Goal: Communication & Community: Answer question/provide support

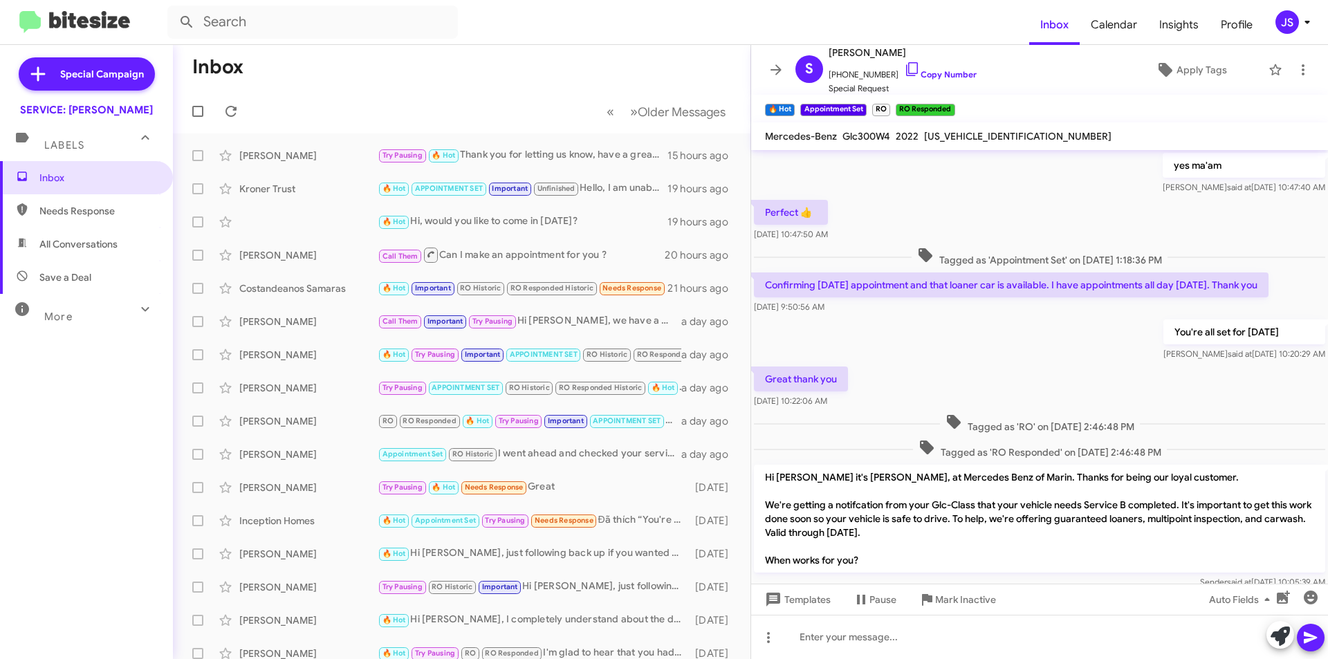
scroll to position [621, 0]
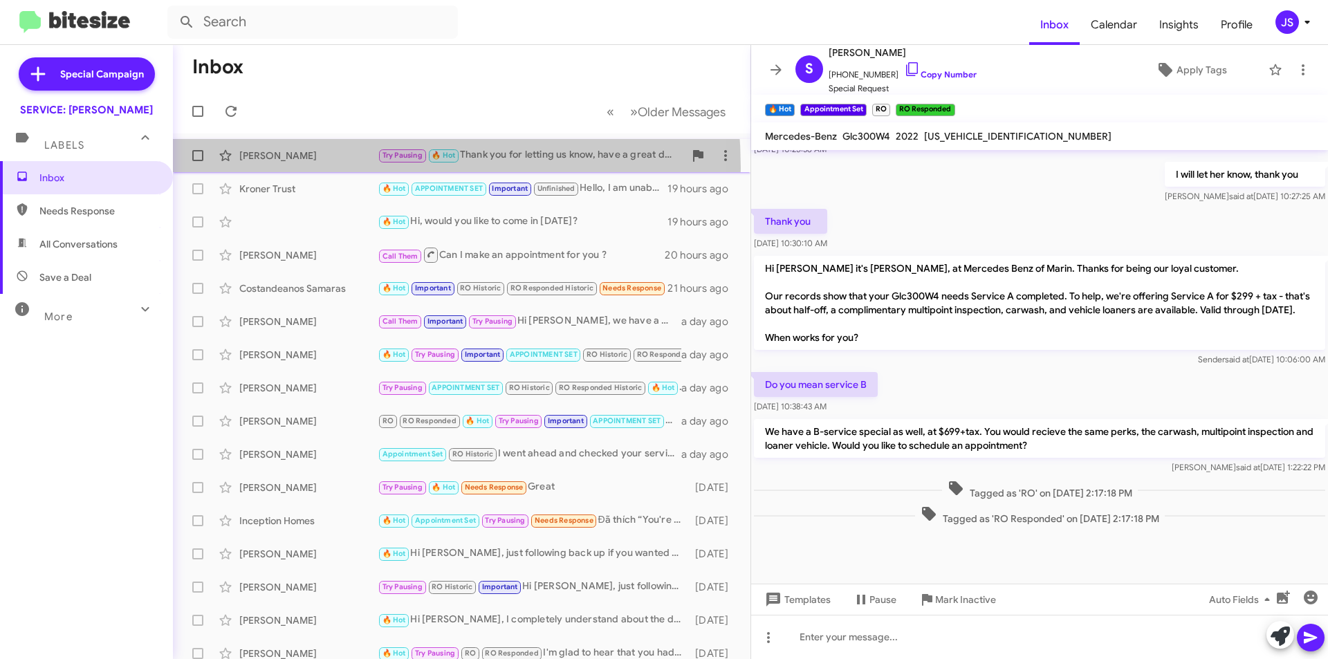
click at [294, 168] on div "Iris Gomez Try Pausing 🔥 Hot Thank you for letting us know, have a great day ! …" at bounding box center [461, 156] width 555 height 28
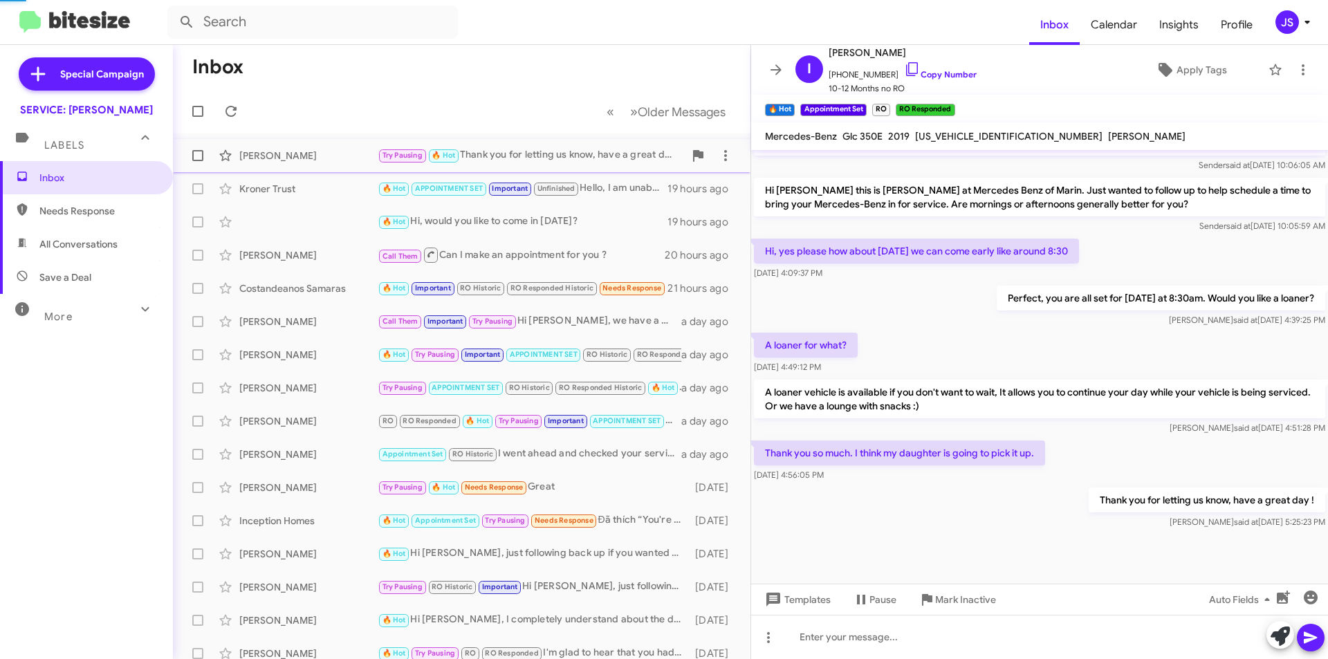
scroll to position [573, 0]
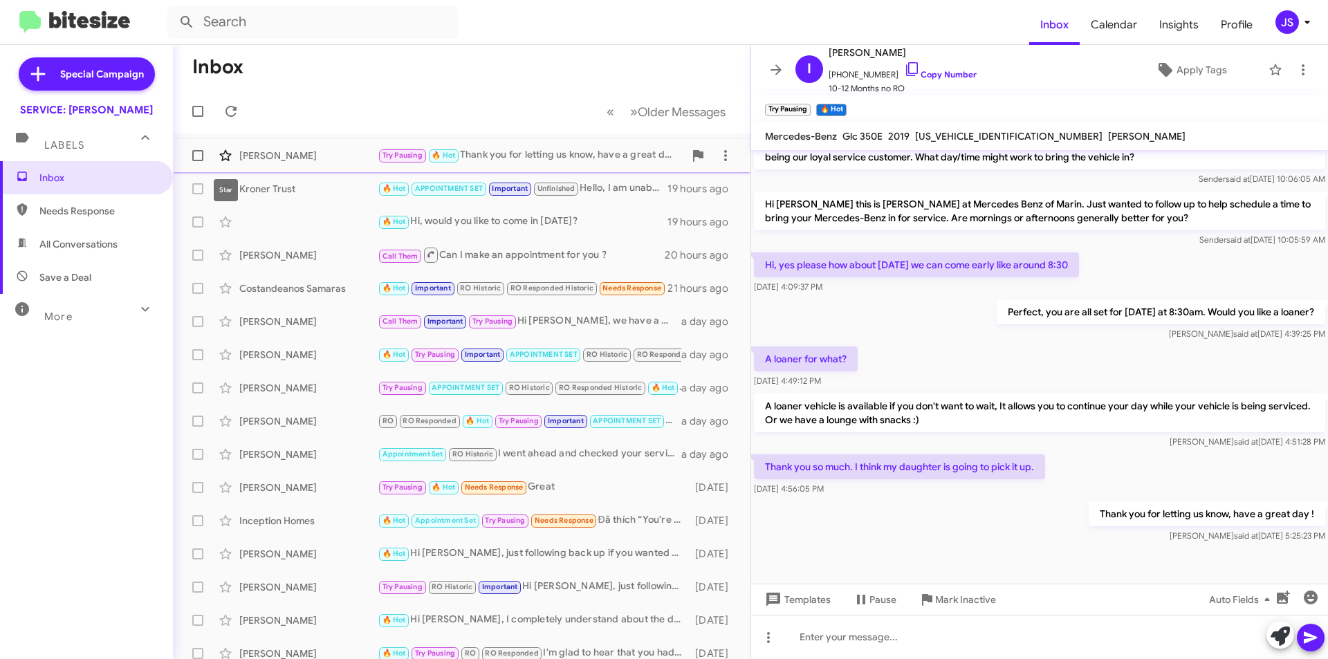
click at [236, 158] on span at bounding box center [226, 155] width 28 height 17
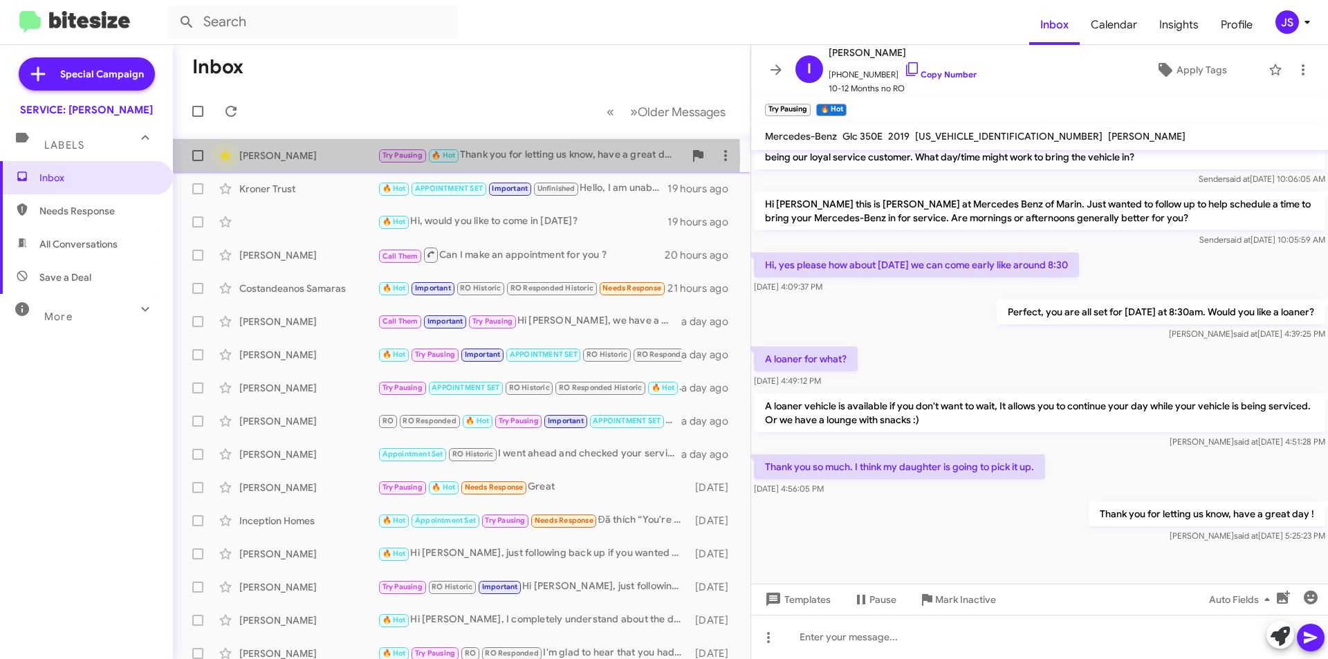
click at [218, 156] on icon at bounding box center [225, 155] width 17 height 17
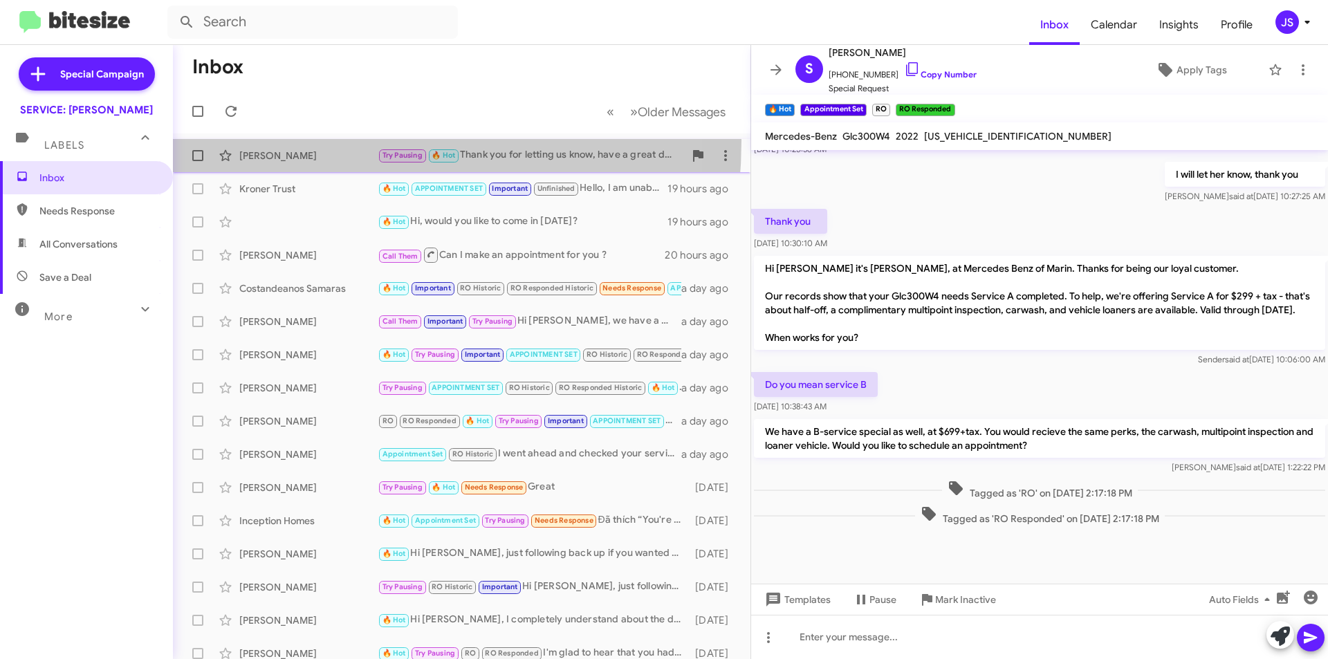
click at [282, 140] on span "[PERSON_NAME] Try Pausing 🔥 Hot Thank you for letting us know, have a great day…" at bounding box center [462, 155] width 578 height 33
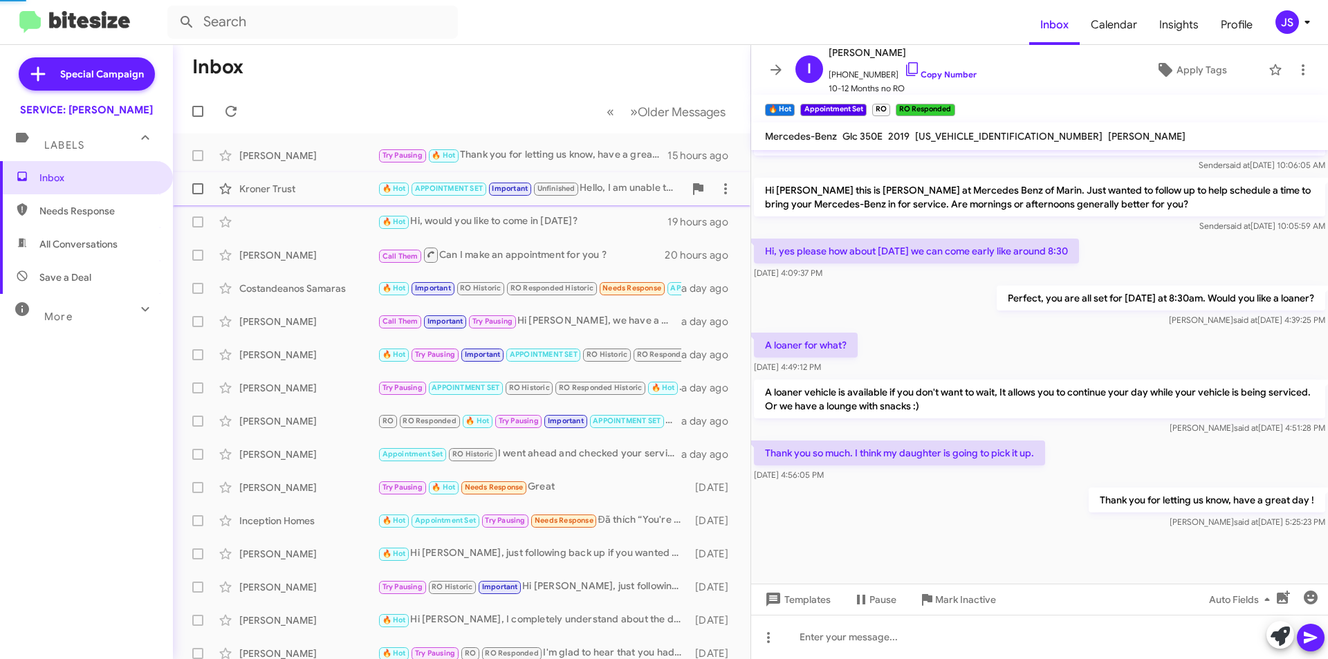
scroll to position [573, 0]
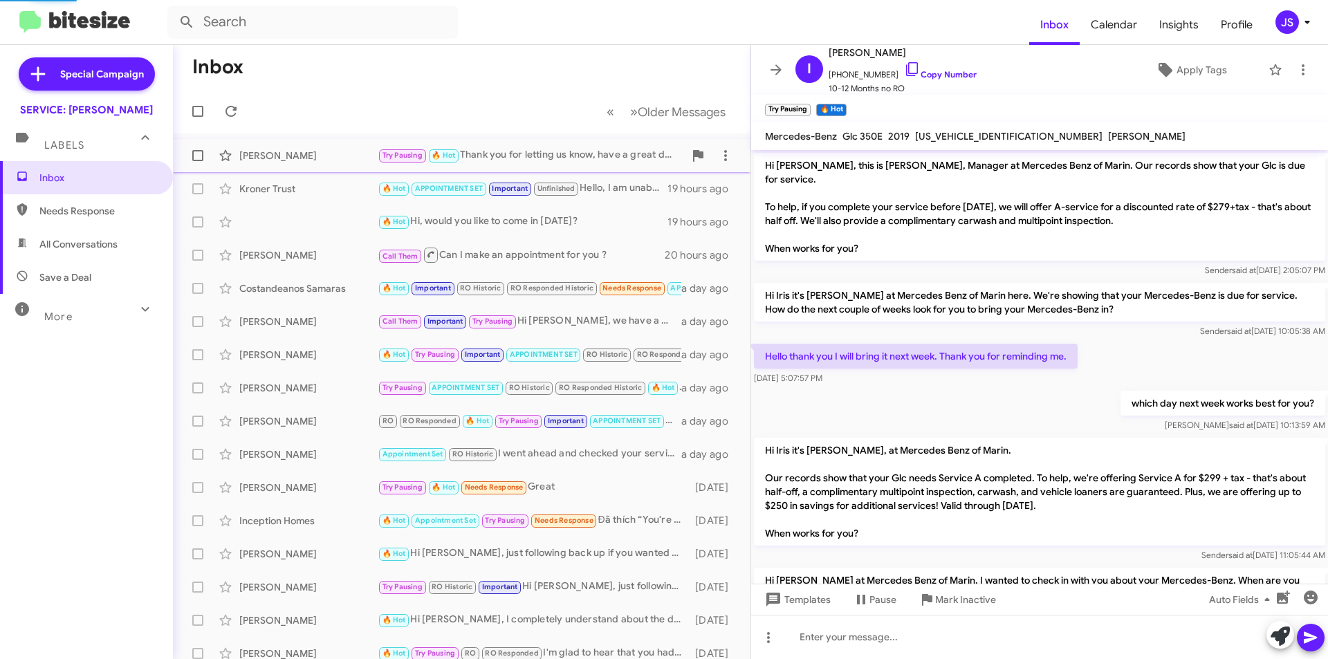
scroll to position [545, 0]
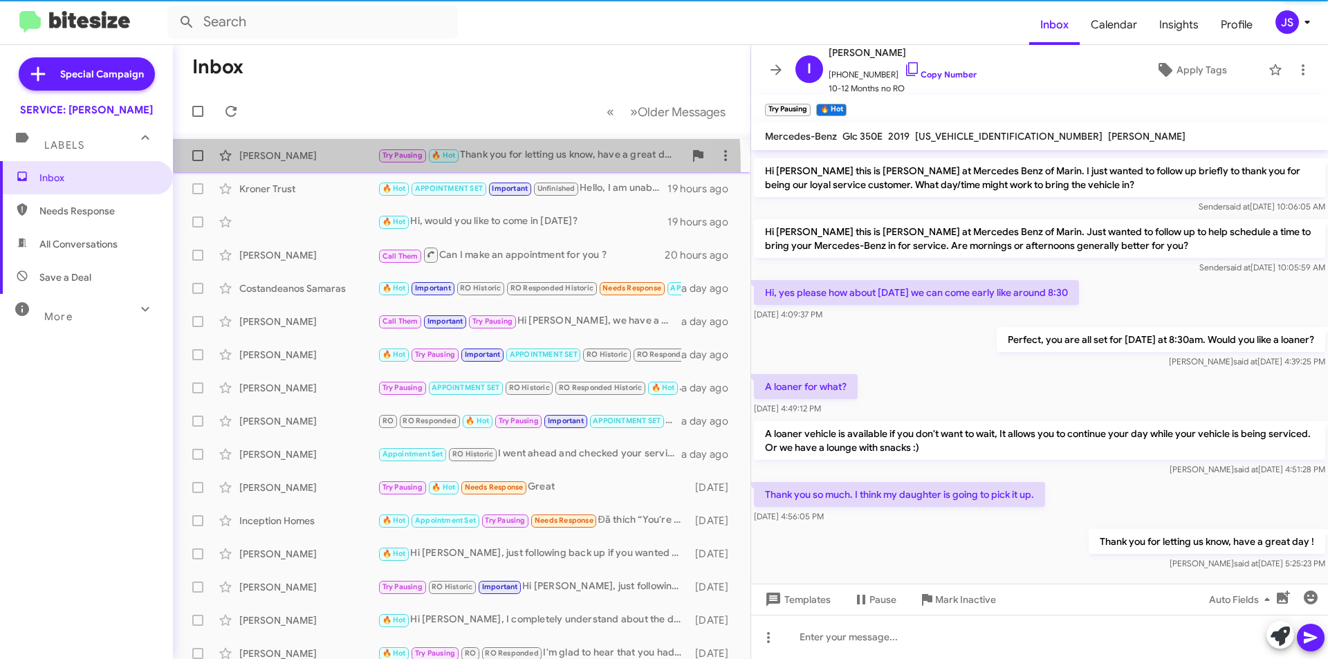
click at [288, 168] on div "Iris Gomez Try Pausing 🔥 Hot Thank you for letting us know, have a great day ! …" at bounding box center [461, 156] width 555 height 28
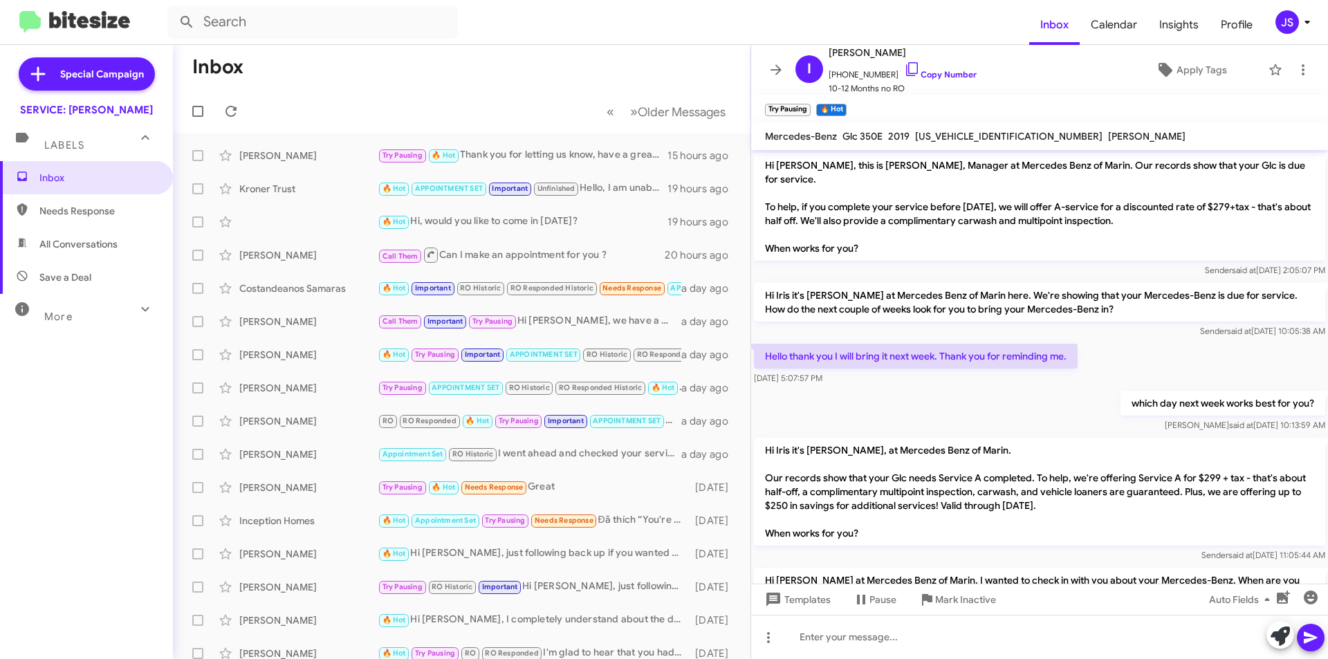
scroll to position [573, 0]
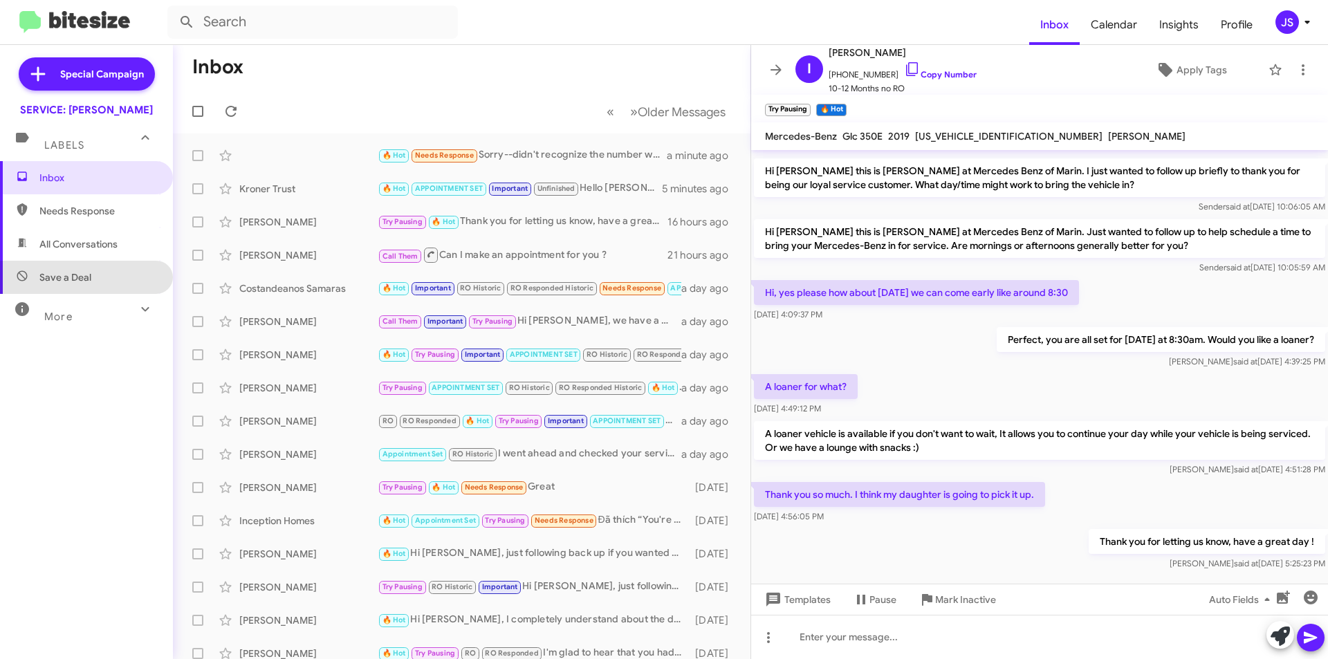
click at [114, 279] on span "Save a Deal" at bounding box center [86, 277] width 173 height 33
type input "in:not-interested"
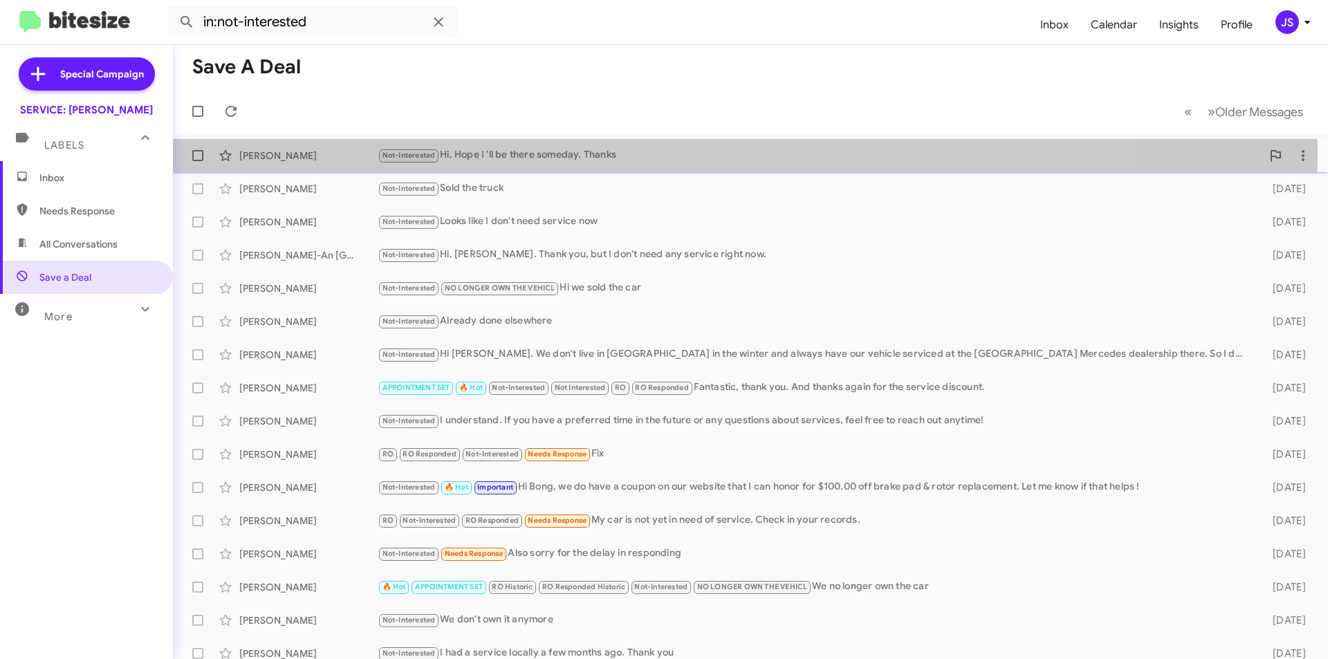
click at [612, 152] on div "Not-Interested Hi, Hope I 'll be there someday. Thanks" at bounding box center [820, 155] width 884 height 16
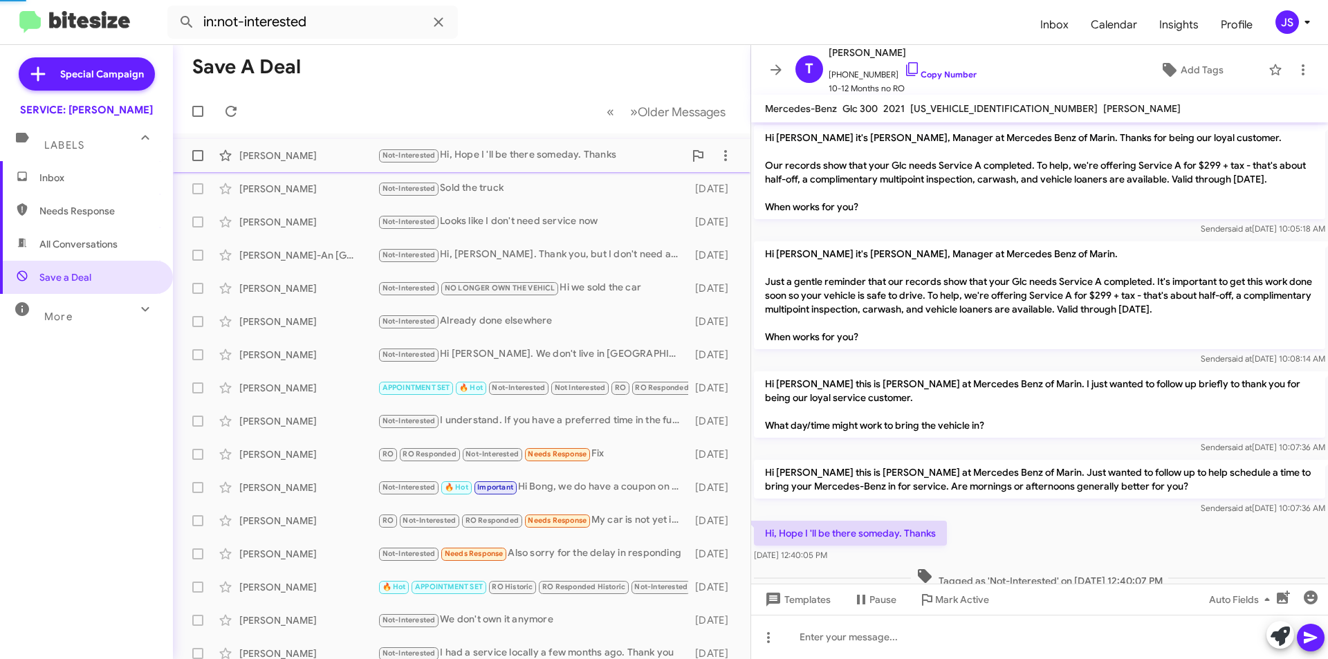
scroll to position [28, 0]
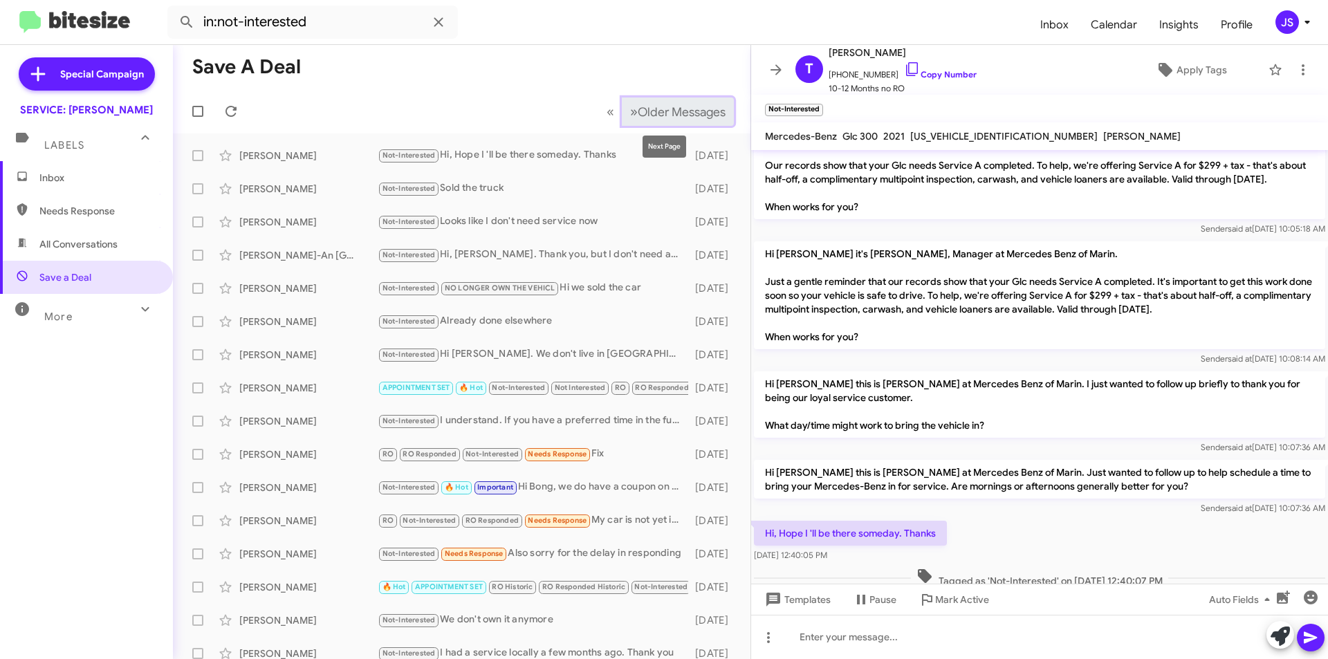
click at [662, 124] on button "» Next Older Messages" at bounding box center [678, 112] width 112 height 28
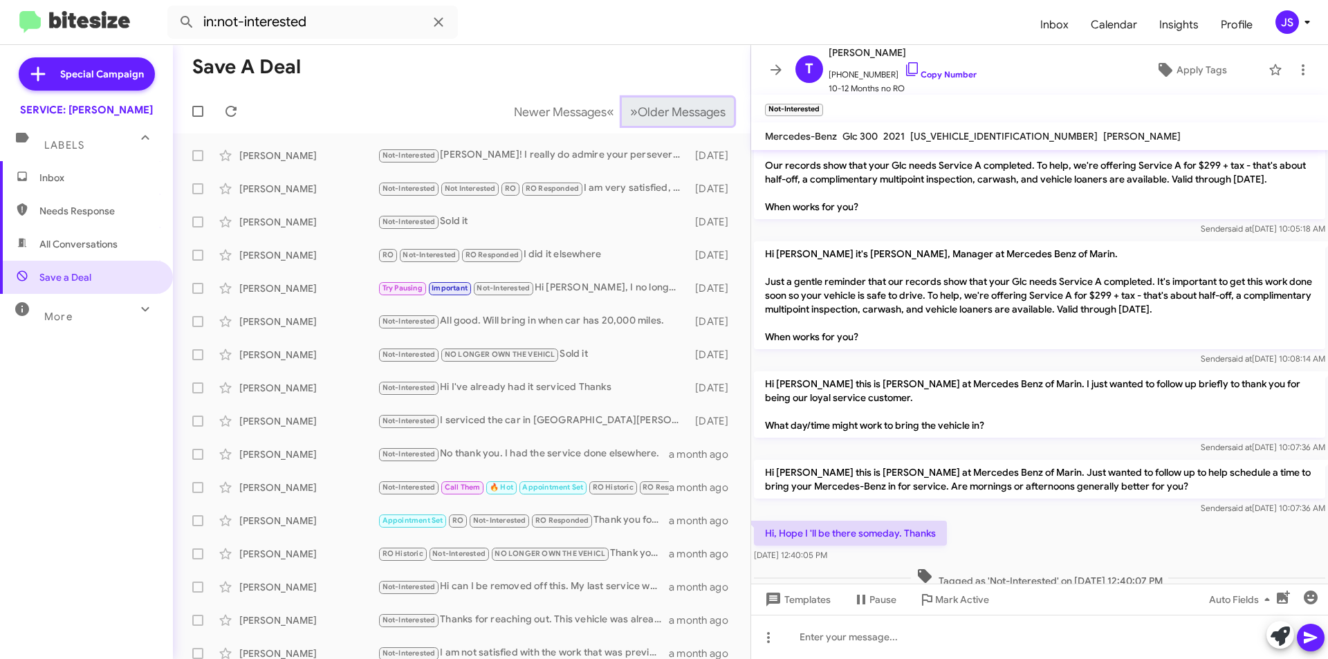
click at [662, 124] on button "» Next Older Messages" at bounding box center [678, 112] width 112 height 28
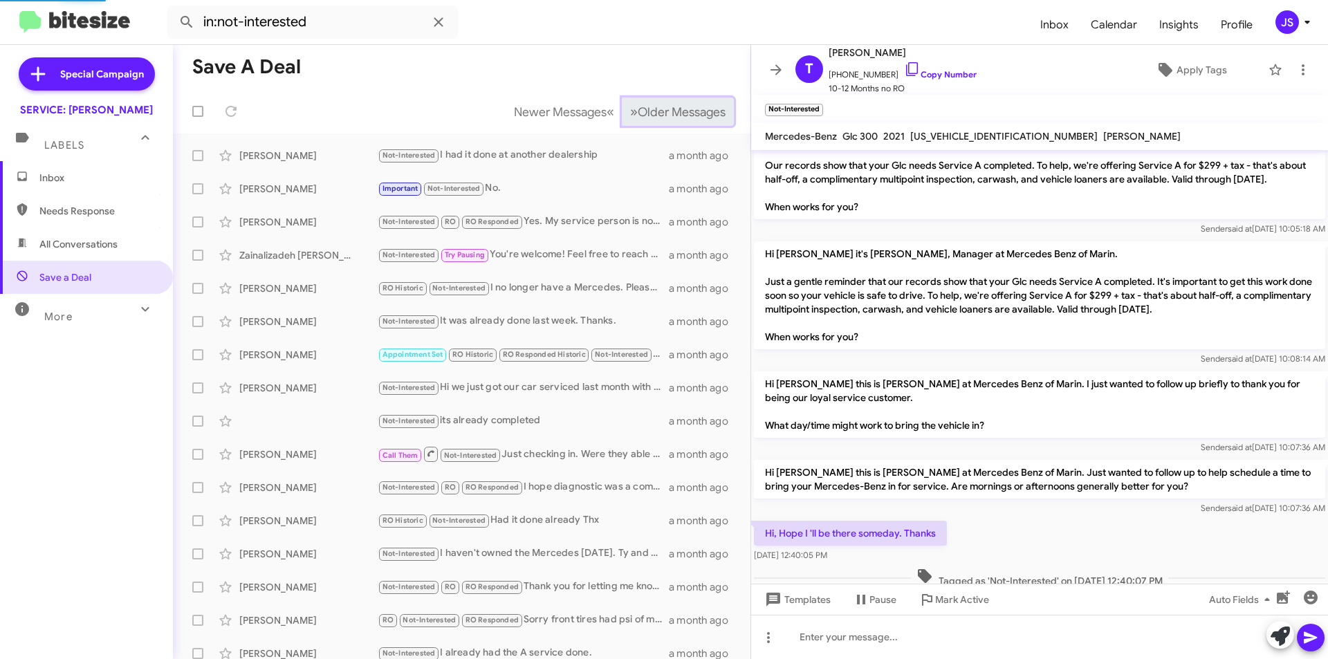
click at [662, 124] on button "» Next Older Messages" at bounding box center [678, 112] width 112 height 28
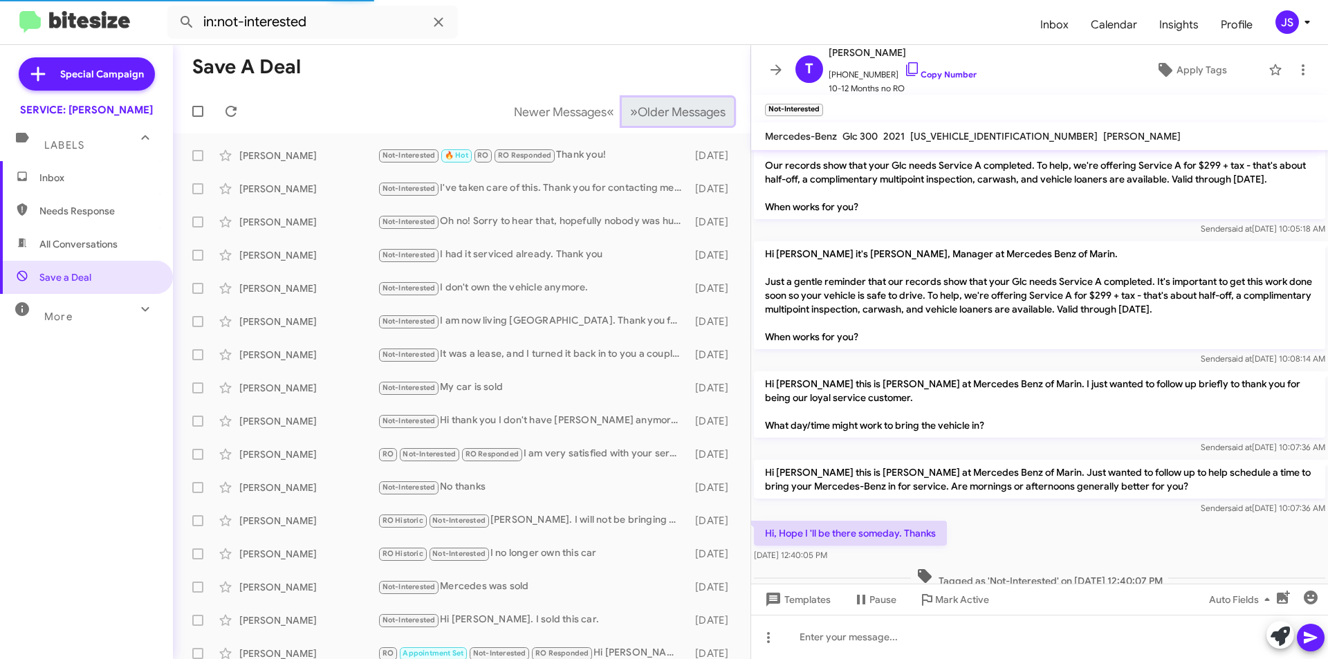
click at [662, 124] on button "» Next Older Messages" at bounding box center [678, 112] width 112 height 28
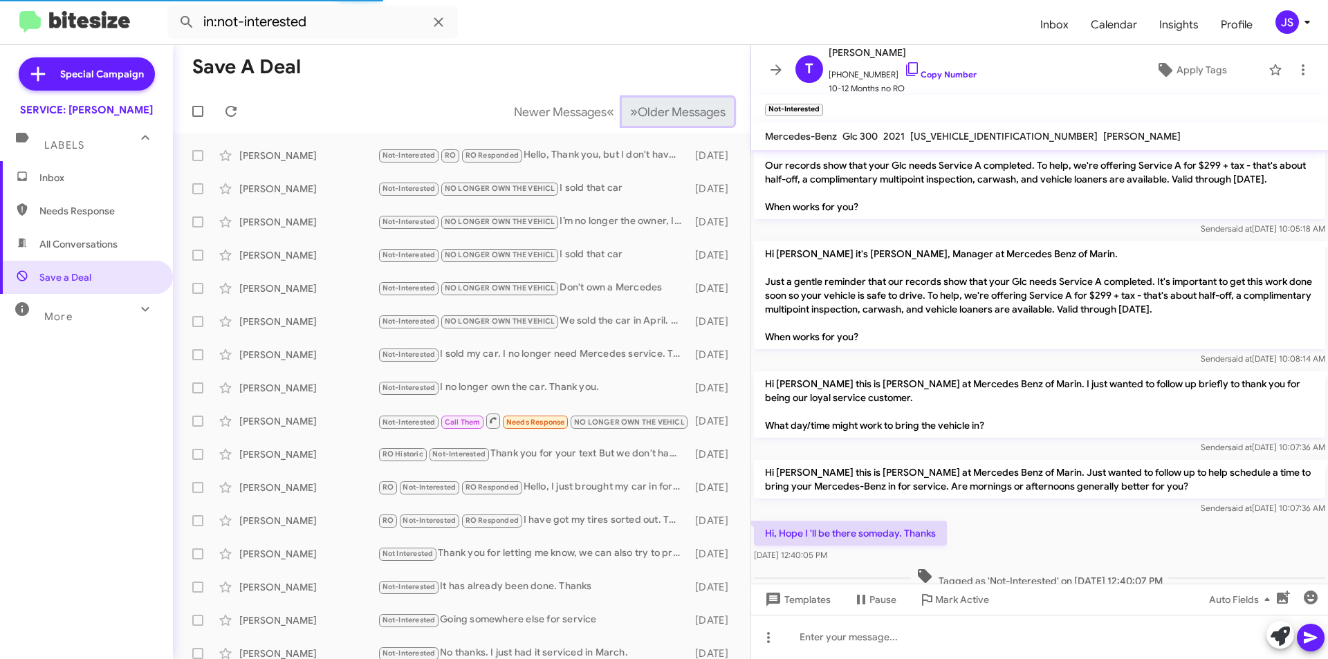
click at [662, 124] on button "» Next Older Messages" at bounding box center [678, 112] width 112 height 28
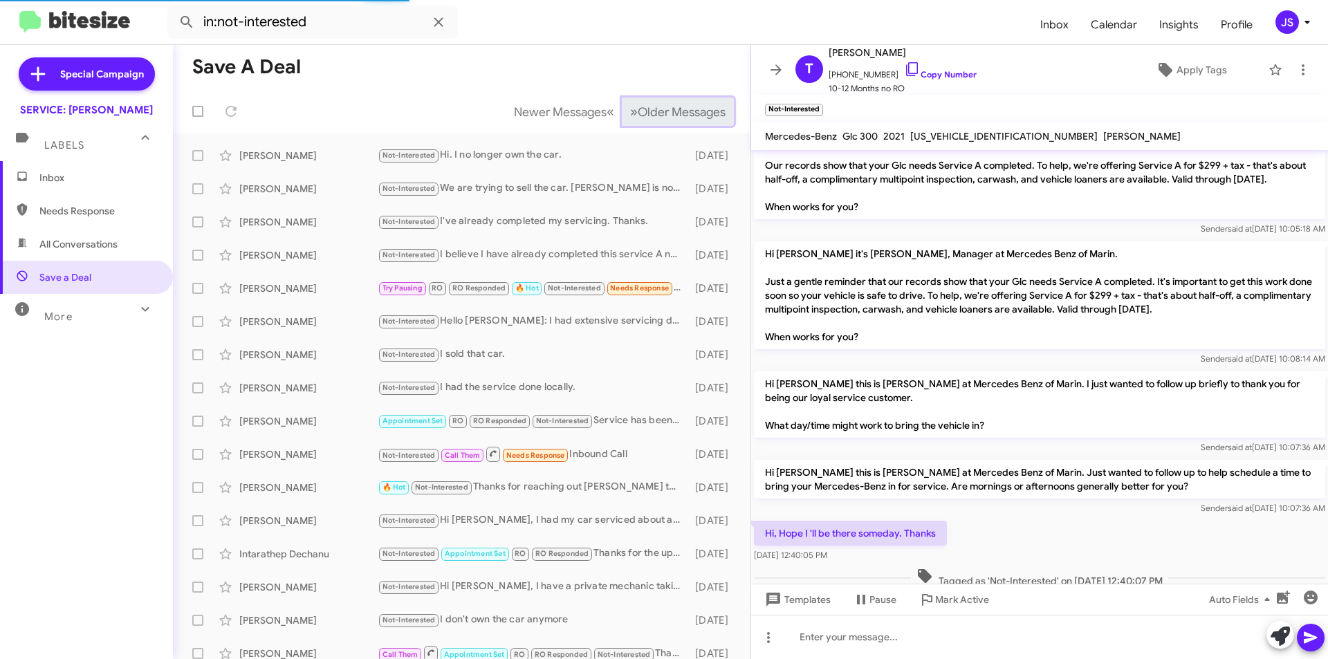
click at [662, 124] on button "» Next Older Messages" at bounding box center [678, 112] width 112 height 28
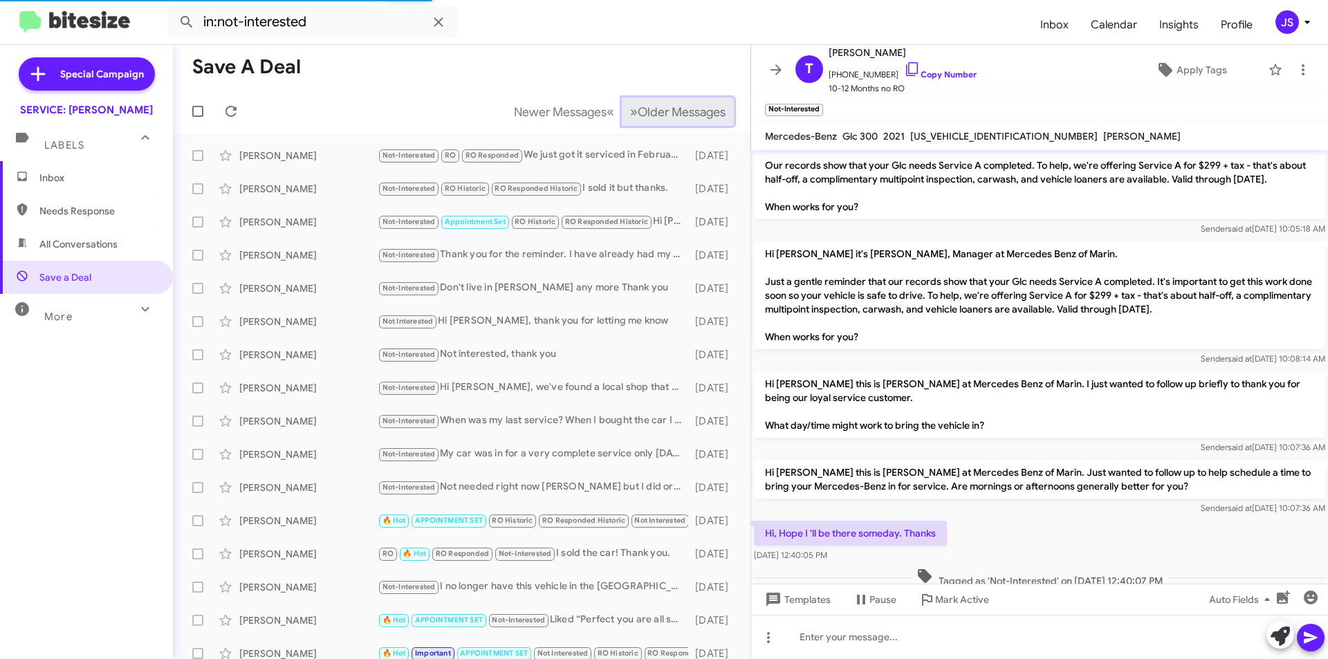
click at [662, 124] on button "» Next Older Messages" at bounding box center [678, 112] width 112 height 28
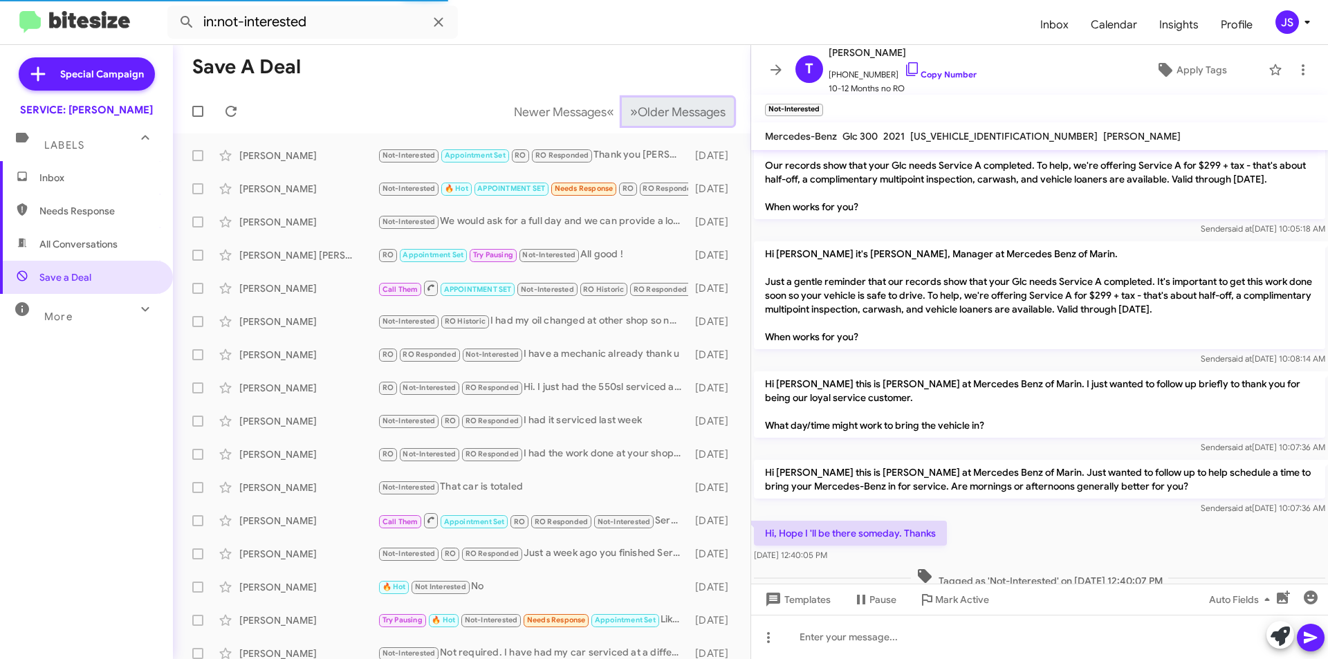
click at [662, 124] on button "» Next Older Messages" at bounding box center [678, 112] width 112 height 28
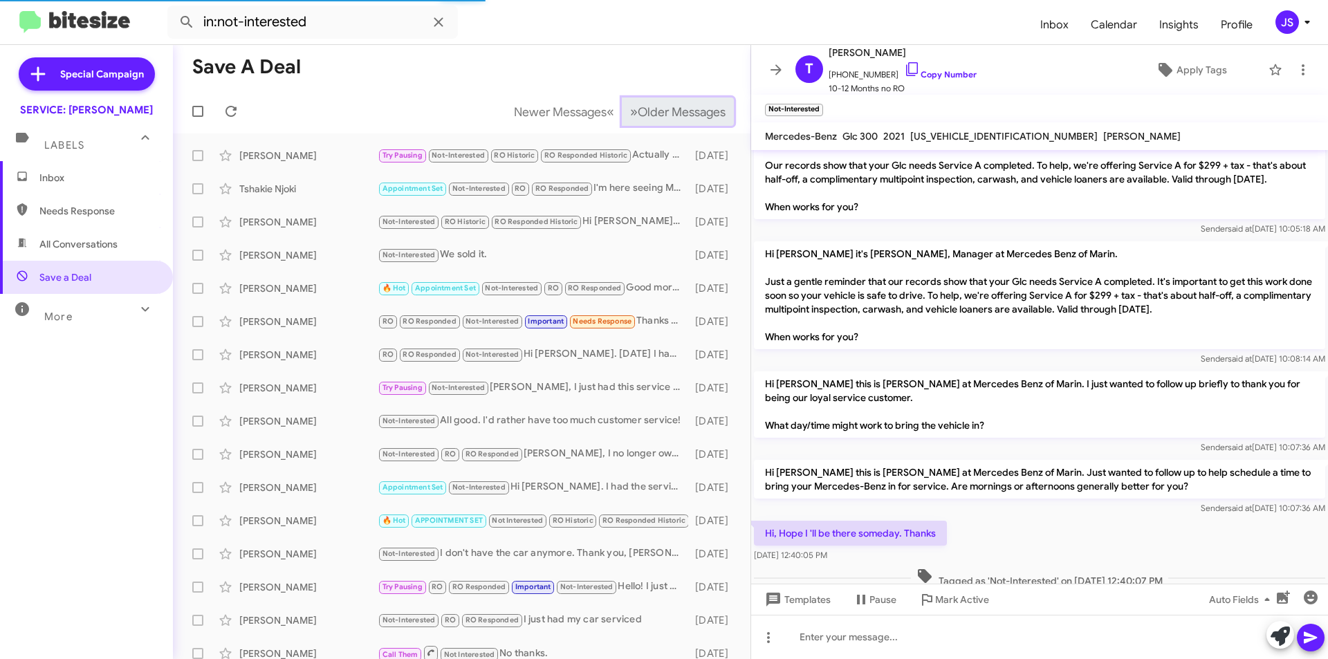
click at [662, 124] on button "» Next Older Messages" at bounding box center [678, 112] width 112 height 28
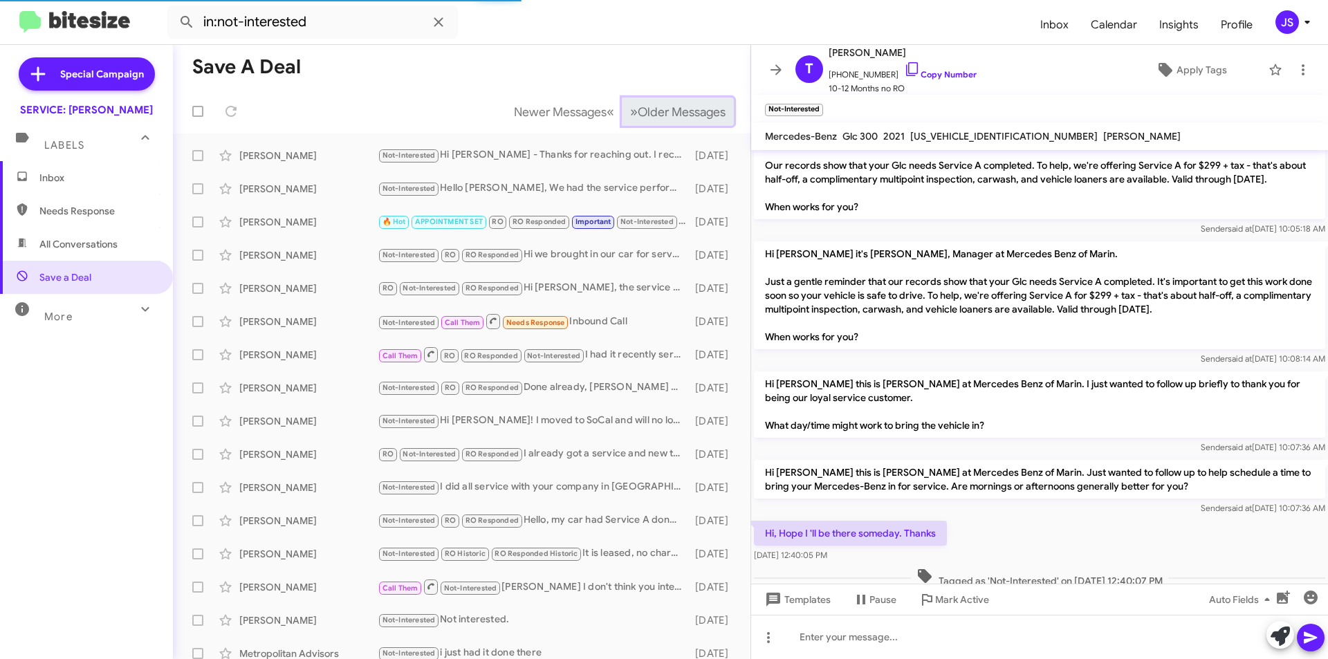
click at [662, 124] on button "» Next Older Messages" at bounding box center [678, 112] width 112 height 28
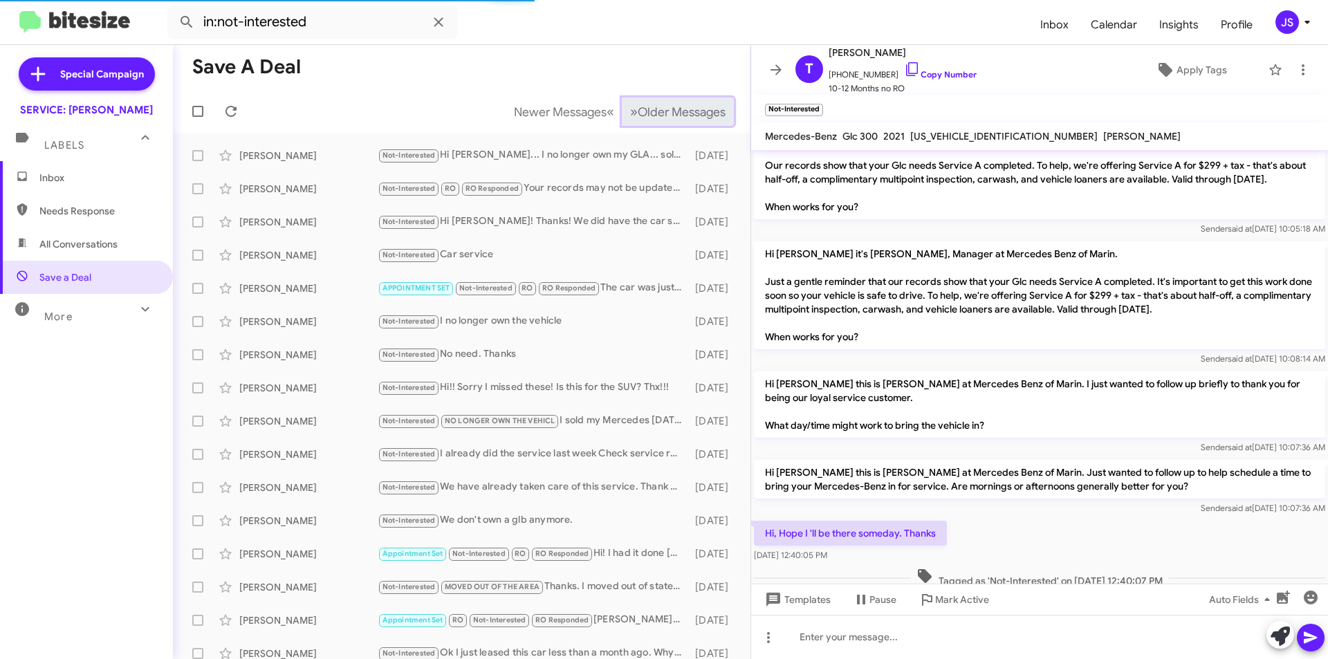
click at [662, 124] on button "» Next Older Messages" at bounding box center [678, 112] width 112 height 28
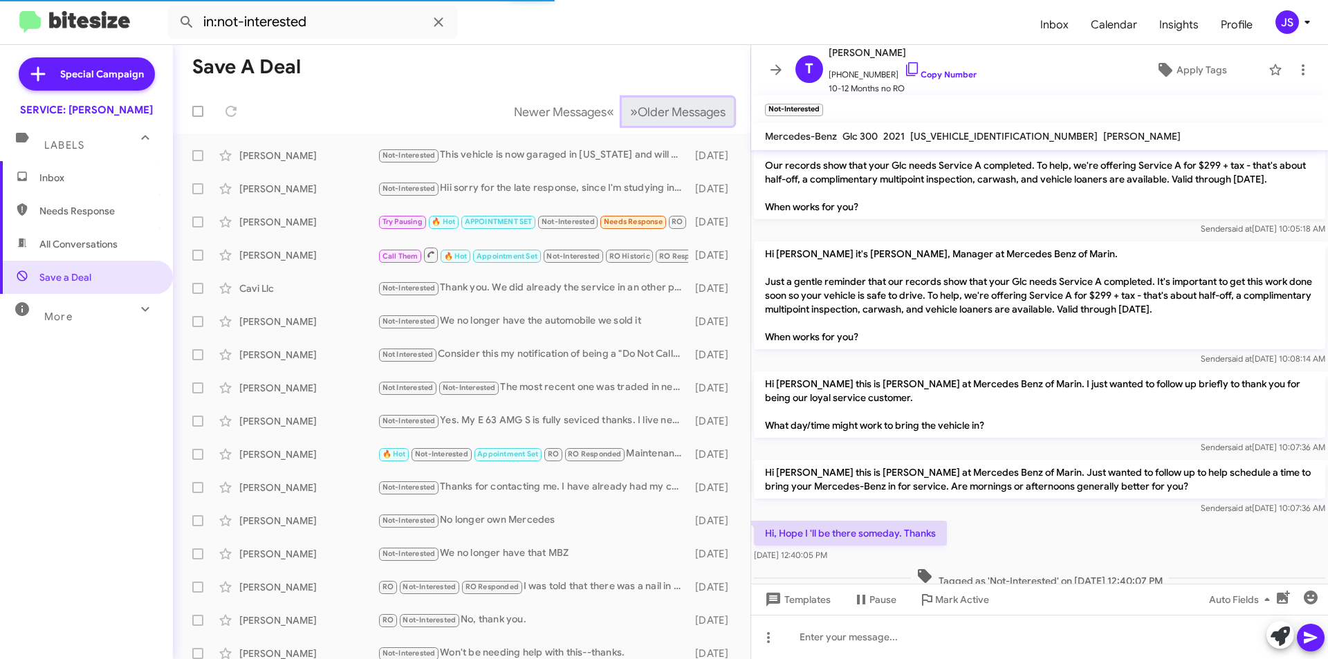
click at [662, 124] on button "» Next Older Messages" at bounding box center [678, 112] width 112 height 28
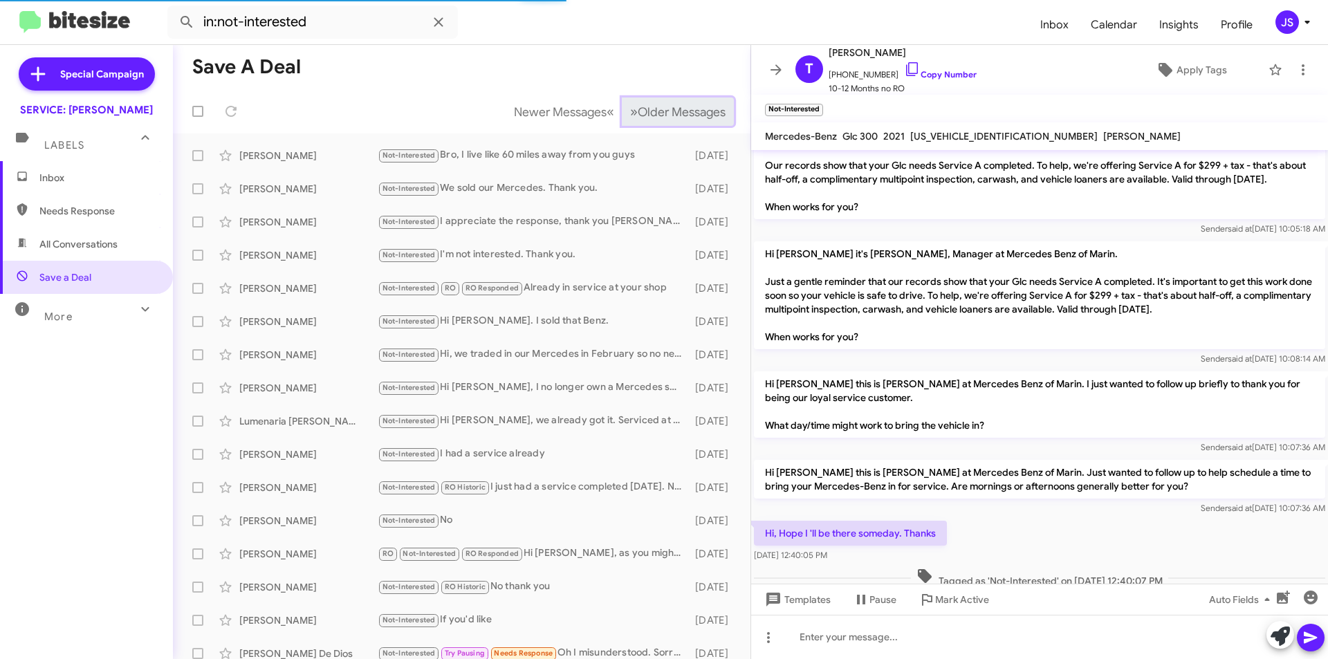
click at [662, 124] on button "» Next Older Messages" at bounding box center [678, 112] width 112 height 28
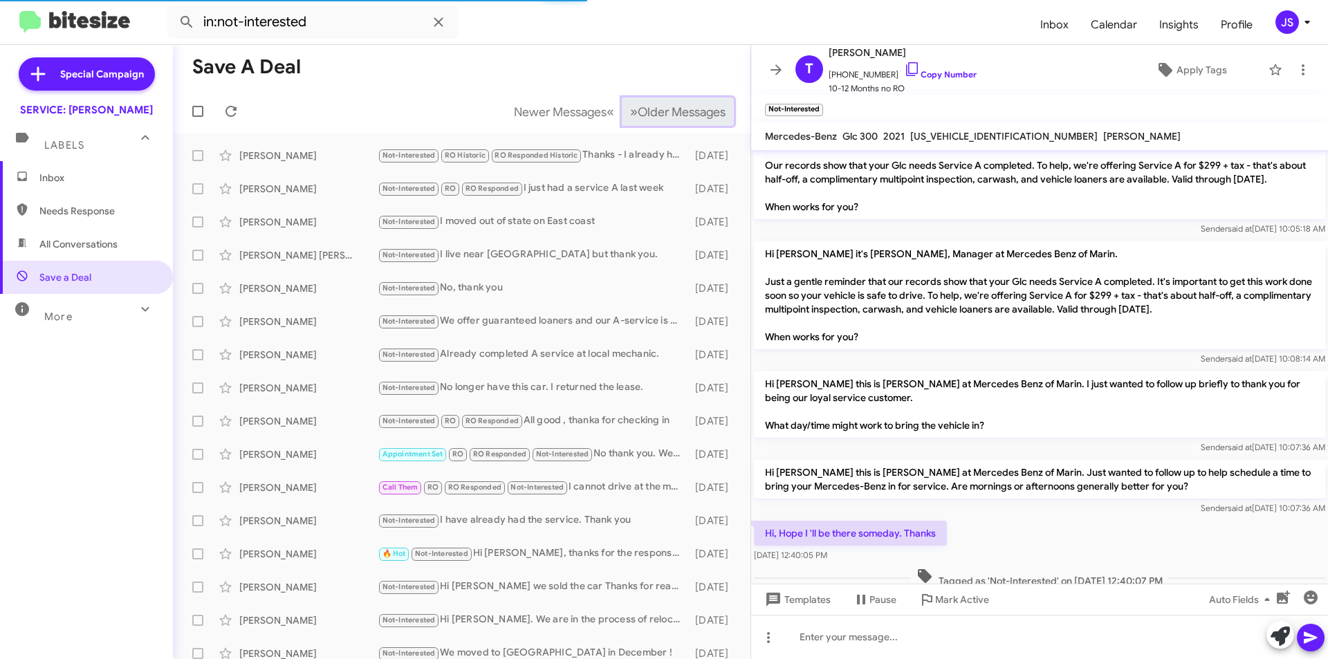
click at [662, 124] on button "» Next Older Messages" at bounding box center [678, 112] width 112 height 28
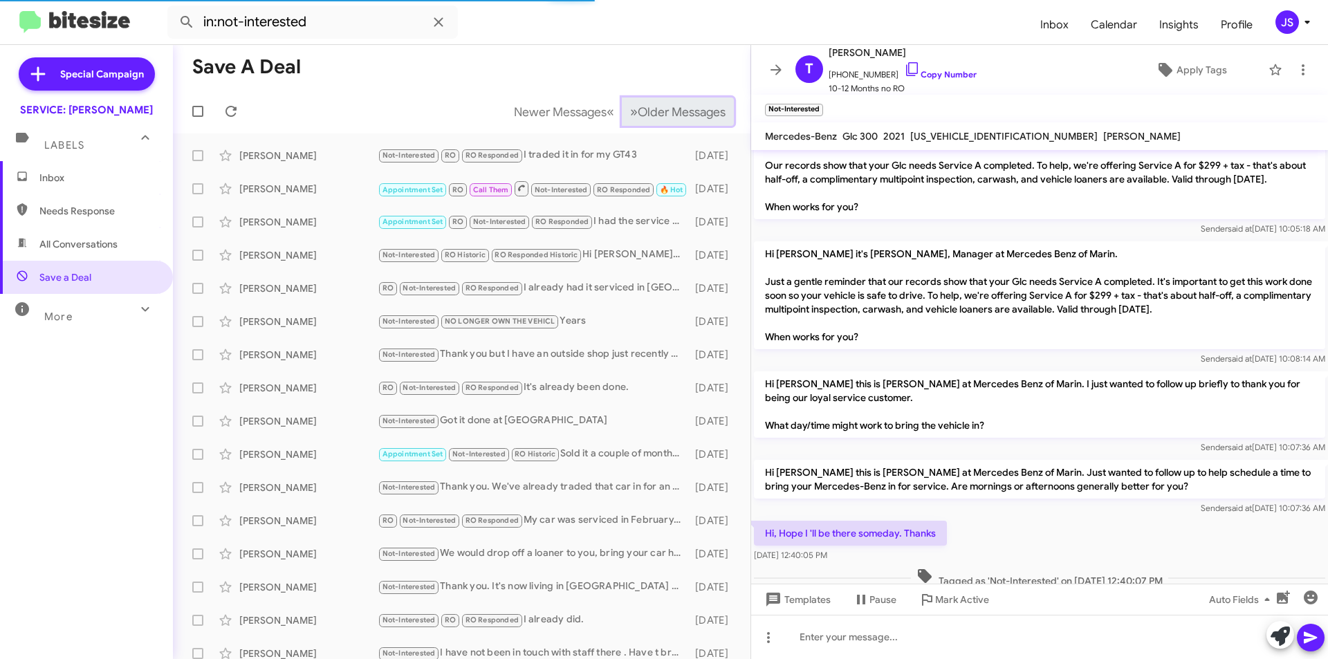
click at [662, 124] on button "» Next Older Messages" at bounding box center [678, 112] width 112 height 28
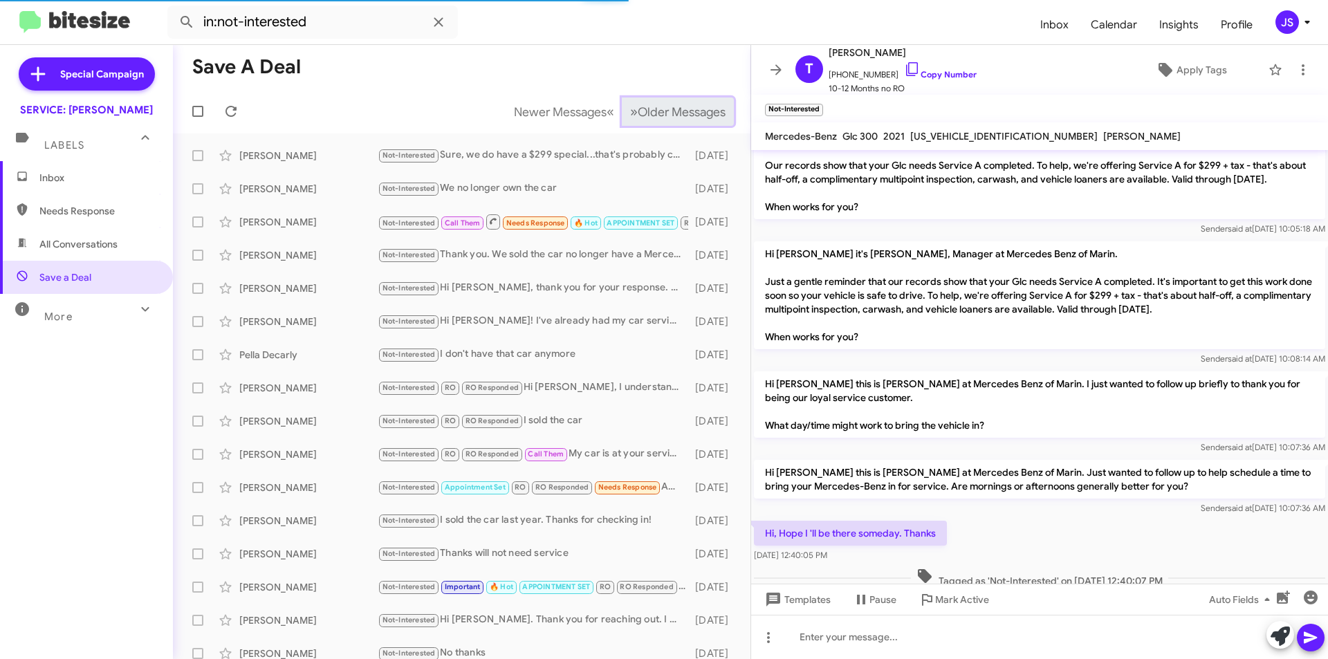
click at [662, 124] on button "» Next Older Messages" at bounding box center [678, 112] width 112 height 28
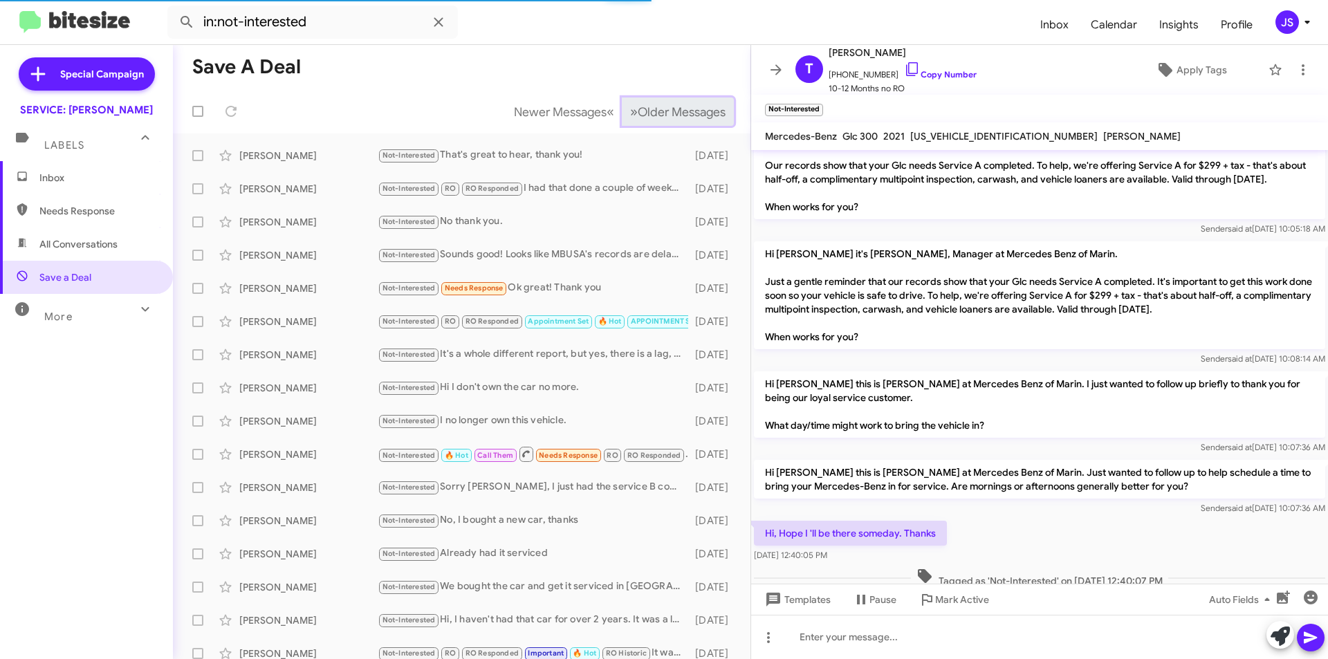
click at [662, 124] on button "» Next Older Messages" at bounding box center [678, 112] width 112 height 28
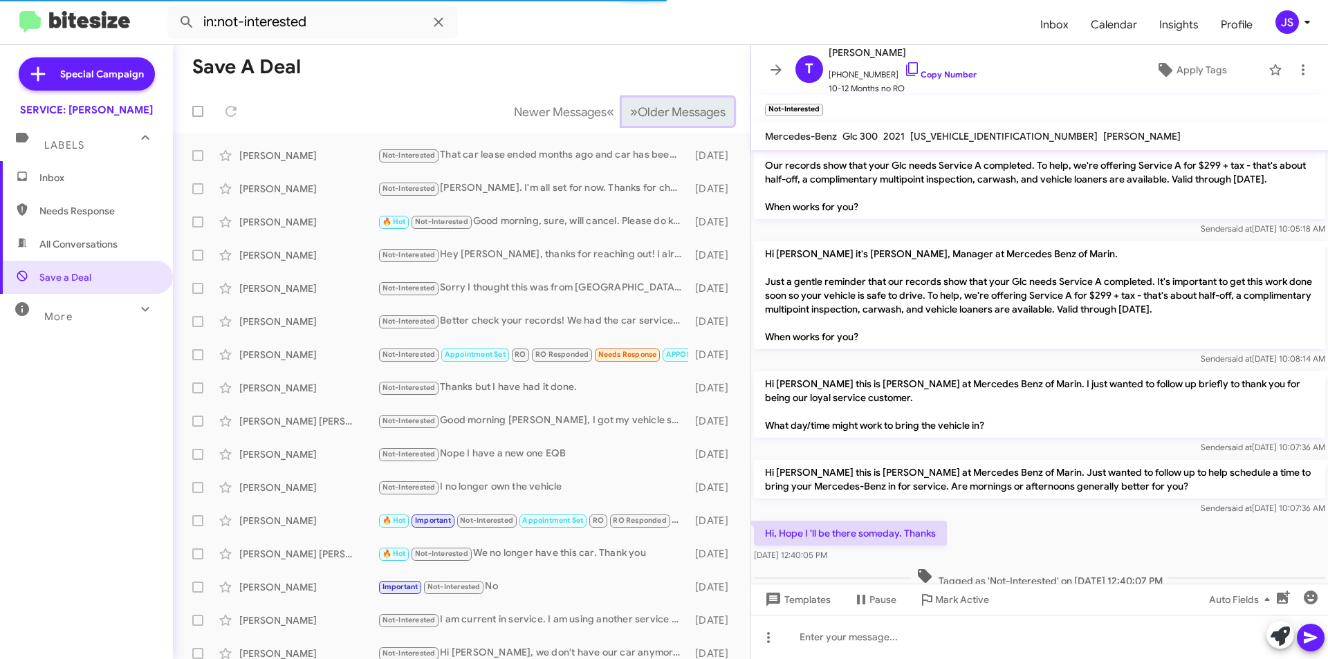
click at [662, 124] on button "» Next Older Messages" at bounding box center [678, 112] width 112 height 28
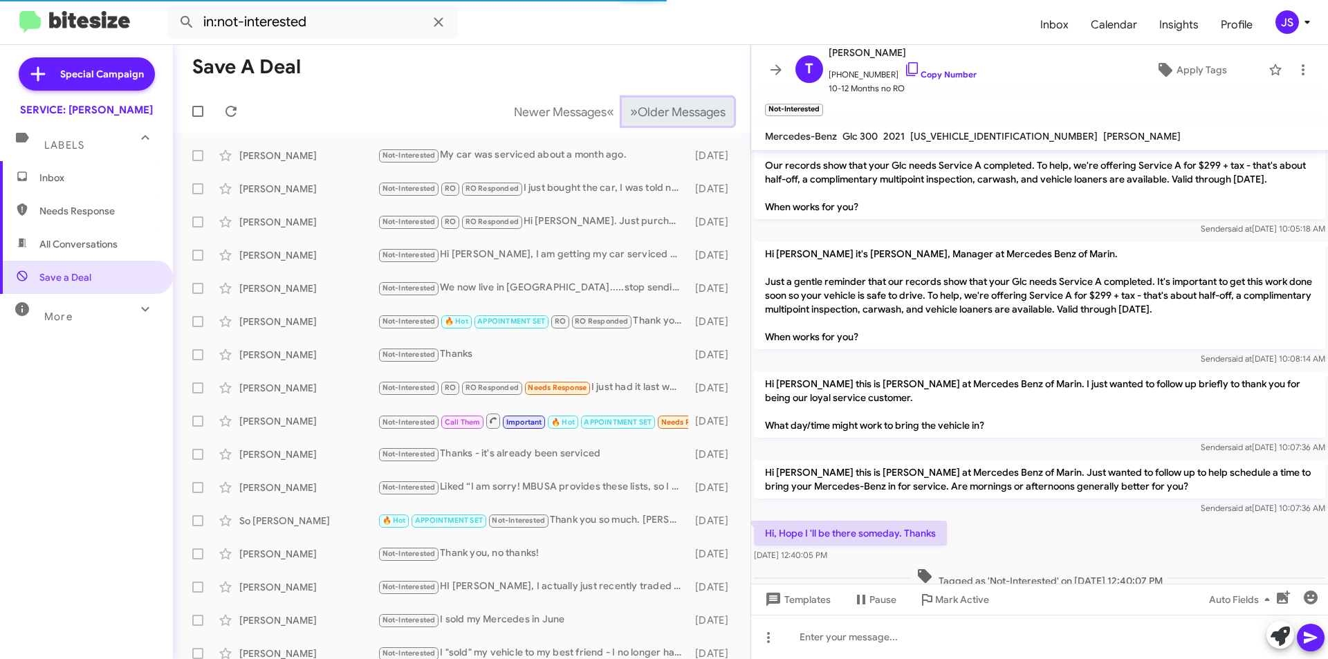
click at [662, 124] on button "» Next Older Messages" at bounding box center [678, 112] width 112 height 28
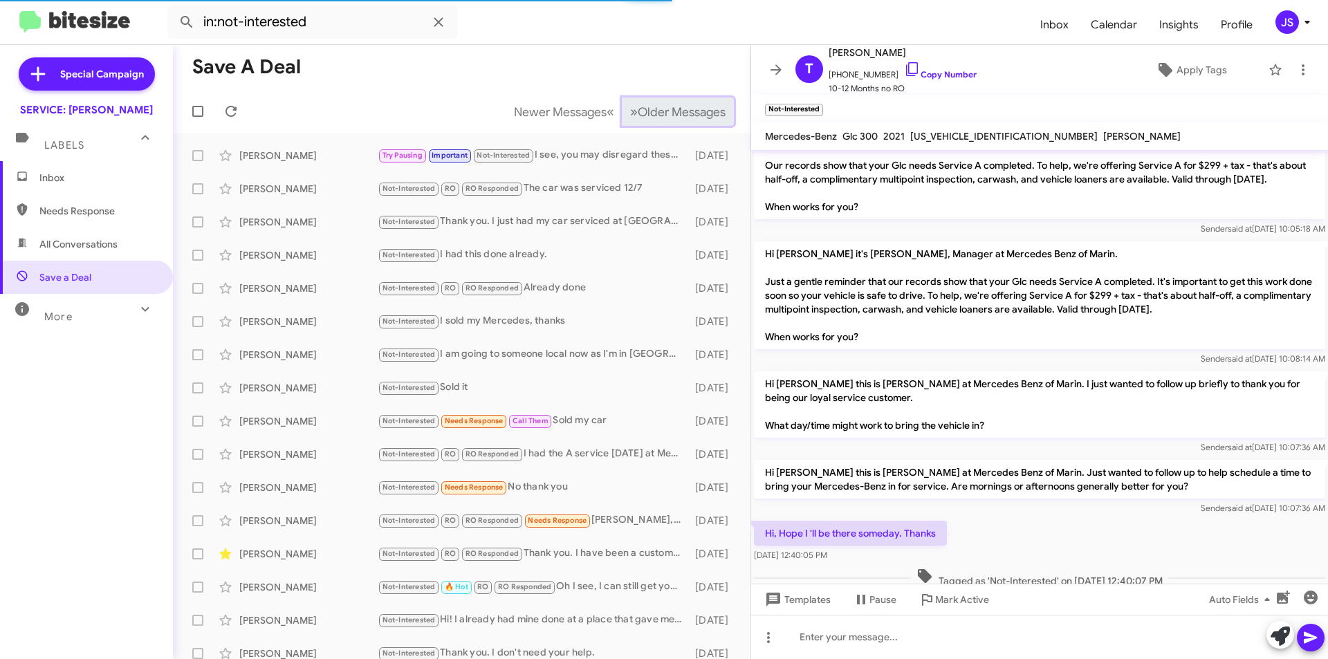
click at [662, 124] on button "» Next Older Messages" at bounding box center [678, 112] width 112 height 28
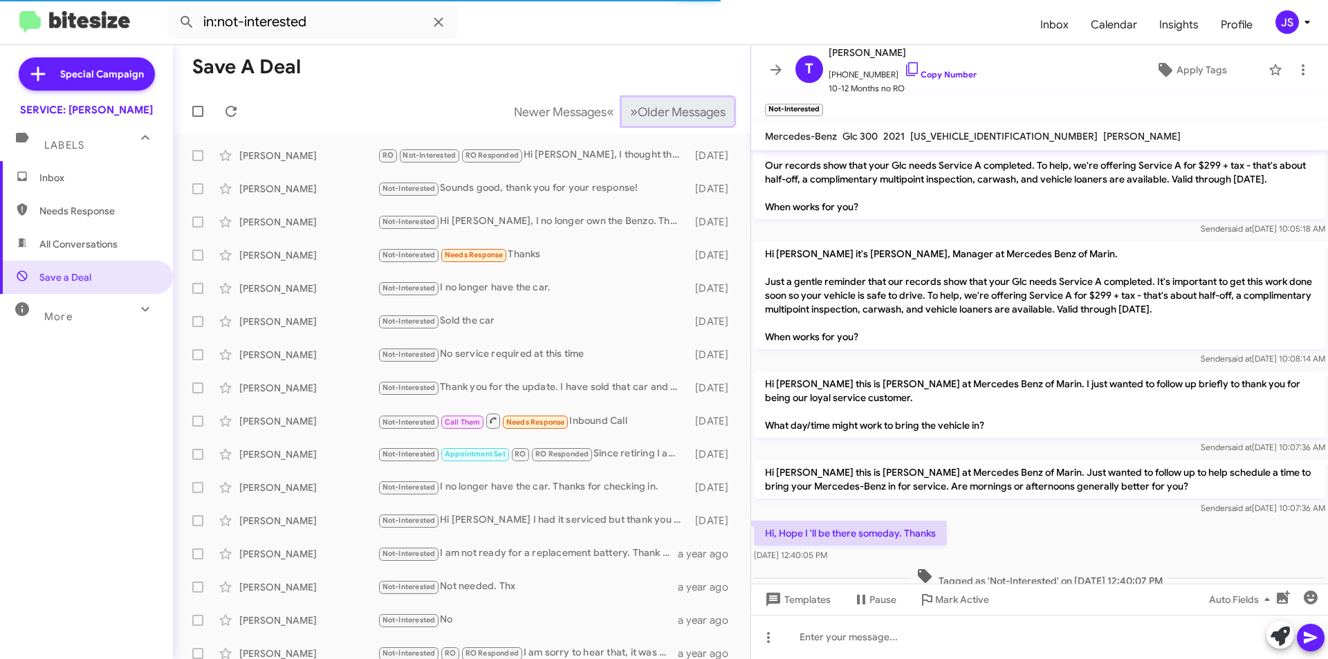
click at [662, 124] on button "» Next Older Messages" at bounding box center [678, 112] width 112 height 28
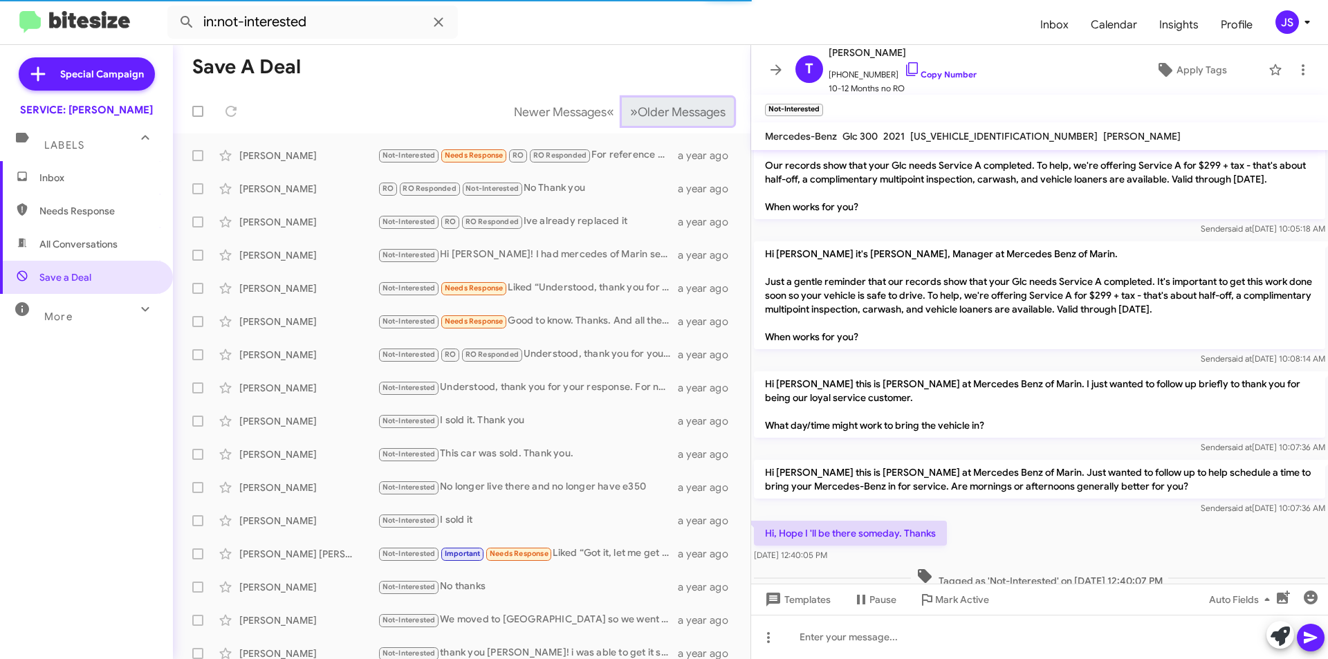
click at [662, 124] on button "» Next Older Messages" at bounding box center [678, 112] width 112 height 28
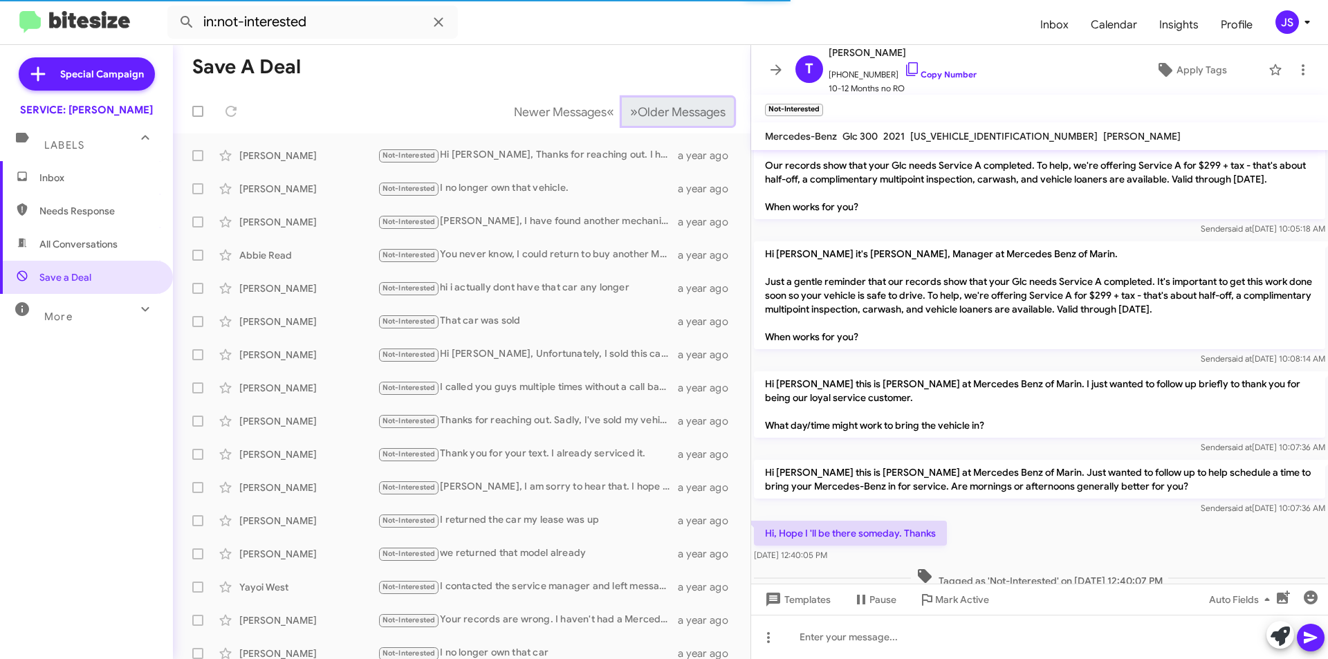
click at [662, 124] on button "» Next Older Messages" at bounding box center [678, 112] width 112 height 28
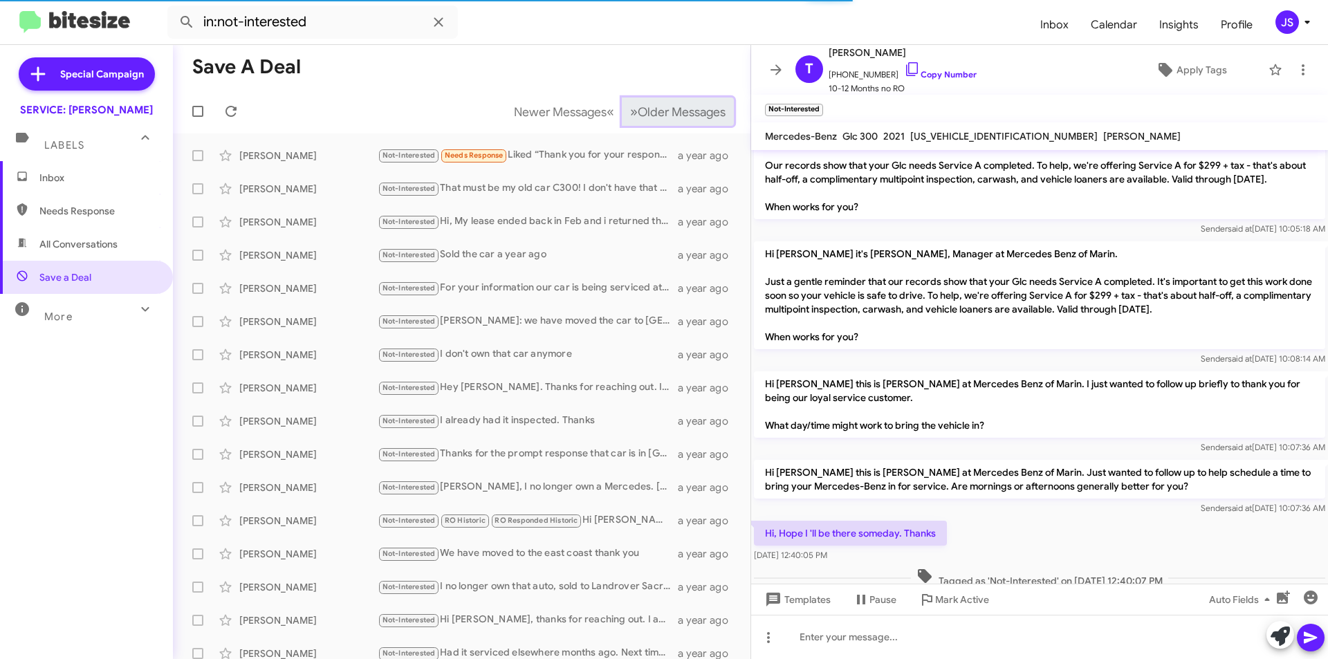
click at [662, 124] on button "» Next Older Messages" at bounding box center [678, 112] width 112 height 28
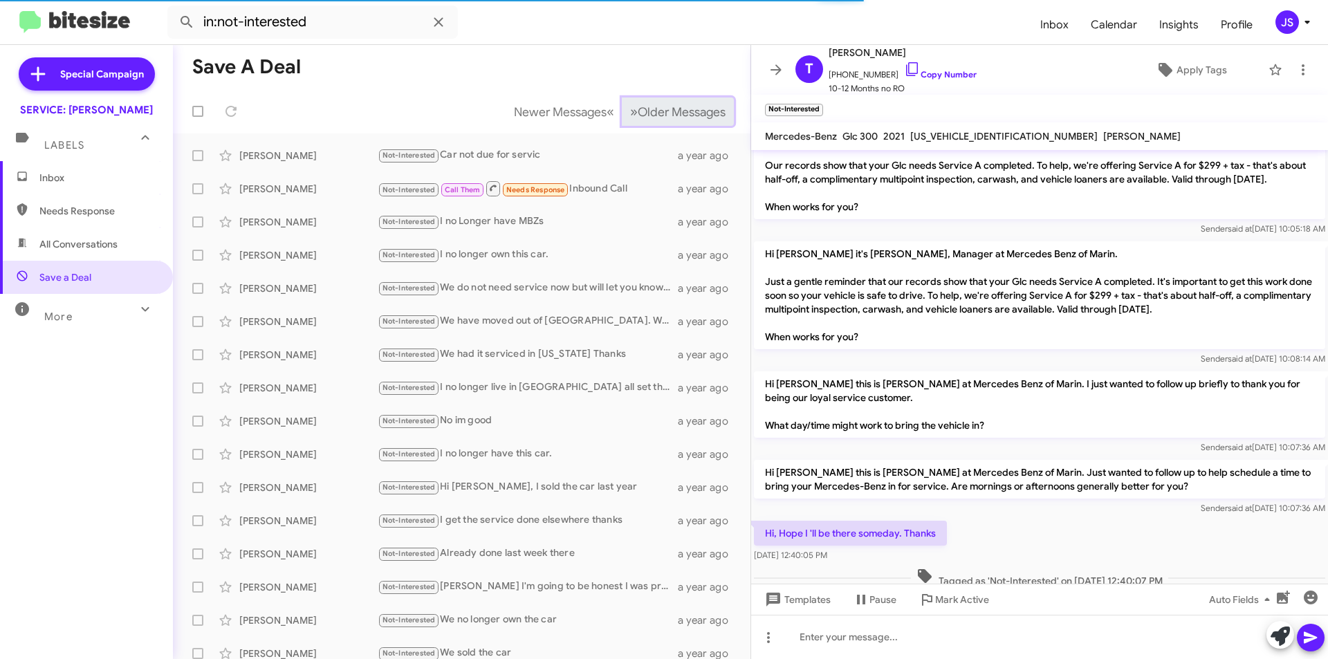
click at [662, 124] on button "» Next Older Messages" at bounding box center [678, 112] width 112 height 28
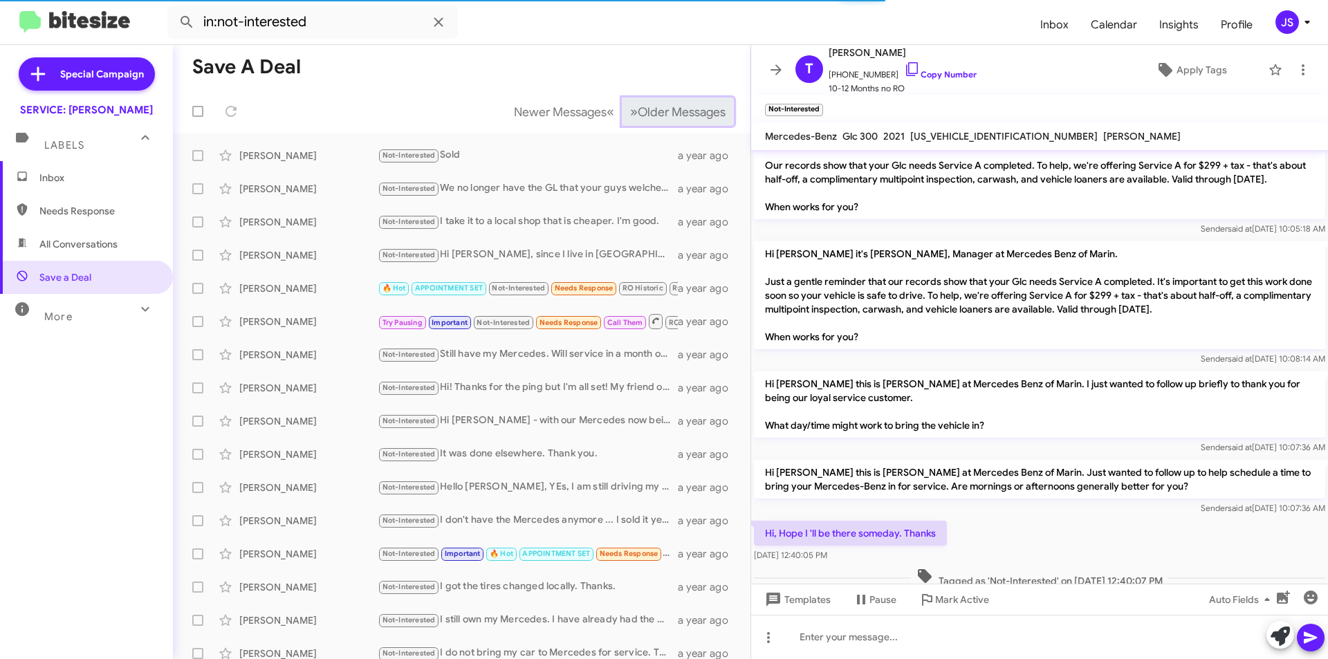
click at [662, 124] on button "» Next Older Messages" at bounding box center [678, 112] width 112 height 28
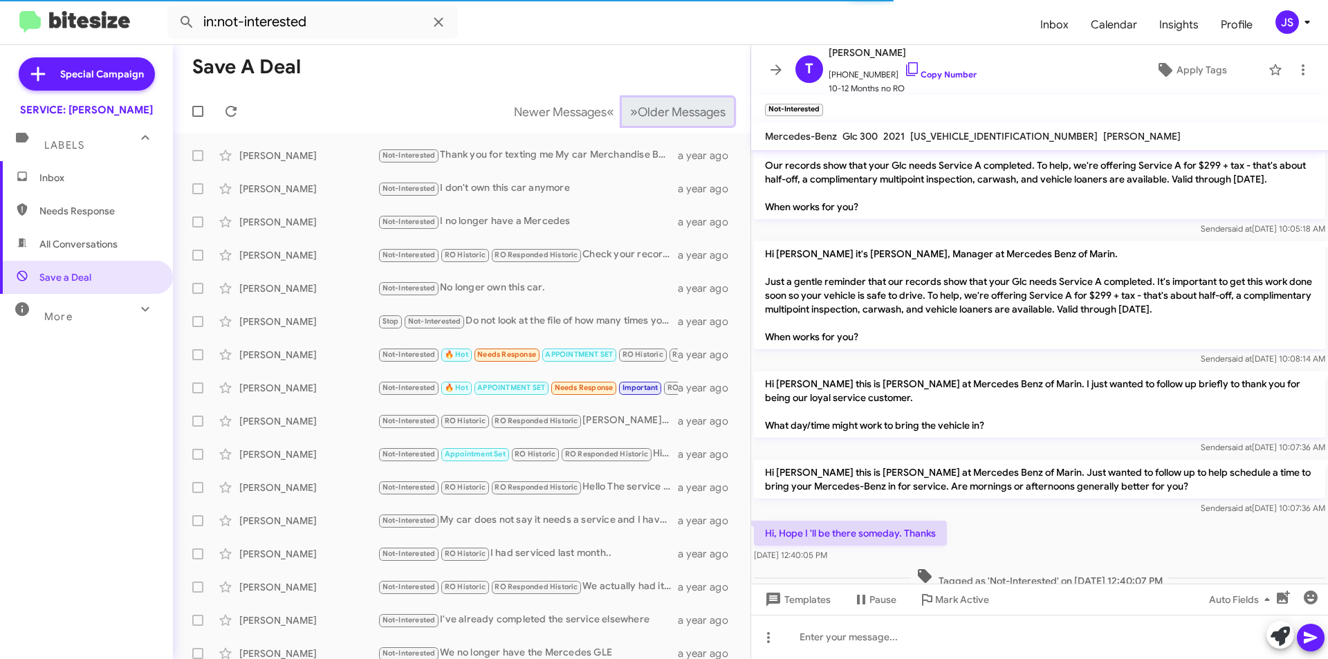
click at [662, 124] on button "» Next Older Messages" at bounding box center [678, 112] width 112 height 28
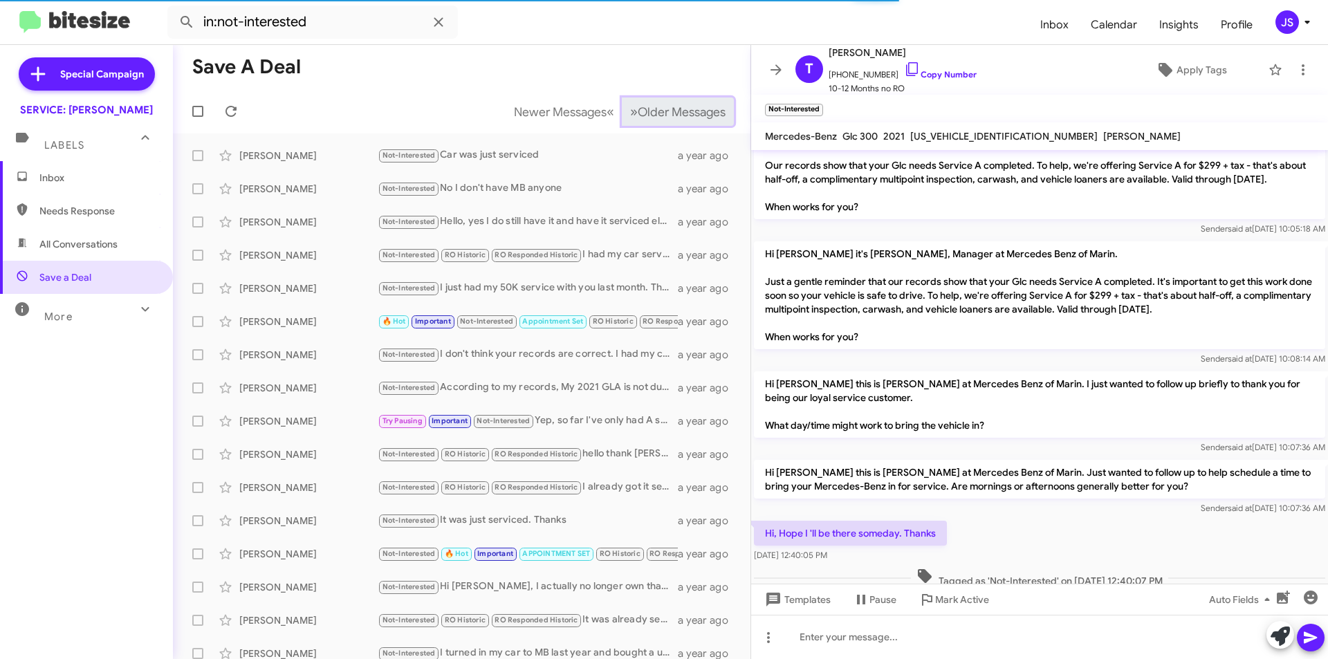
click at [662, 124] on button "» Next Older Messages" at bounding box center [678, 112] width 112 height 28
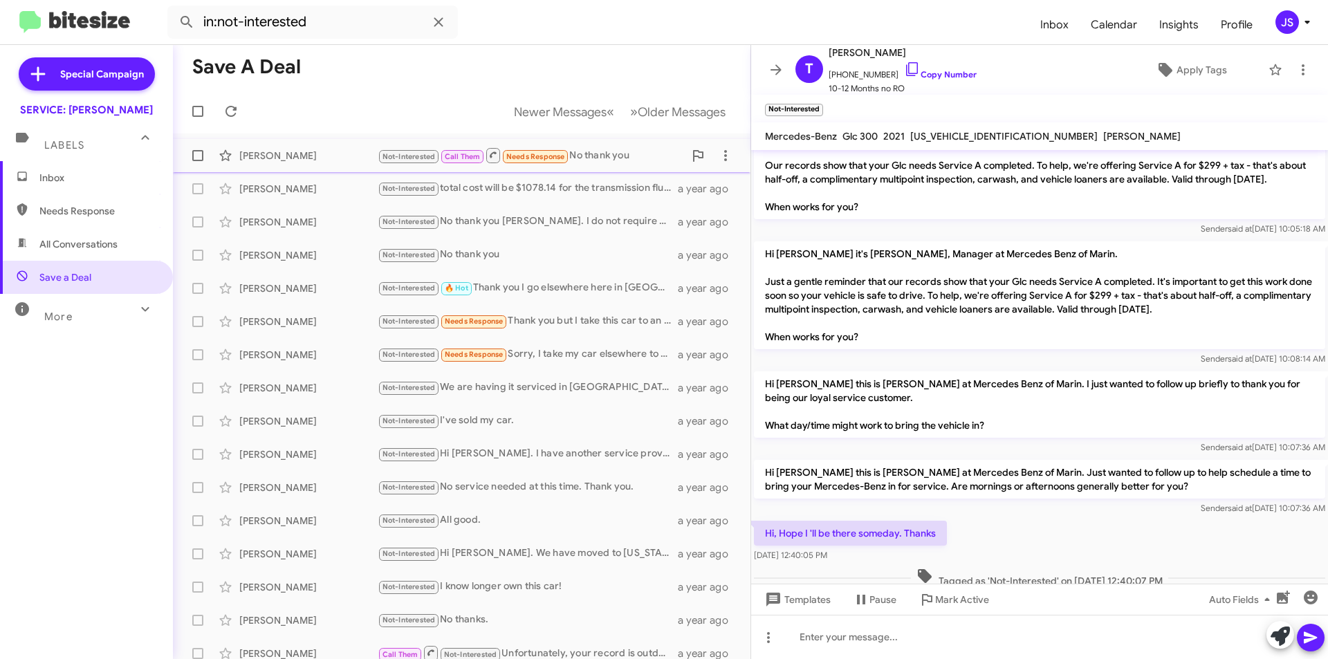
click at [302, 158] on div "Andre Gabany" at bounding box center [308, 156] width 138 height 14
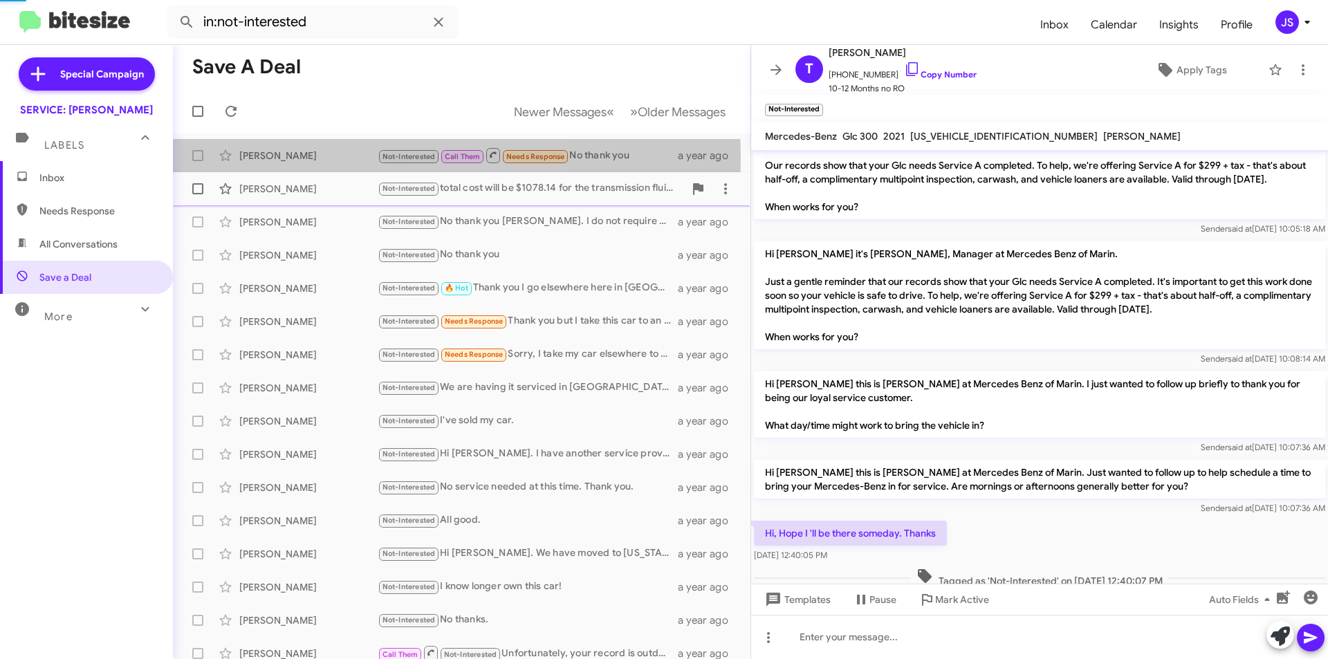
scroll to position [296, 0]
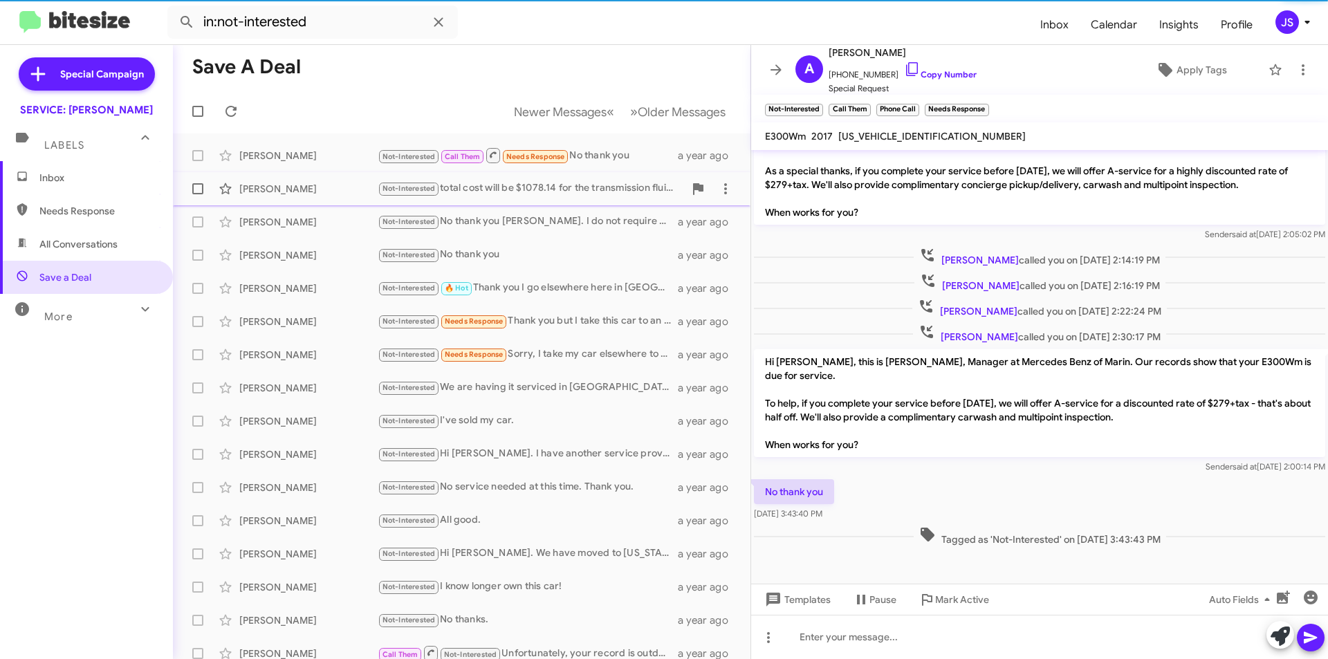
click at [298, 183] on div "George Makras" at bounding box center [308, 189] width 138 height 14
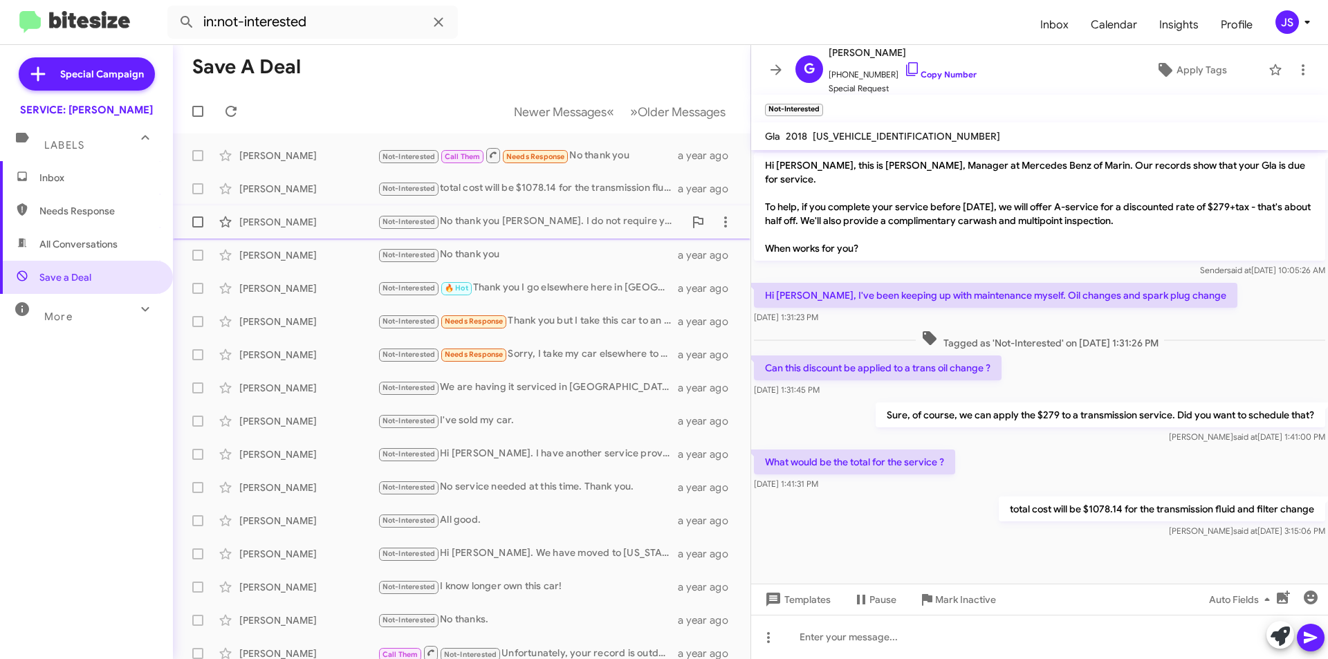
click at [288, 221] on div "Gino Cerchiai" at bounding box center [308, 222] width 138 height 14
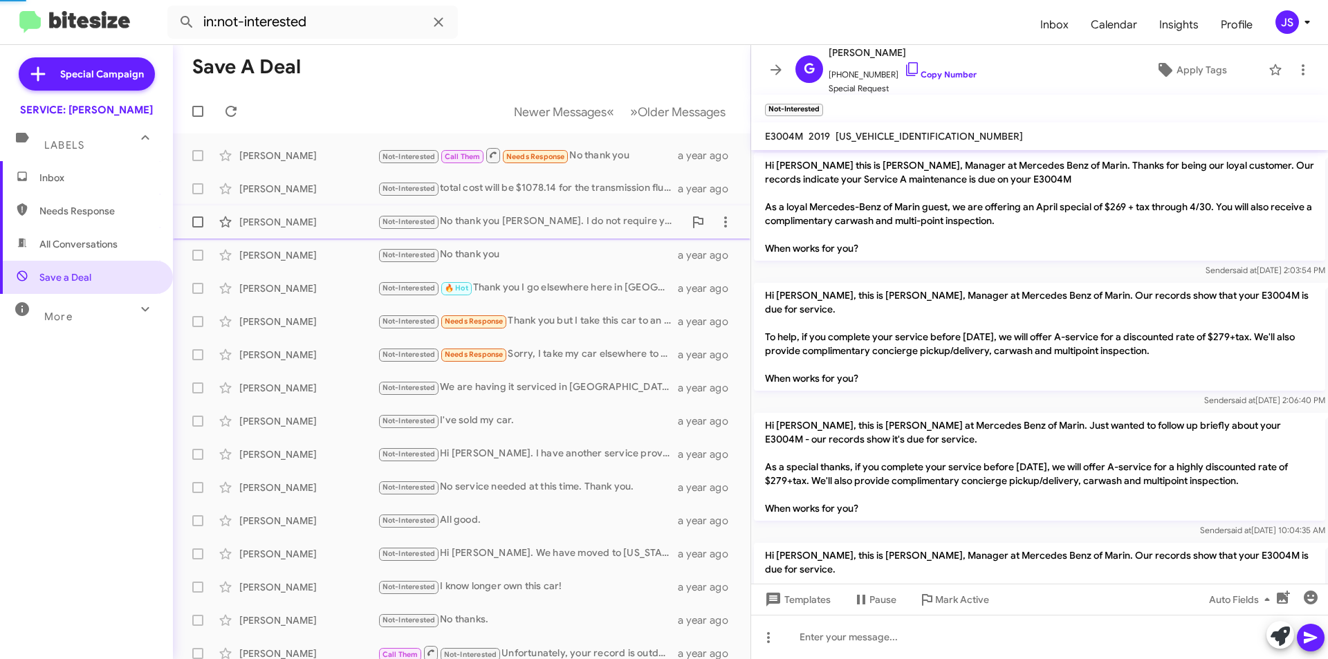
scroll to position [207, 0]
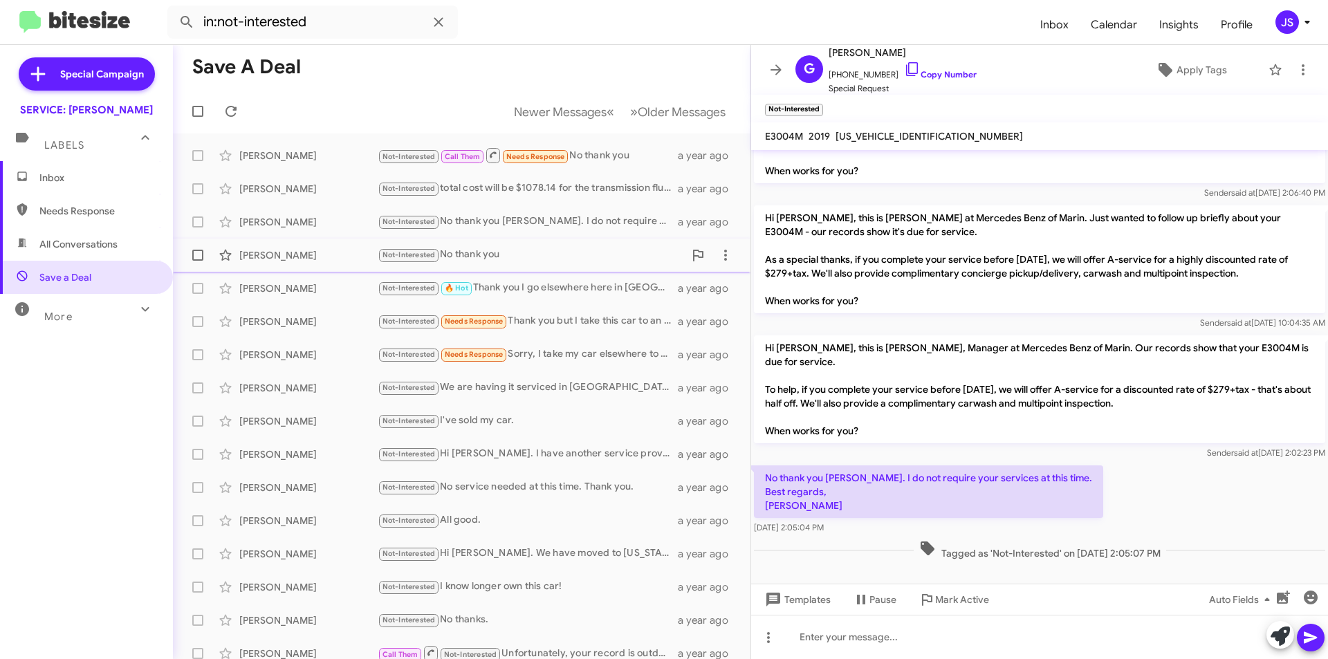
click at [285, 239] on span "Alex Oryol Not-Interested No thank you a year ago" at bounding box center [462, 255] width 578 height 33
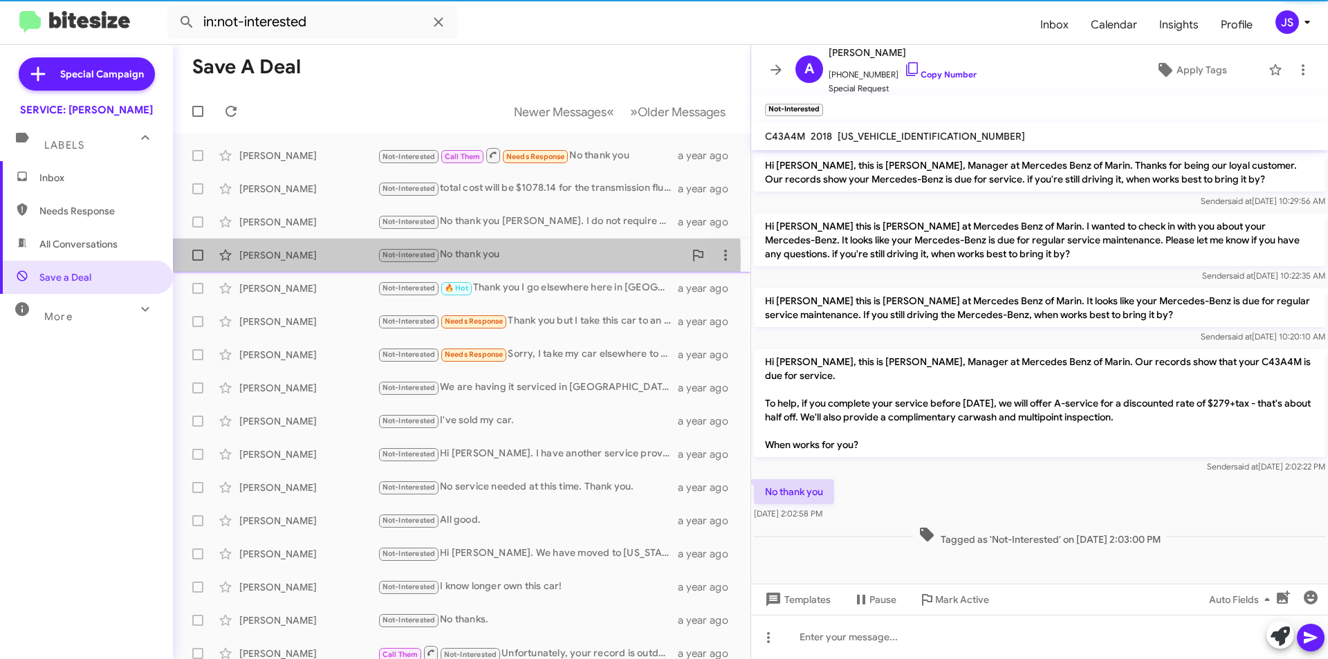
click at [285, 260] on div "Alex Oryol" at bounding box center [308, 255] width 138 height 14
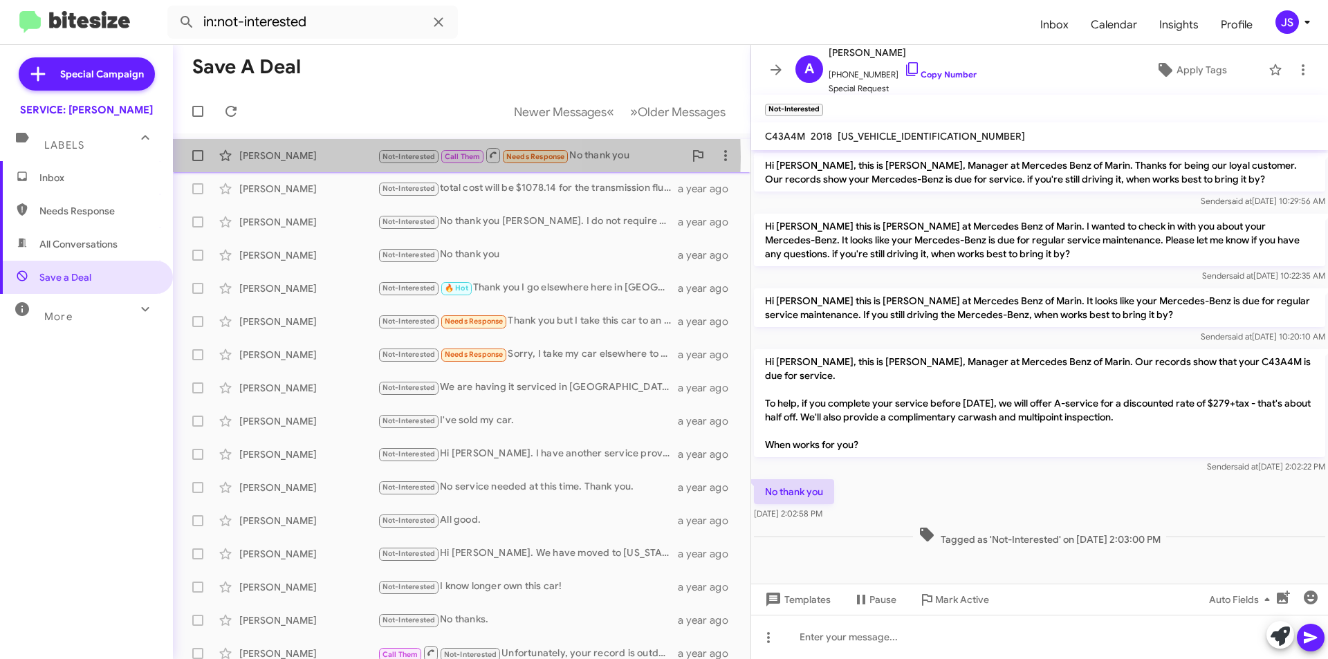
click at [310, 157] on div "[PERSON_NAME]" at bounding box center [308, 156] width 138 height 14
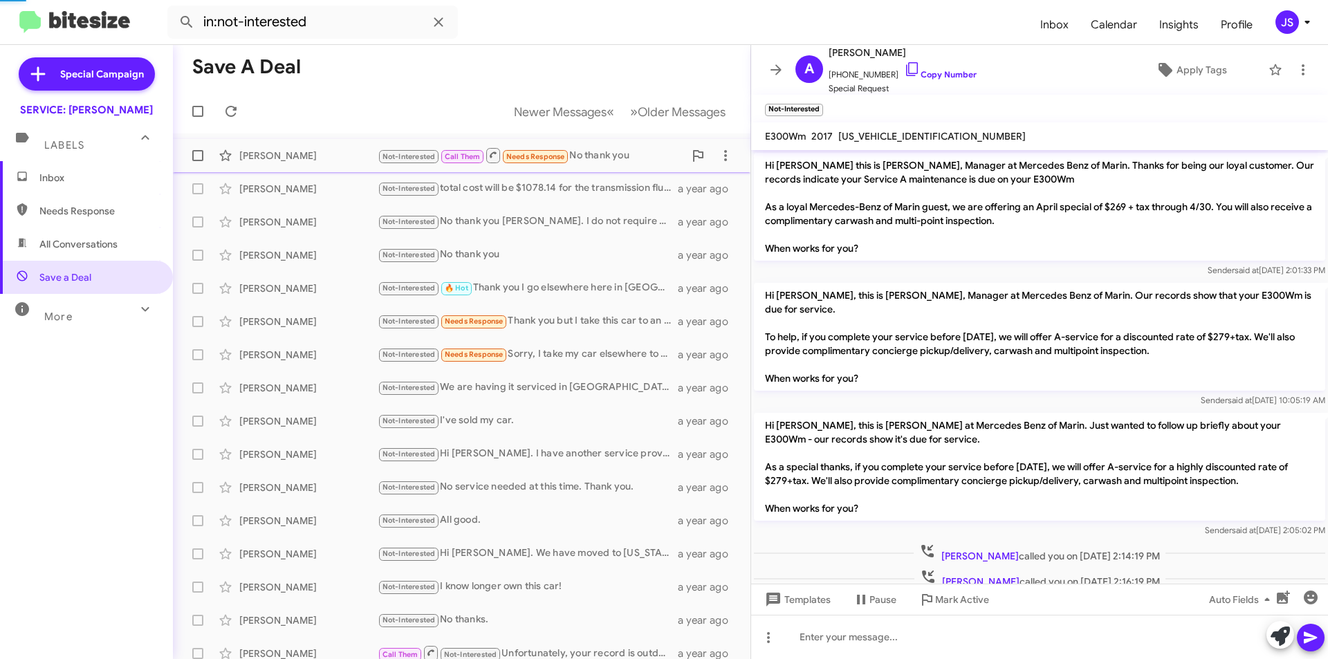
scroll to position [296, 0]
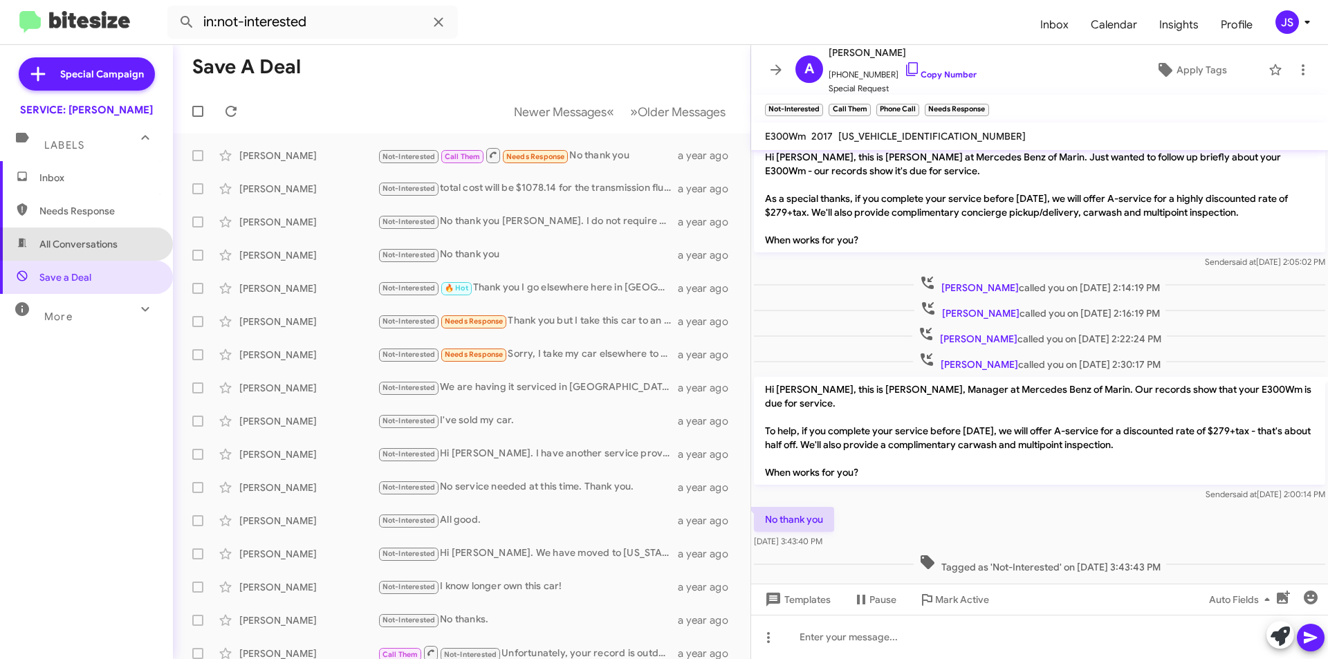
click at [156, 238] on span "All Conversations" at bounding box center [86, 244] width 173 height 33
type input "in:all-conversations"
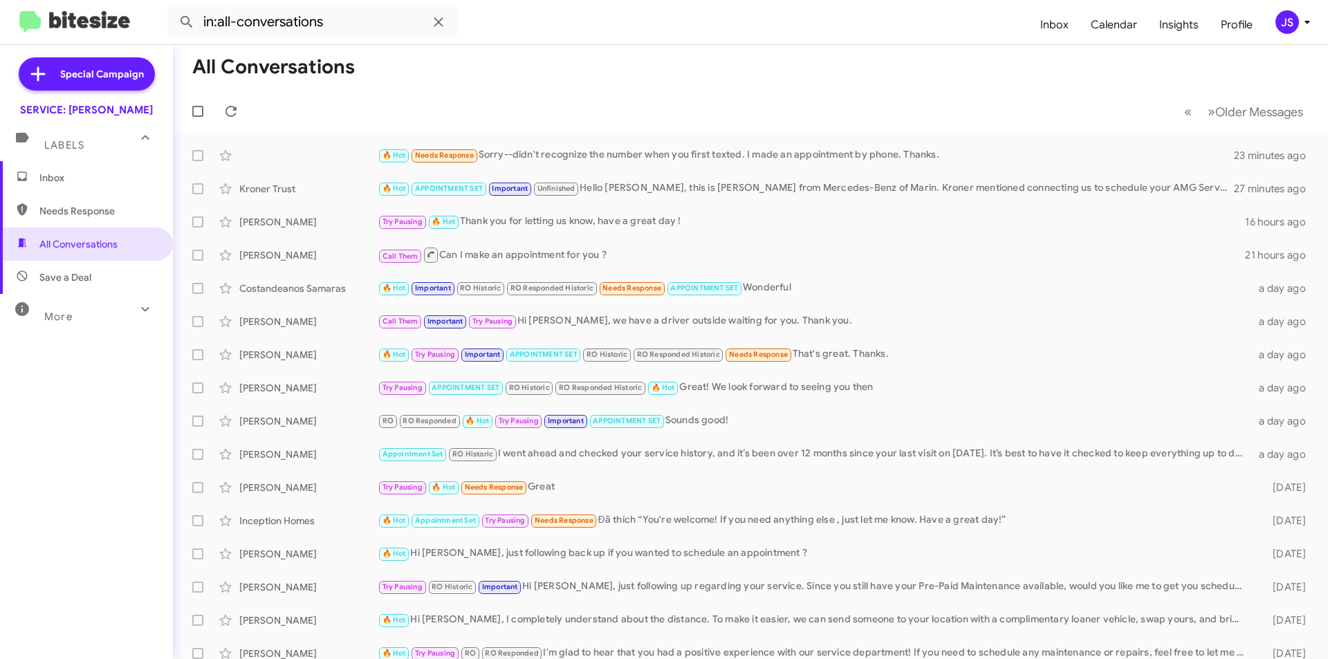
click at [75, 320] on div "More" at bounding box center [72, 311] width 123 height 26
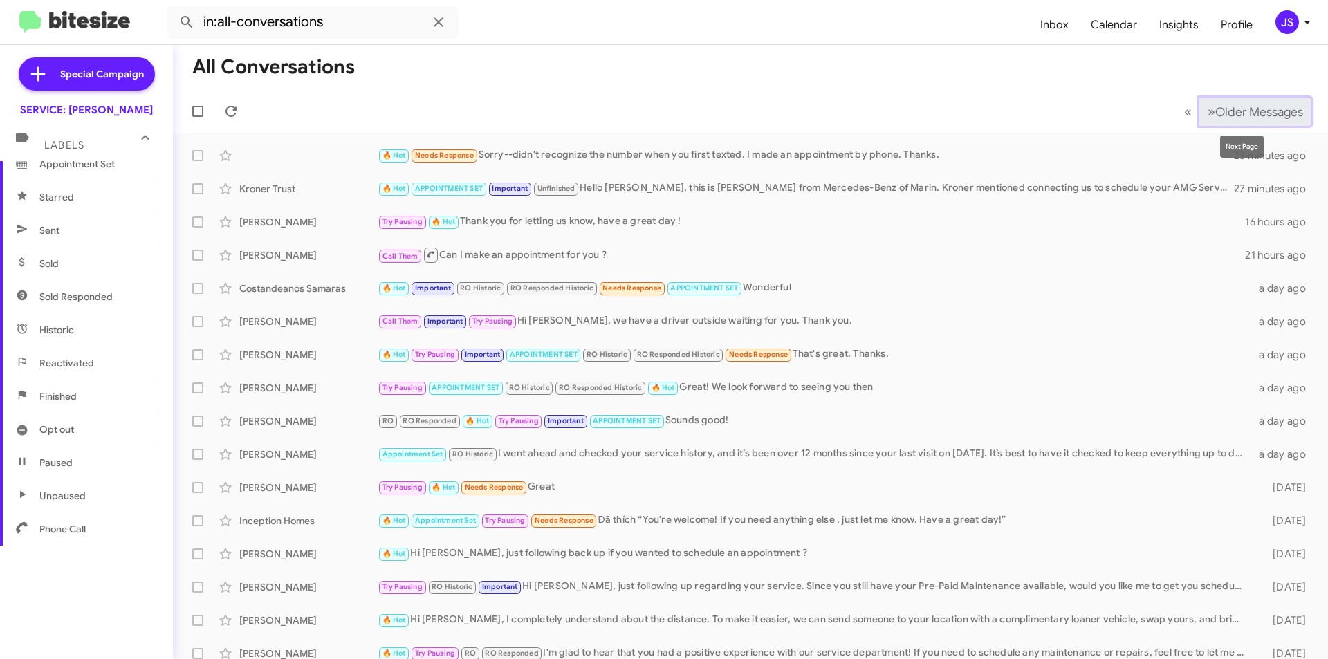
click at [1254, 110] on span "Older Messages" at bounding box center [1259, 111] width 88 height 15
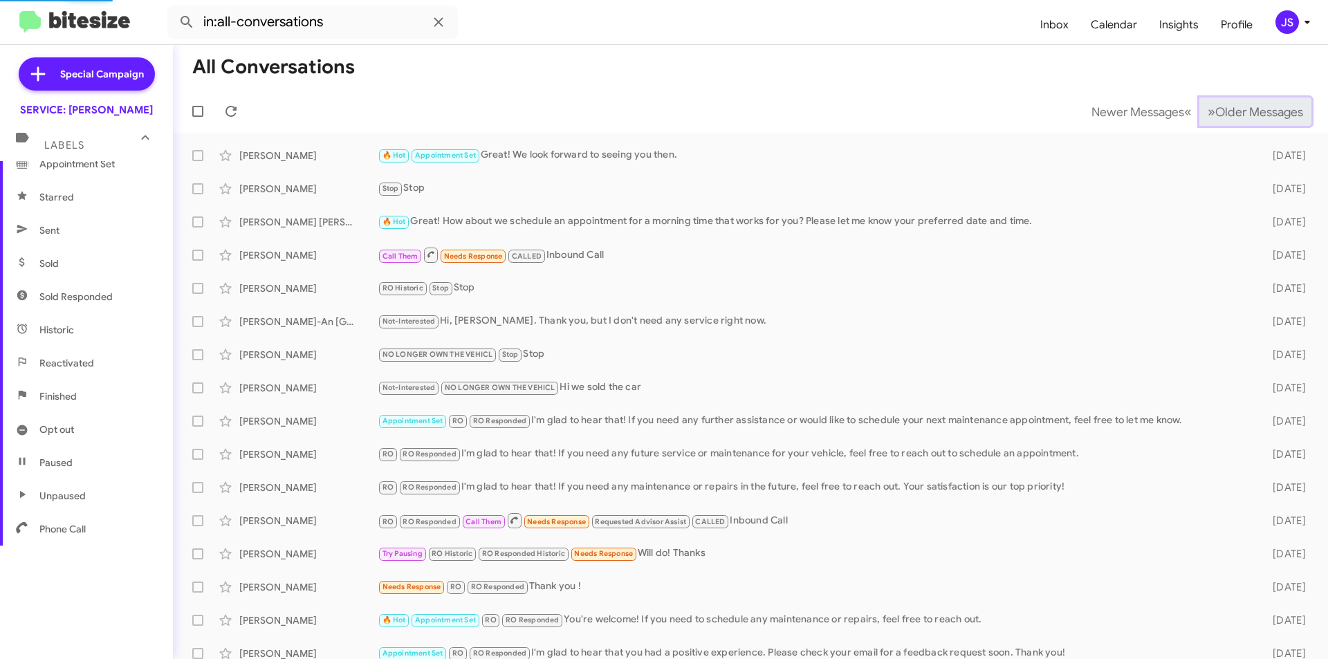
click at [1254, 110] on span "Older Messages" at bounding box center [1259, 111] width 88 height 15
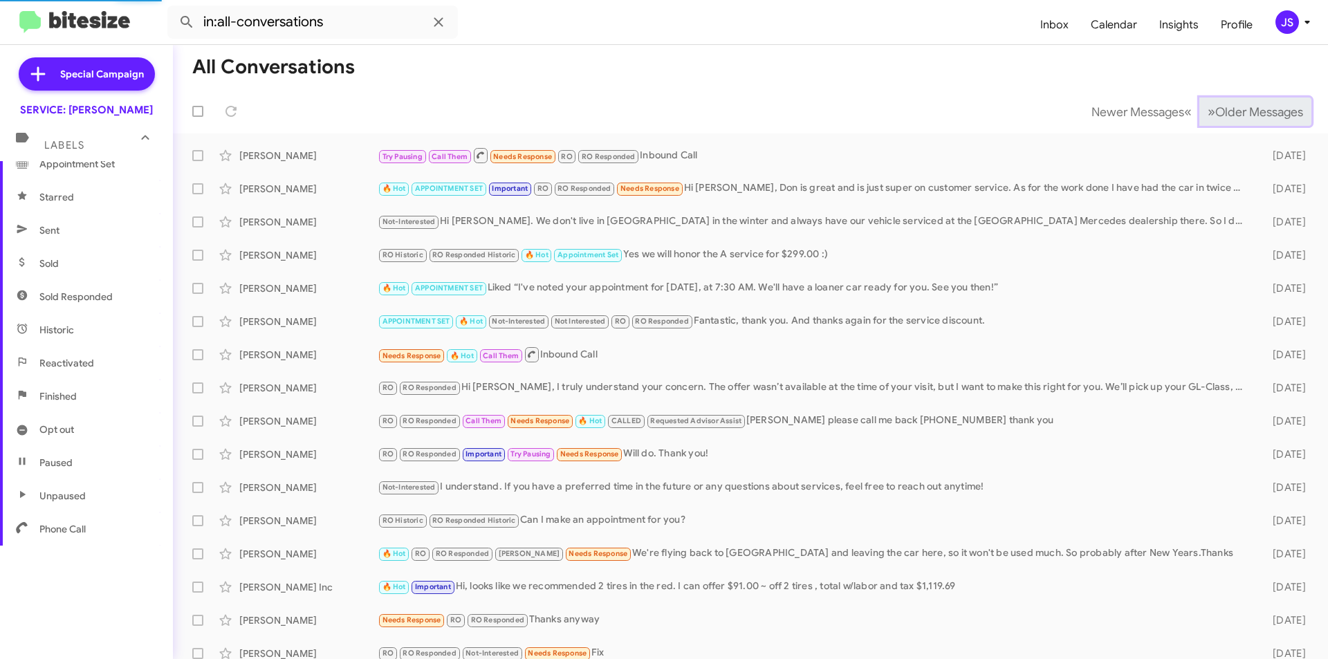
click at [1254, 110] on span "Older Messages" at bounding box center [1259, 111] width 88 height 15
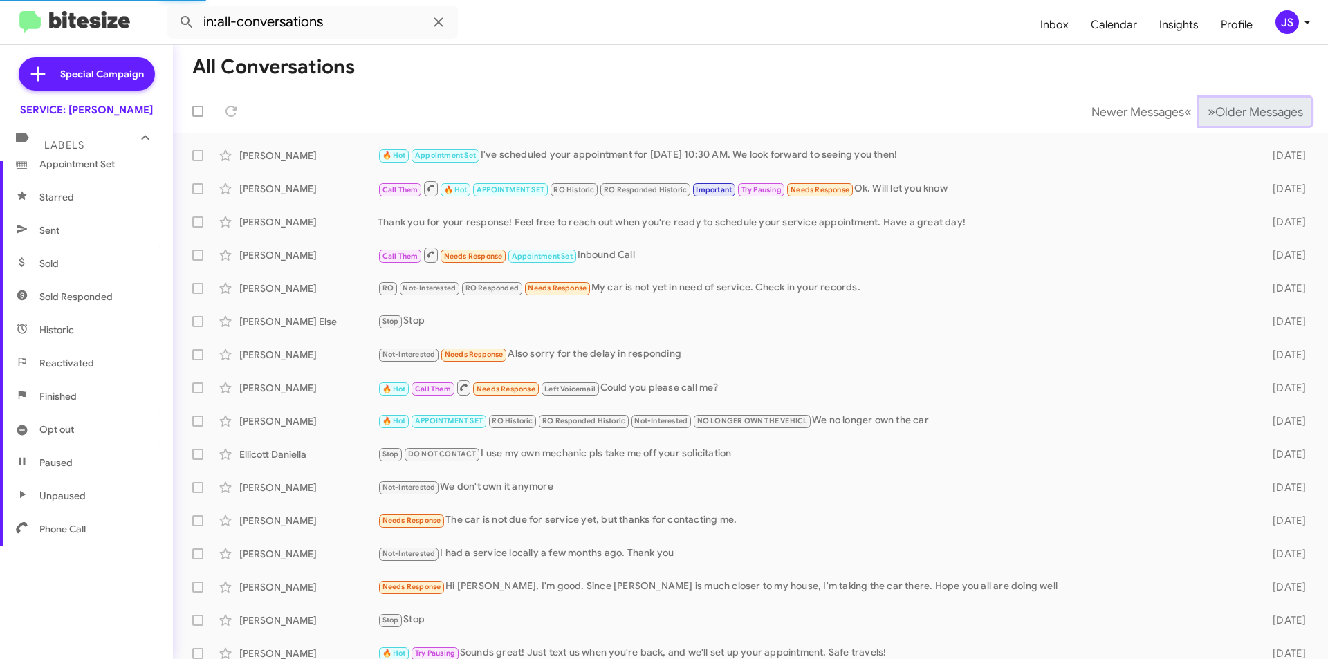
click at [1254, 110] on span "Older Messages" at bounding box center [1259, 111] width 88 height 15
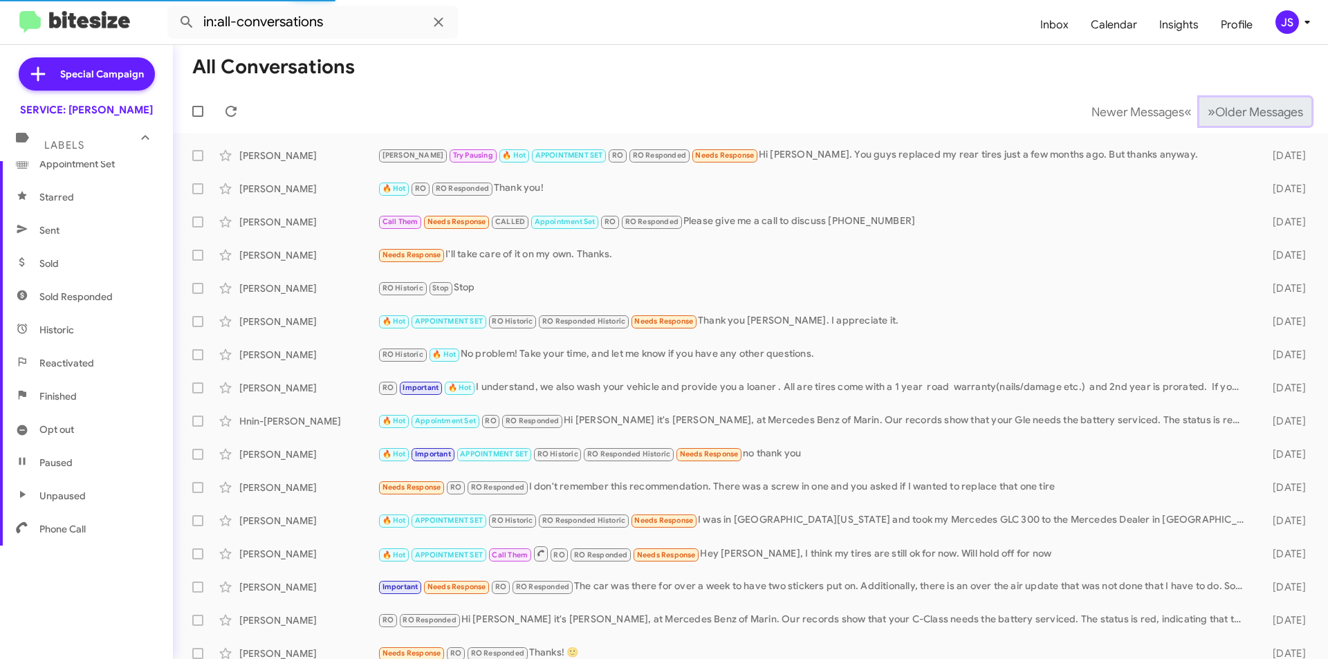
click at [1254, 110] on span "Older Messages" at bounding box center [1259, 111] width 88 height 15
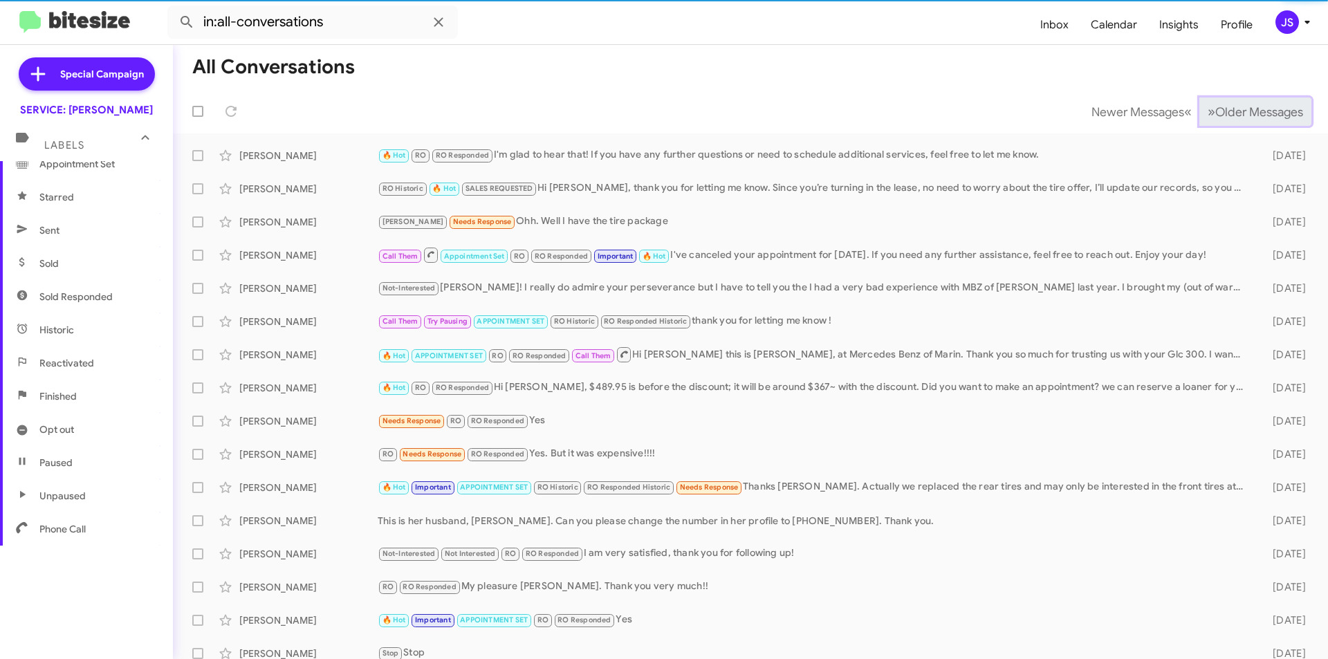
click at [1254, 110] on span "Older Messages" at bounding box center [1259, 111] width 88 height 15
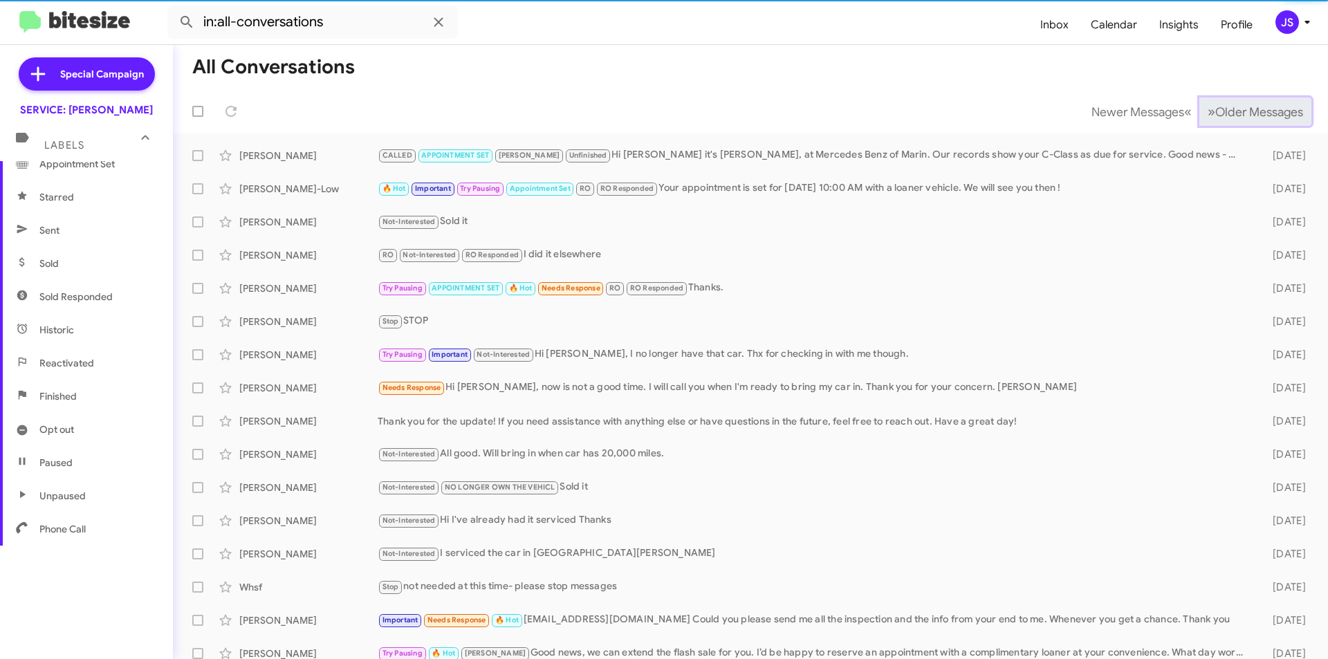
click at [1254, 110] on span "Older Messages" at bounding box center [1259, 111] width 88 height 15
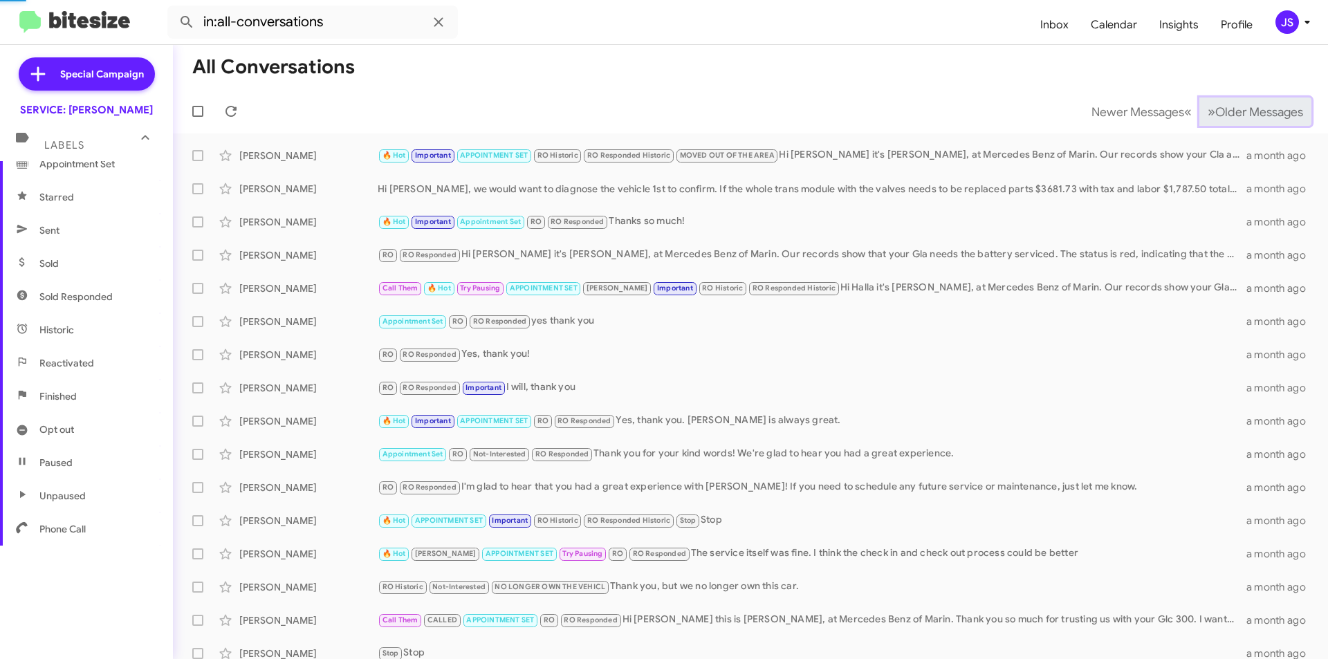
click at [1254, 110] on span "Older Messages" at bounding box center [1259, 111] width 88 height 15
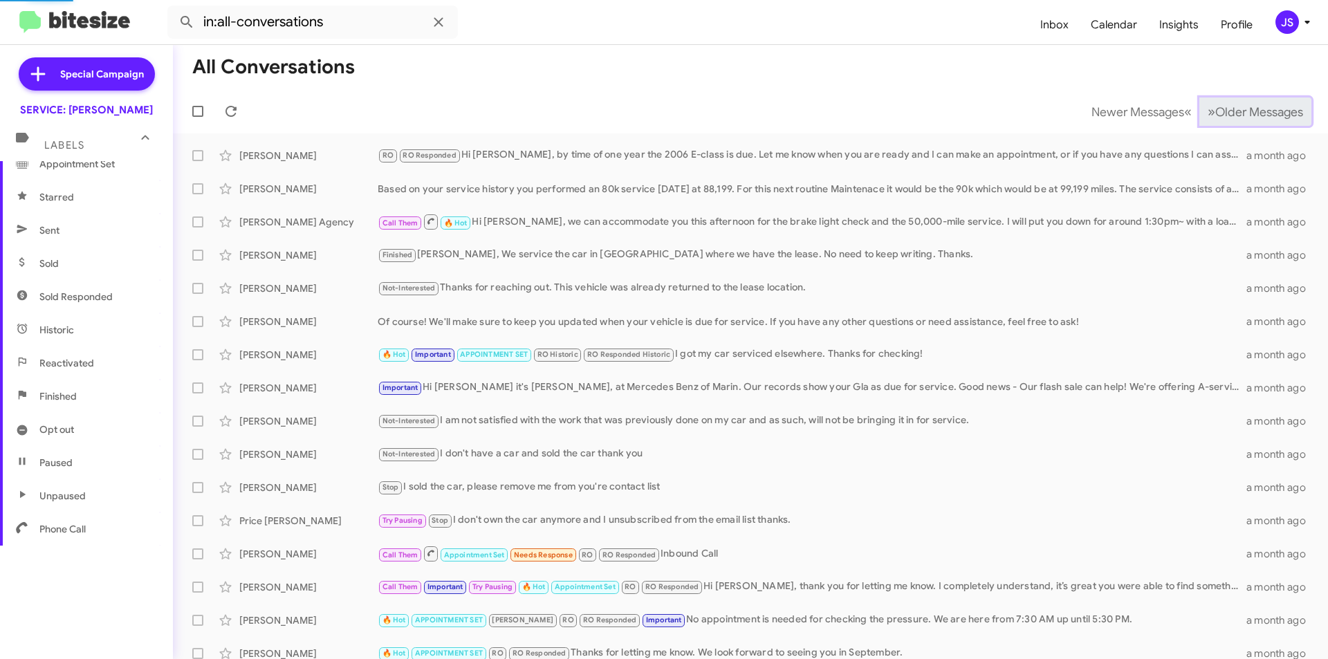
click at [1254, 110] on span "Older Messages" at bounding box center [1259, 111] width 88 height 15
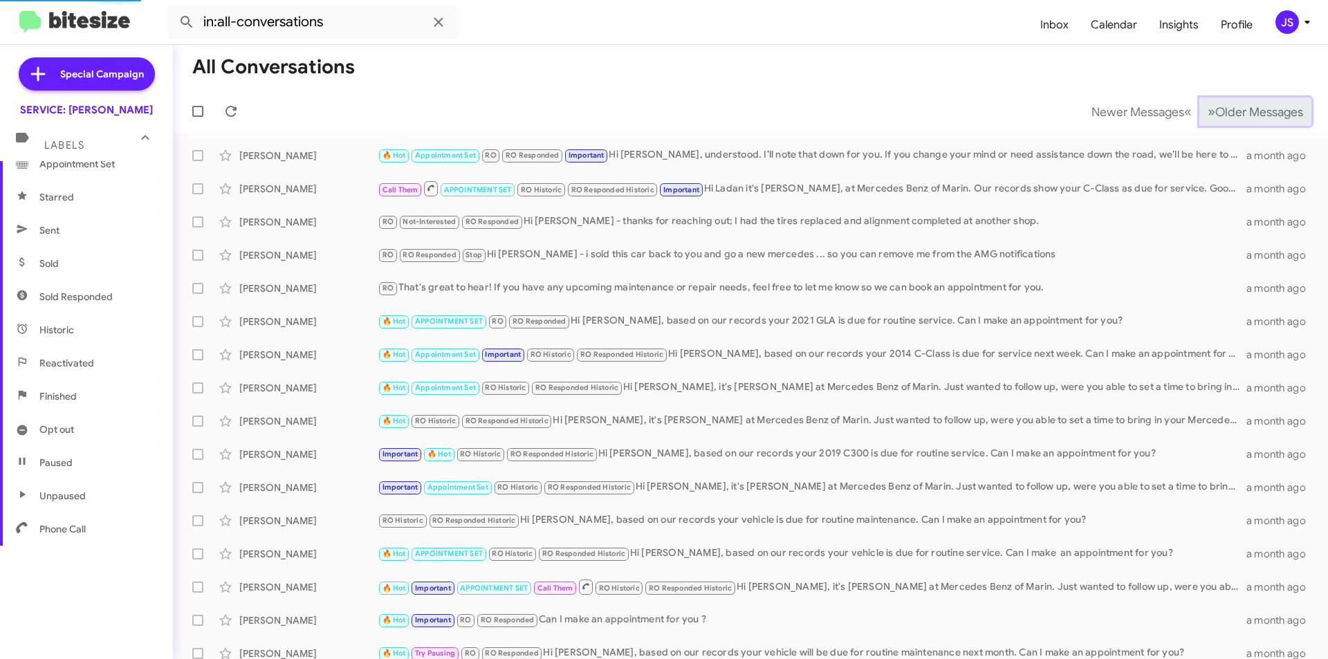
click at [1254, 110] on span "Older Messages" at bounding box center [1259, 111] width 88 height 15
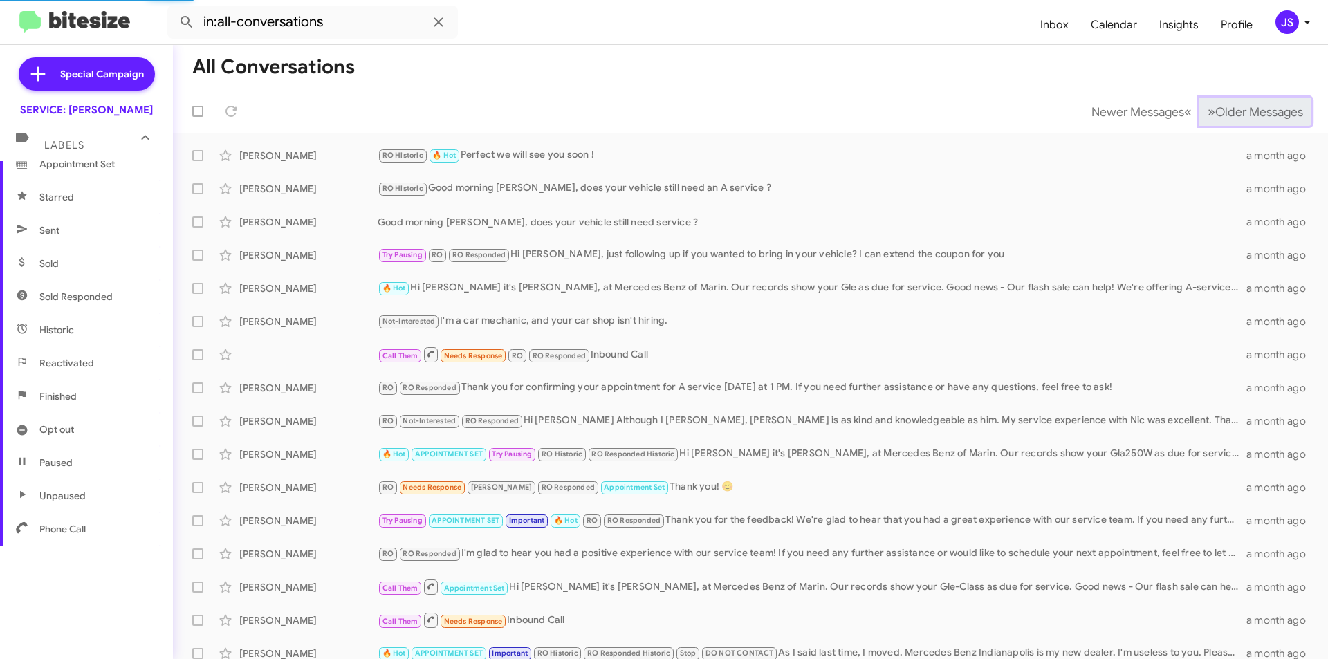
click at [1254, 110] on span "Older Messages" at bounding box center [1259, 111] width 88 height 15
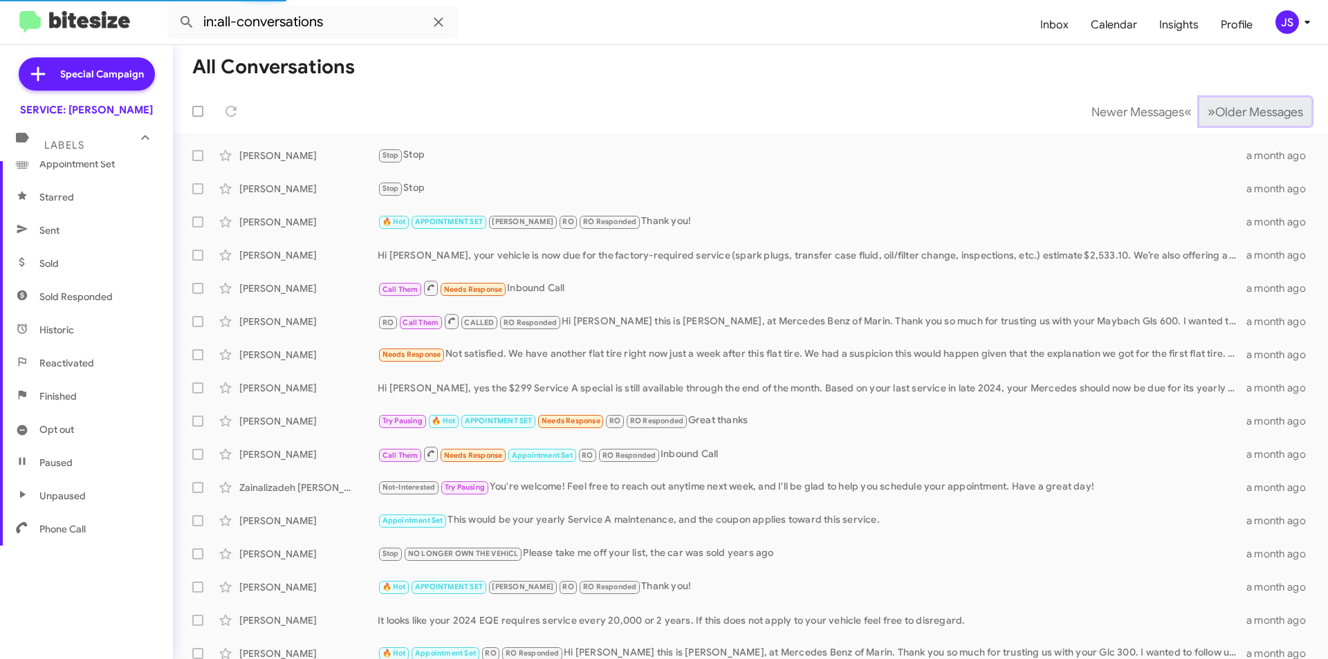
click at [1254, 110] on span "Older Messages" at bounding box center [1259, 111] width 88 height 15
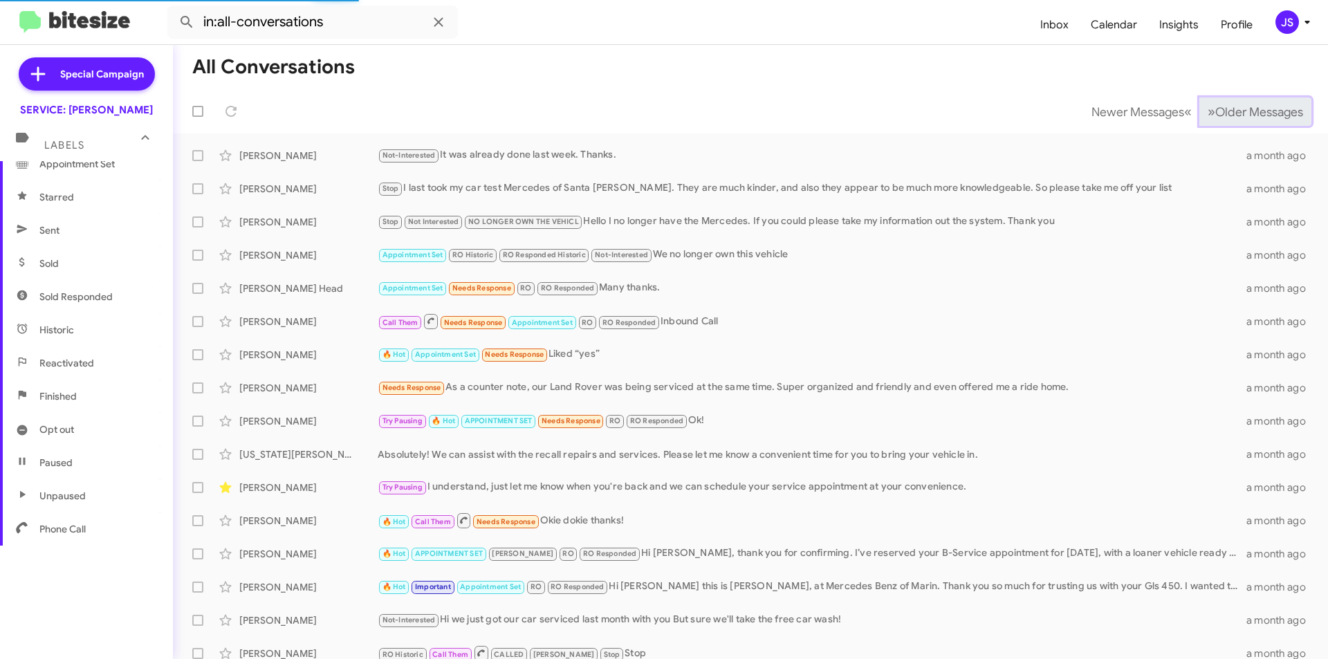
click at [1254, 110] on span "Older Messages" at bounding box center [1259, 111] width 88 height 15
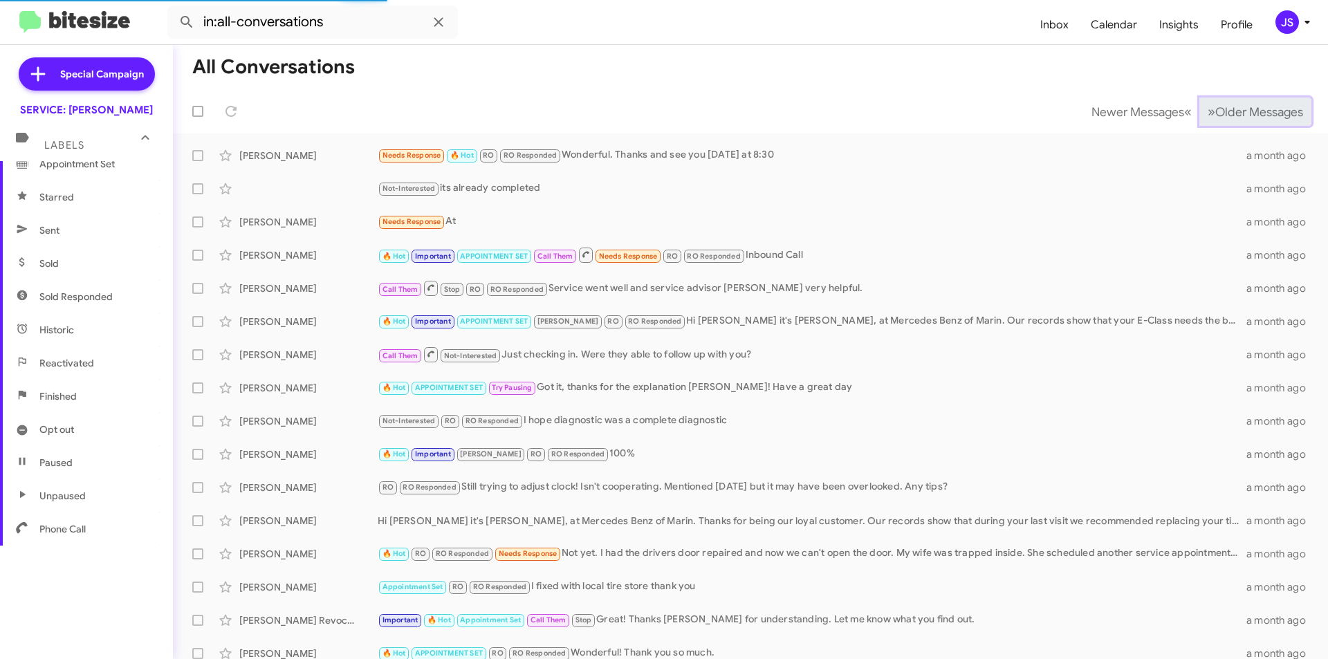
click at [1254, 110] on span "Older Messages" at bounding box center [1259, 111] width 88 height 15
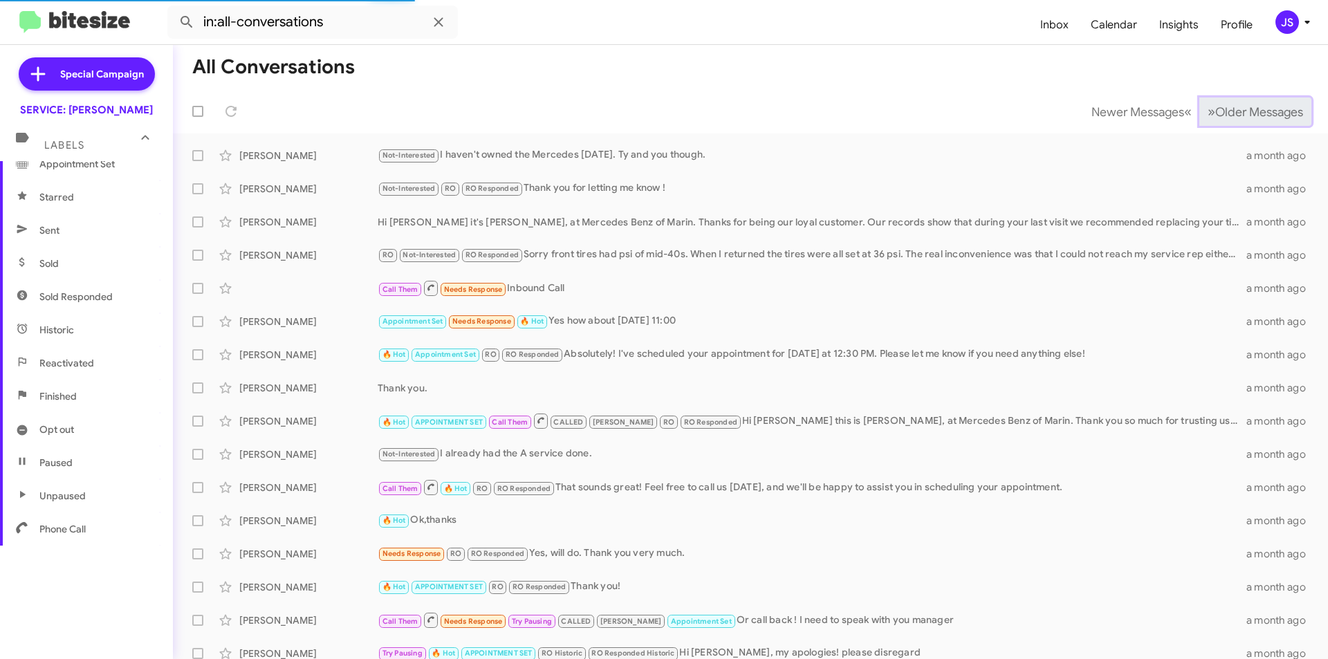
click at [1254, 110] on span "Older Messages" at bounding box center [1259, 111] width 88 height 15
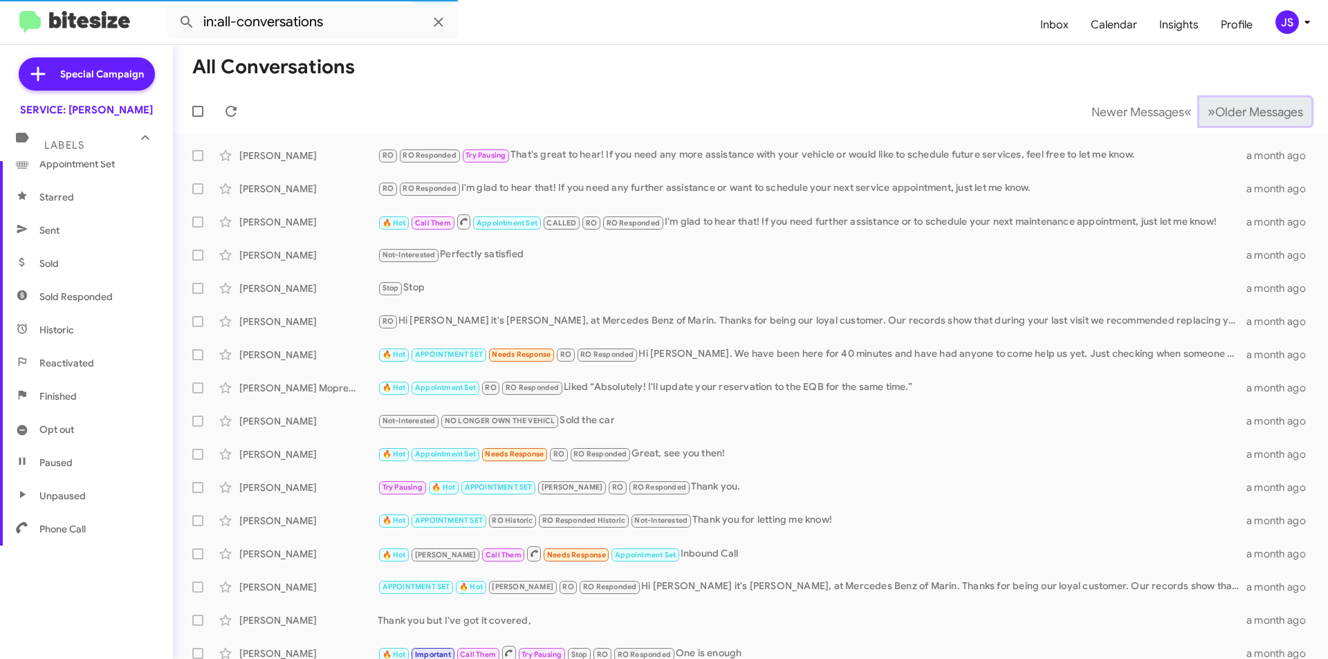
click at [1254, 110] on span "Older Messages" at bounding box center [1259, 111] width 88 height 15
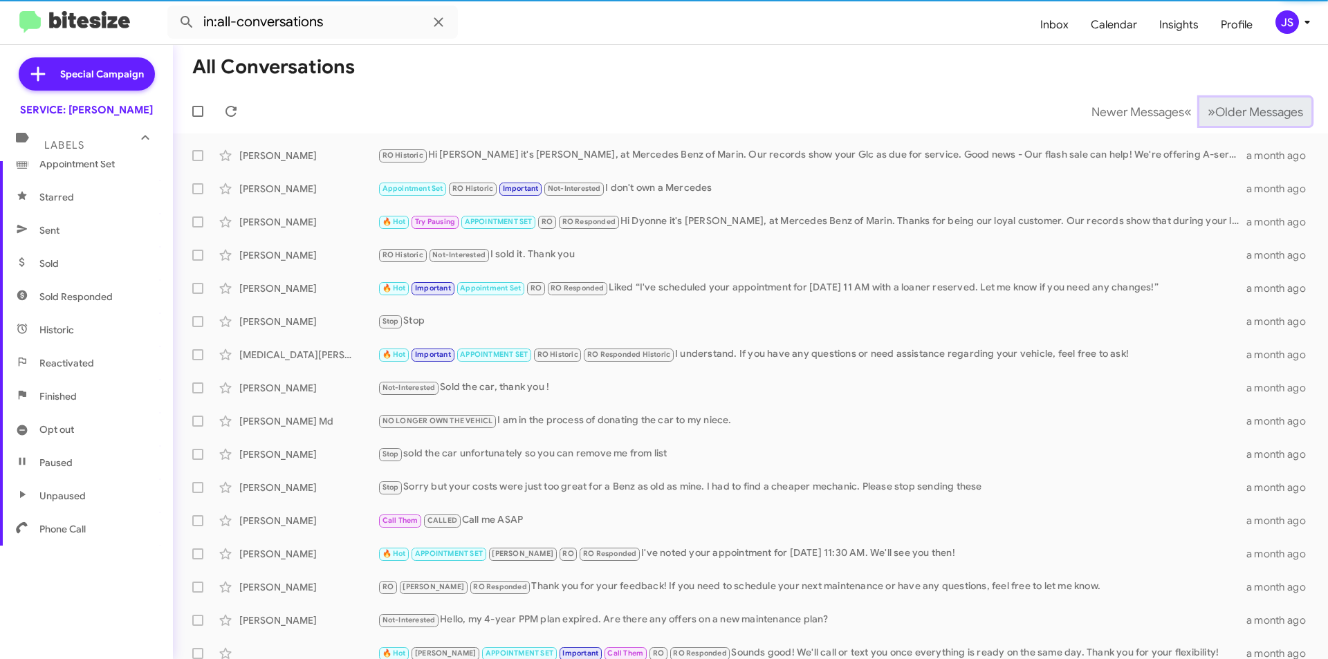
click at [1254, 110] on span "Older Messages" at bounding box center [1259, 111] width 88 height 15
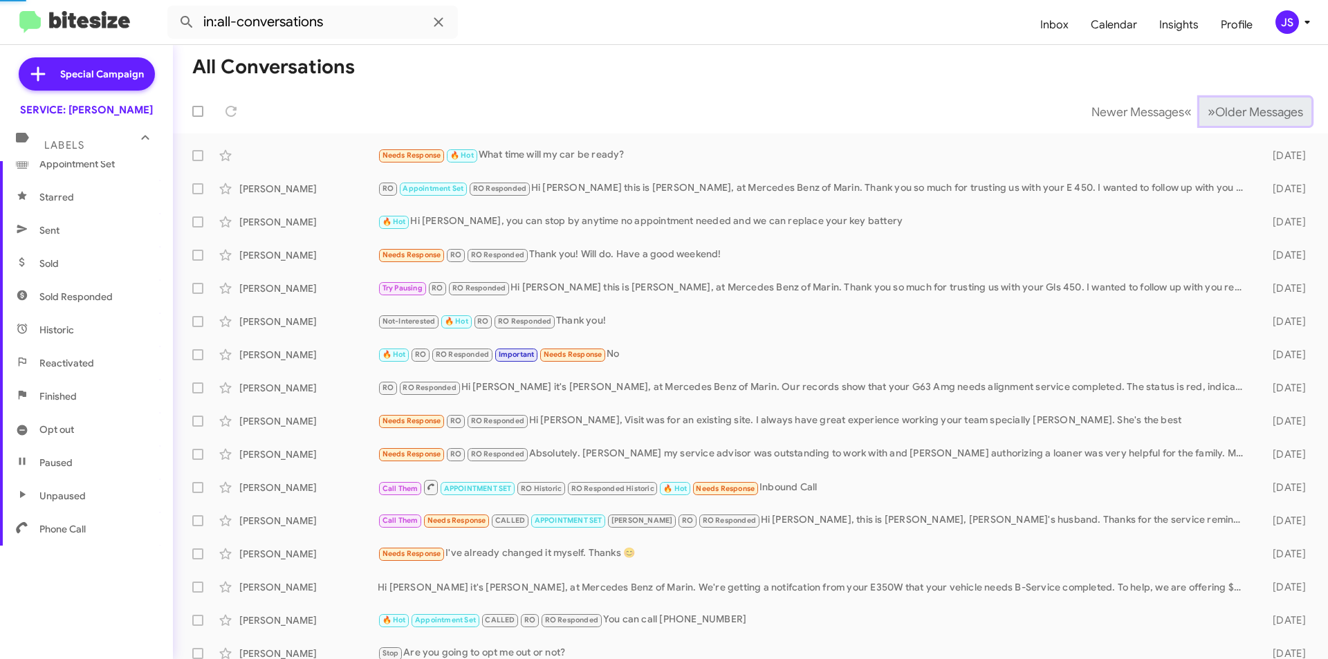
click at [1254, 110] on span "Older Messages" at bounding box center [1259, 111] width 88 height 15
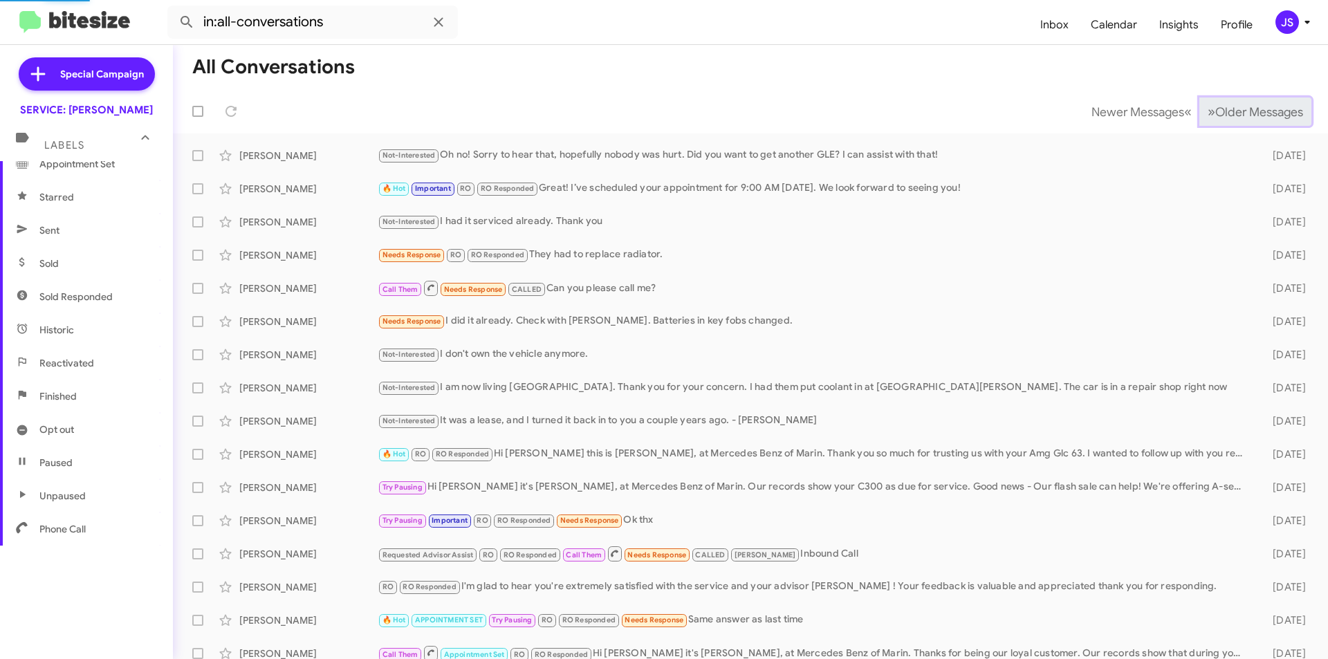
click at [1254, 110] on span "Older Messages" at bounding box center [1259, 111] width 88 height 15
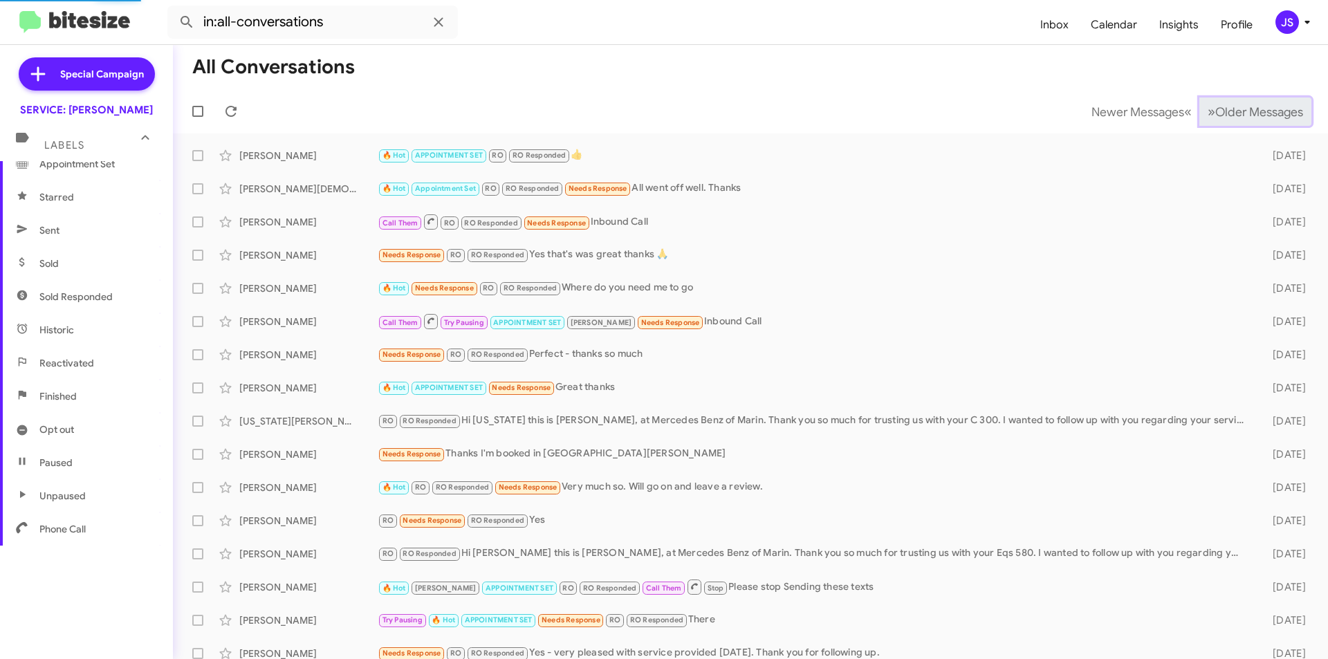
click at [1254, 110] on span "Older Messages" at bounding box center [1259, 111] width 88 height 15
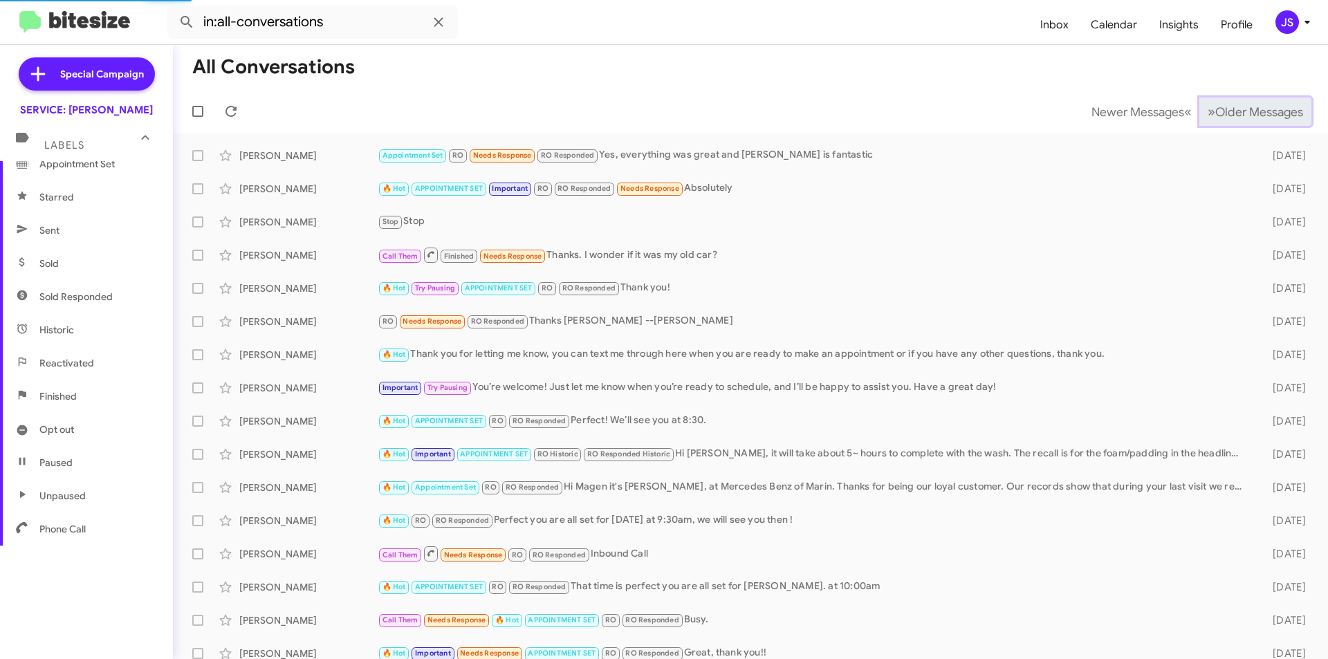
click at [1254, 110] on span "Older Messages" at bounding box center [1259, 111] width 88 height 15
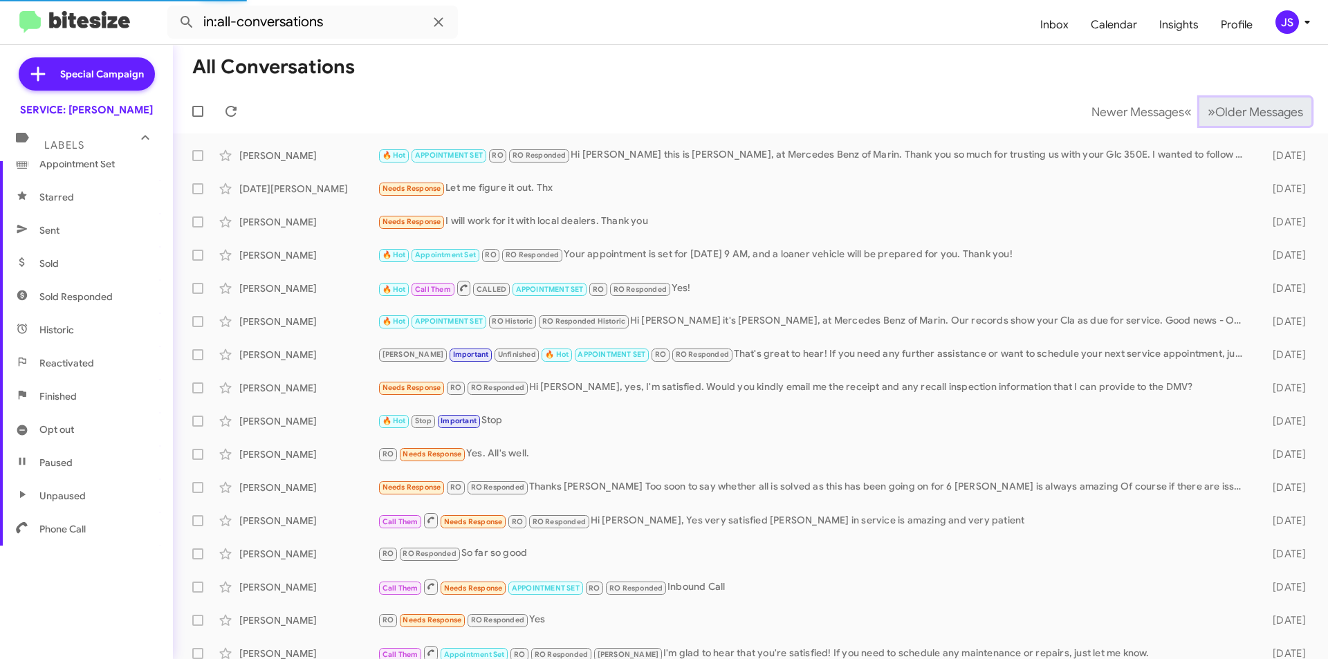
click at [1254, 110] on span "Older Messages" at bounding box center [1259, 111] width 88 height 15
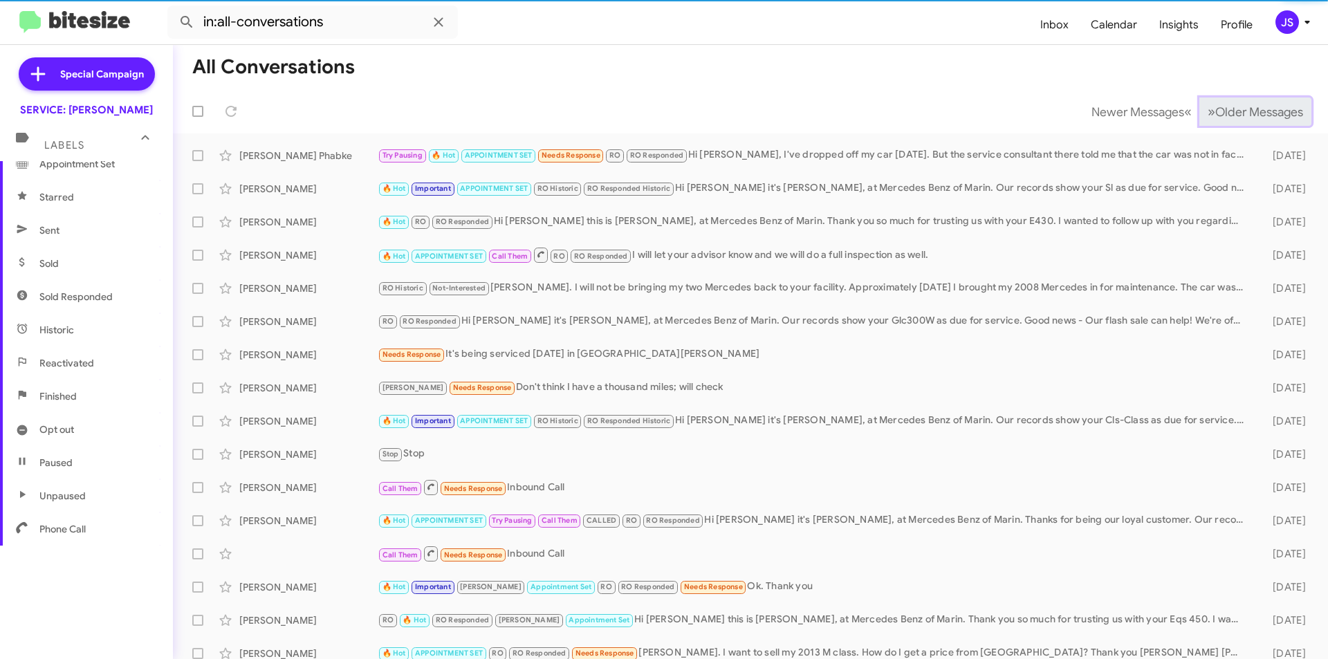
click at [1254, 110] on span "Older Messages" at bounding box center [1259, 111] width 88 height 15
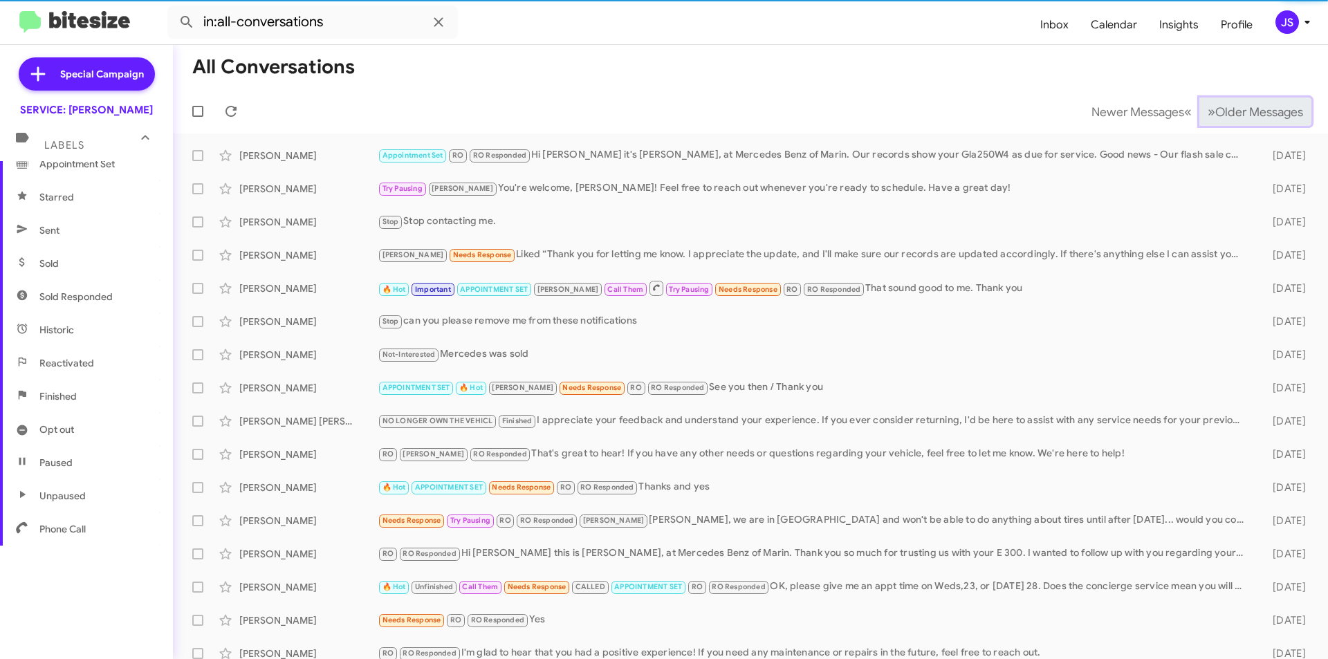
click at [1254, 110] on span "Older Messages" at bounding box center [1259, 111] width 88 height 15
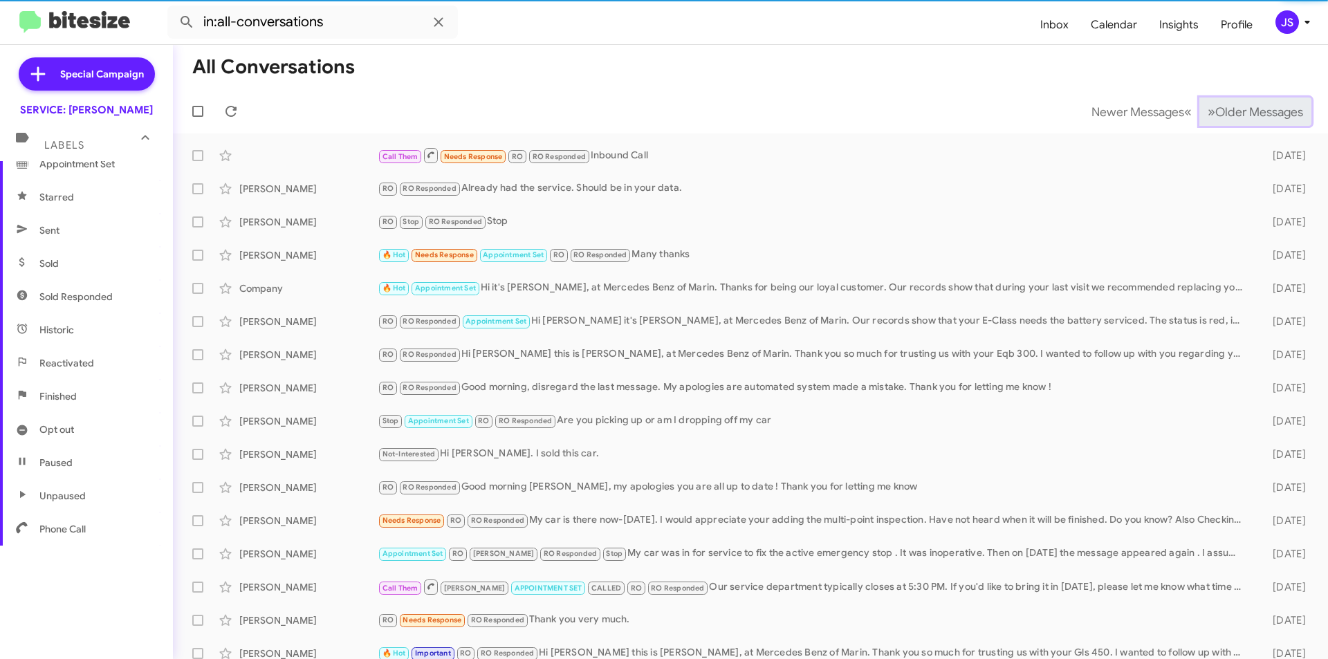
click at [1254, 110] on span "Older Messages" at bounding box center [1259, 111] width 88 height 15
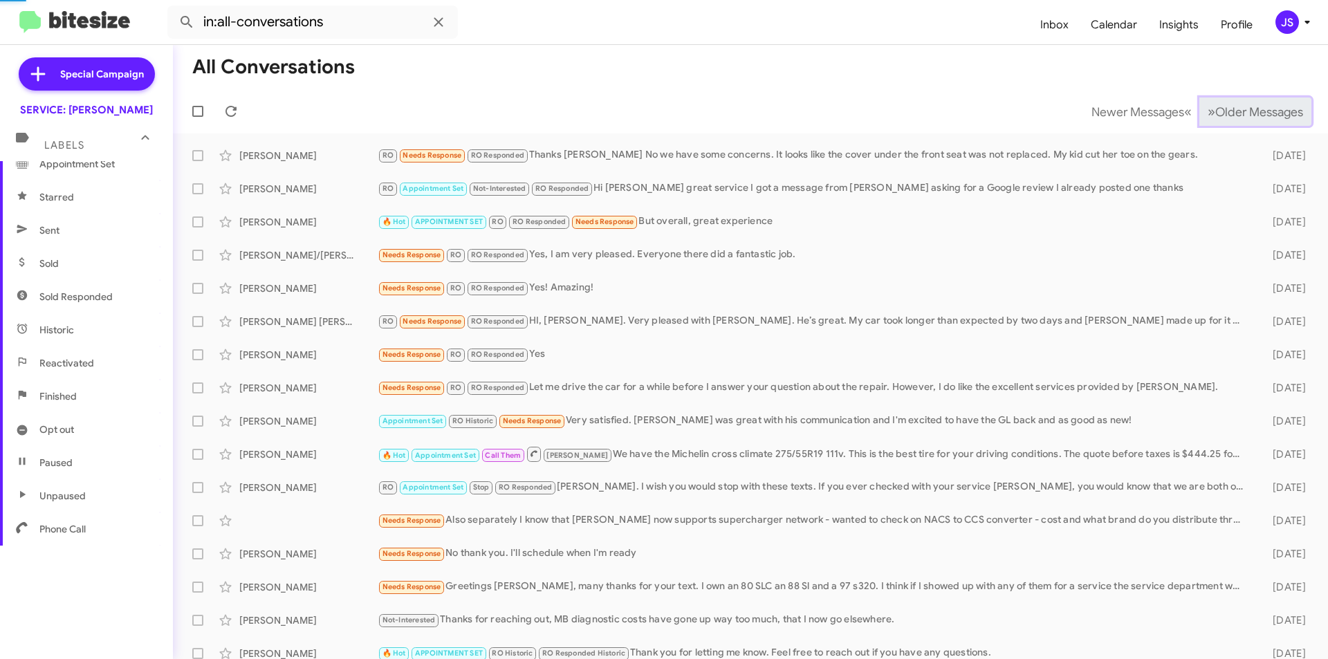
click at [1254, 110] on span "Older Messages" at bounding box center [1259, 111] width 88 height 15
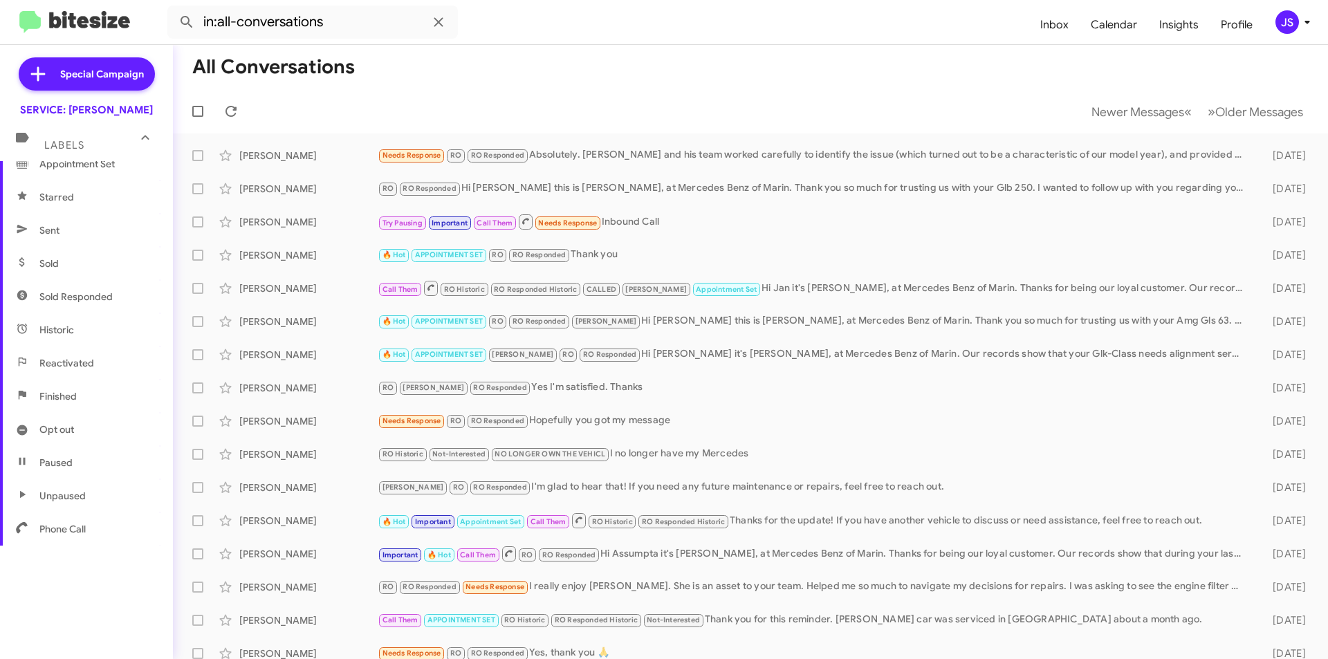
click at [1228, 126] on mat-toolbar-row "Newer Messages « Previous » Next Older Messages" at bounding box center [750, 111] width 1155 height 44
click at [1241, 107] on span "Older Messages" at bounding box center [1259, 111] width 88 height 15
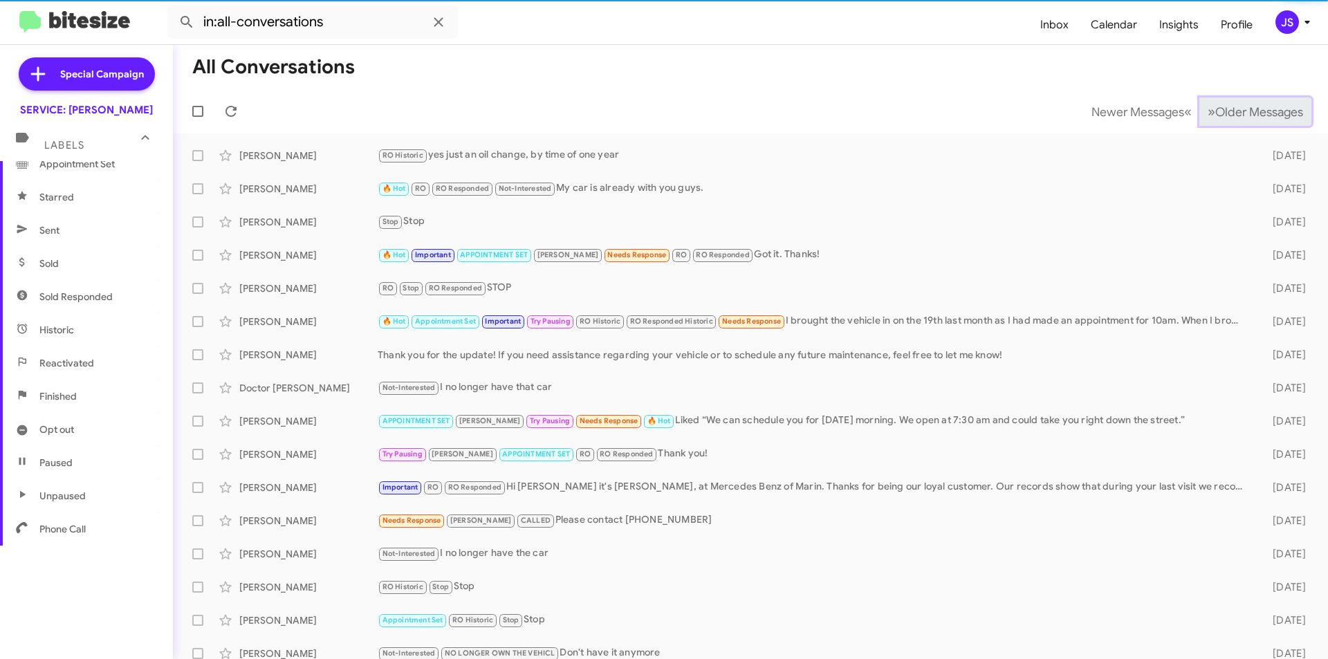
click at [1241, 107] on span "Older Messages" at bounding box center [1259, 111] width 88 height 15
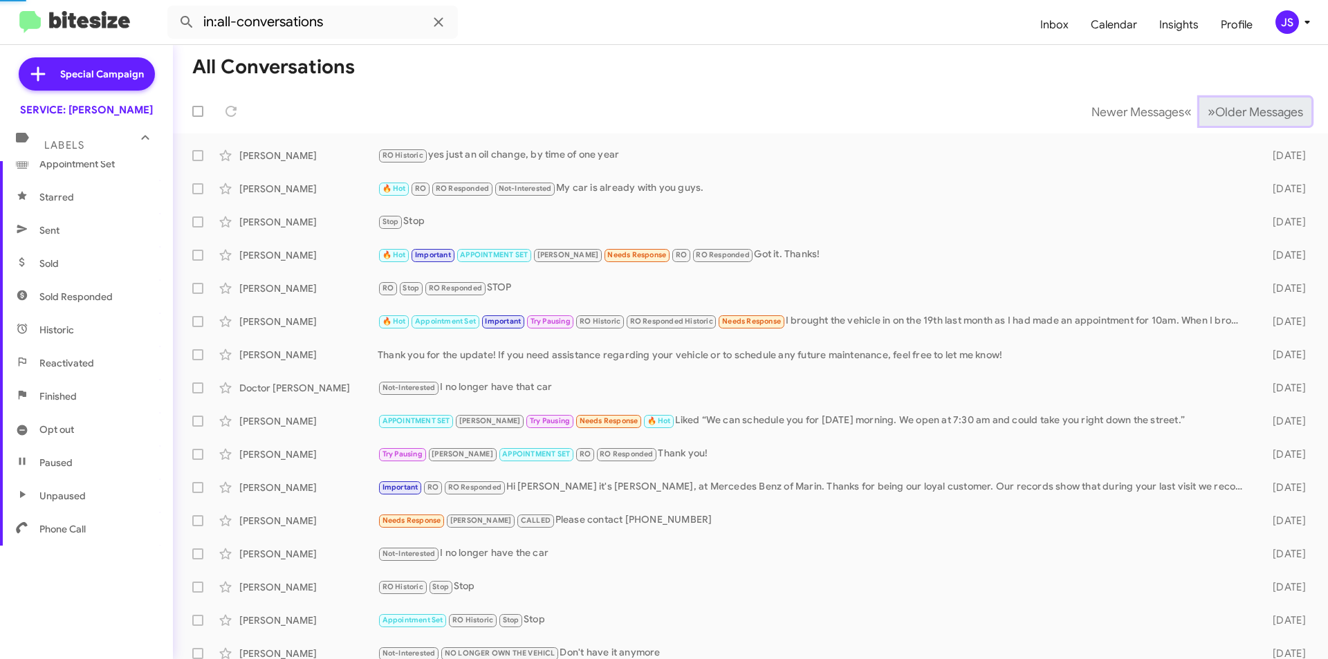
click at [1241, 107] on span "Older Messages" at bounding box center [1259, 111] width 88 height 15
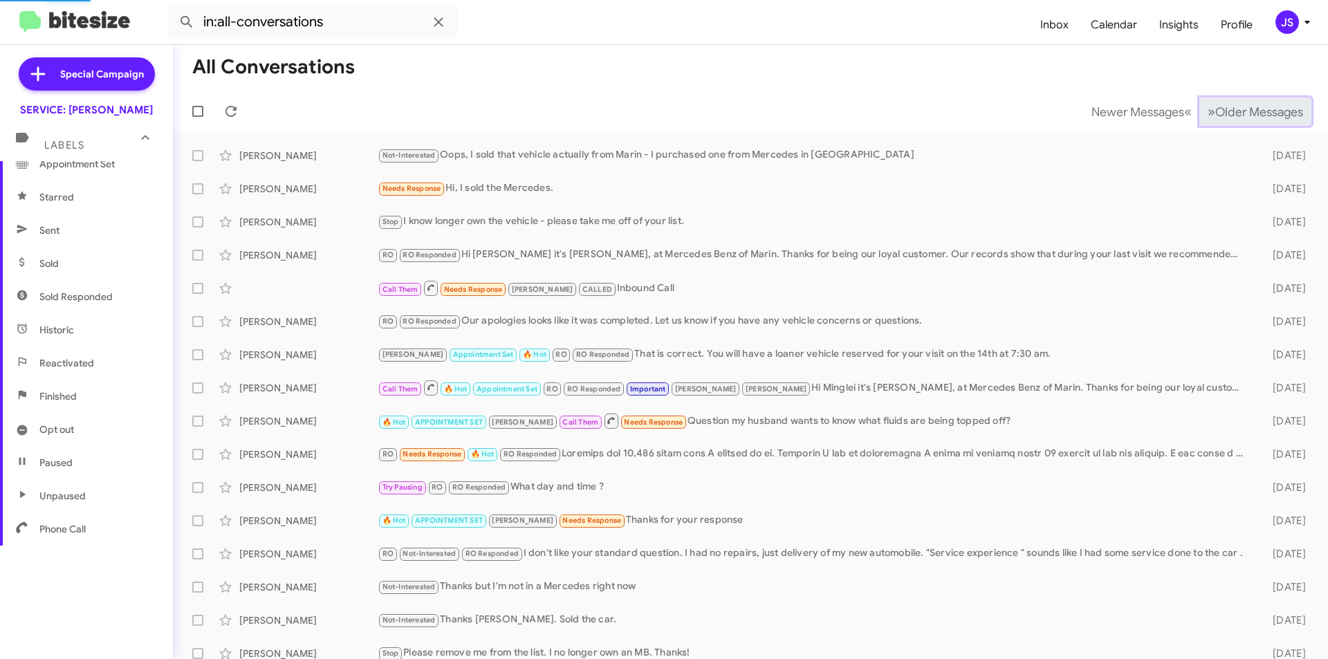
click at [1241, 107] on span "Older Messages" at bounding box center [1259, 111] width 88 height 15
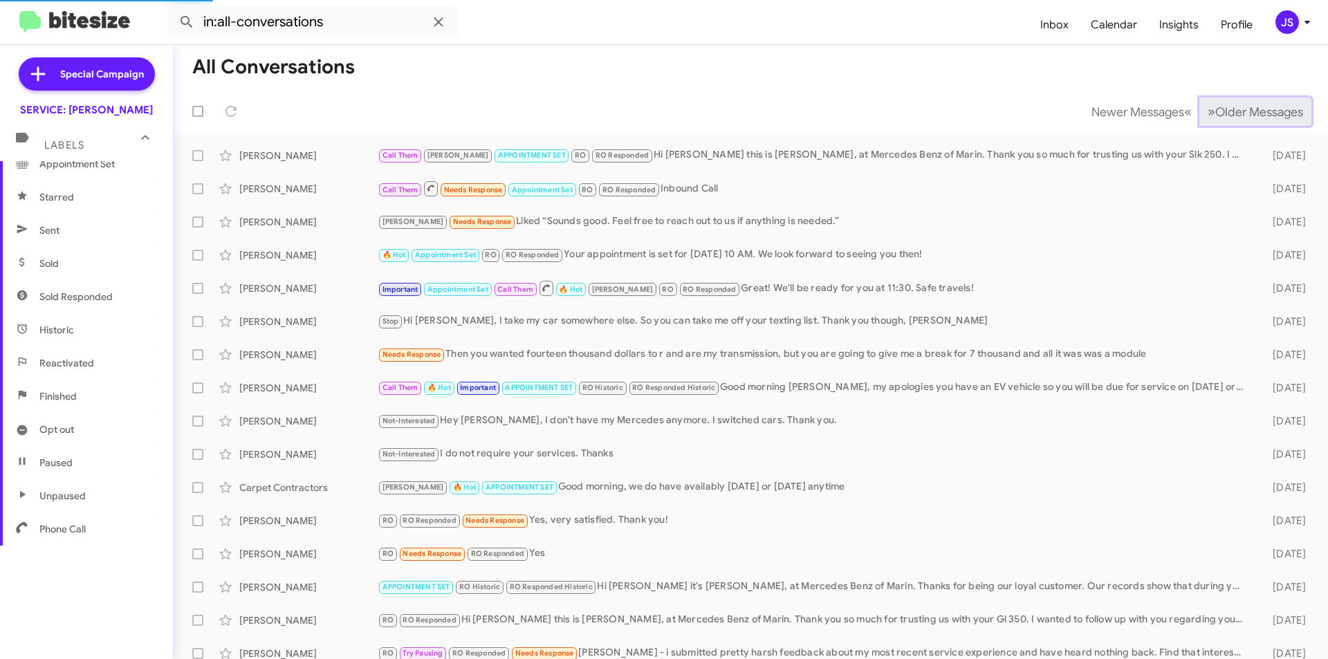
click at [1241, 107] on span "Older Messages" at bounding box center [1259, 111] width 88 height 15
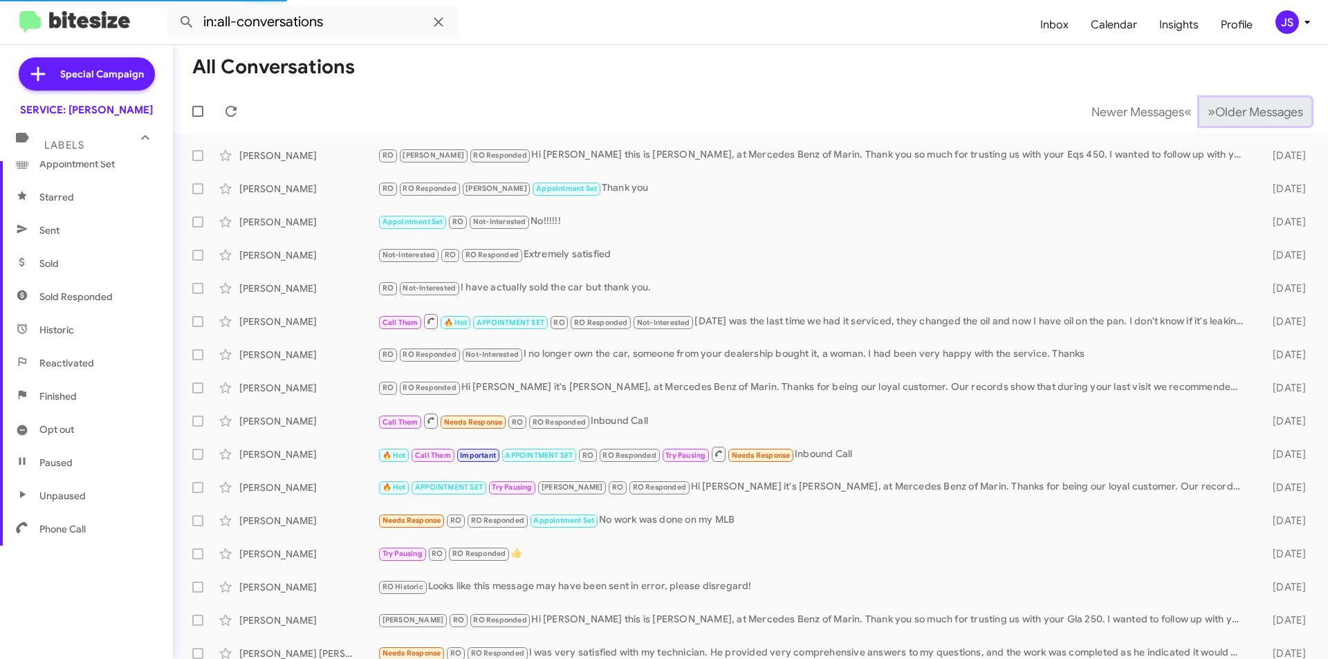
click at [1241, 107] on span "Older Messages" at bounding box center [1259, 111] width 88 height 15
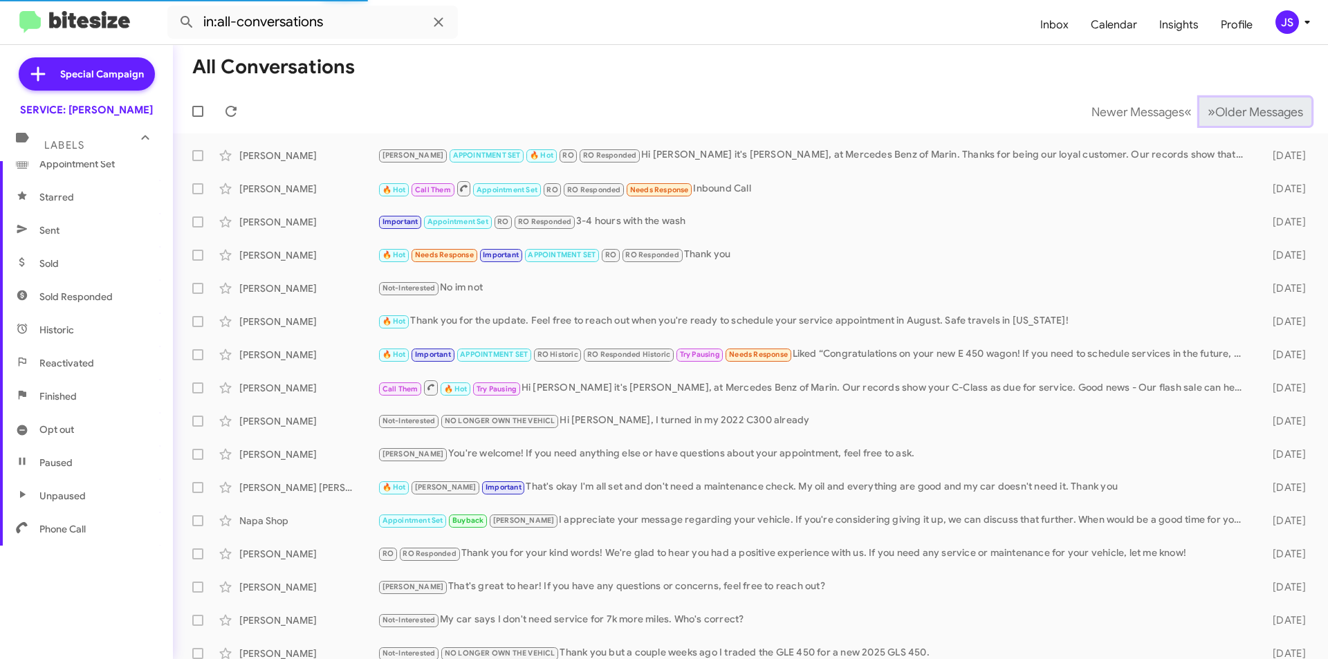
click at [1241, 107] on span "Older Messages" at bounding box center [1259, 111] width 88 height 15
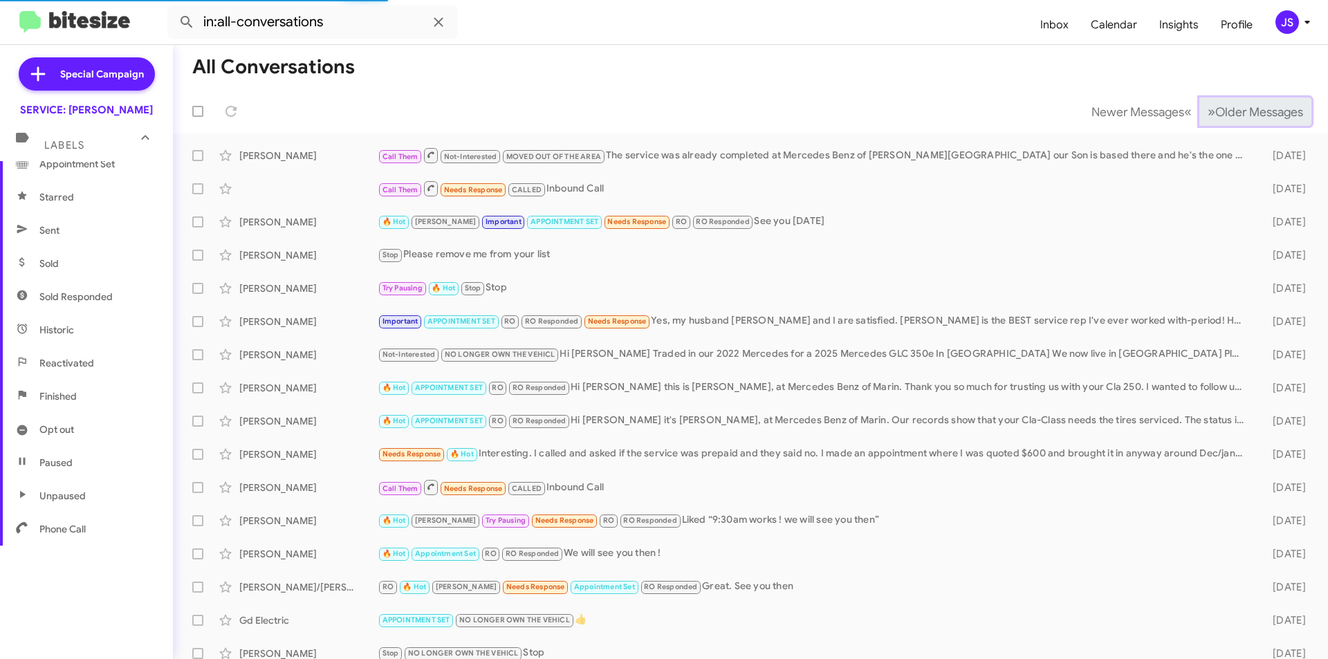
click at [1241, 107] on span "Older Messages" at bounding box center [1259, 111] width 88 height 15
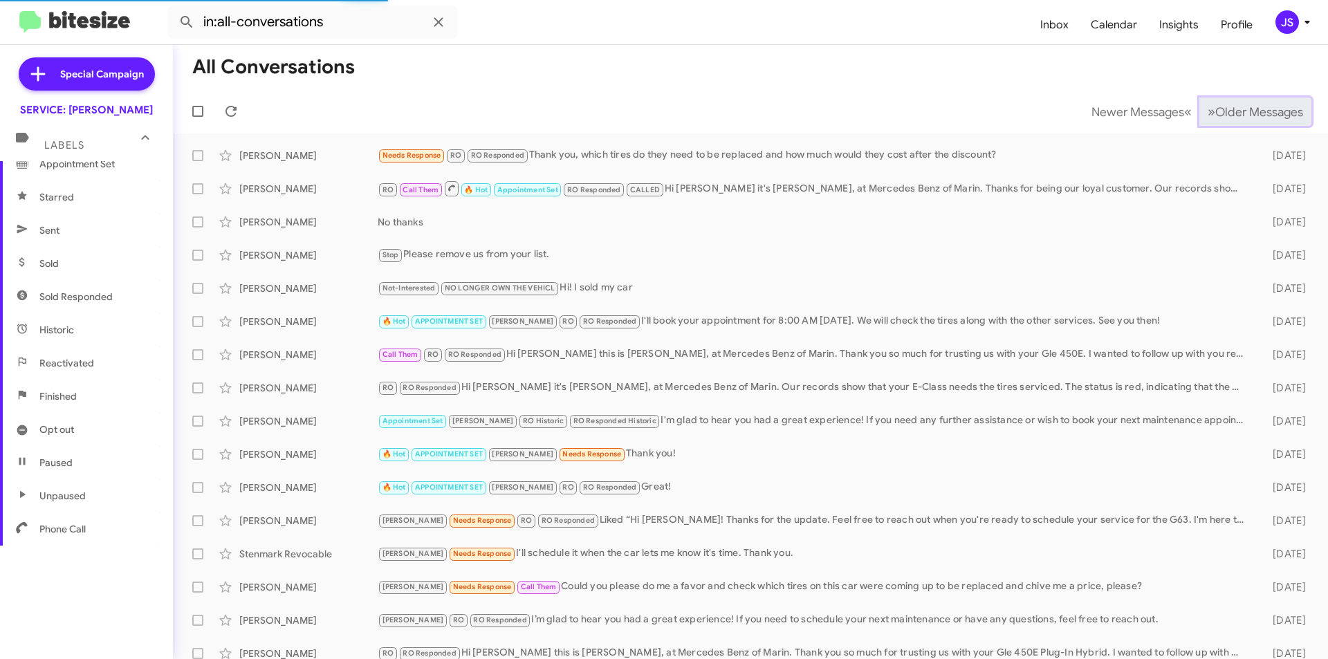
click at [1241, 107] on span "Older Messages" at bounding box center [1259, 111] width 88 height 15
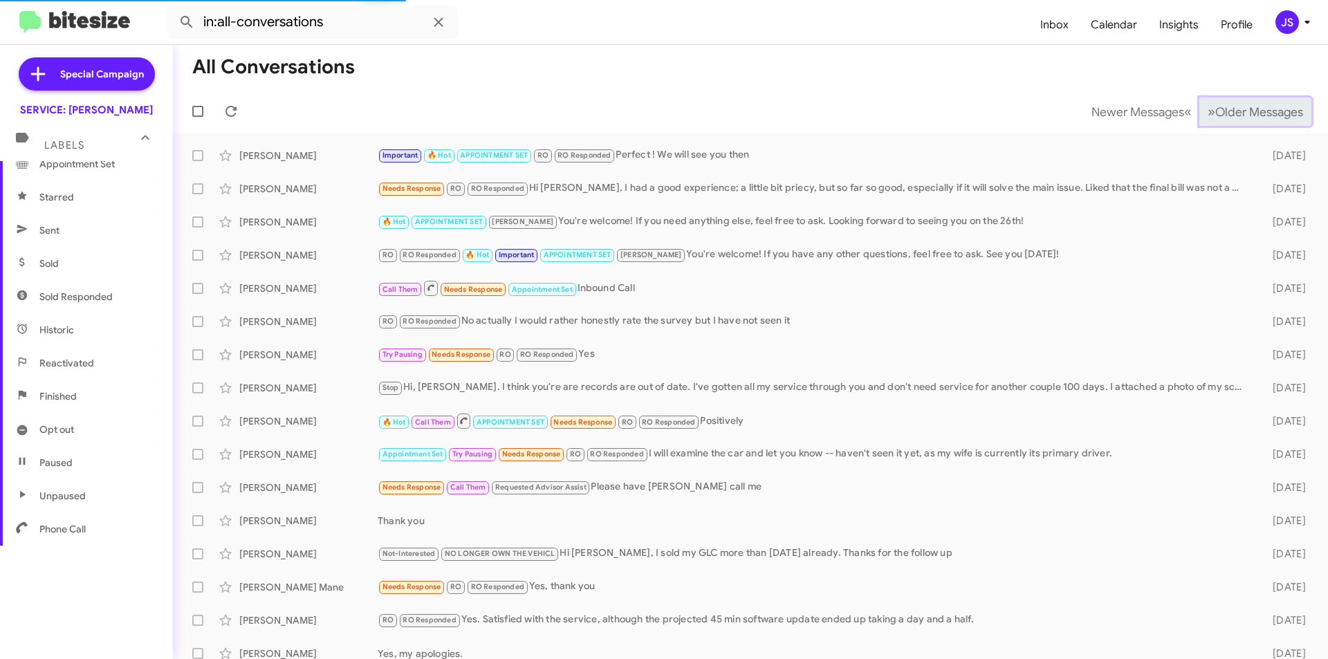
click at [1241, 107] on span "Older Messages" at bounding box center [1259, 111] width 88 height 15
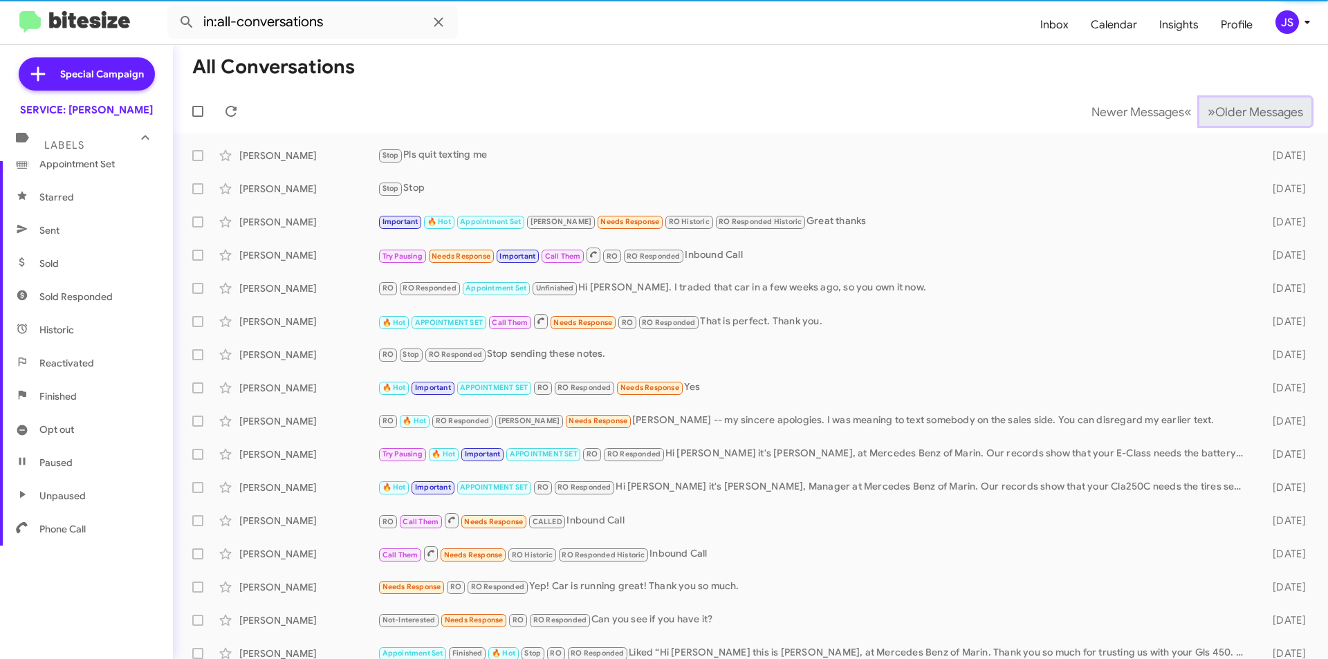
click at [1241, 107] on span "Older Messages" at bounding box center [1259, 111] width 88 height 15
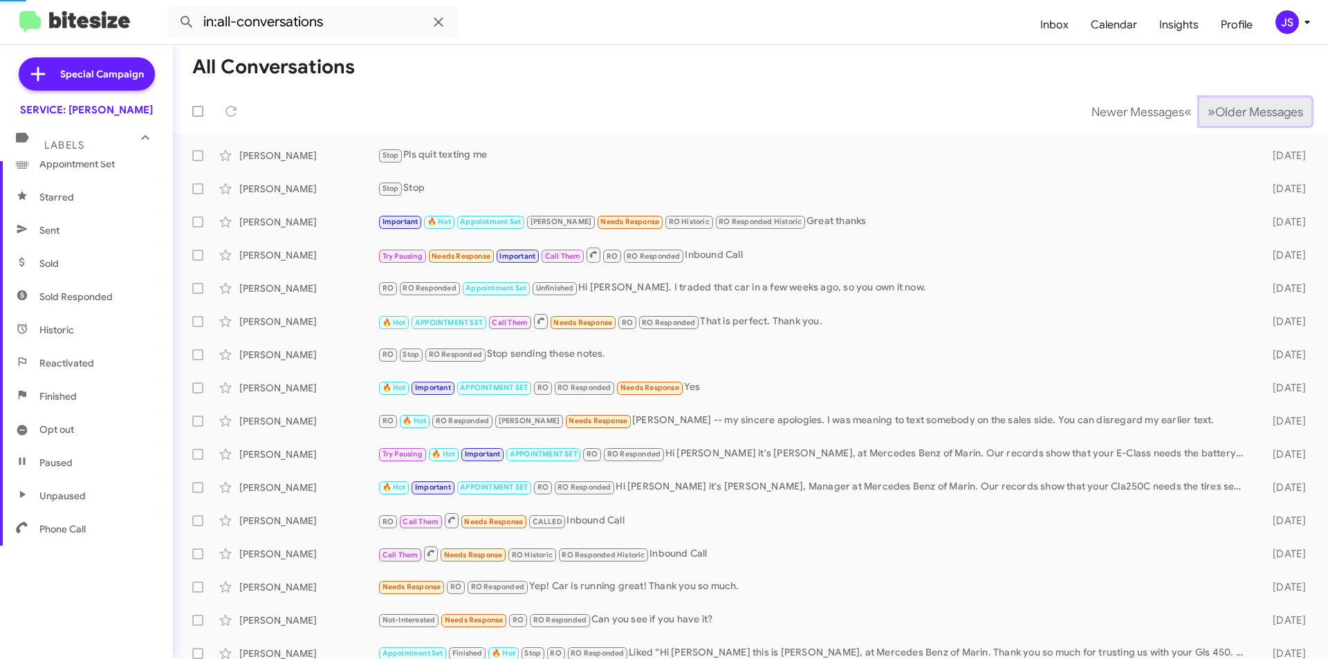
click at [1241, 107] on span "Older Messages" at bounding box center [1259, 111] width 88 height 15
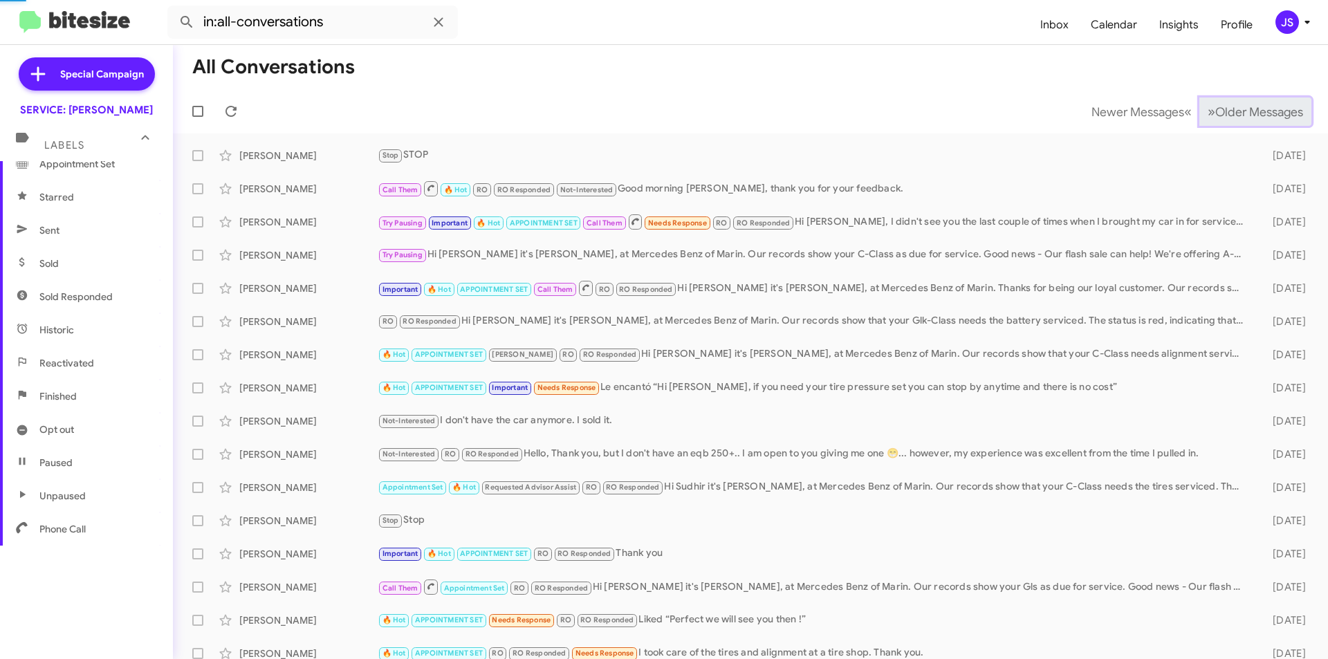
click at [1241, 107] on span "Older Messages" at bounding box center [1259, 111] width 88 height 15
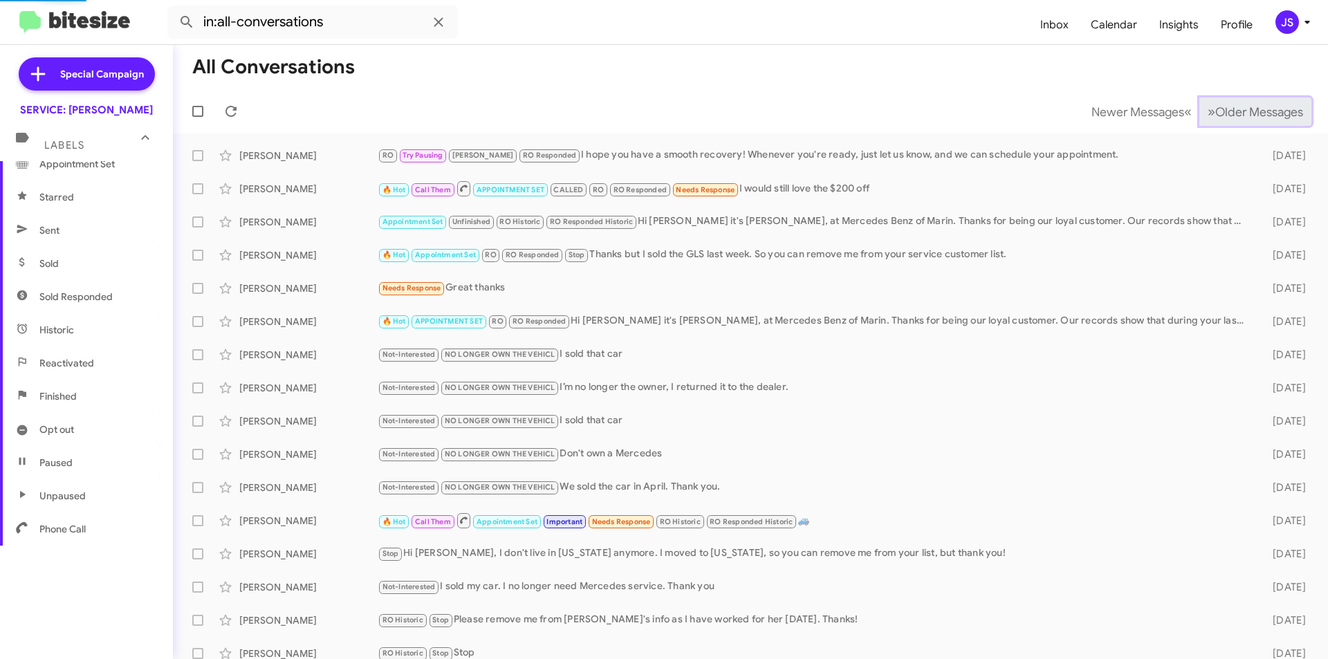
click at [1241, 107] on span "Older Messages" at bounding box center [1259, 111] width 88 height 15
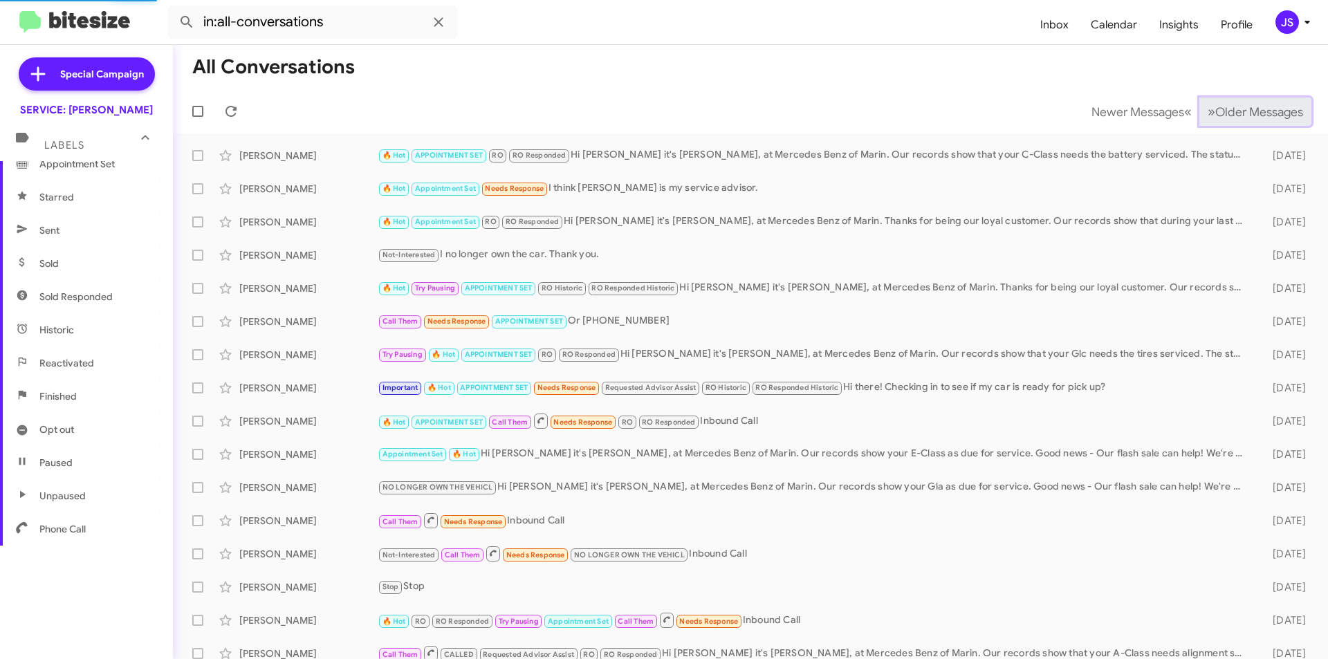
click at [1241, 107] on span "Older Messages" at bounding box center [1259, 111] width 88 height 15
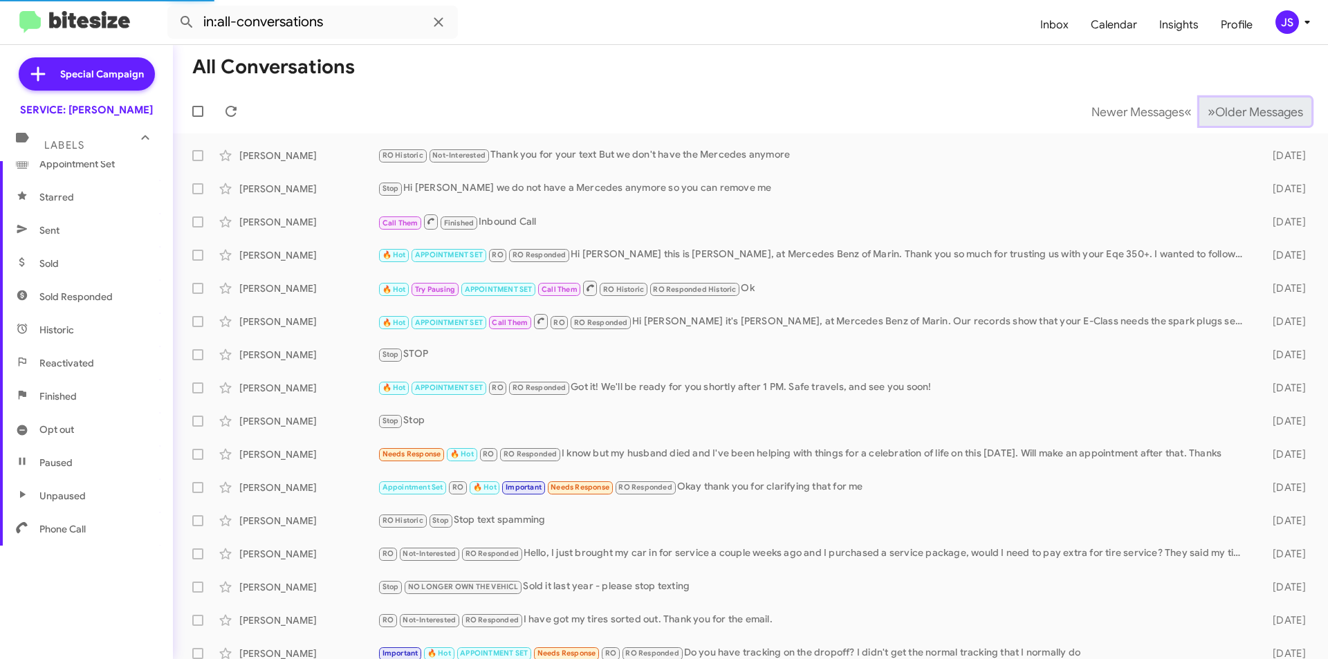
click at [1241, 107] on span "Older Messages" at bounding box center [1259, 111] width 88 height 15
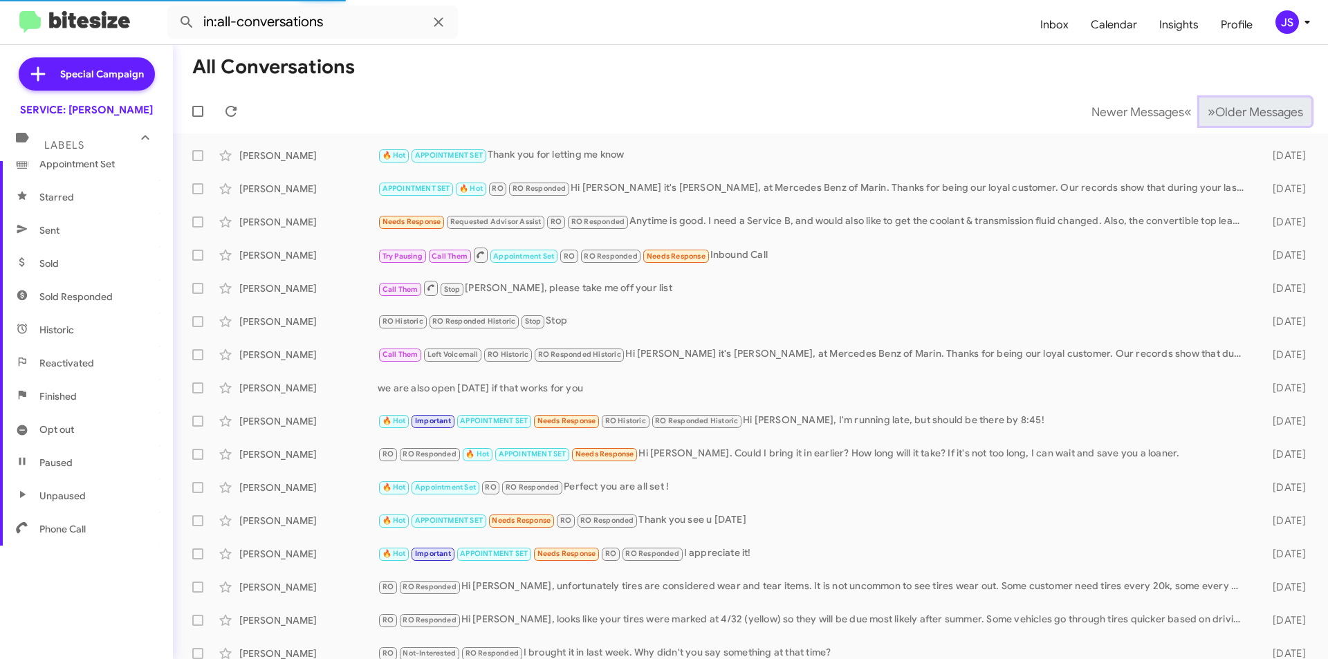
click at [1241, 107] on span "Older Messages" at bounding box center [1259, 111] width 88 height 15
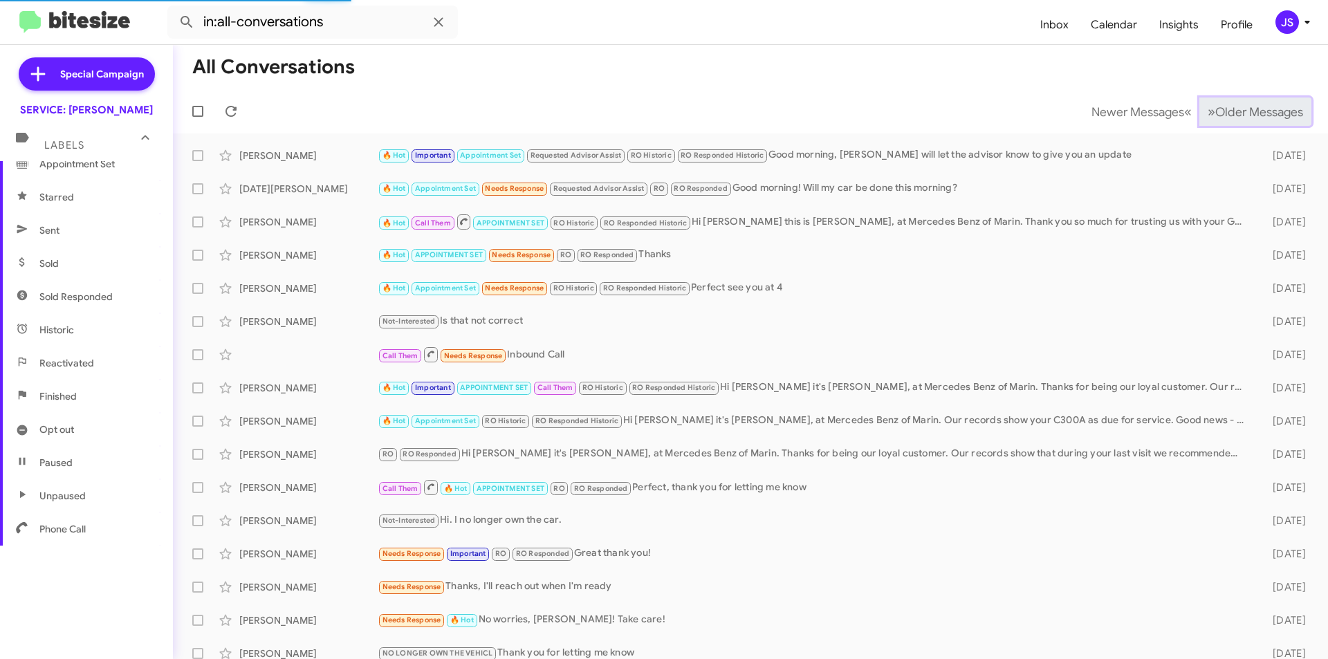
click at [1241, 107] on span "Older Messages" at bounding box center [1259, 111] width 88 height 15
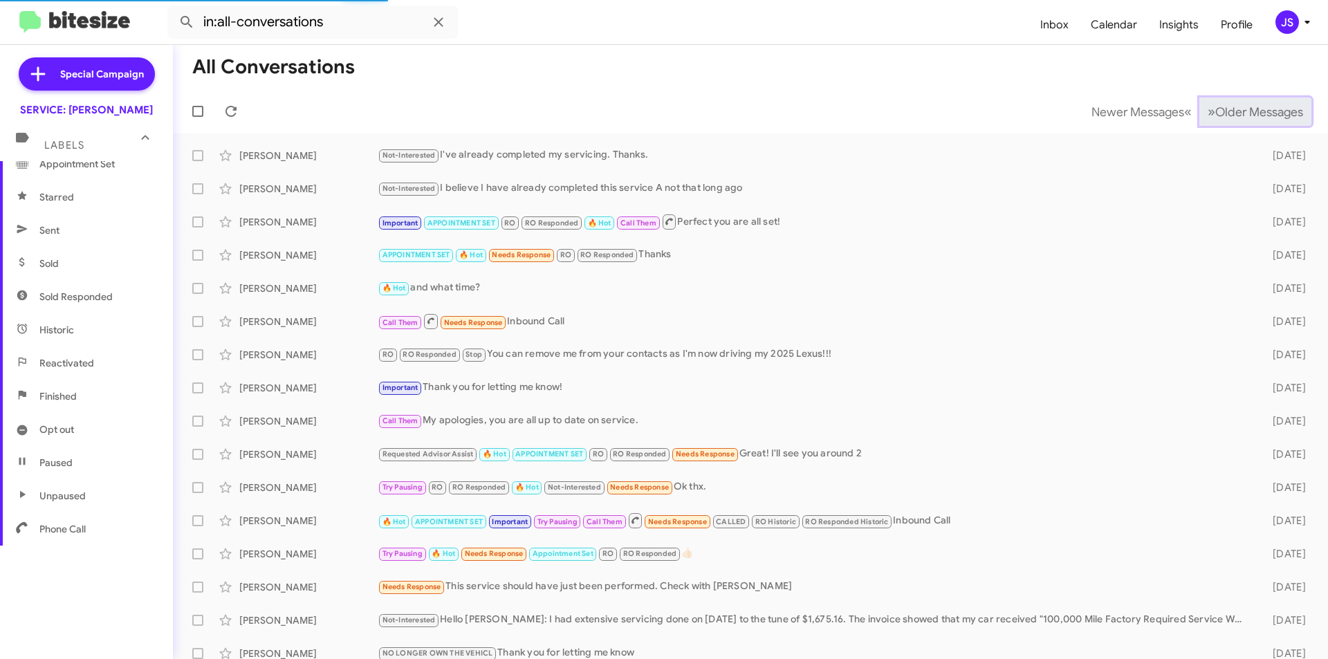
click at [1241, 107] on span "Older Messages" at bounding box center [1259, 111] width 88 height 15
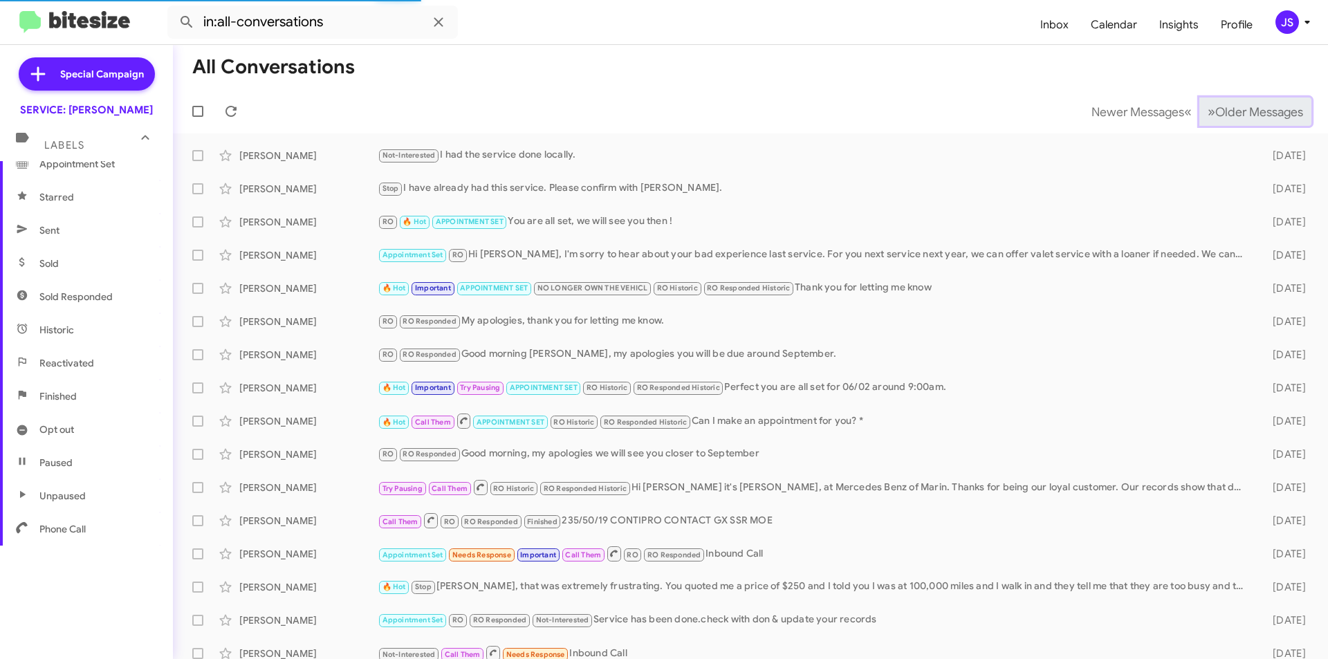
click at [1241, 107] on span "Older Messages" at bounding box center [1259, 111] width 88 height 15
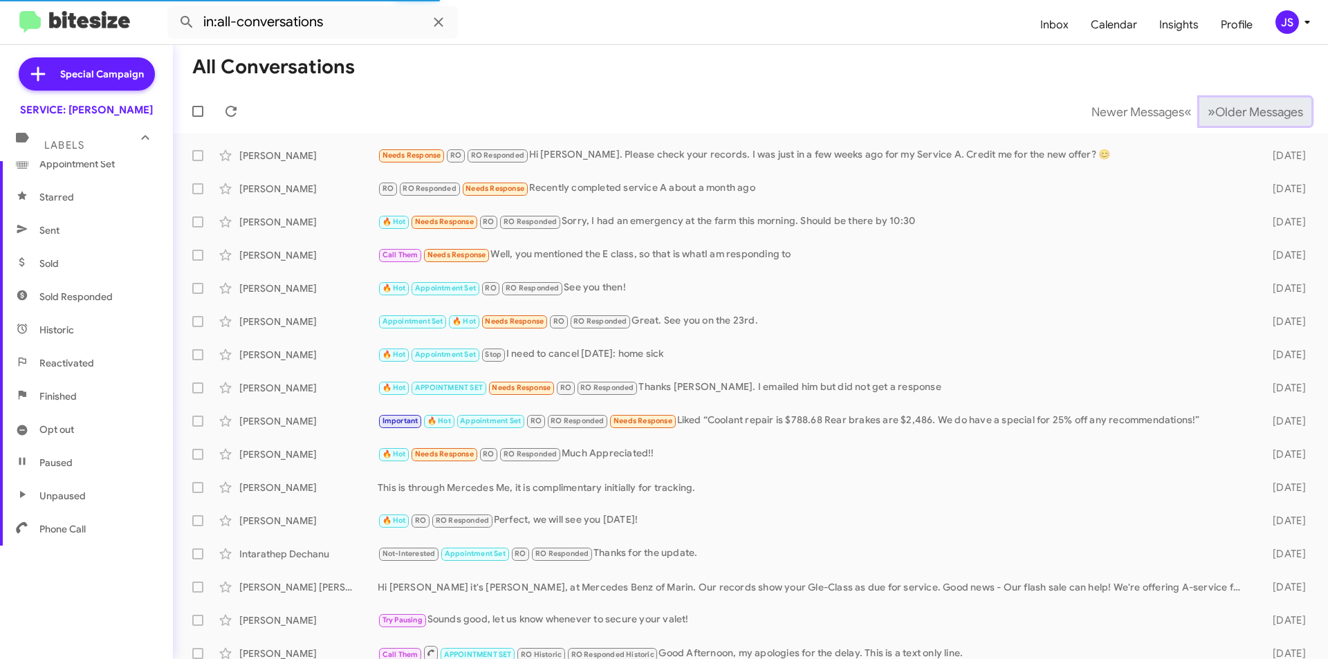
click at [1241, 107] on span "Older Messages" at bounding box center [1259, 111] width 88 height 15
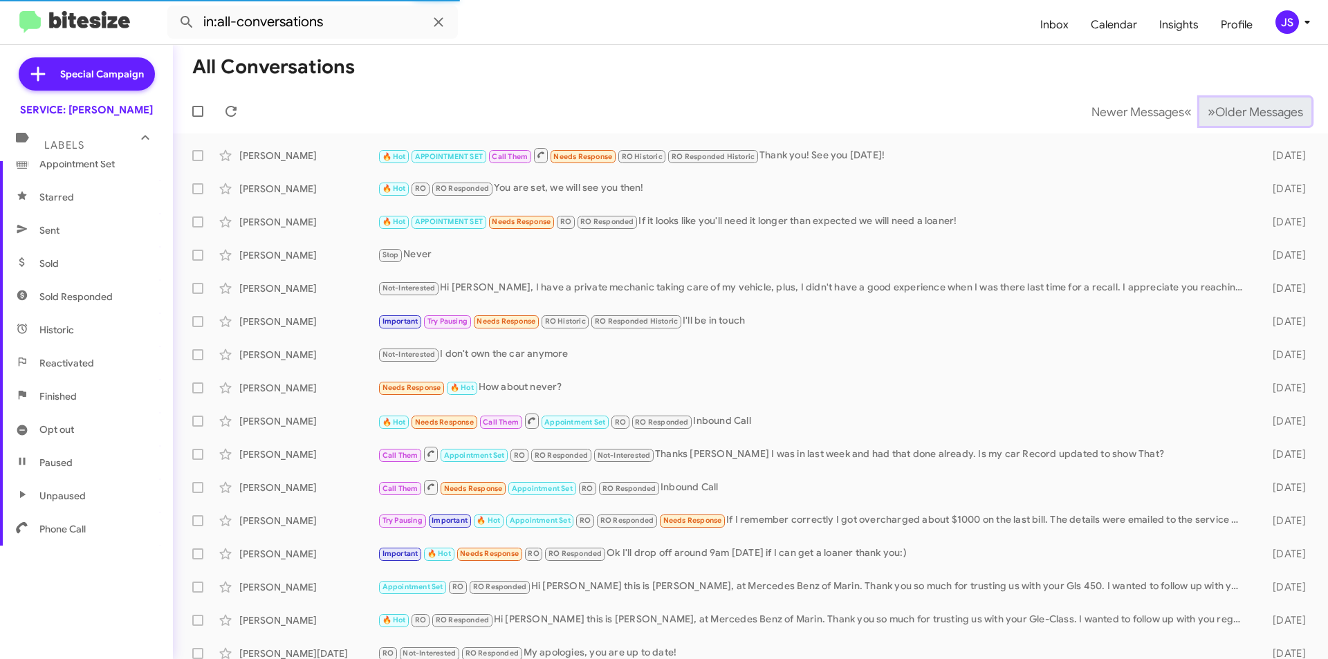
click at [1241, 107] on span "Older Messages" at bounding box center [1259, 111] width 88 height 15
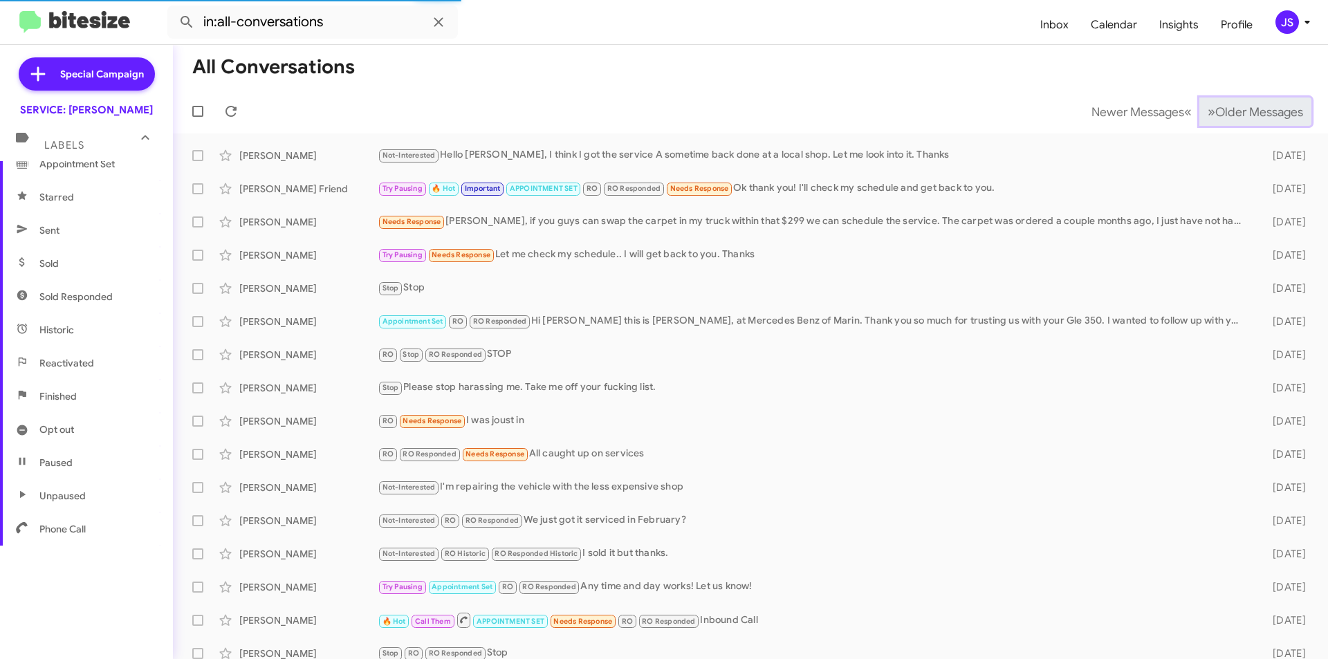
click at [1241, 107] on span "Older Messages" at bounding box center [1259, 111] width 88 height 15
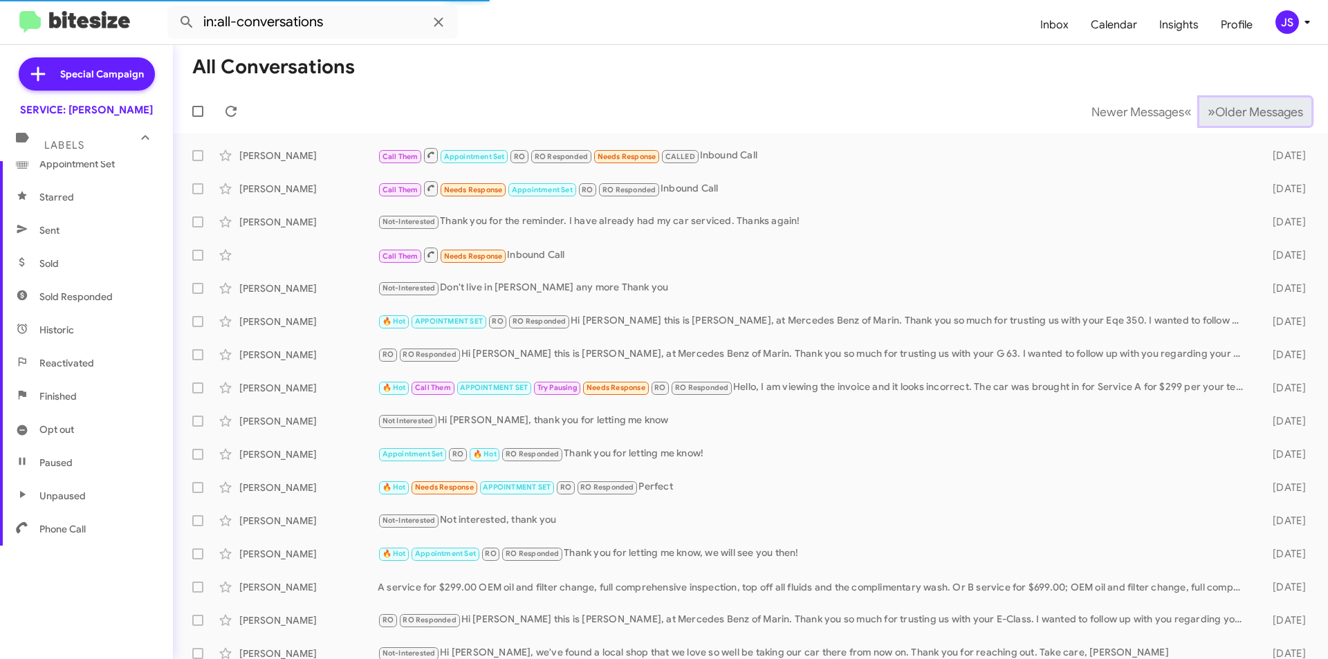
click at [1241, 107] on span "Older Messages" at bounding box center [1259, 111] width 88 height 15
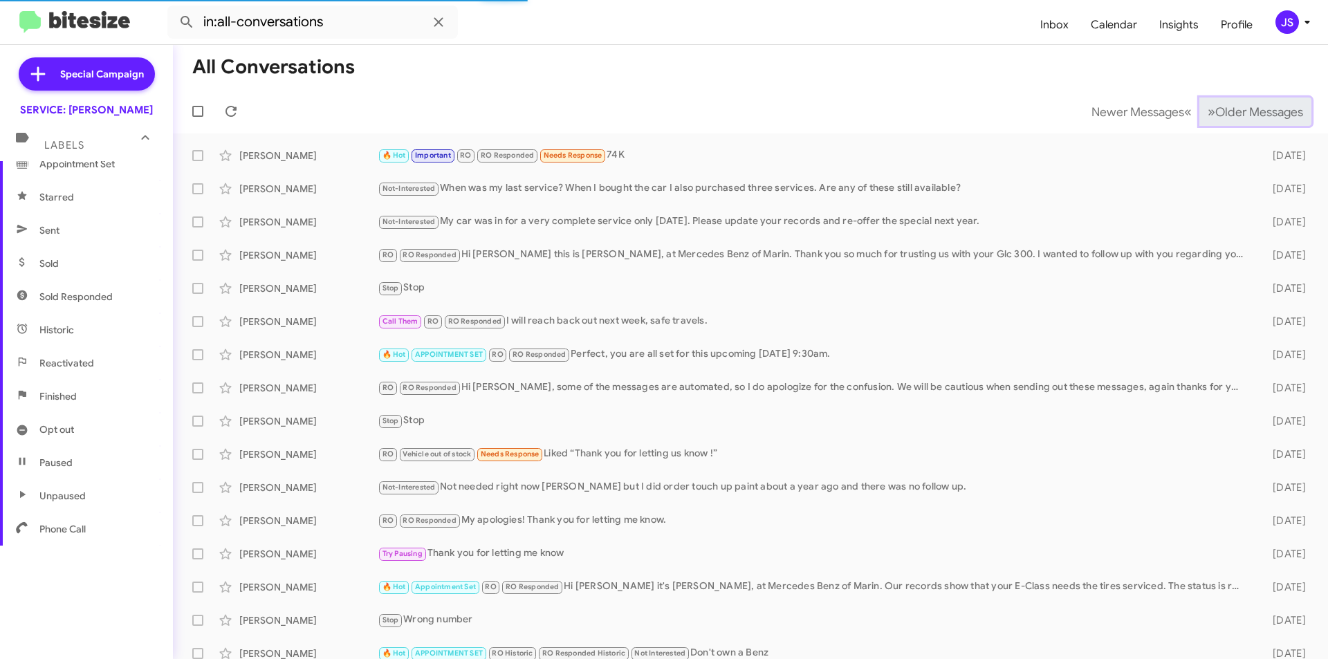
click at [1241, 107] on span "Older Messages" at bounding box center [1259, 111] width 88 height 15
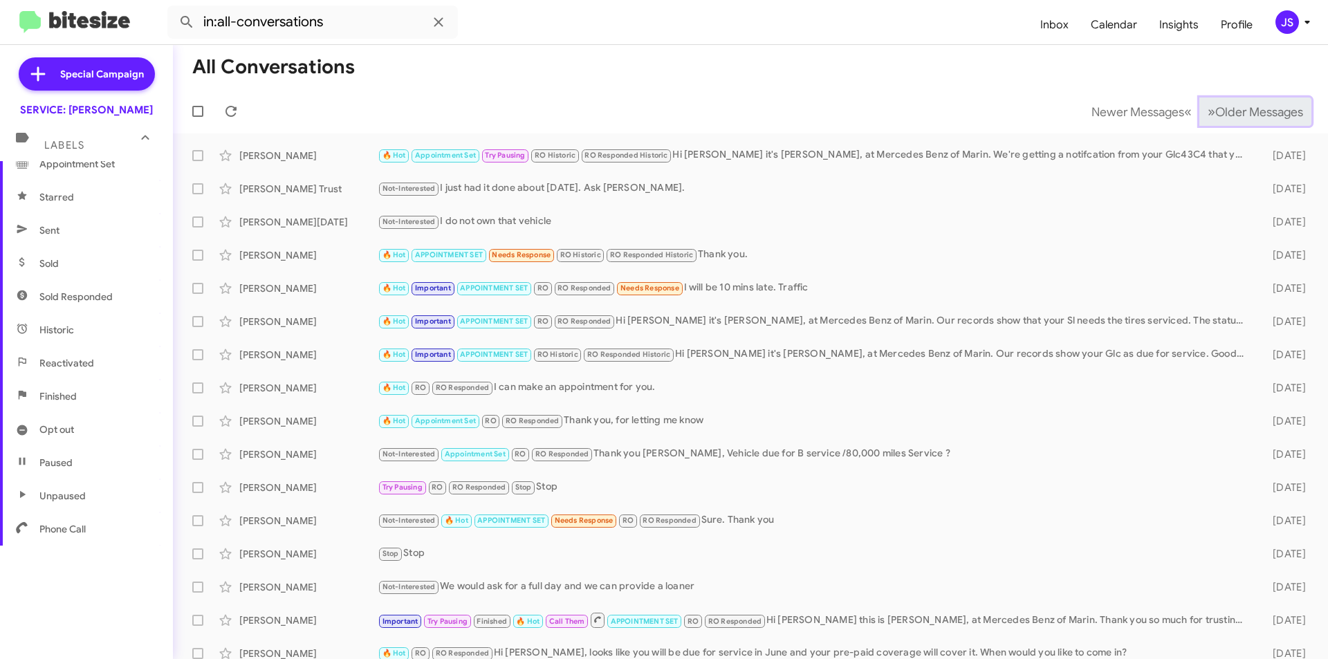
click at [1215, 111] on span "Older Messages" at bounding box center [1259, 111] width 88 height 15
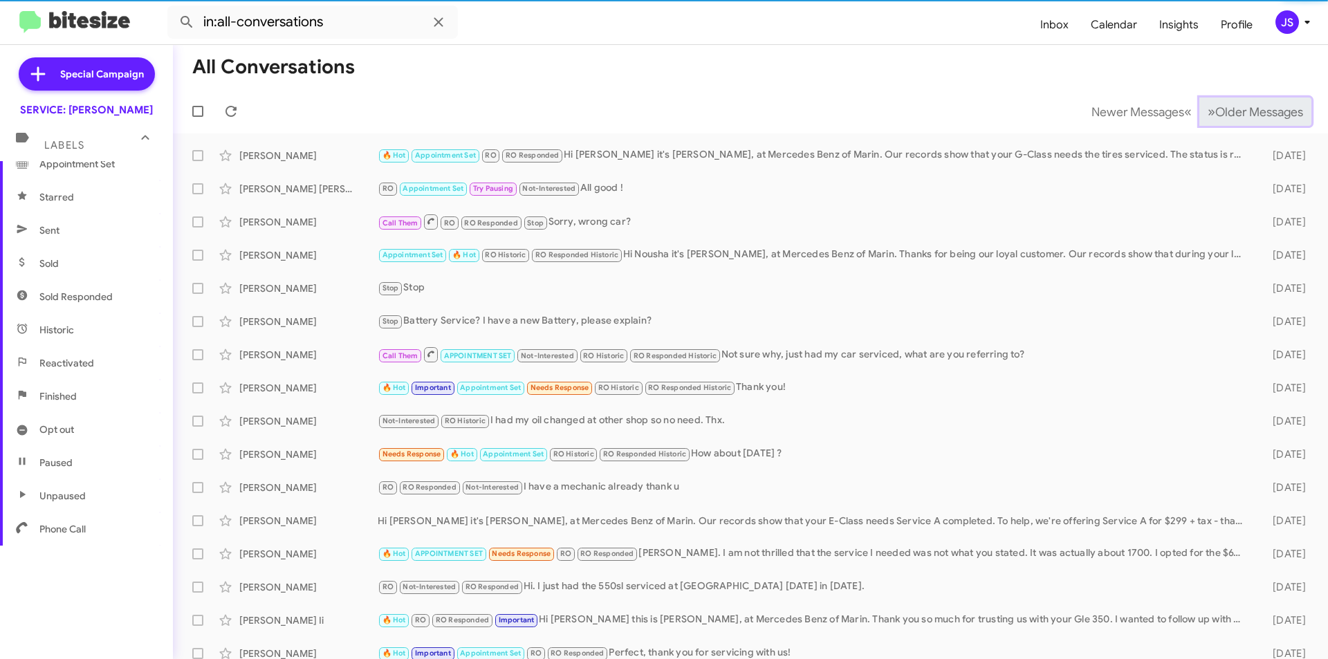
click at [1215, 111] on span "Older Messages" at bounding box center [1259, 111] width 88 height 15
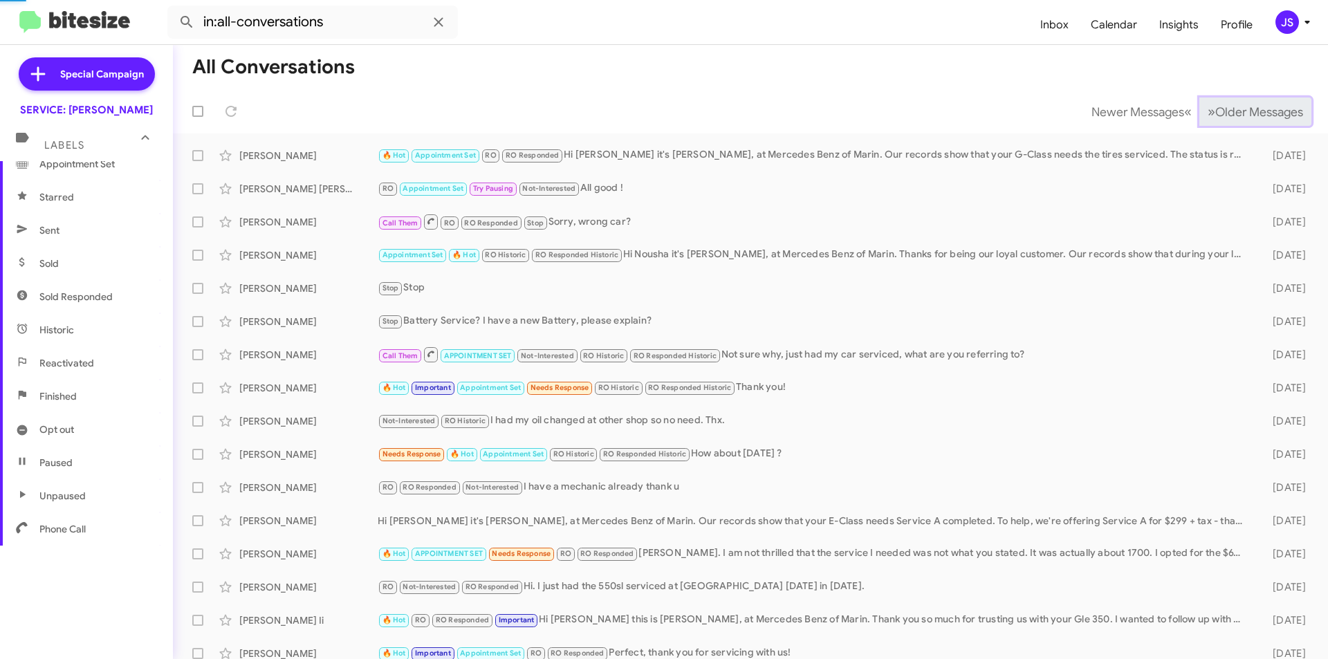
click at [1215, 111] on span "Older Messages" at bounding box center [1259, 111] width 88 height 15
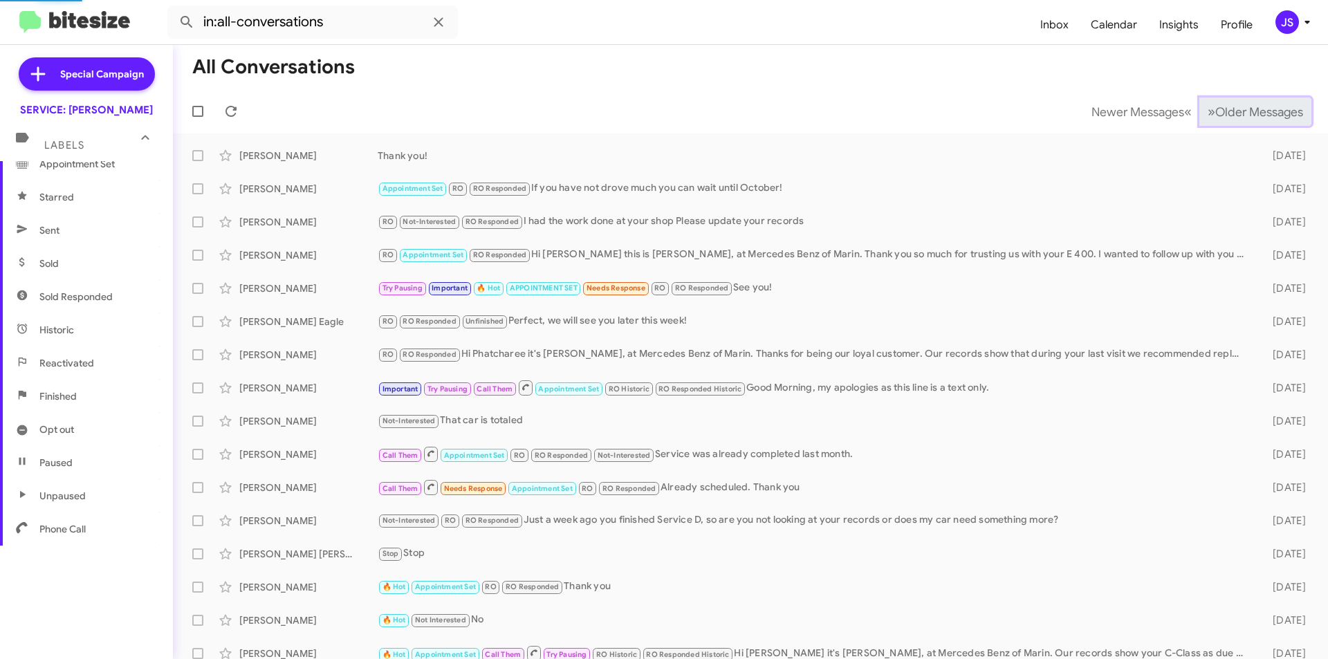
click at [1215, 111] on span "Older Messages" at bounding box center [1259, 111] width 88 height 15
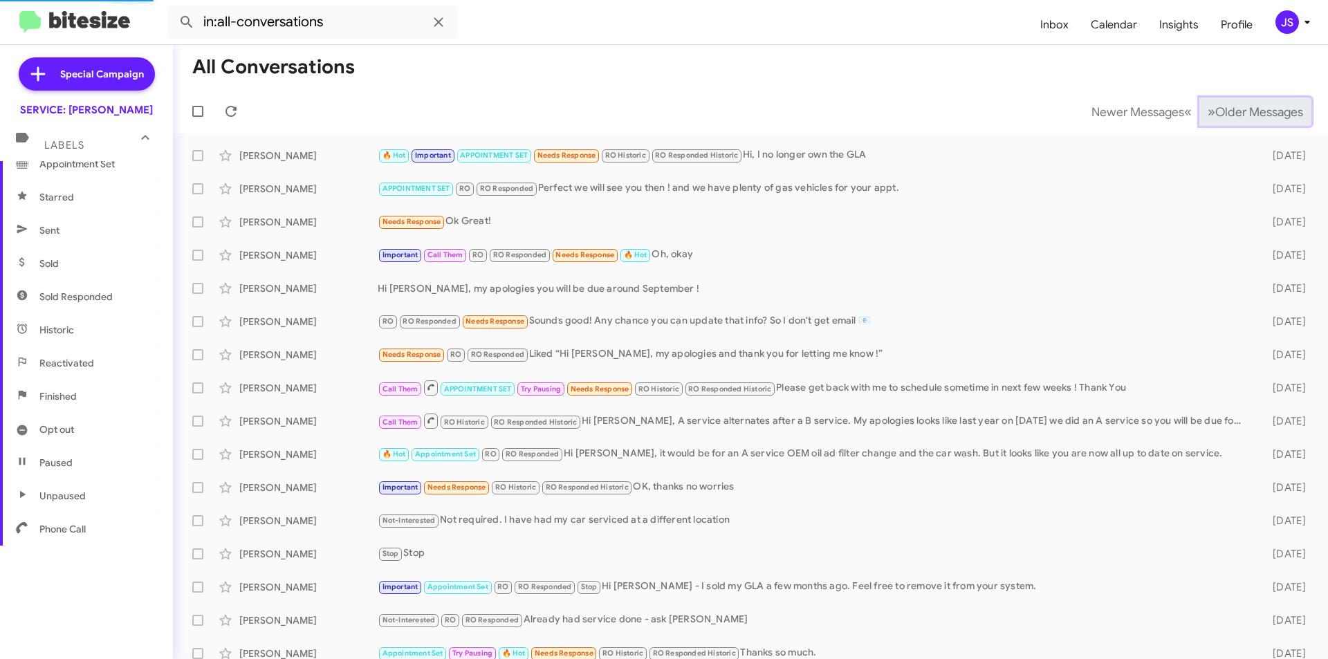
click at [1215, 111] on span "Older Messages" at bounding box center [1259, 111] width 88 height 15
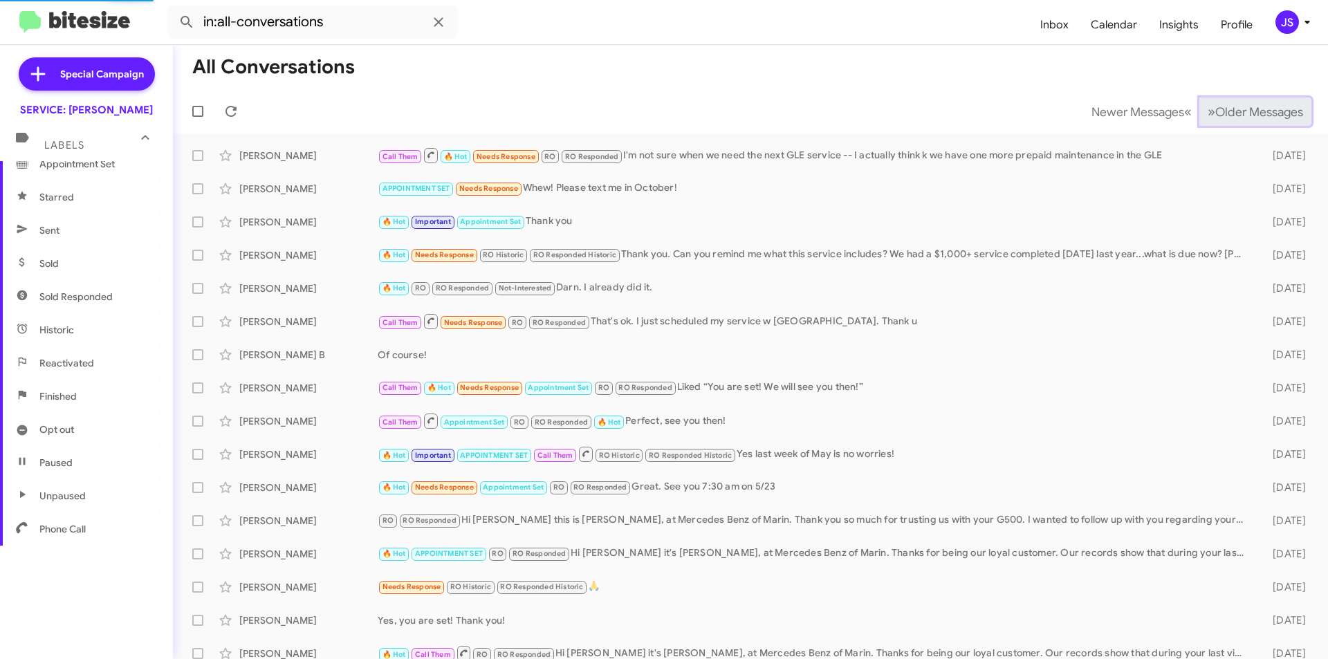
click at [1215, 111] on span "Older Messages" at bounding box center [1259, 111] width 88 height 15
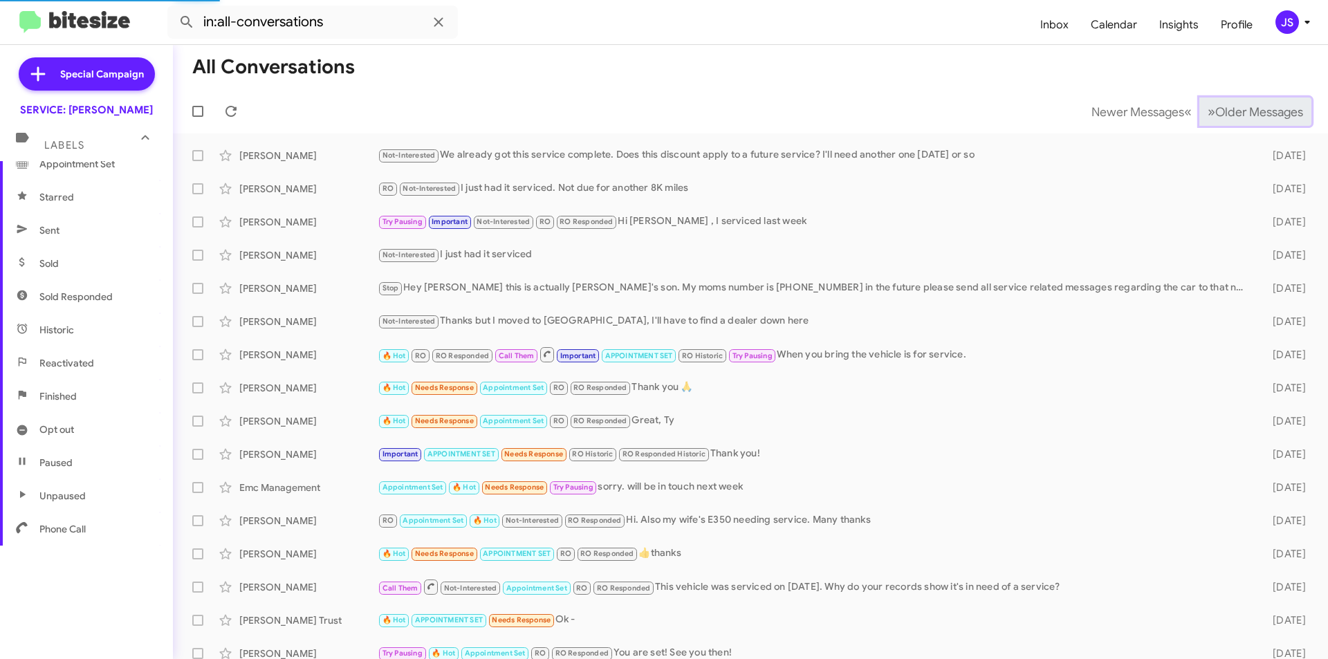
click at [1215, 111] on span "Older Messages" at bounding box center [1259, 111] width 88 height 15
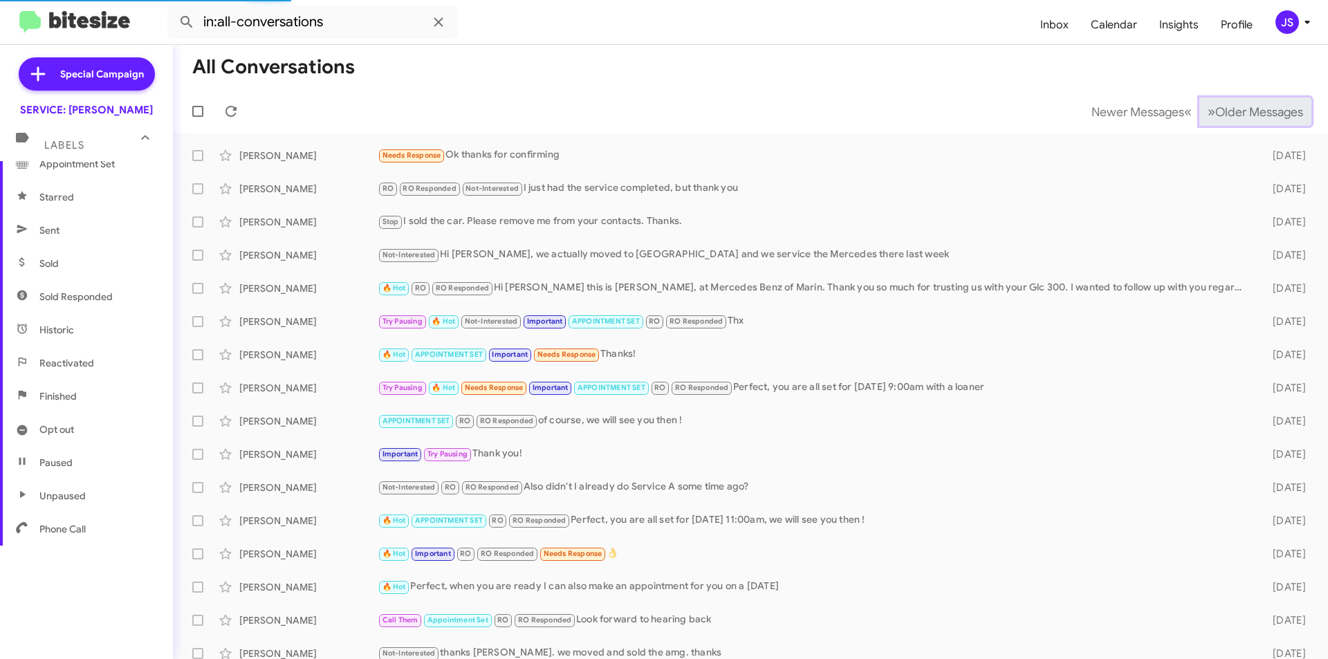
click at [1215, 111] on span "Older Messages" at bounding box center [1259, 111] width 88 height 15
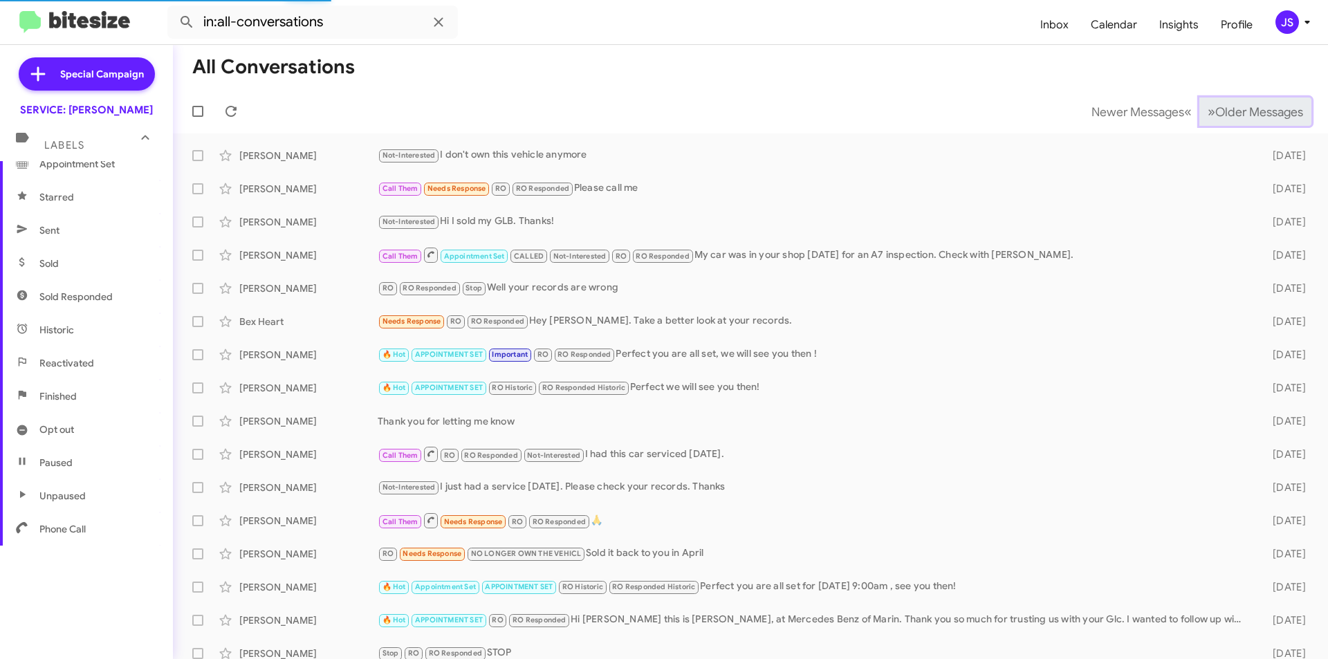
click at [1215, 111] on span "Older Messages" at bounding box center [1259, 111] width 88 height 15
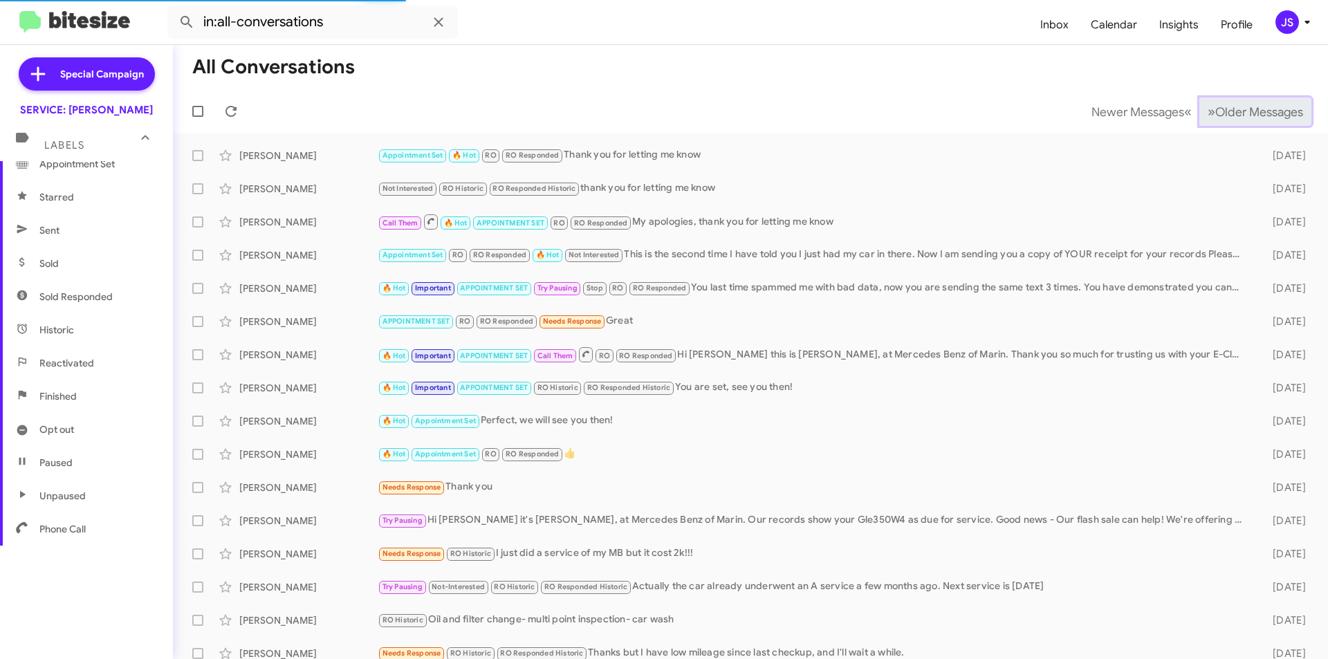
click at [1215, 111] on span "Older Messages" at bounding box center [1259, 111] width 88 height 15
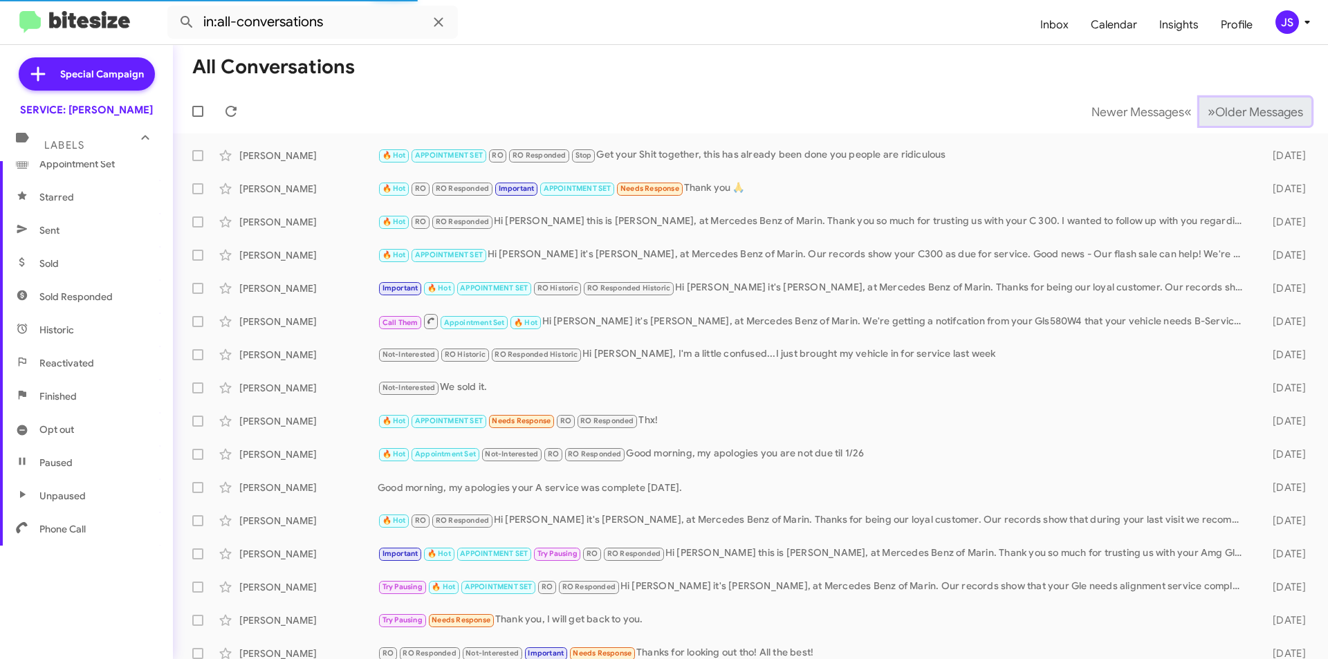
click at [1215, 111] on span "Older Messages" at bounding box center [1259, 111] width 88 height 15
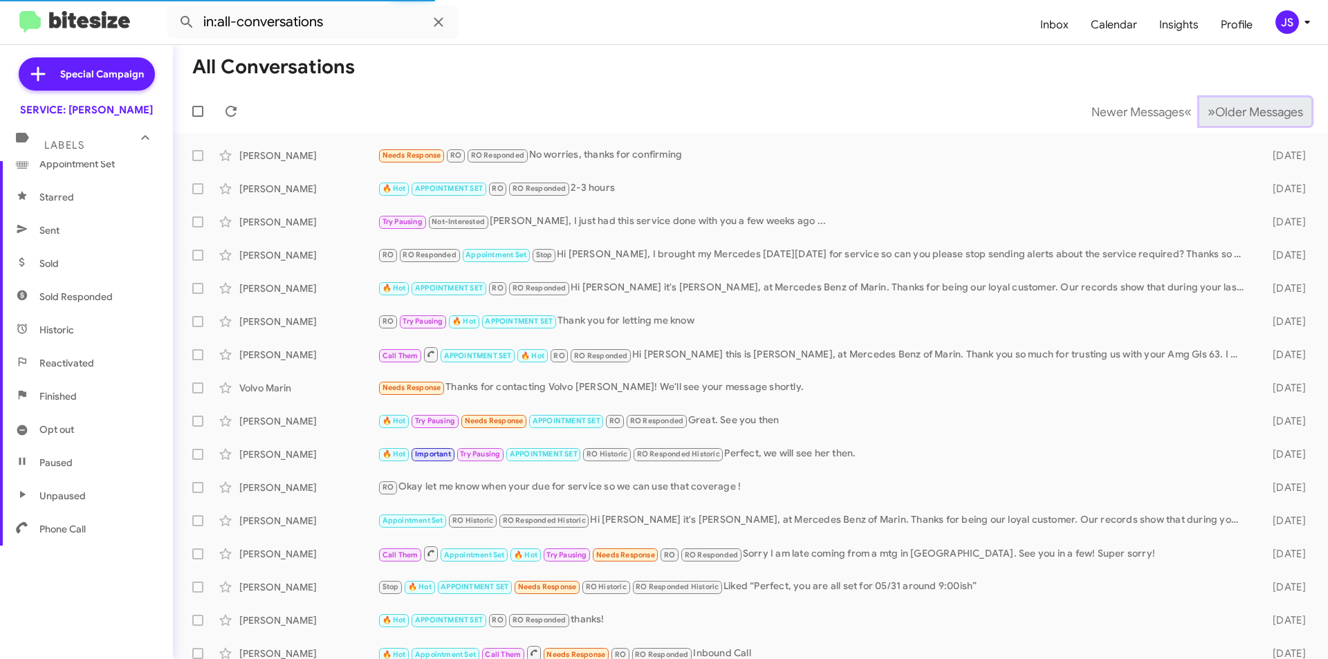
click at [1215, 111] on span "Older Messages" at bounding box center [1259, 111] width 88 height 15
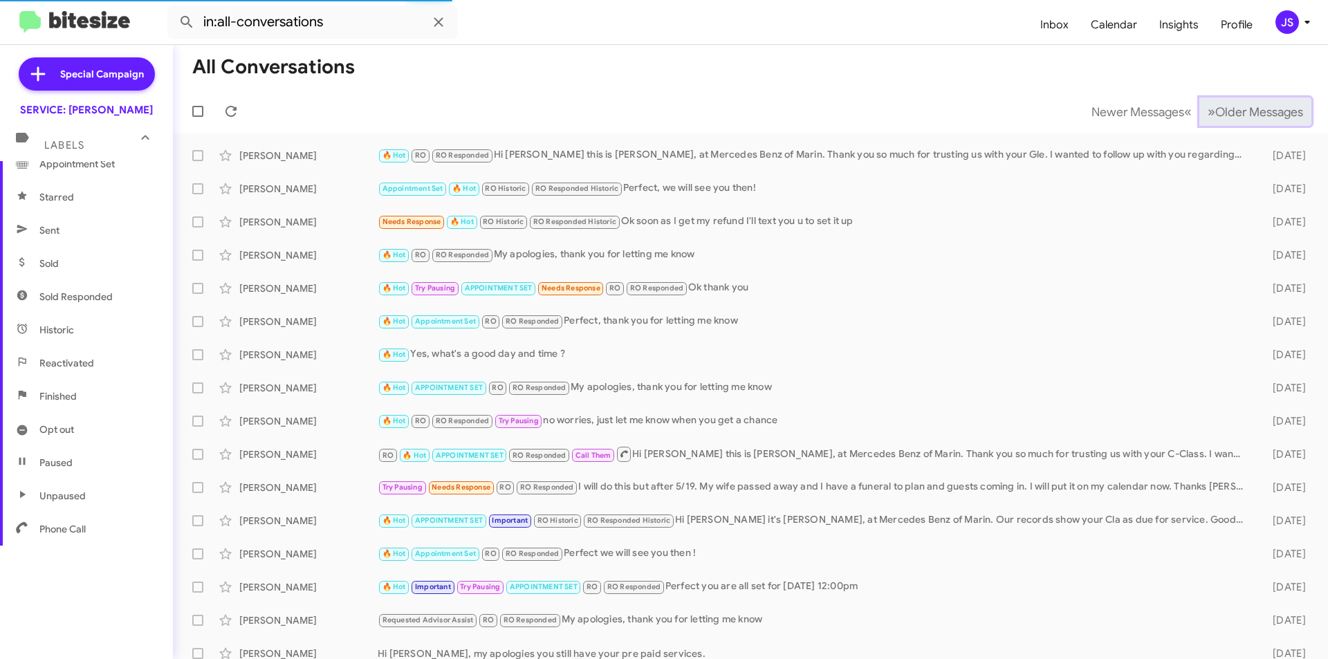
click at [1215, 111] on span "Older Messages" at bounding box center [1259, 111] width 88 height 15
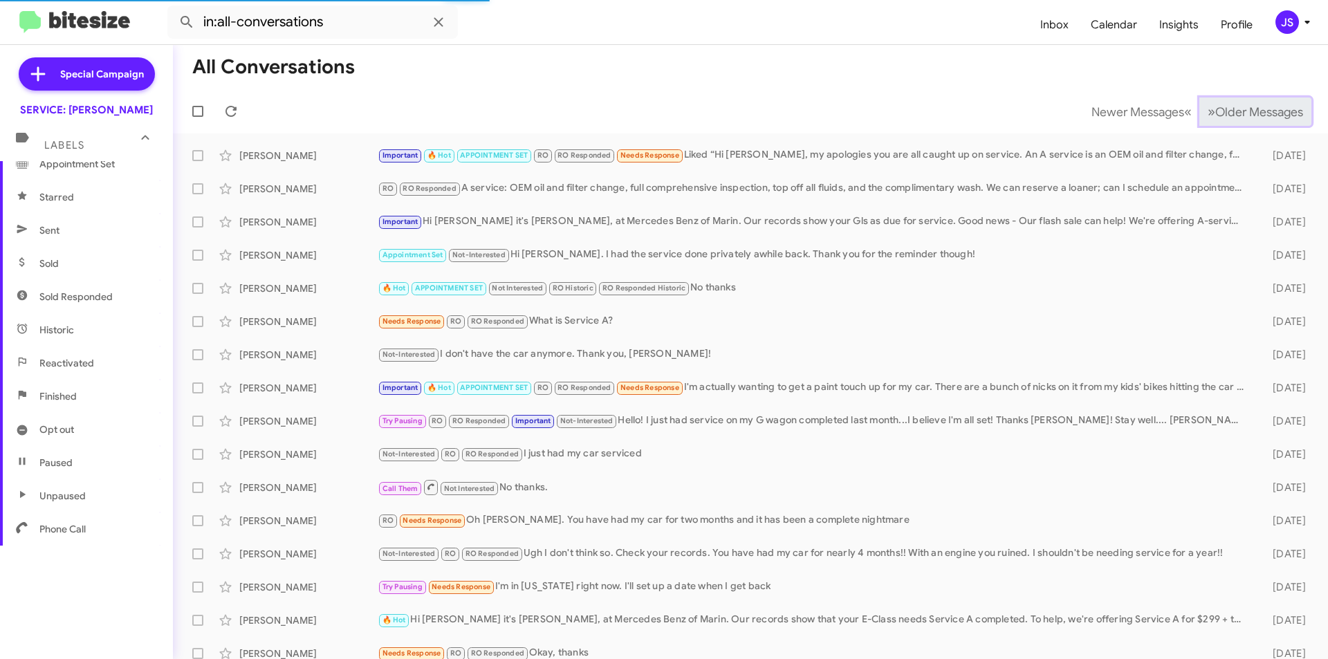
click at [1215, 111] on span "Older Messages" at bounding box center [1259, 111] width 88 height 15
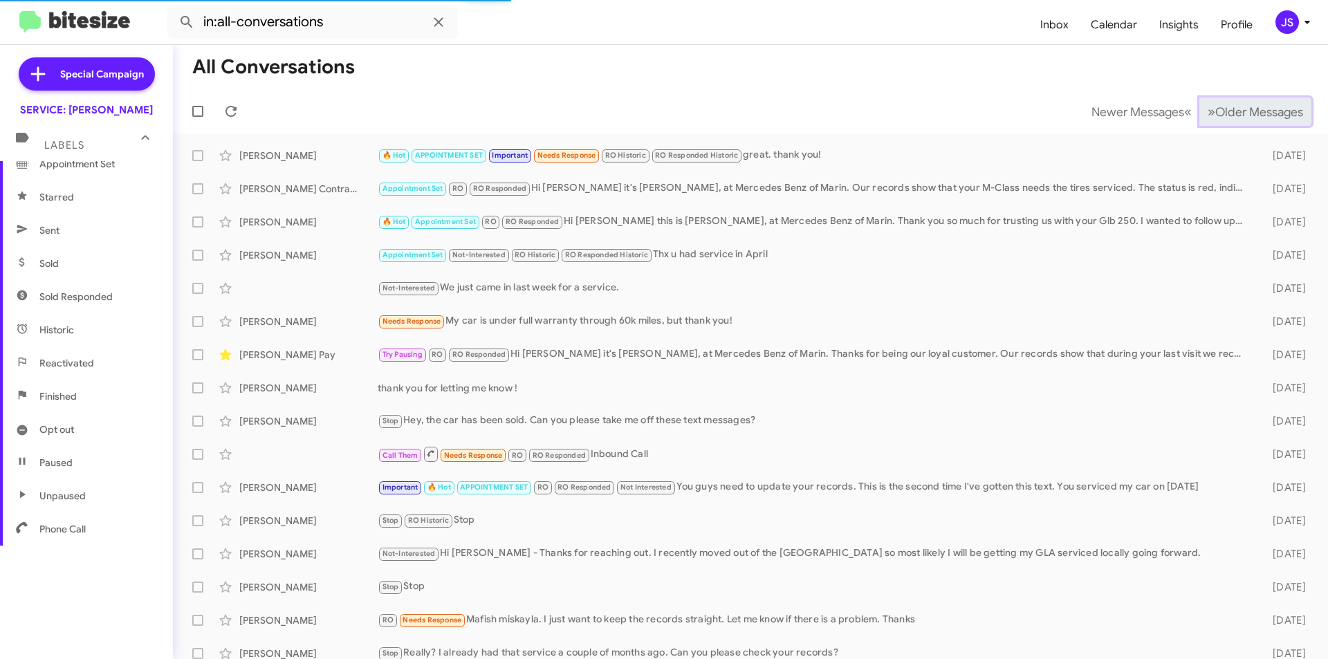
click at [1215, 111] on span "Older Messages" at bounding box center [1259, 111] width 88 height 15
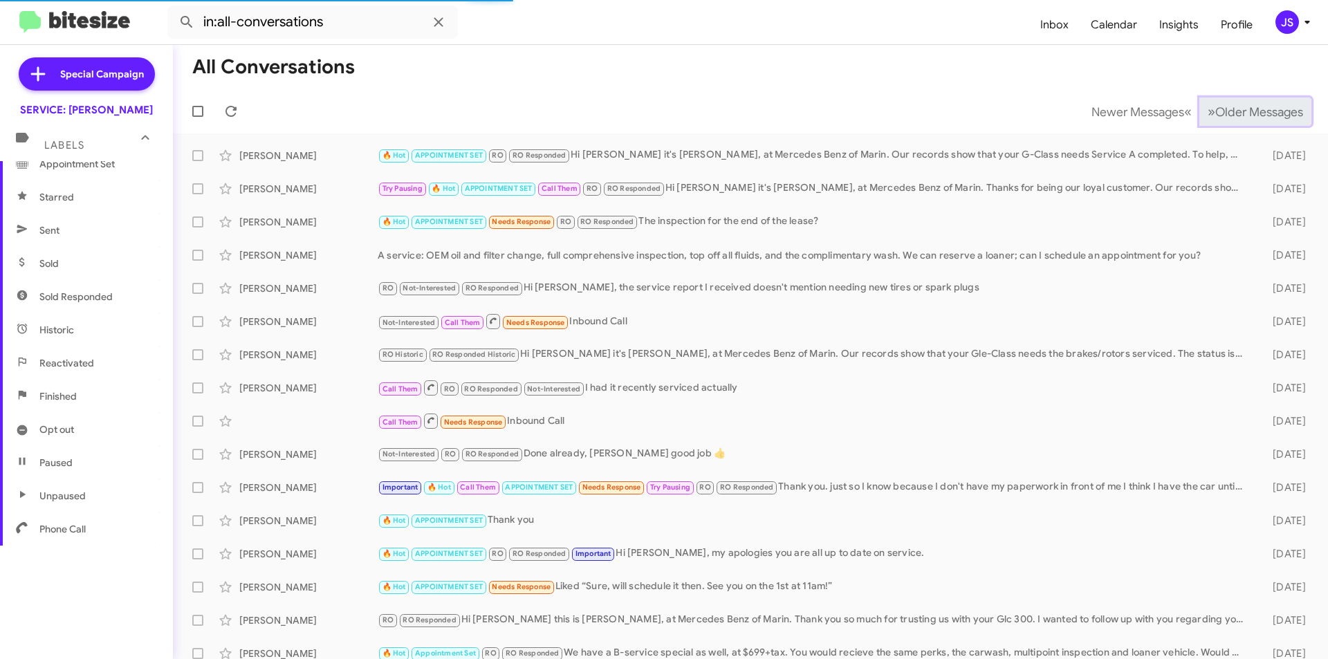
click at [1215, 111] on span "Older Messages" at bounding box center [1259, 111] width 88 height 15
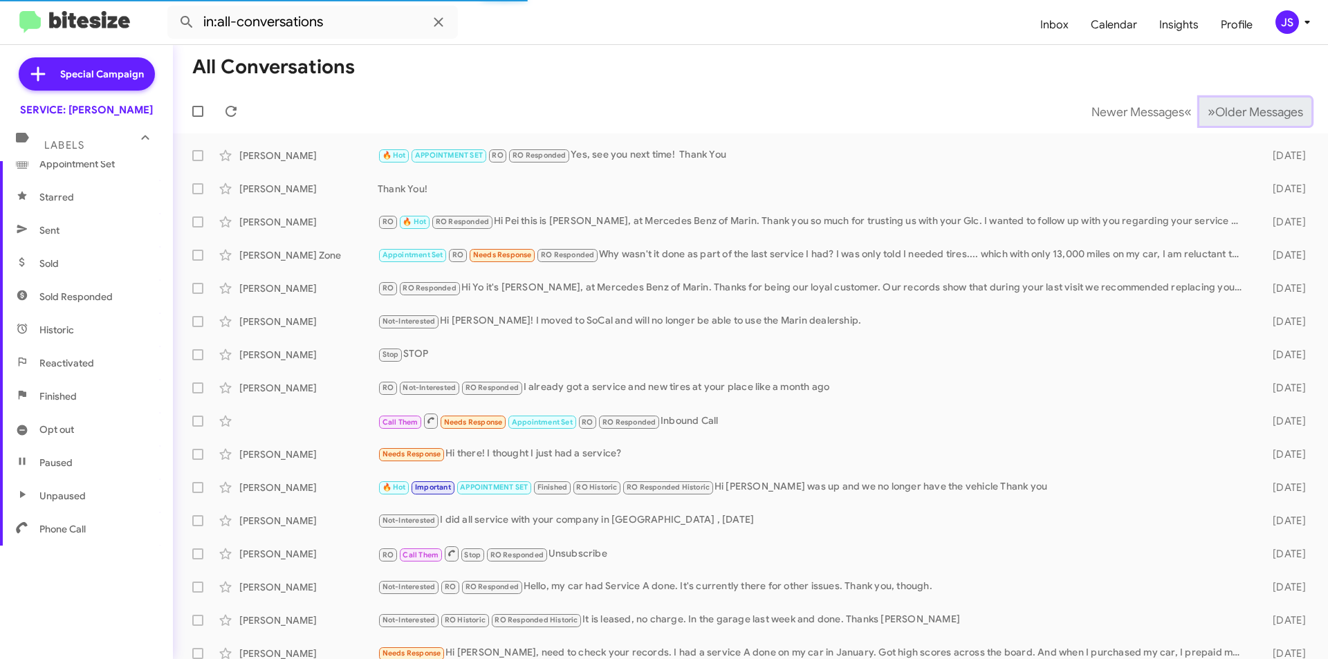
click at [1215, 111] on span "Older Messages" at bounding box center [1259, 111] width 88 height 15
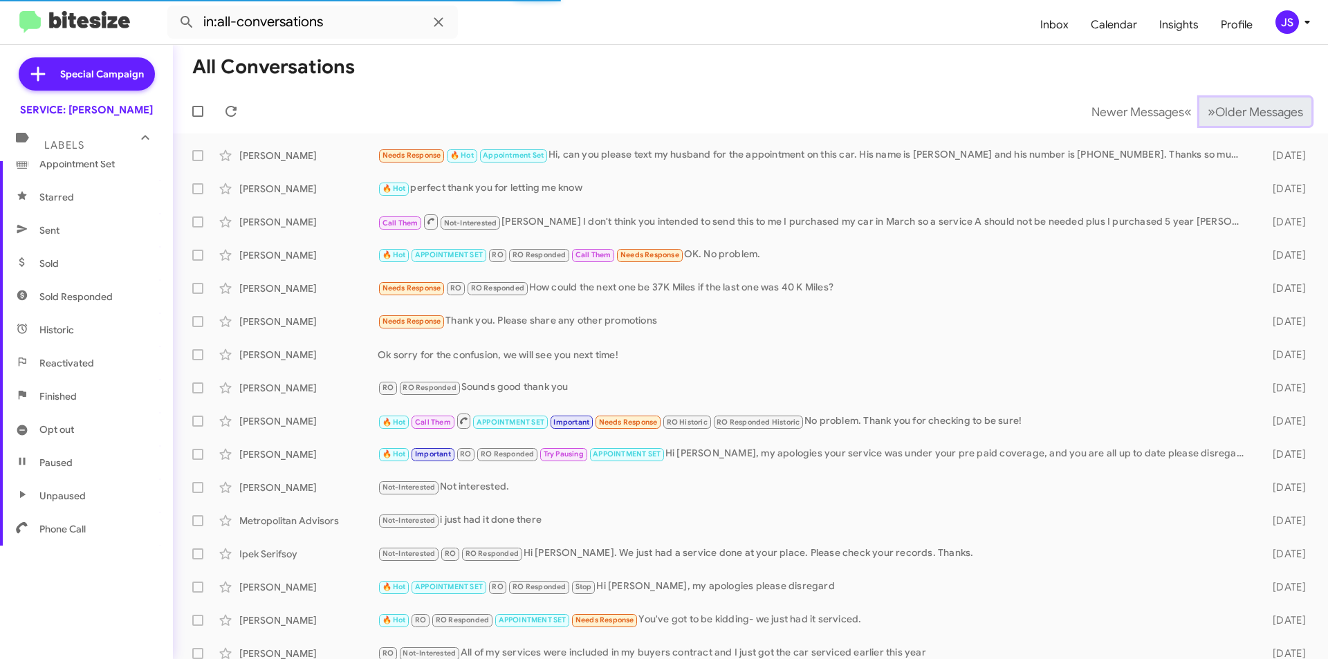
click at [1215, 111] on span "Older Messages" at bounding box center [1259, 111] width 88 height 15
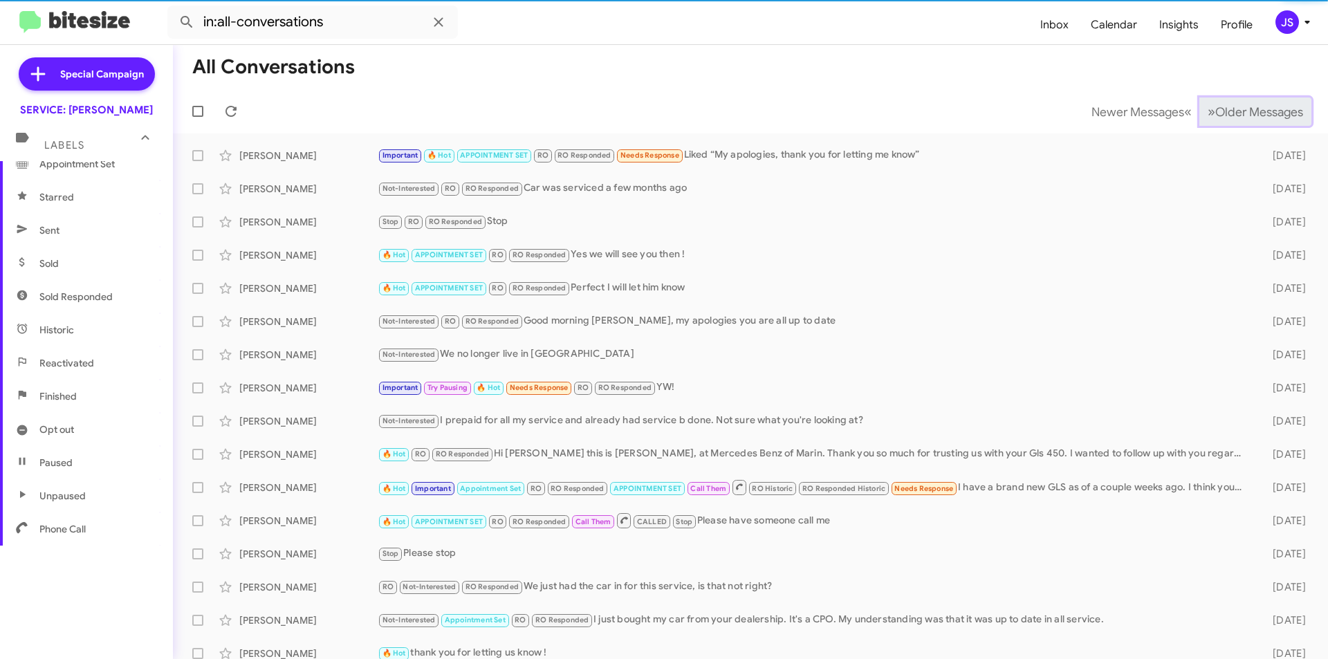
click at [1215, 111] on span "Older Messages" at bounding box center [1259, 111] width 88 height 15
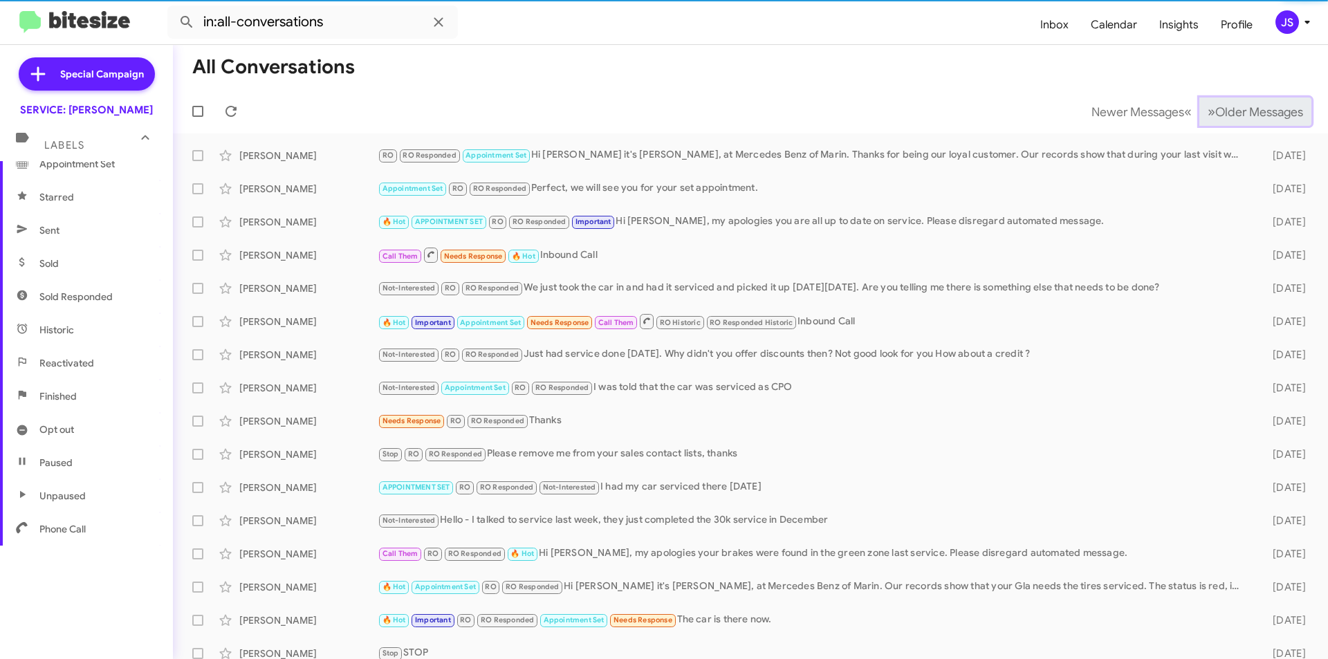
click at [1215, 111] on span "Older Messages" at bounding box center [1259, 111] width 88 height 15
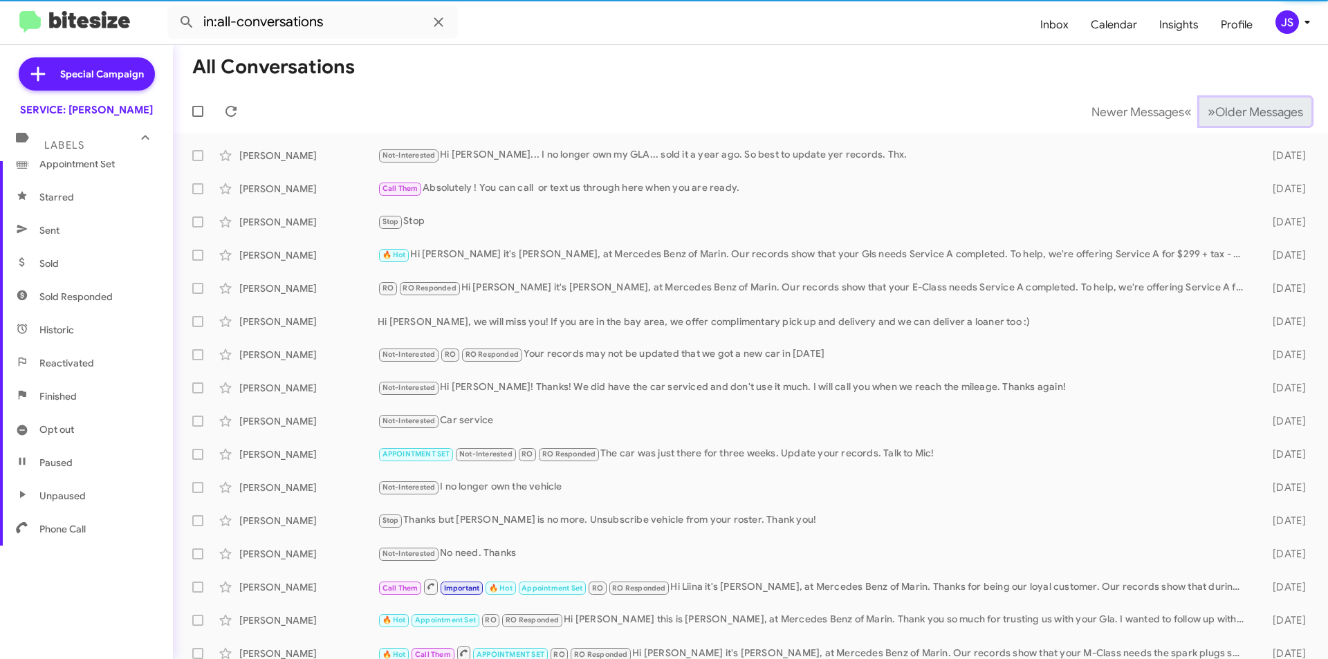
click at [1215, 111] on span "Older Messages" at bounding box center [1259, 111] width 88 height 15
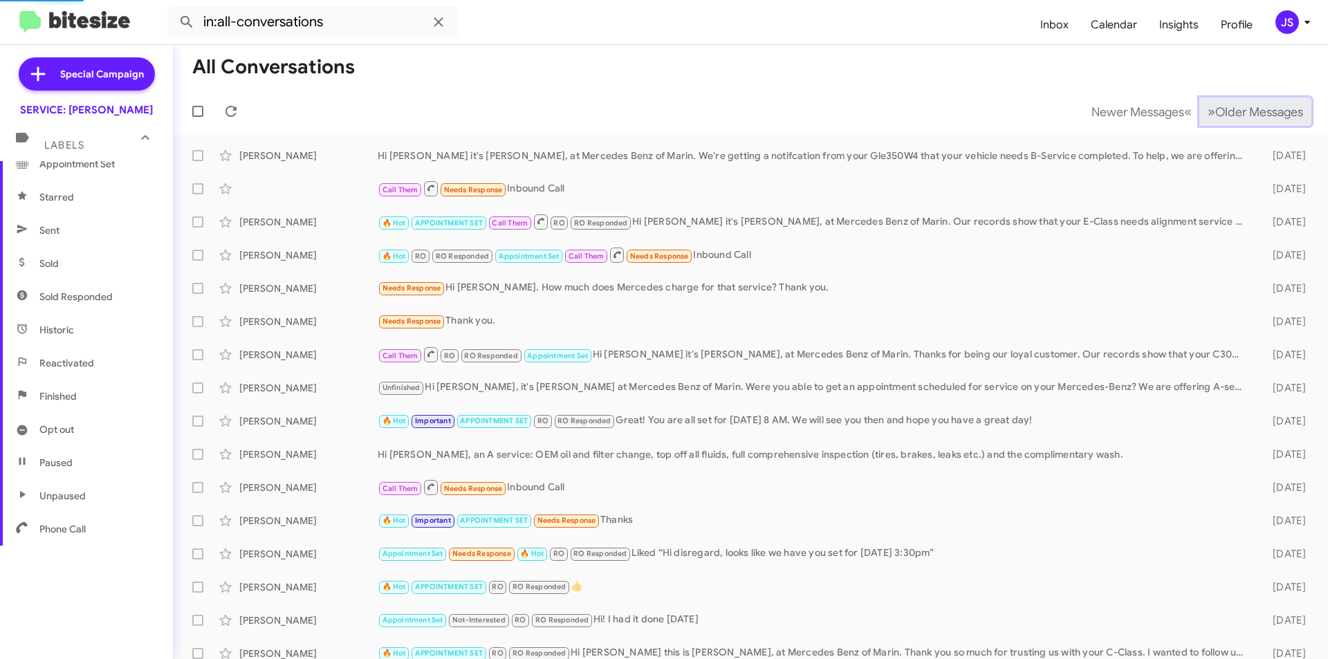
click at [1215, 111] on span "Older Messages" at bounding box center [1259, 111] width 88 height 15
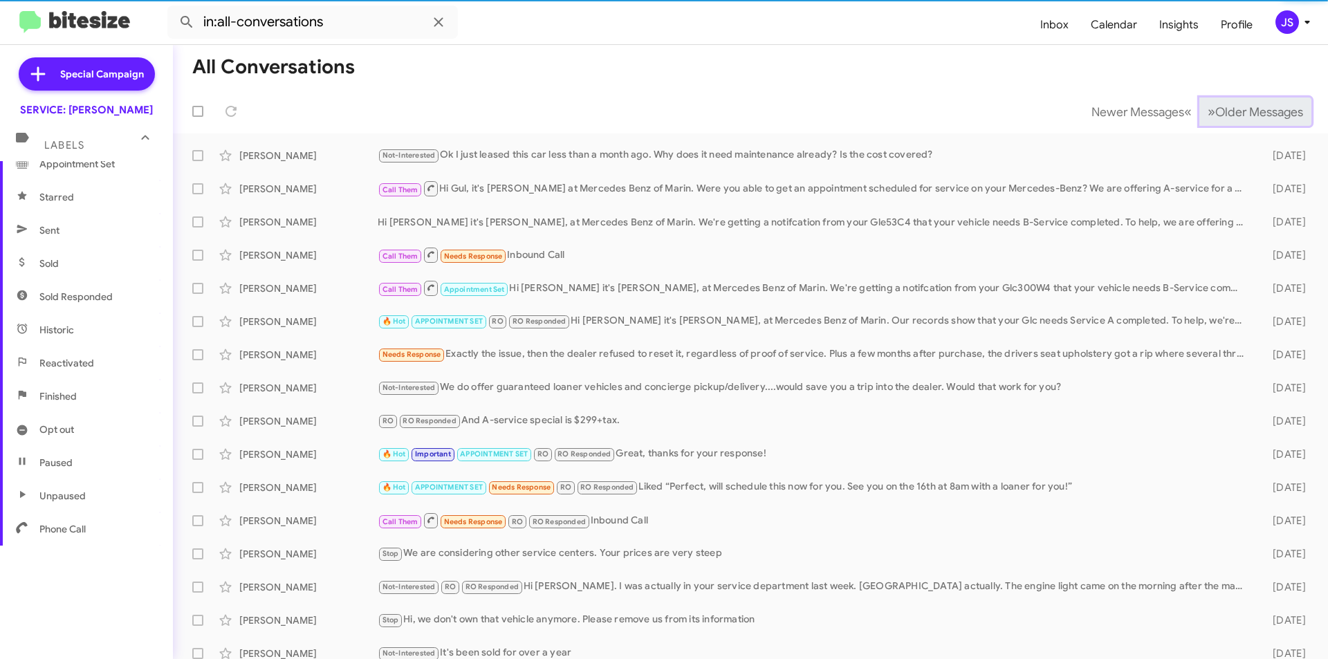
click at [1215, 111] on span "Older Messages" at bounding box center [1259, 111] width 88 height 15
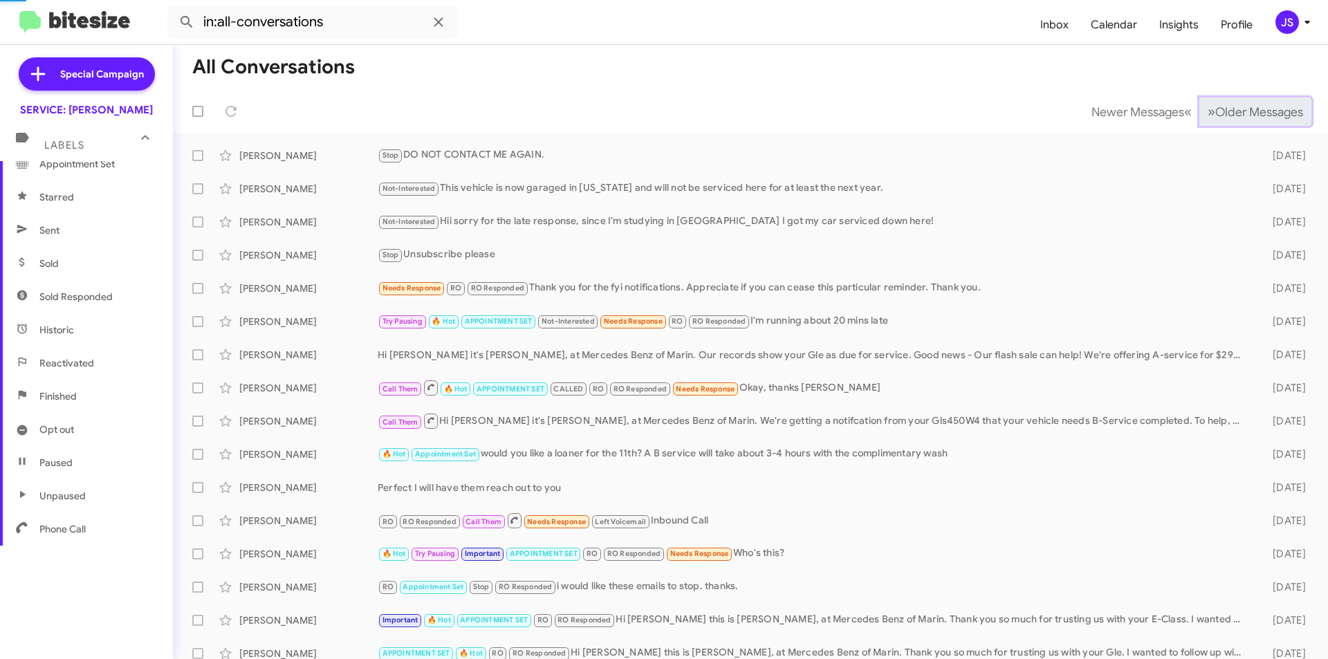
click at [1215, 111] on span "Older Messages" at bounding box center [1259, 111] width 88 height 15
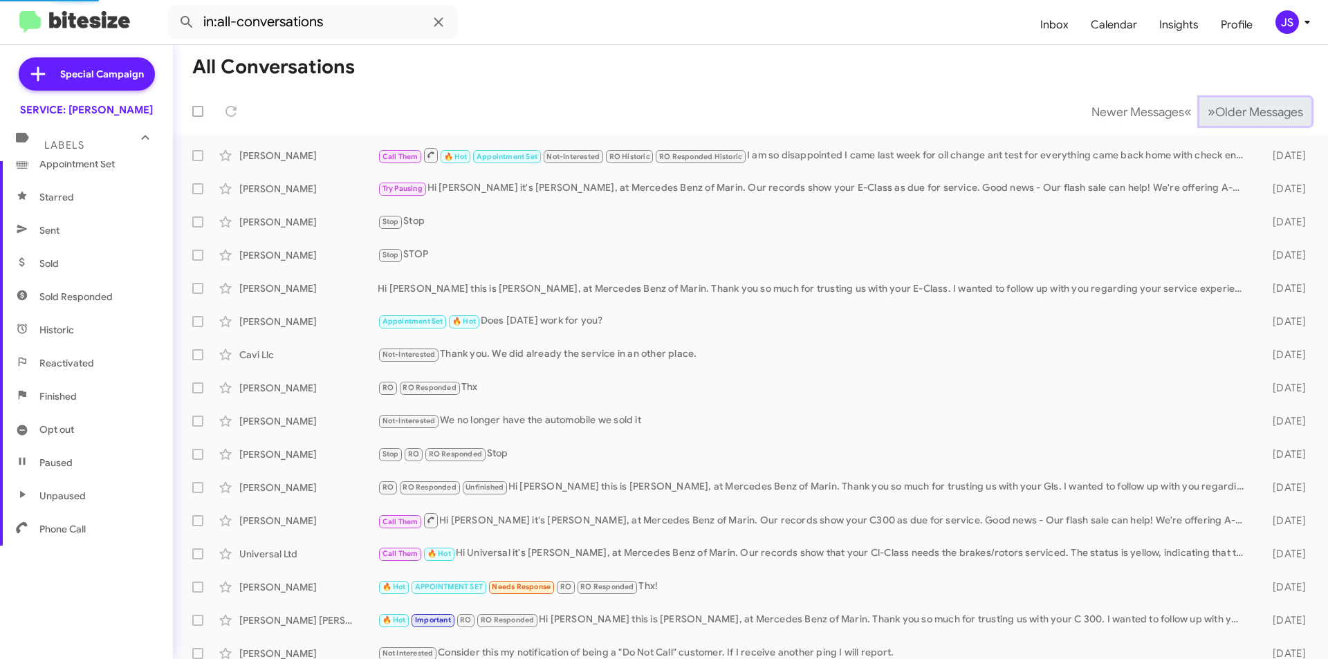
click at [1215, 111] on span "Older Messages" at bounding box center [1259, 111] width 88 height 15
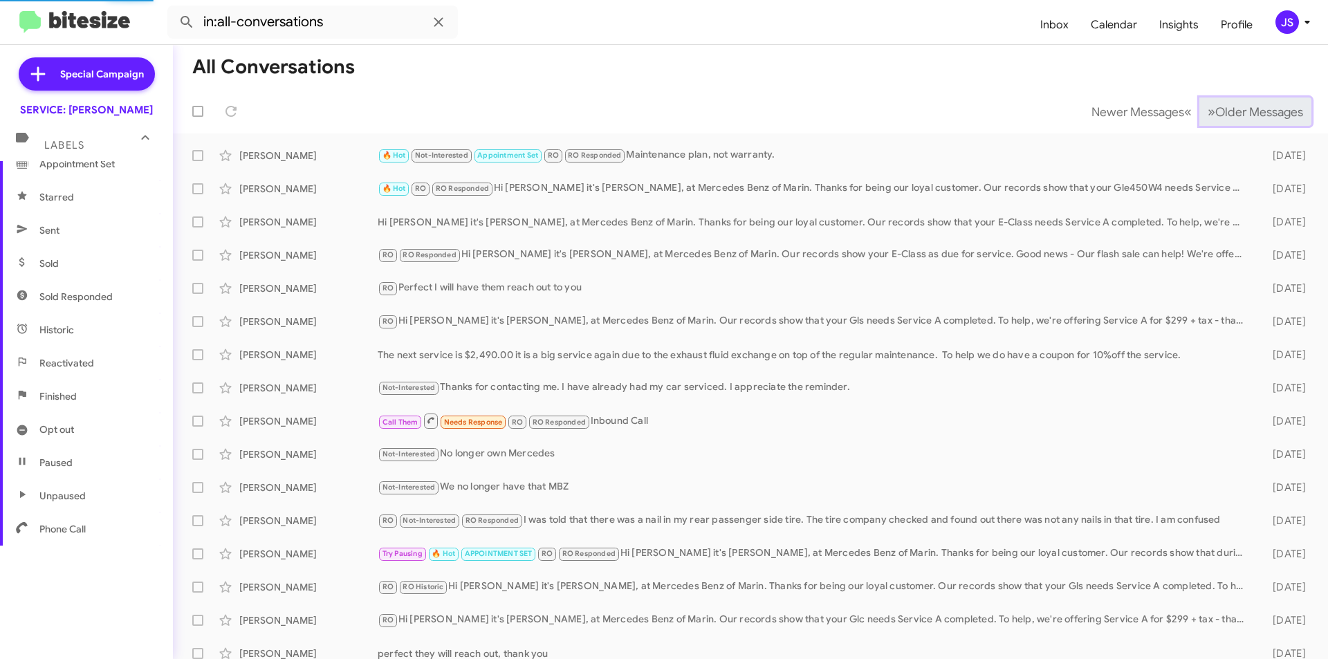
click at [1215, 111] on span "Older Messages" at bounding box center [1259, 111] width 88 height 15
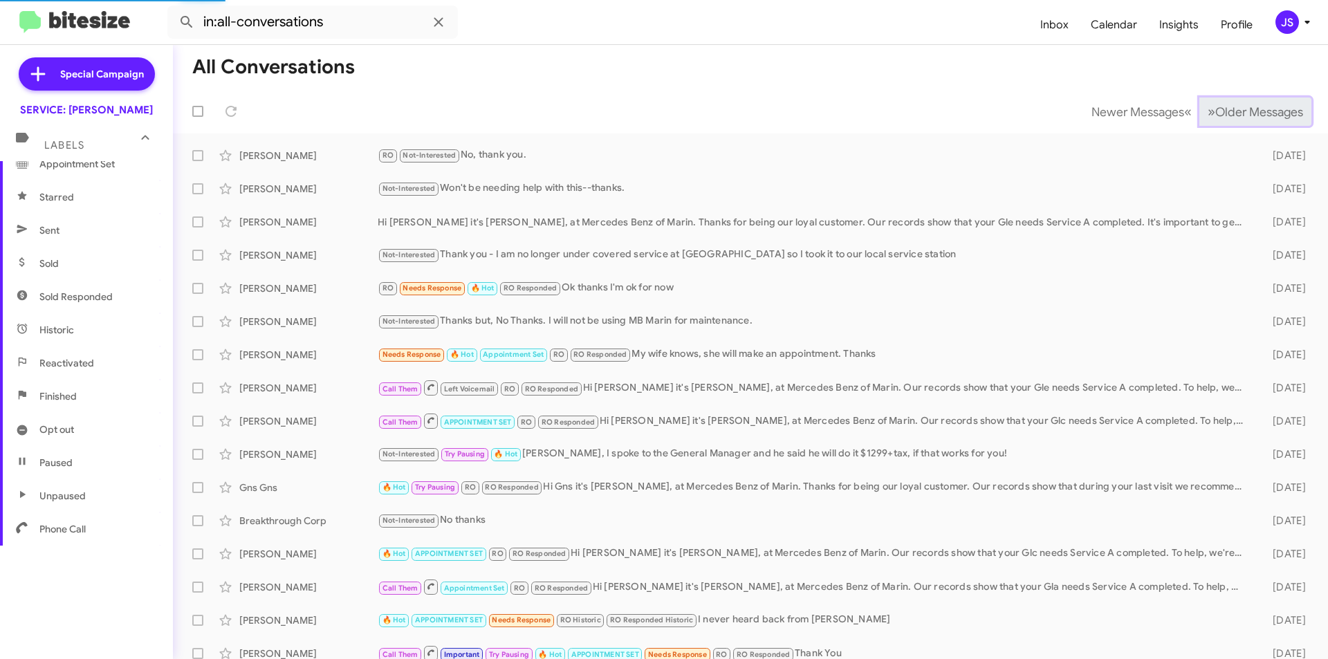
click at [1215, 111] on span "Older Messages" at bounding box center [1259, 111] width 88 height 15
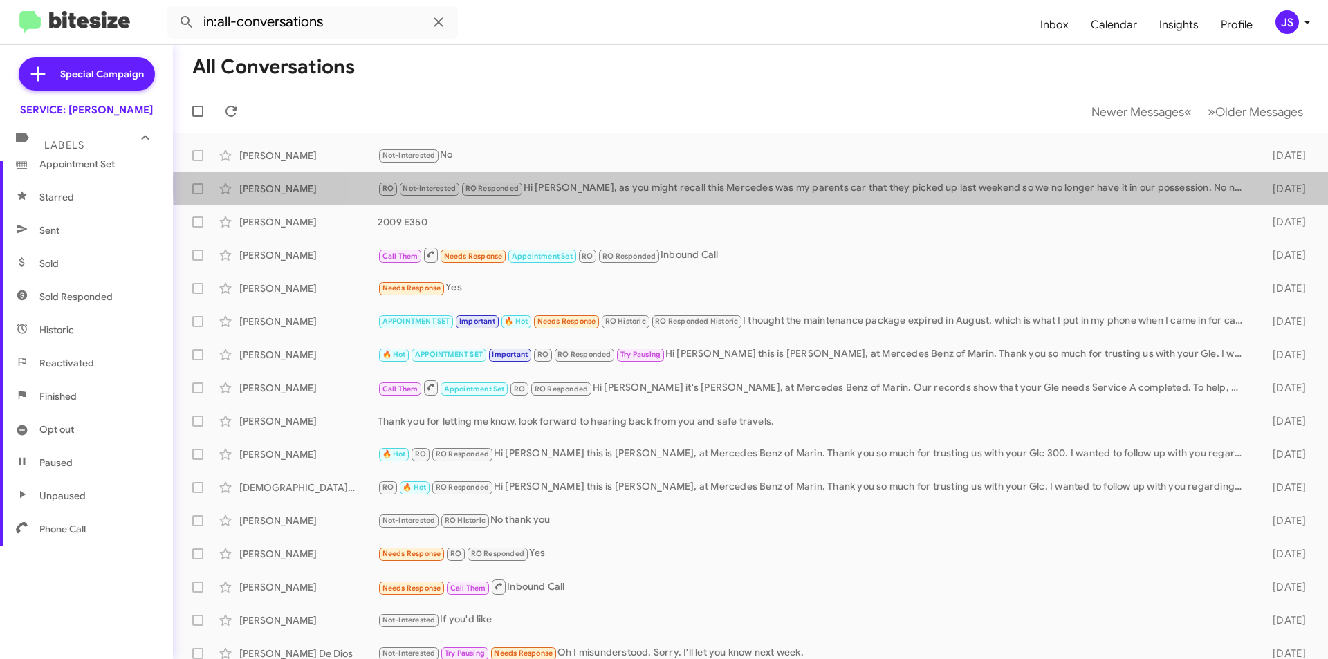
click at [821, 187] on div "RO Not-Interested RO Responded Hi Omar, as you might recall this Mercedes was m…" at bounding box center [814, 189] width 873 height 16
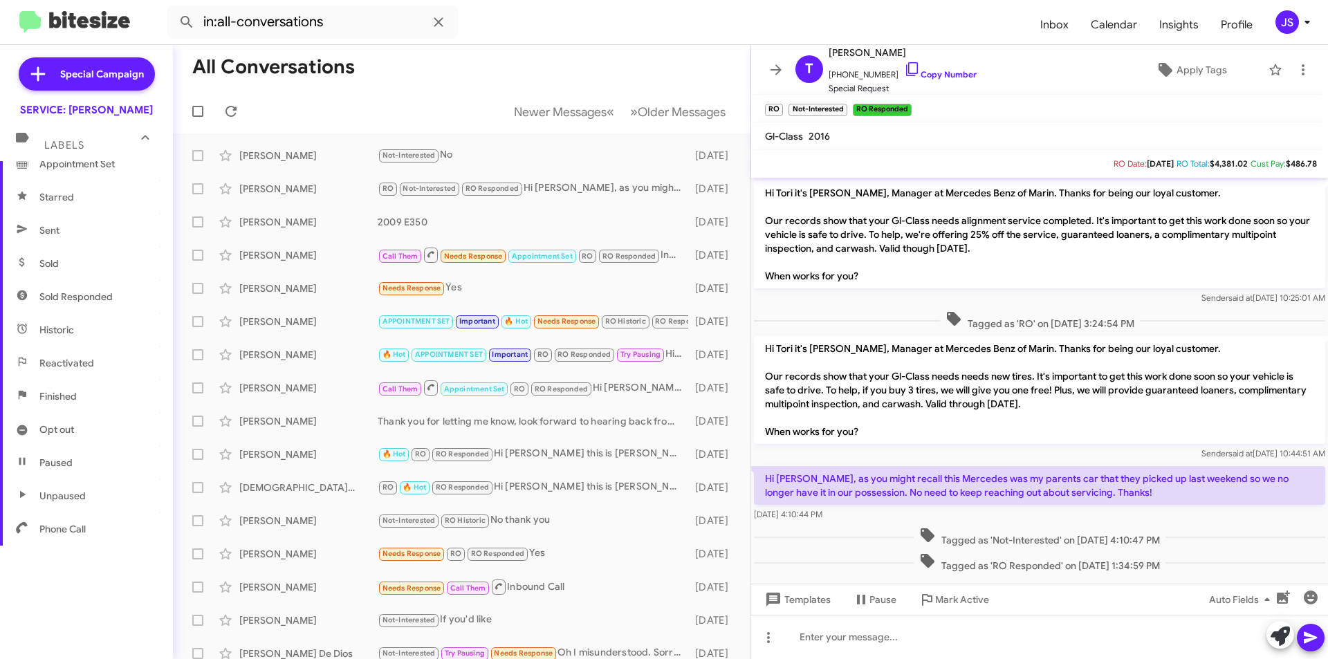
scroll to position [12, 0]
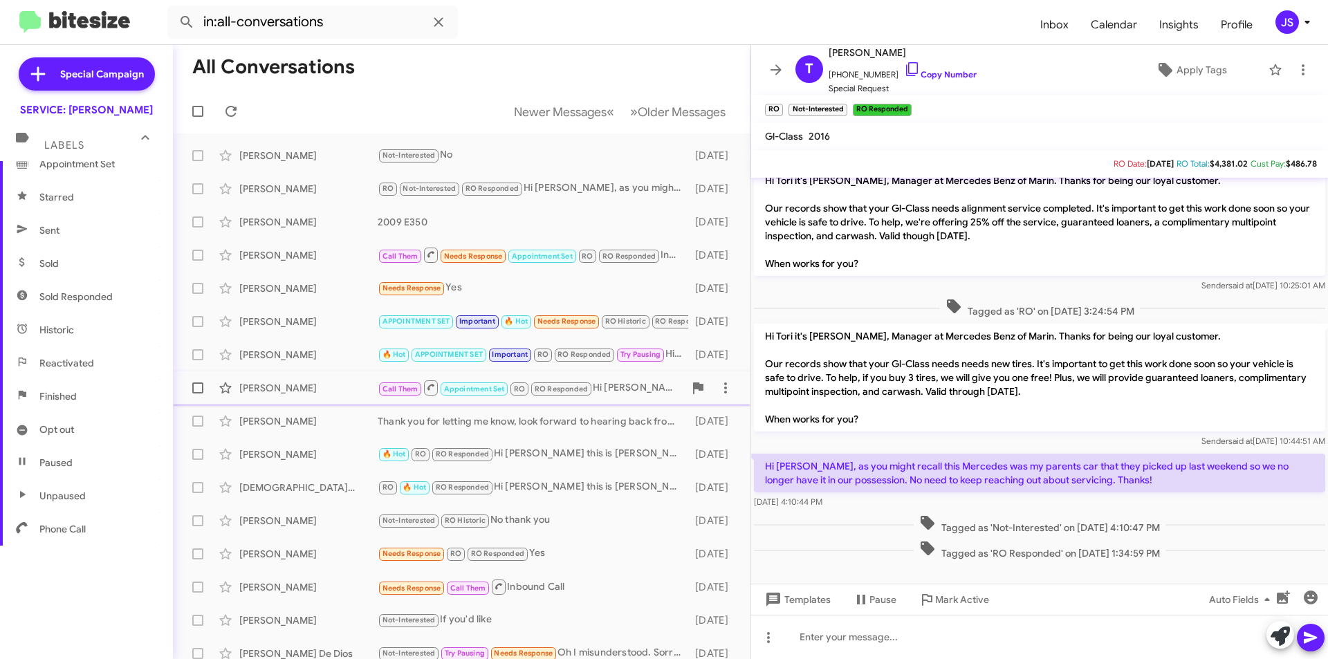
click at [268, 378] on div "Stacy Stone Call Them Appointment Set RO RO Responded Hi Stacy it's Omar Ibrahi…" at bounding box center [461, 388] width 555 height 28
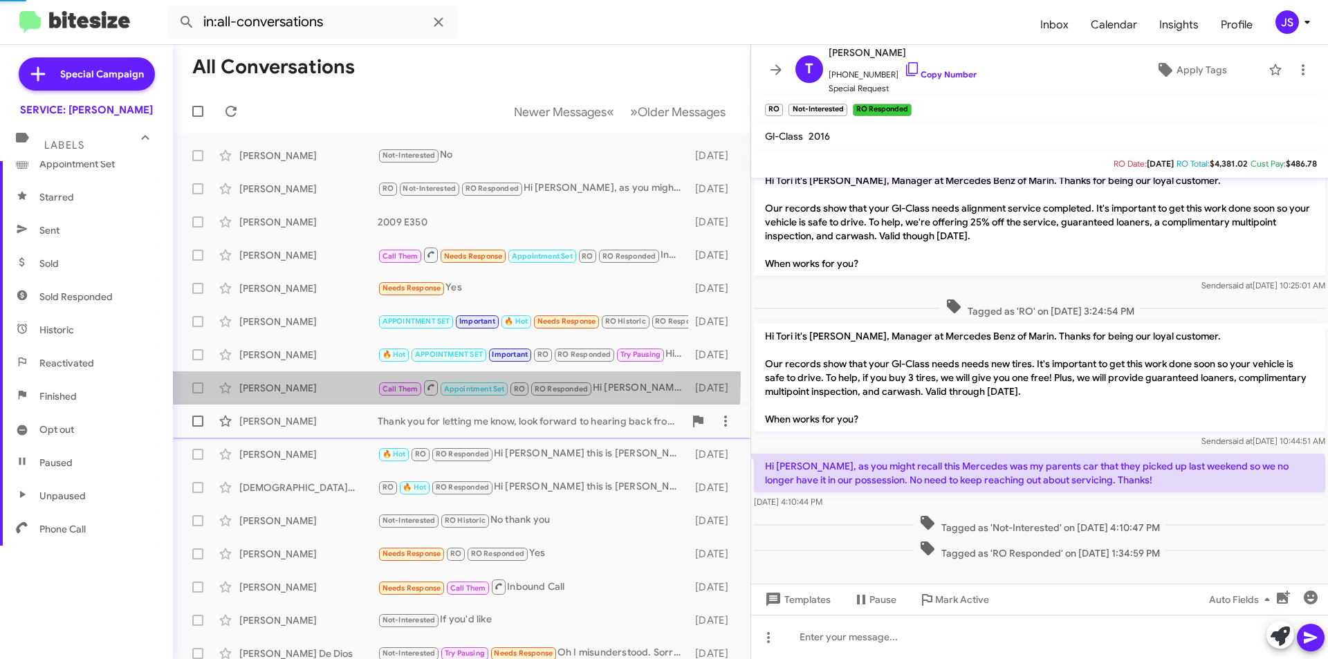
scroll to position [382, 0]
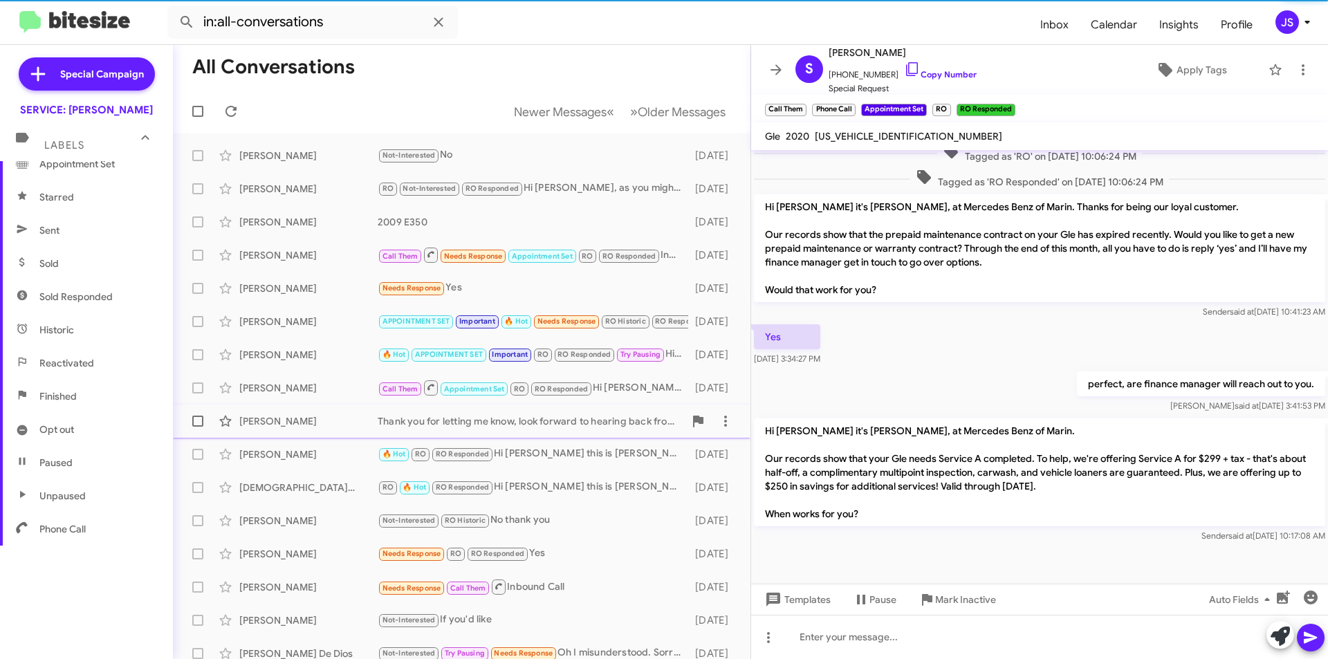
click at [298, 430] on div "Kathleen Weagant Thank you for letting me know, look forward to hearing back fr…" at bounding box center [461, 421] width 555 height 28
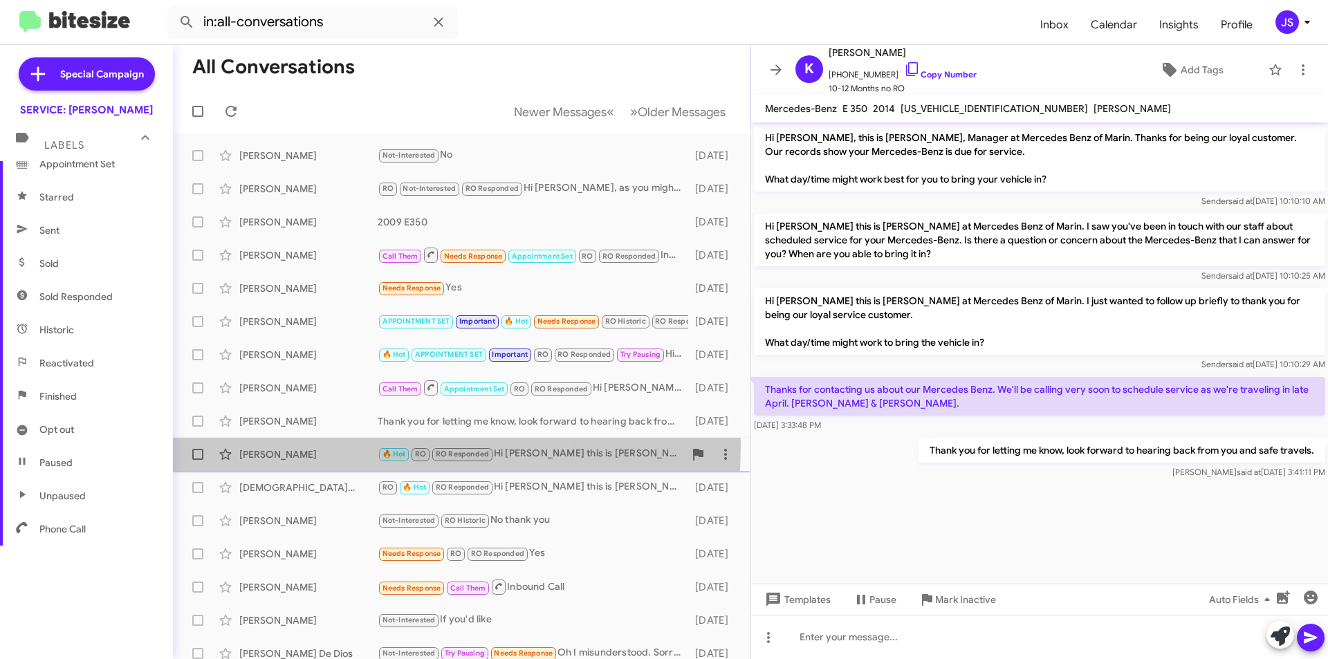
click at [304, 445] on div "Gerald Loquet 🔥 Hot RO RO Responded Hi Gerald this is Omar Ibrahimi, at Mercede…" at bounding box center [461, 455] width 555 height 28
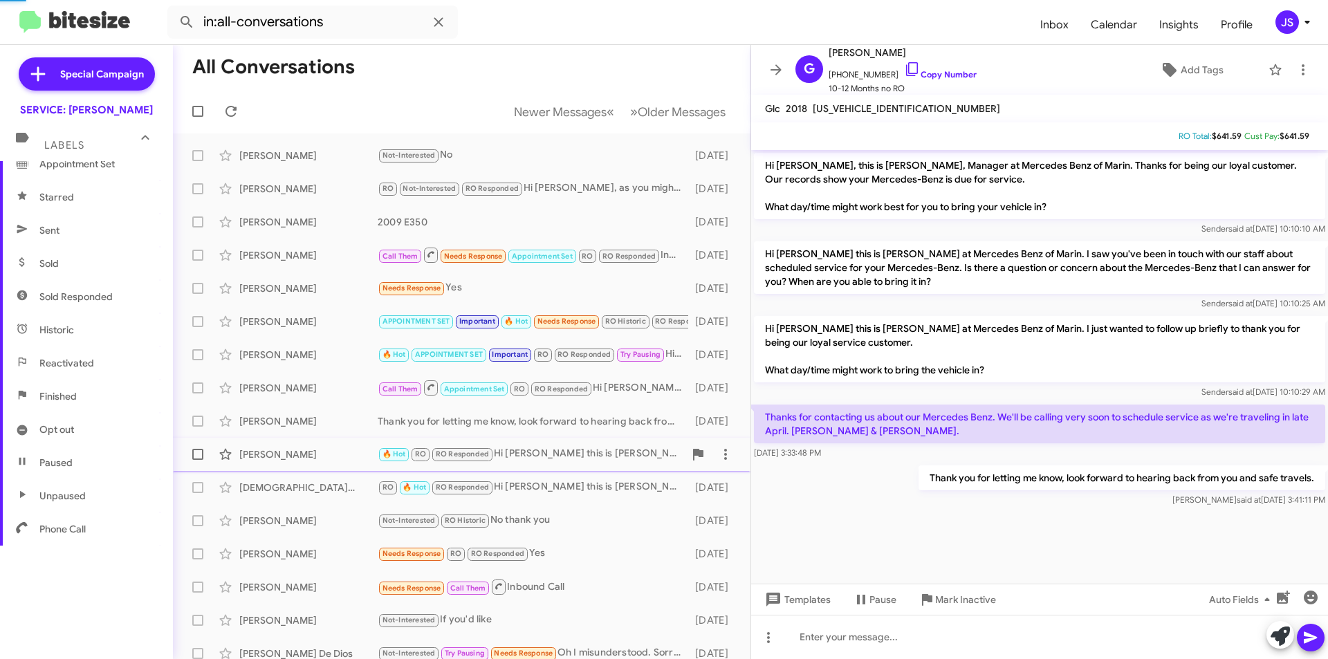
scroll to position [788, 0]
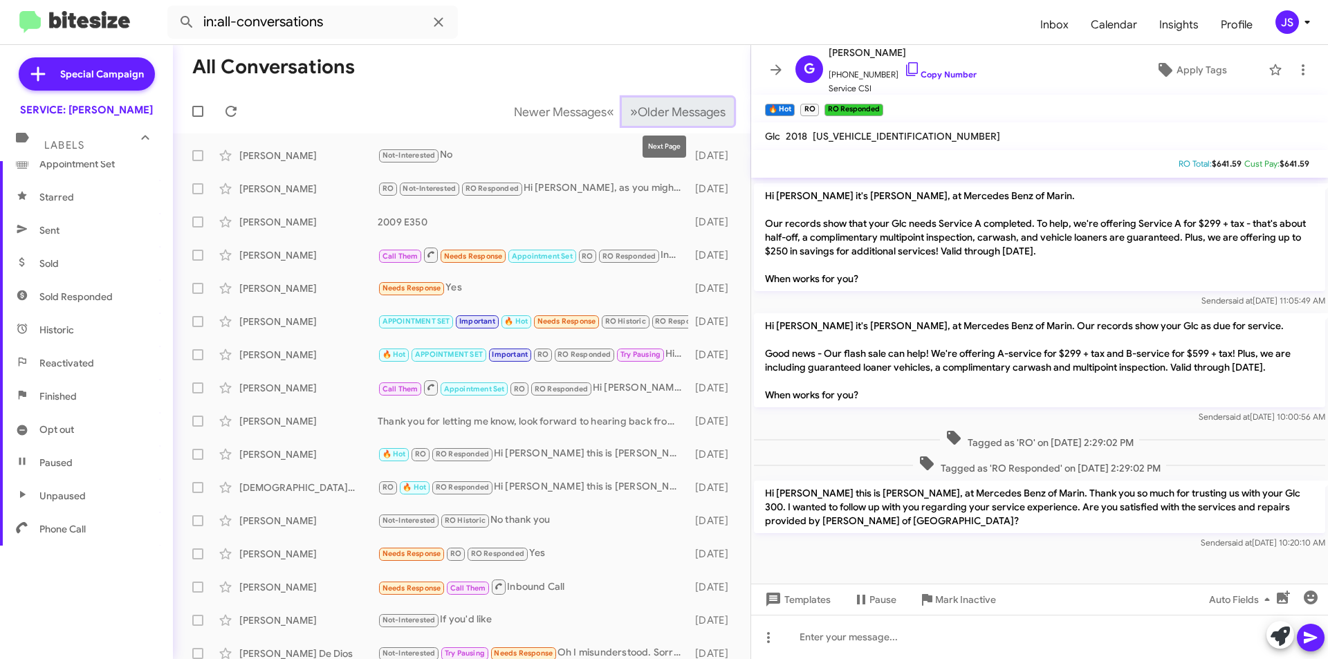
click at [688, 119] on span "Older Messages" at bounding box center [682, 111] width 88 height 15
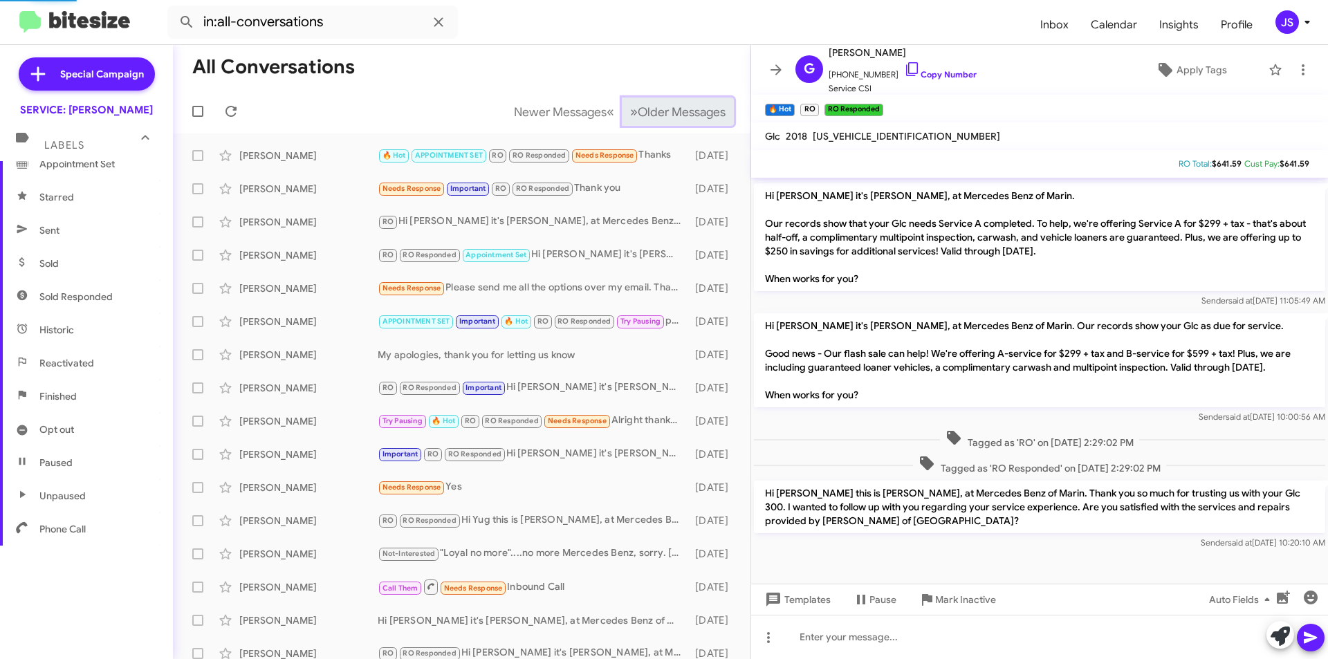
click at [688, 119] on span "Older Messages" at bounding box center [682, 111] width 88 height 15
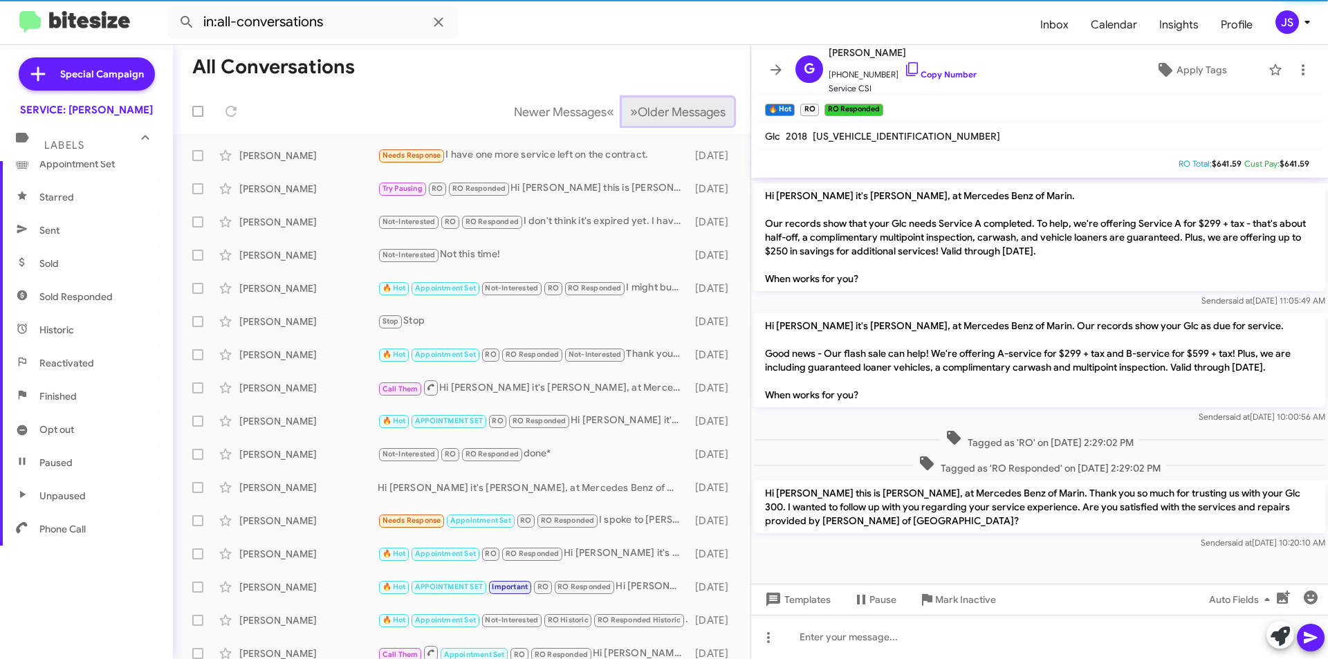
click at [688, 119] on span "Older Messages" at bounding box center [682, 111] width 88 height 15
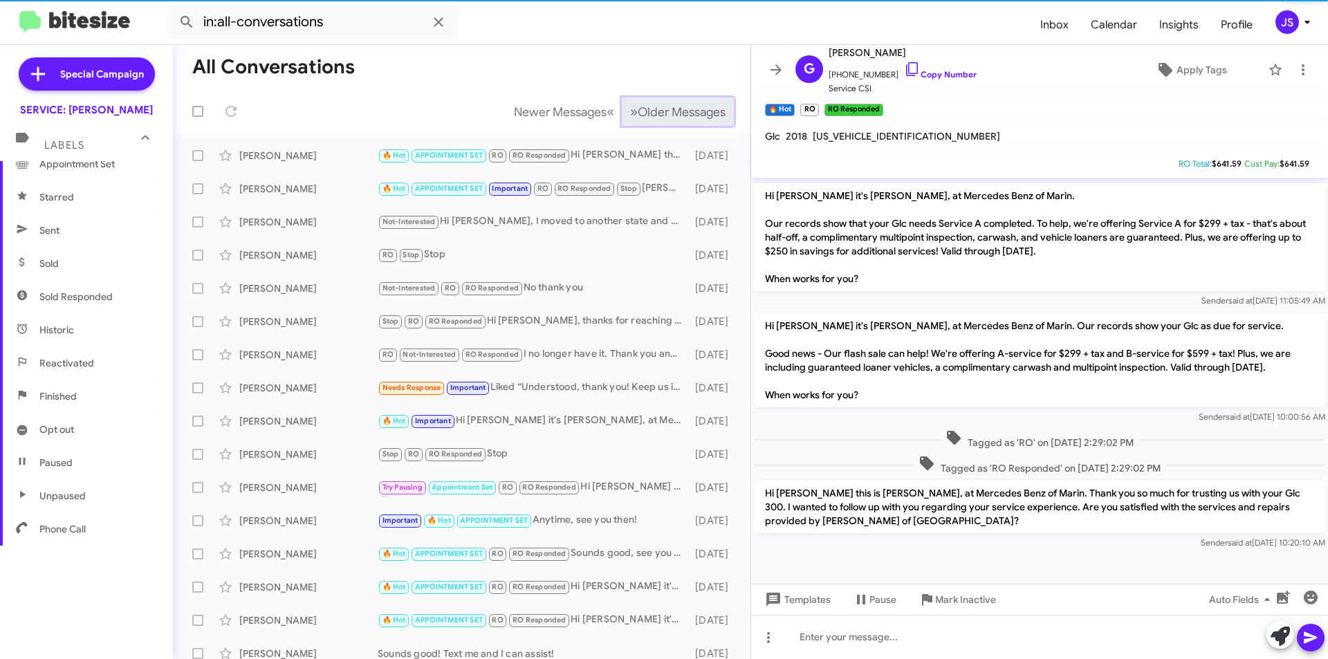
click at [688, 119] on span "Older Messages" at bounding box center [682, 111] width 88 height 15
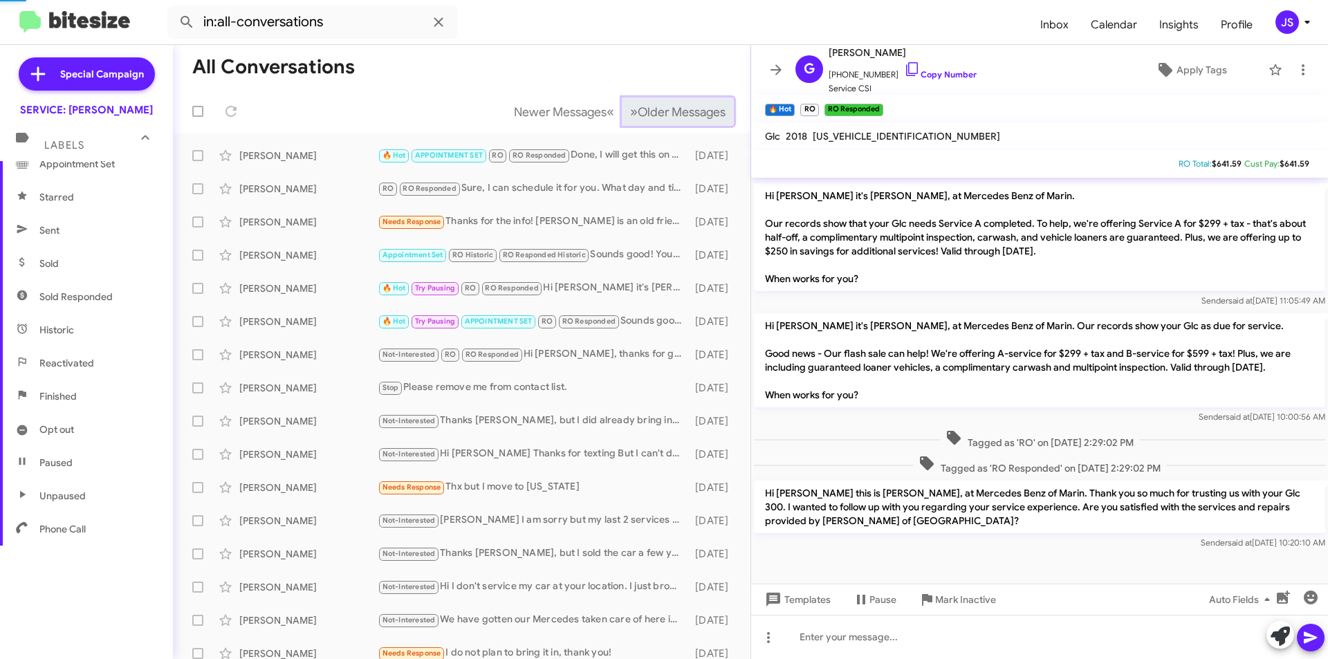
click at [688, 119] on span "Older Messages" at bounding box center [682, 111] width 88 height 15
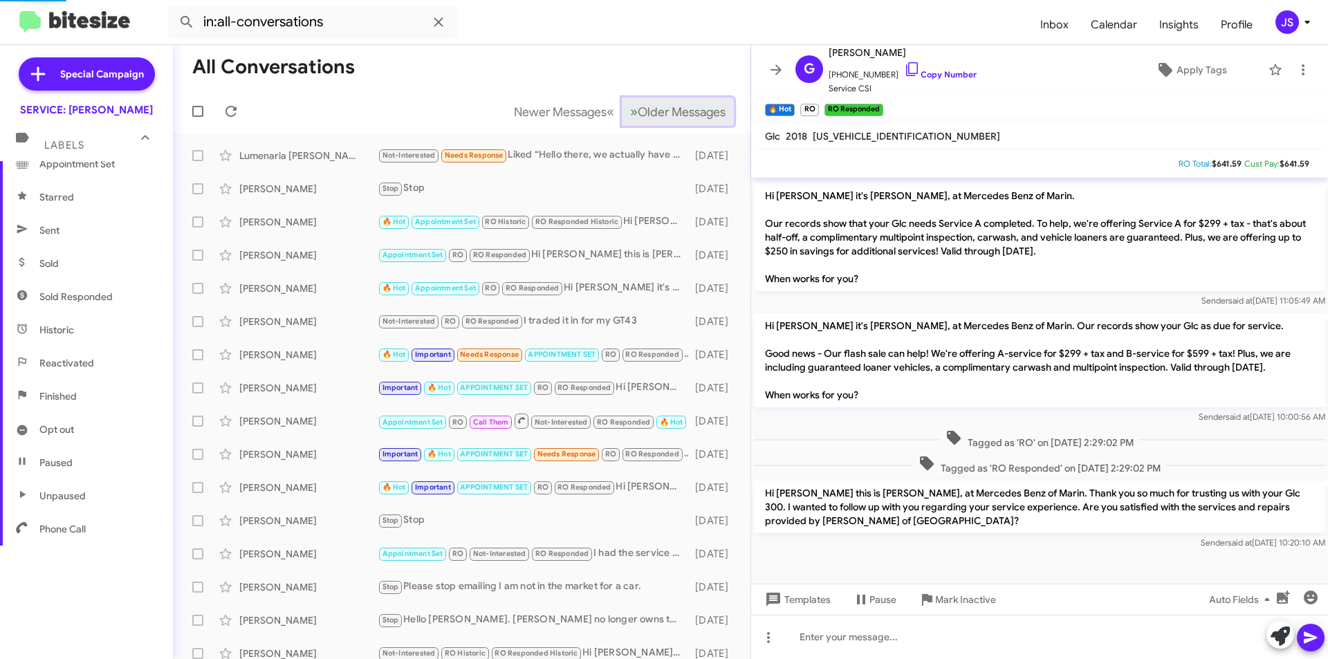
click at [688, 119] on span "Older Messages" at bounding box center [682, 111] width 88 height 15
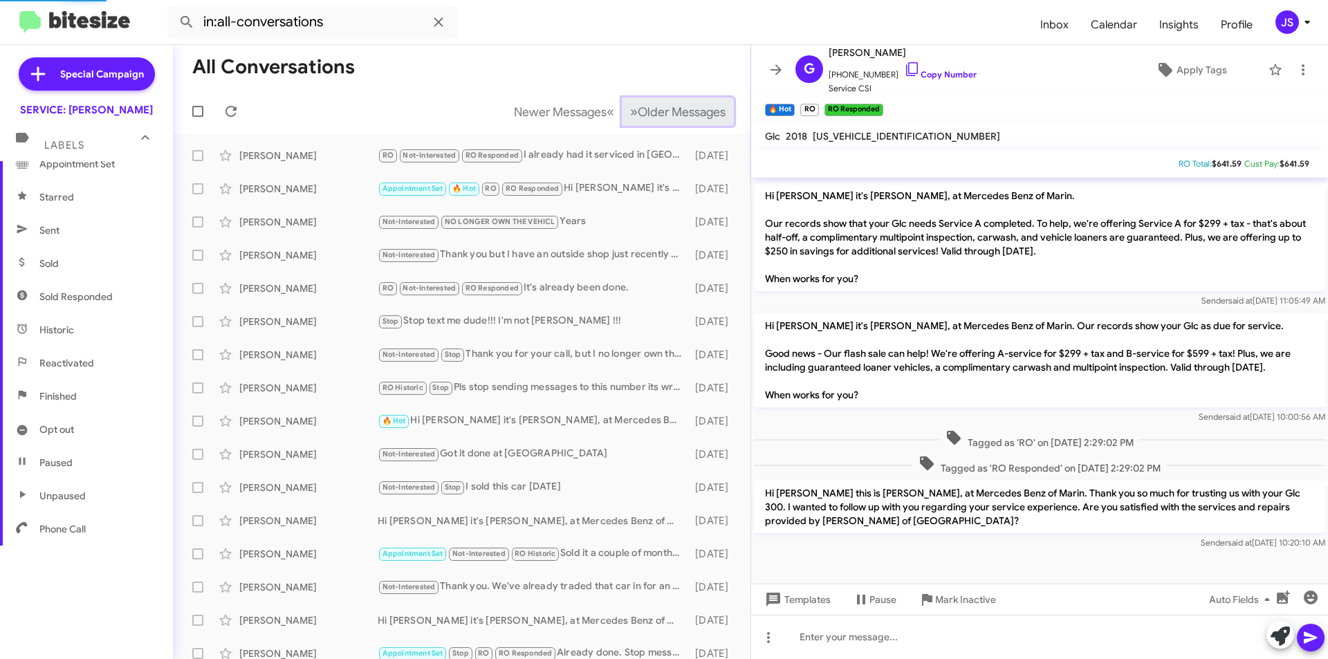
click at [688, 119] on span "Older Messages" at bounding box center [682, 111] width 88 height 15
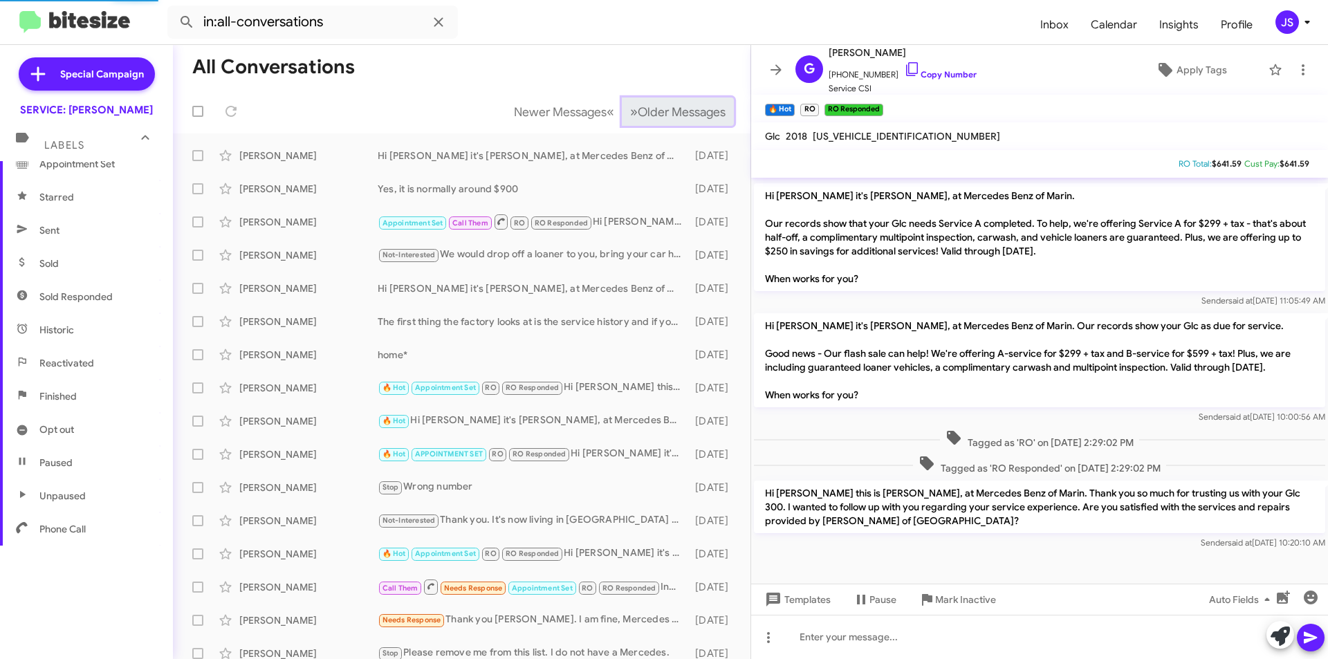
click at [688, 119] on span "Older Messages" at bounding box center [682, 111] width 88 height 15
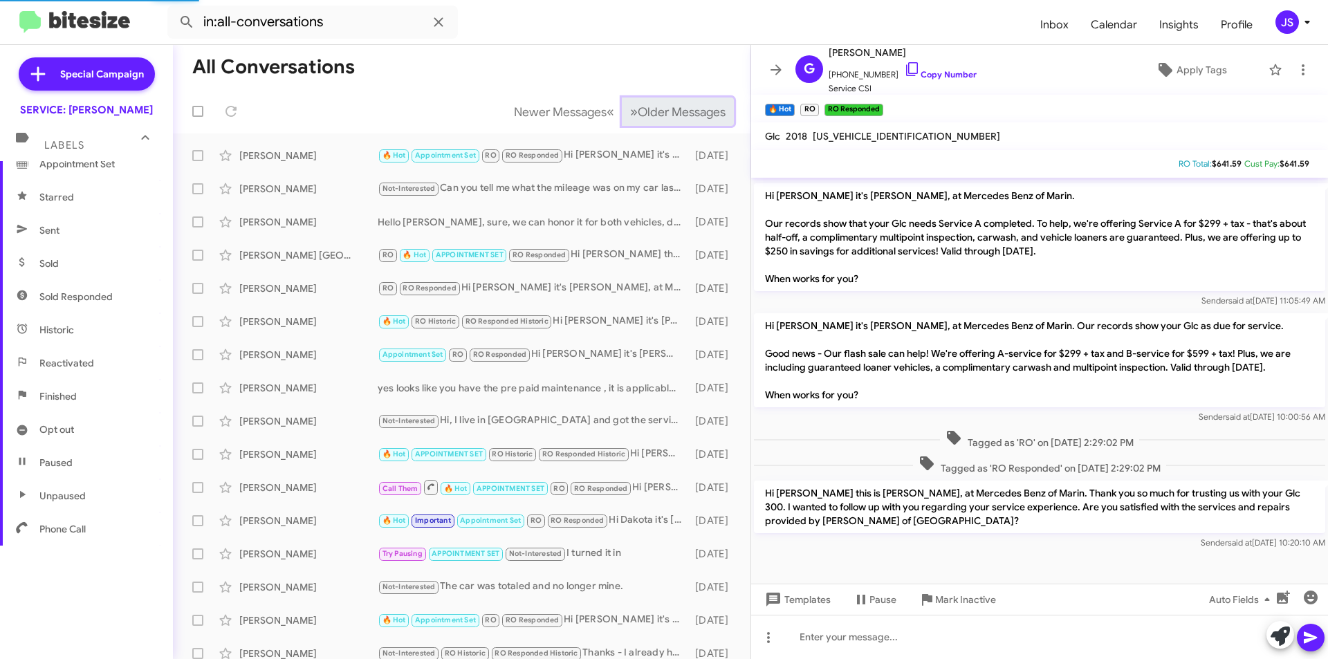
click at [688, 119] on span "Older Messages" at bounding box center [682, 111] width 88 height 15
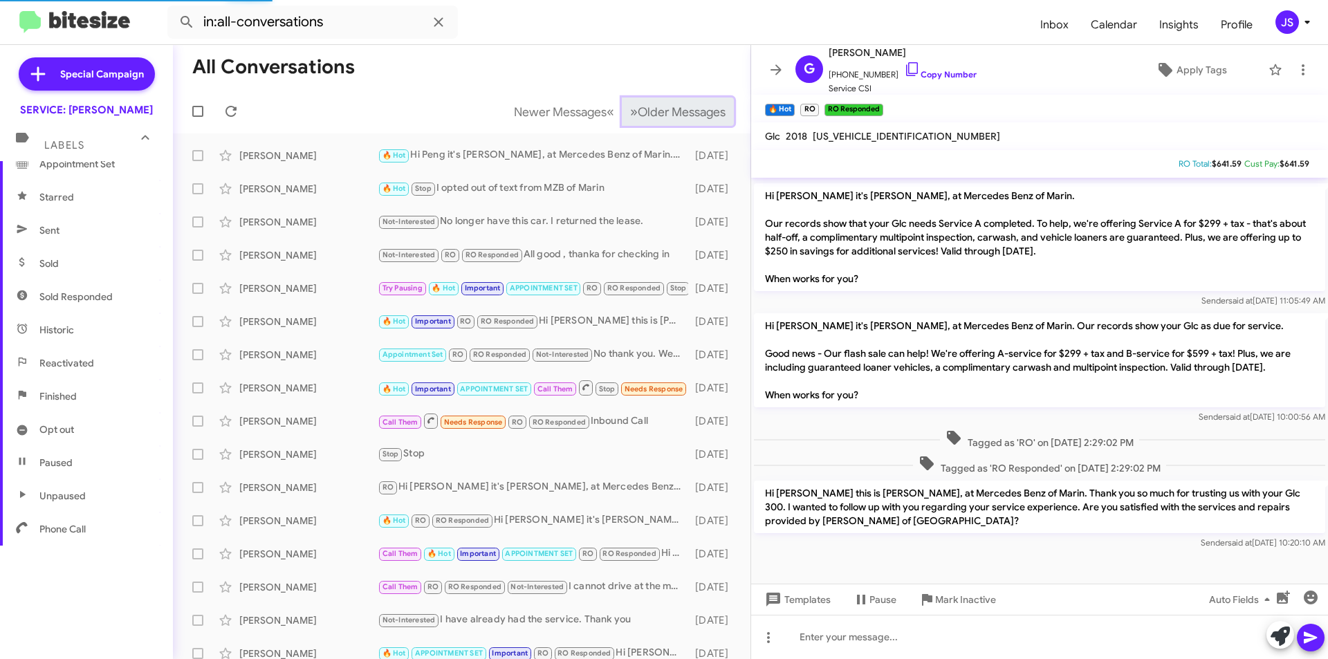
click at [688, 119] on span "Older Messages" at bounding box center [682, 111] width 88 height 15
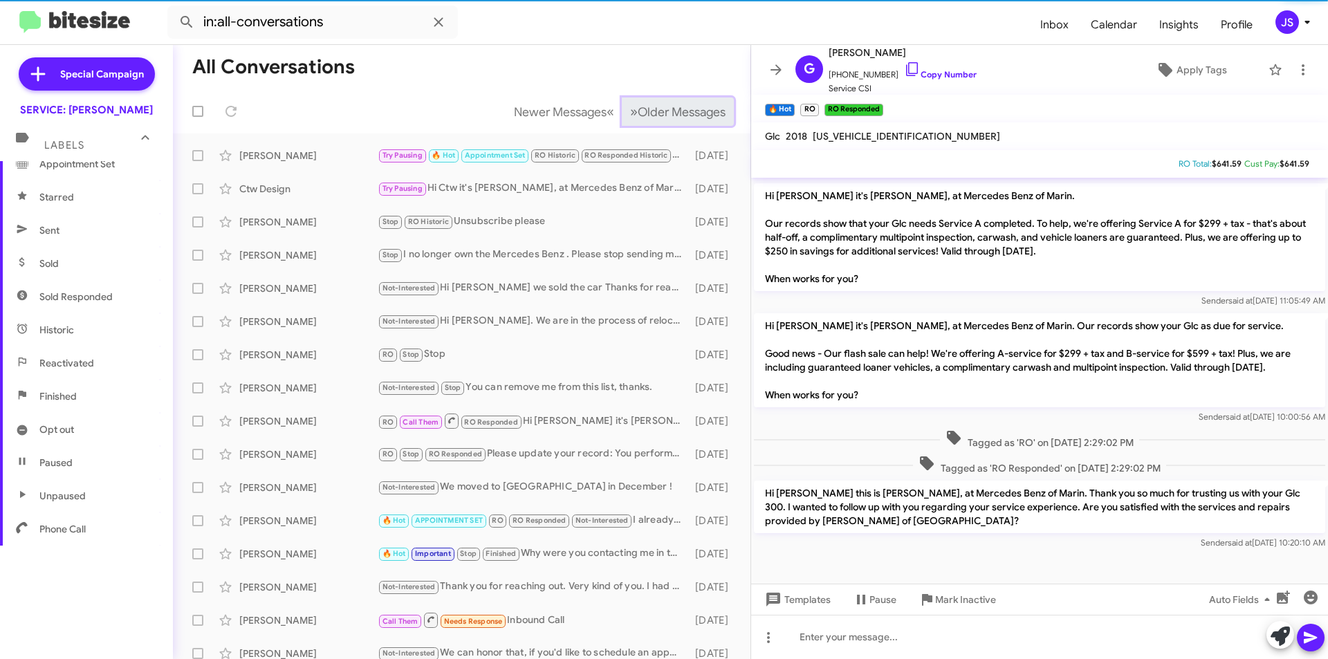
click at [688, 119] on span "Older Messages" at bounding box center [682, 111] width 88 height 15
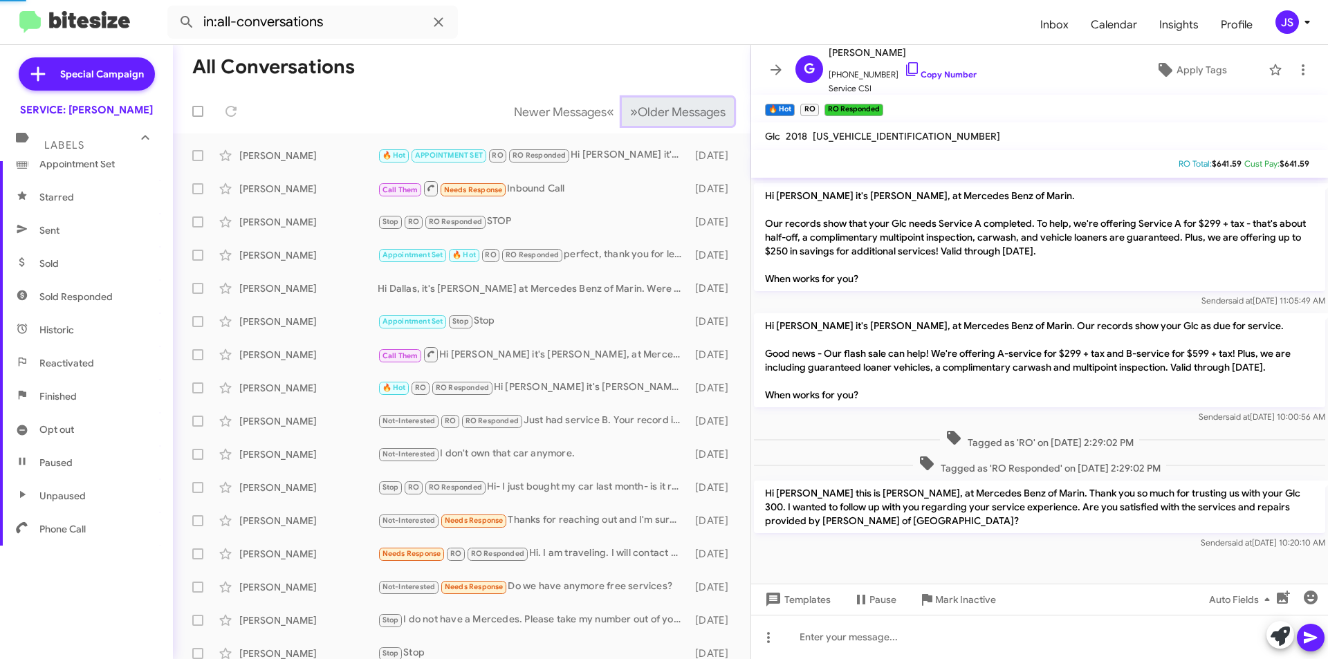
click at [688, 119] on span "Older Messages" at bounding box center [682, 111] width 88 height 15
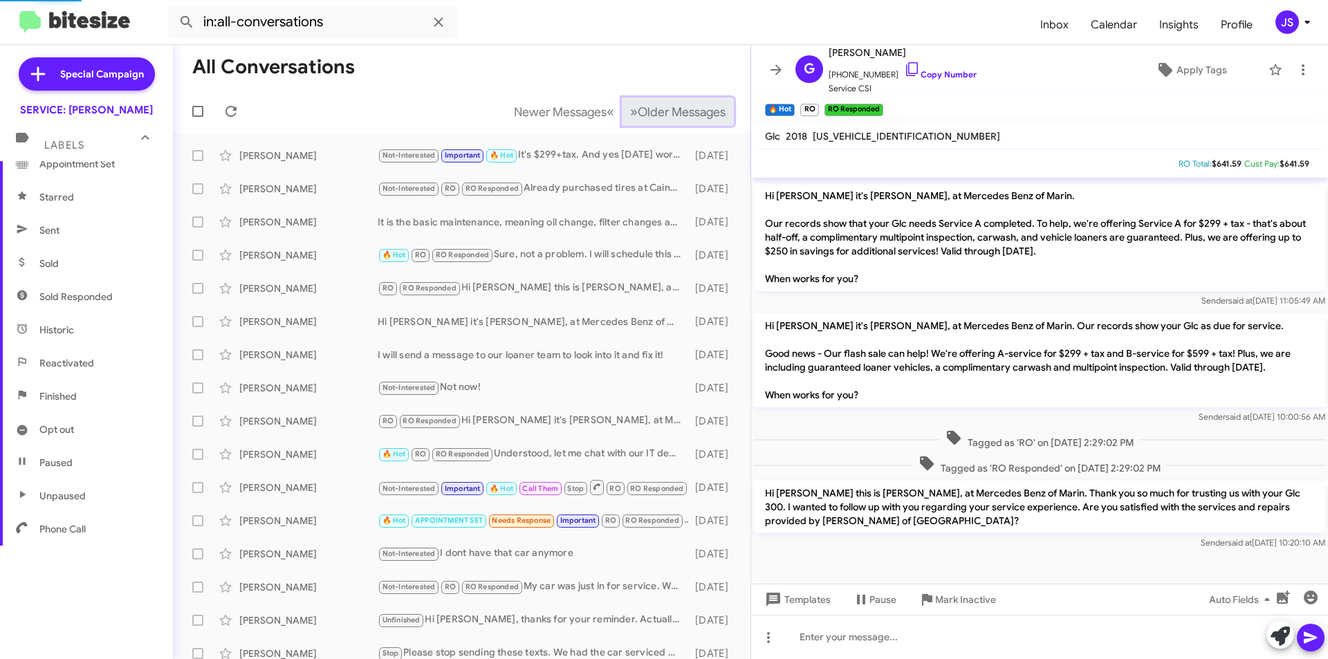
click at [688, 119] on span "Older Messages" at bounding box center [682, 111] width 88 height 15
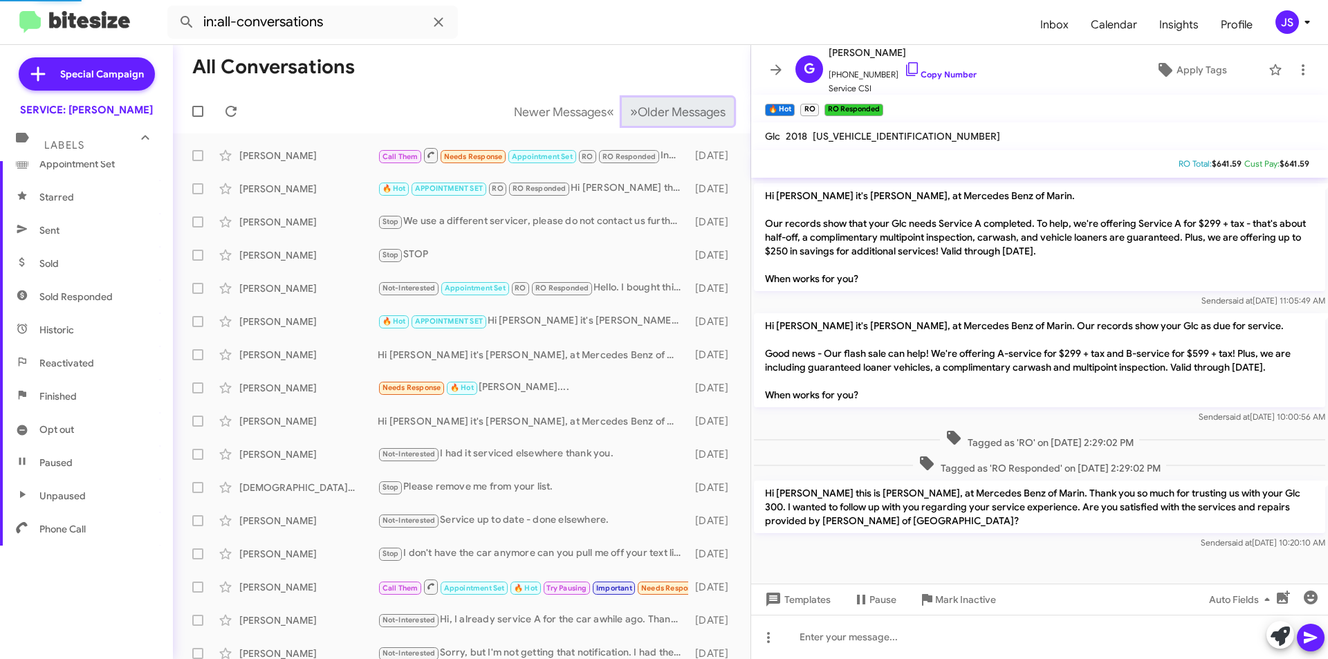
click at [688, 119] on span "Older Messages" at bounding box center [682, 111] width 88 height 15
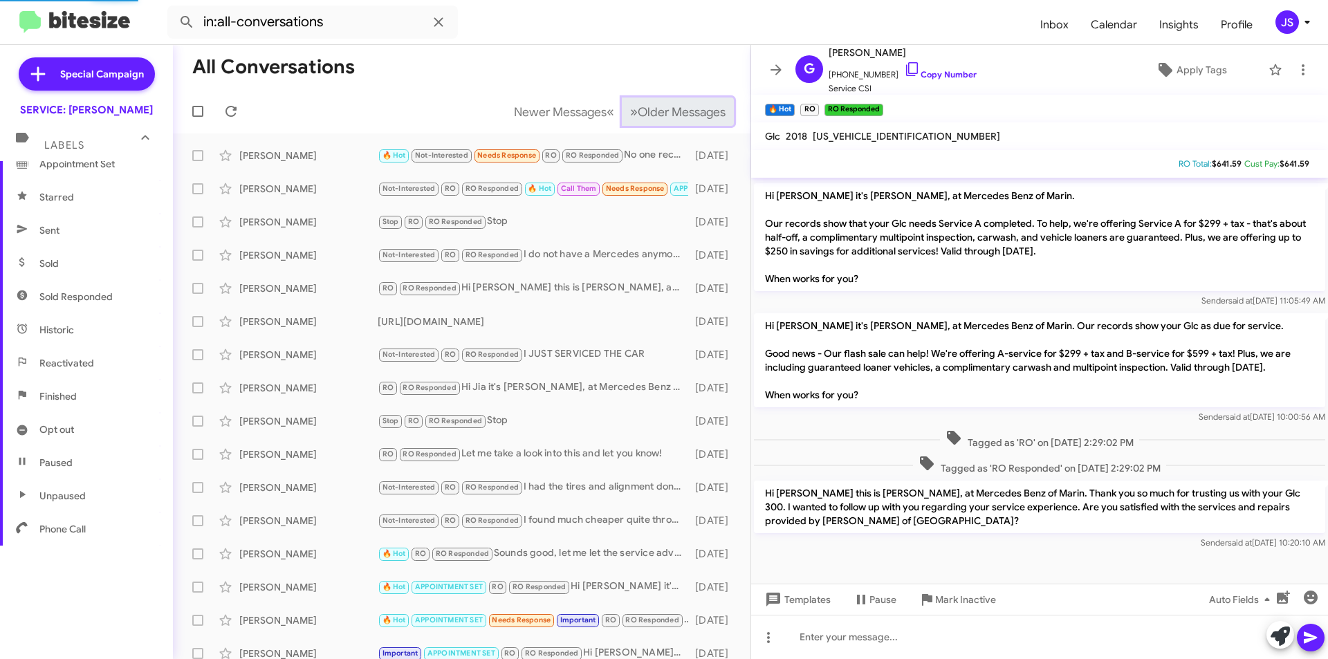
click at [688, 119] on span "Older Messages" at bounding box center [682, 111] width 88 height 15
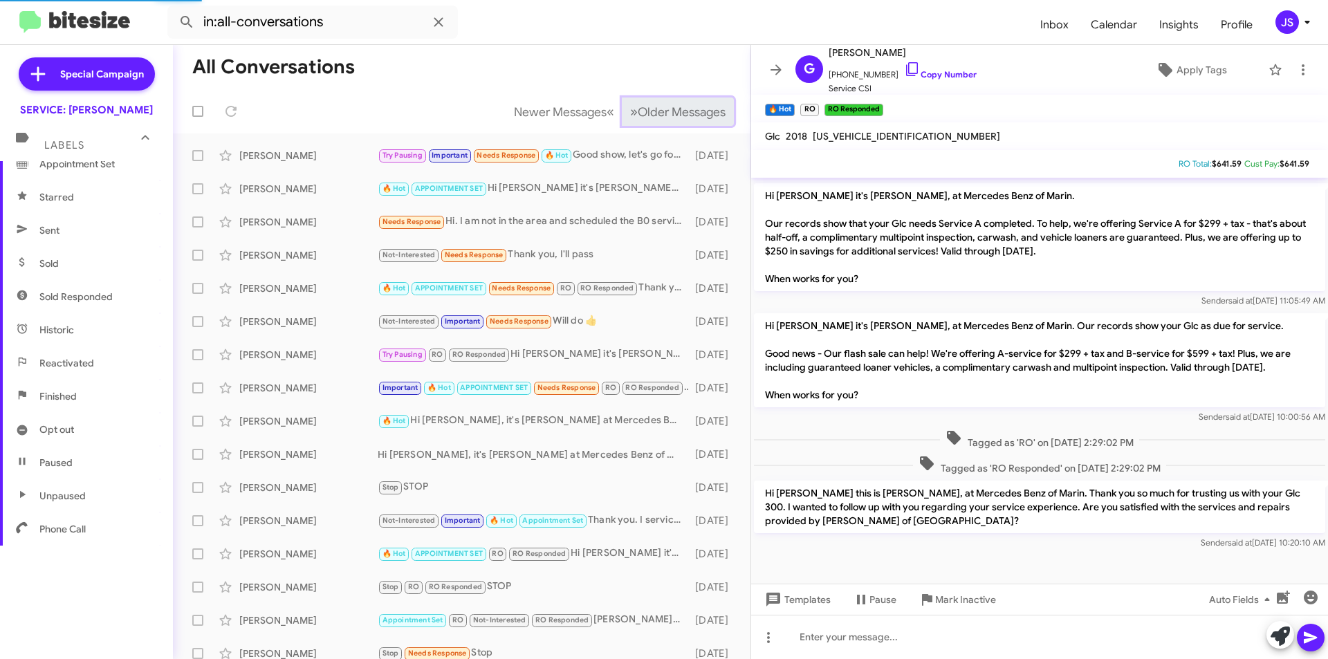
click at [688, 119] on span "Older Messages" at bounding box center [682, 111] width 88 height 15
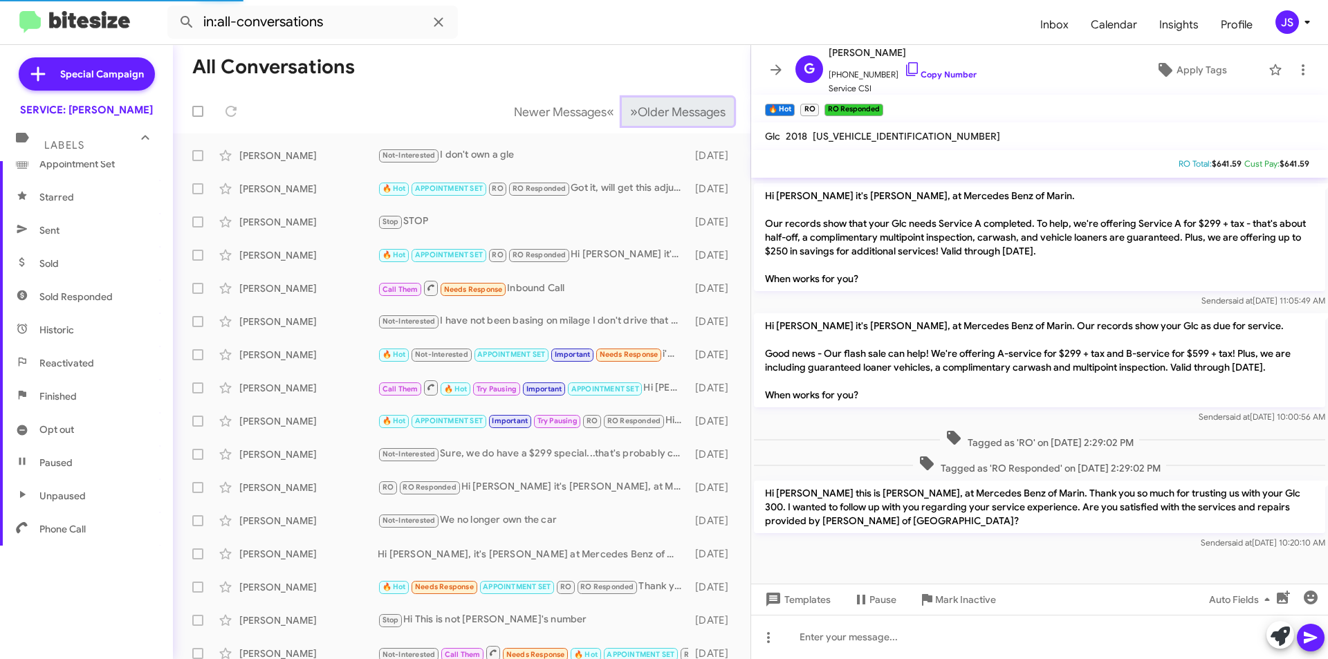
click at [688, 119] on span "Older Messages" at bounding box center [682, 111] width 88 height 15
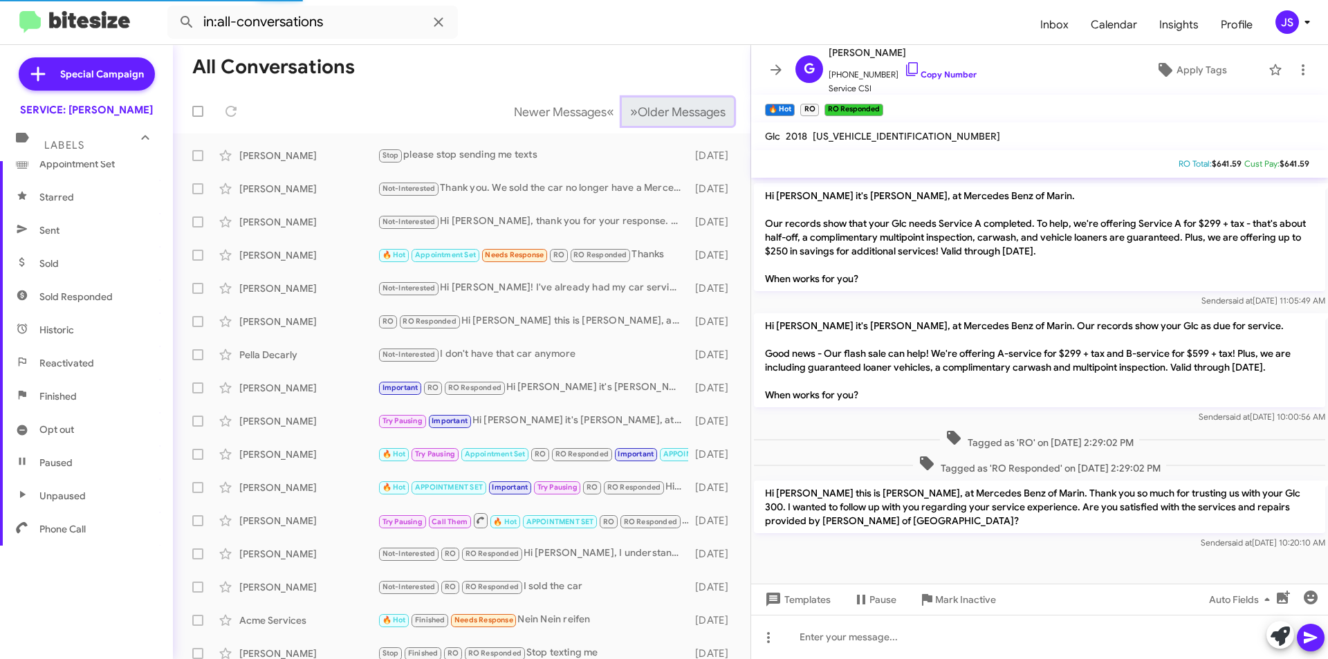
click at [688, 119] on span "Older Messages" at bounding box center [682, 111] width 88 height 15
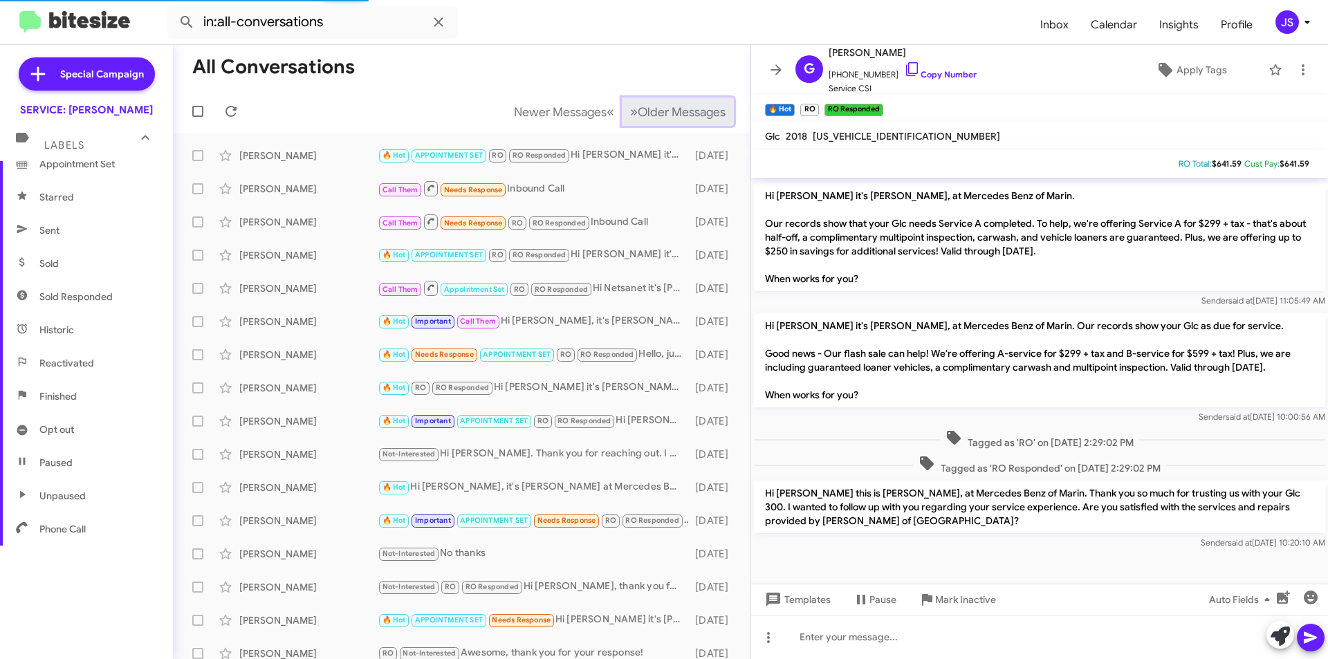
click at [688, 119] on span "Older Messages" at bounding box center [682, 111] width 88 height 15
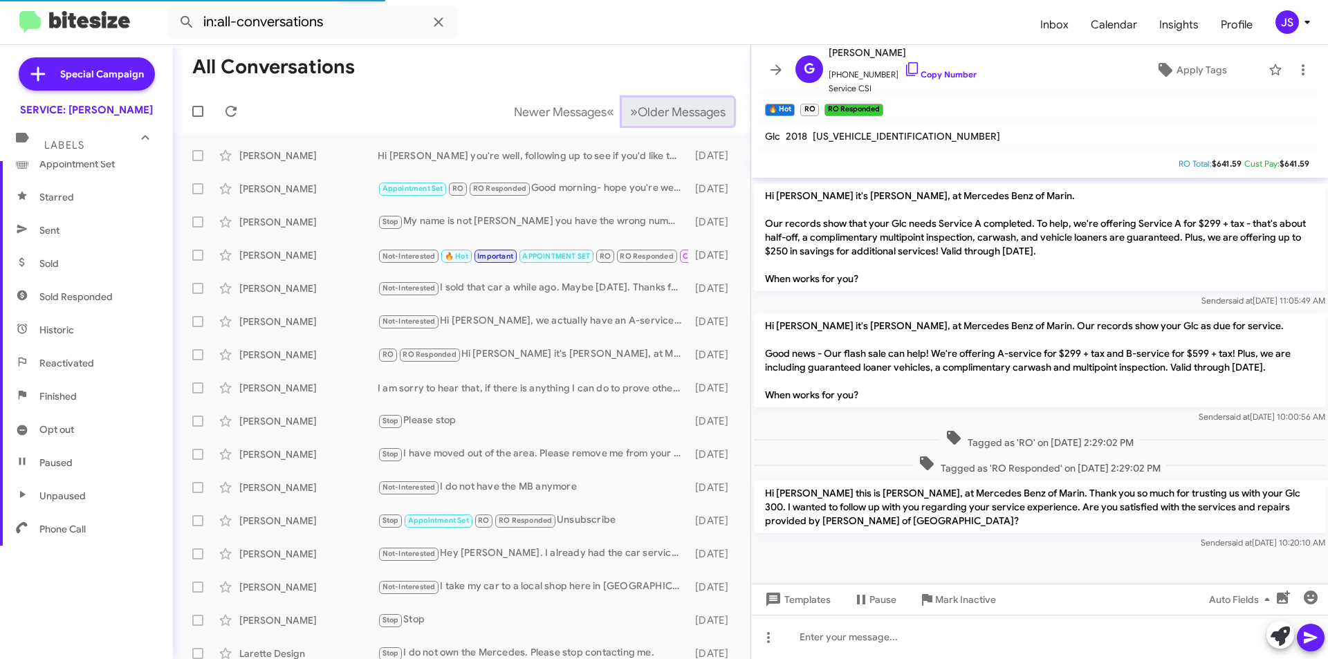
click at [688, 119] on span "Older Messages" at bounding box center [682, 111] width 88 height 15
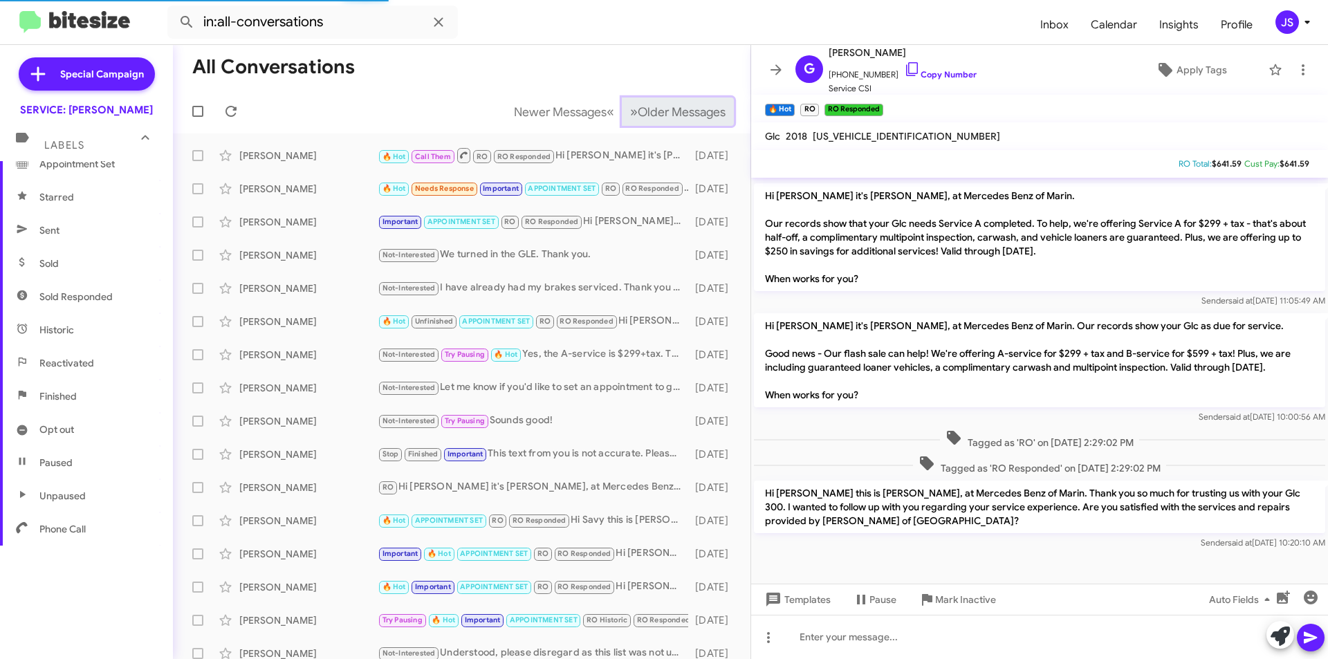
click at [688, 119] on span "Older Messages" at bounding box center [682, 111] width 88 height 15
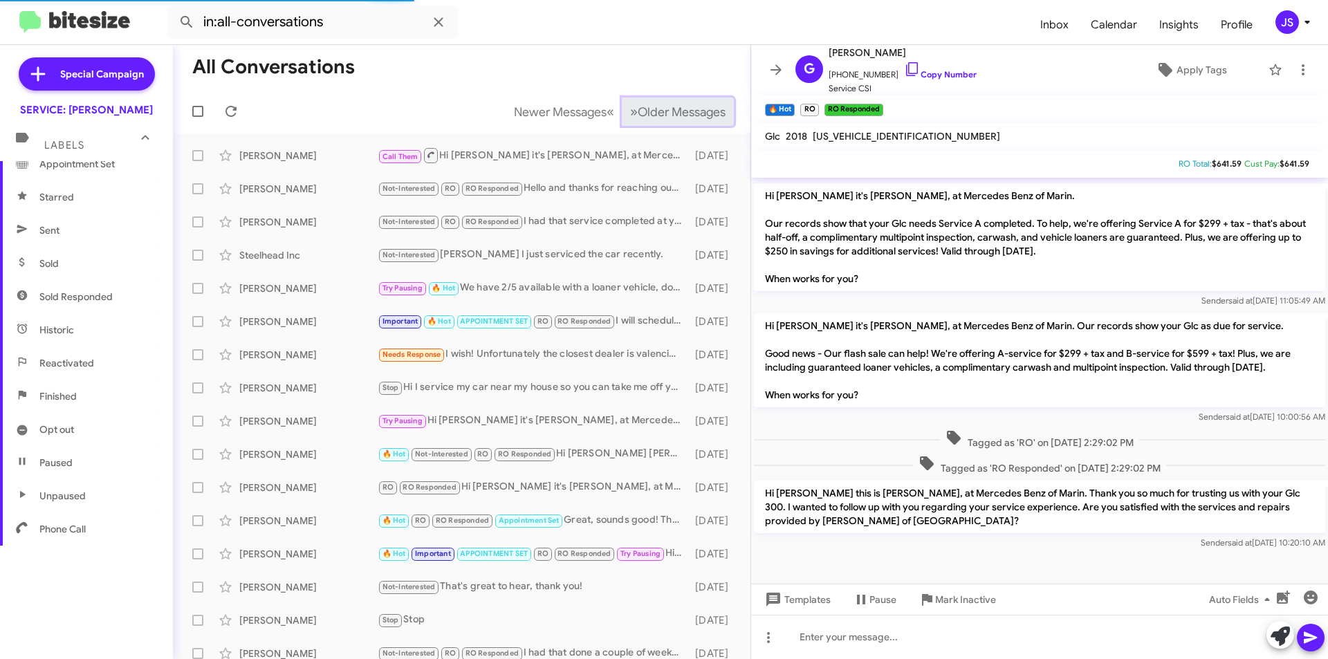
click at [688, 119] on span "Older Messages" at bounding box center [682, 111] width 88 height 15
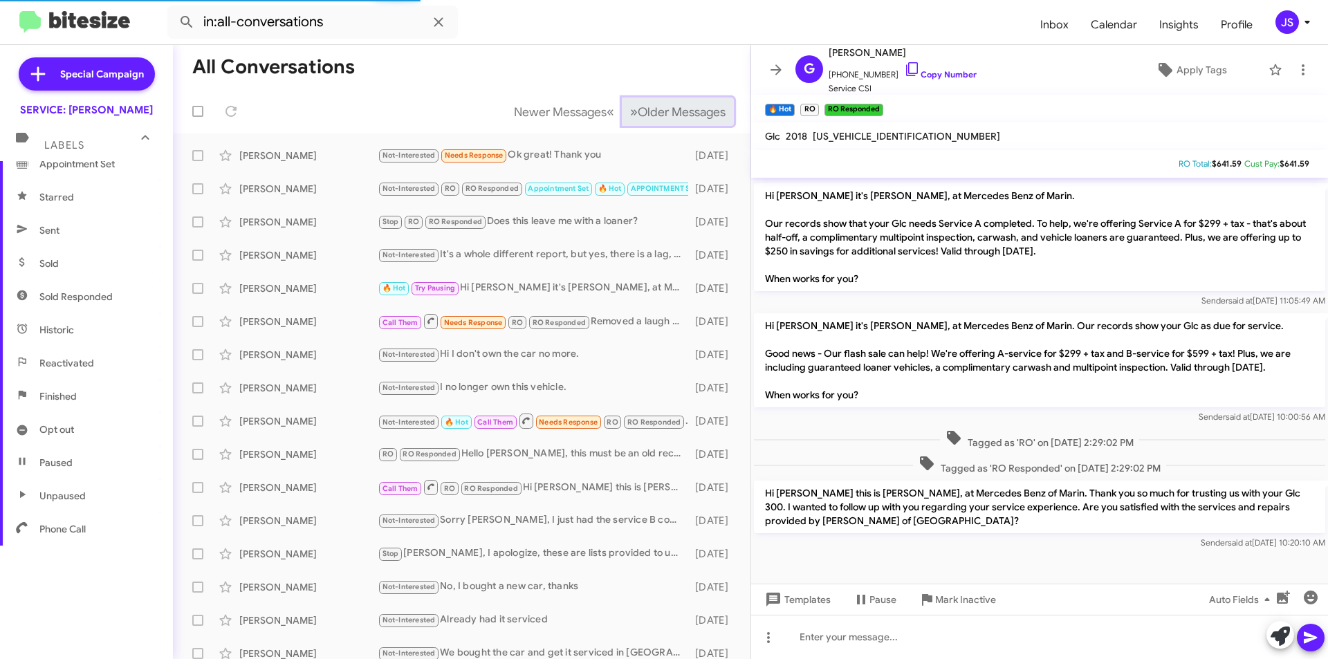
click at [688, 119] on span "Older Messages" at bounding box center [682, 111] width 88 height 15
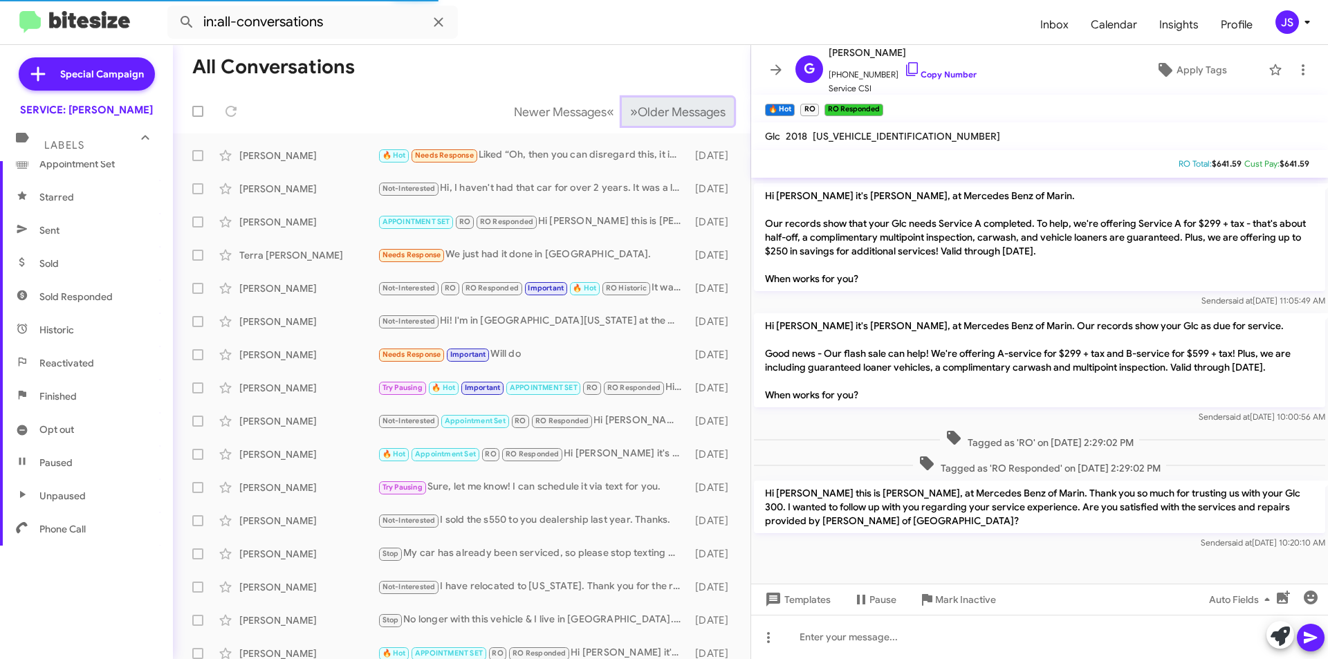
click at [688, 119] on span "Older Messages" at bounding box center [682, 111] width 88 height 15
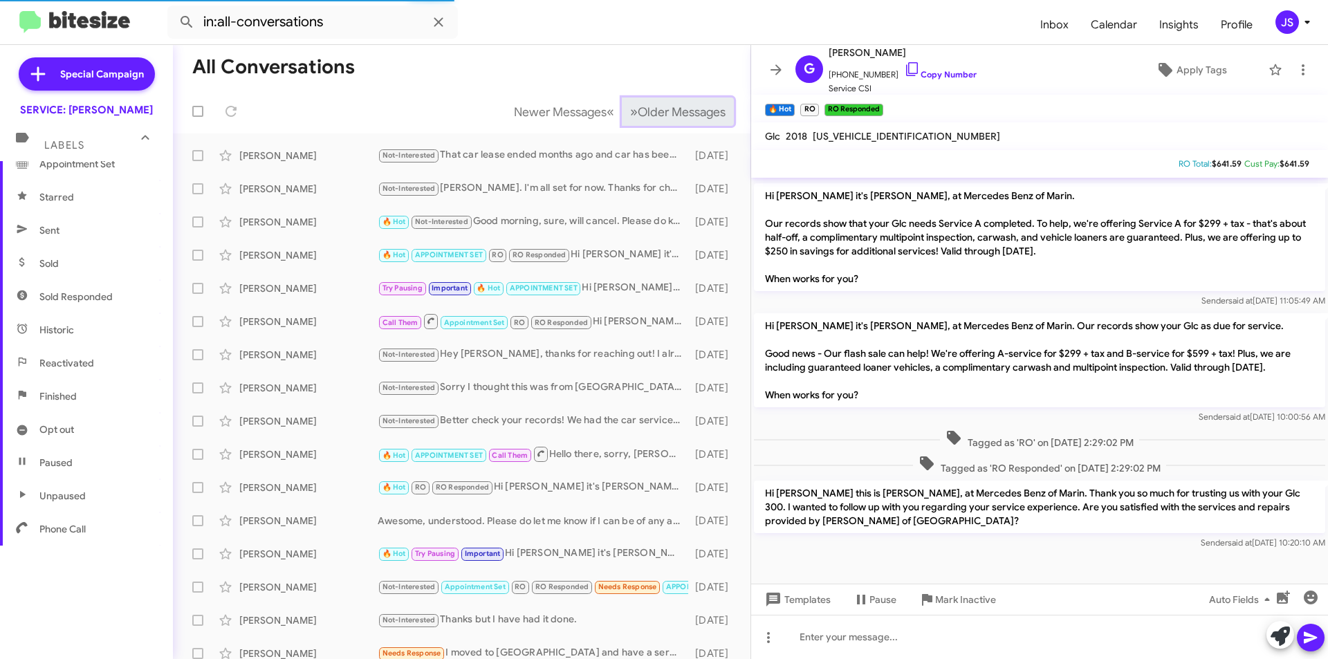
click at [688, 119] on span "Older Messages" at bounding box center [682, 111] width 88 height 15
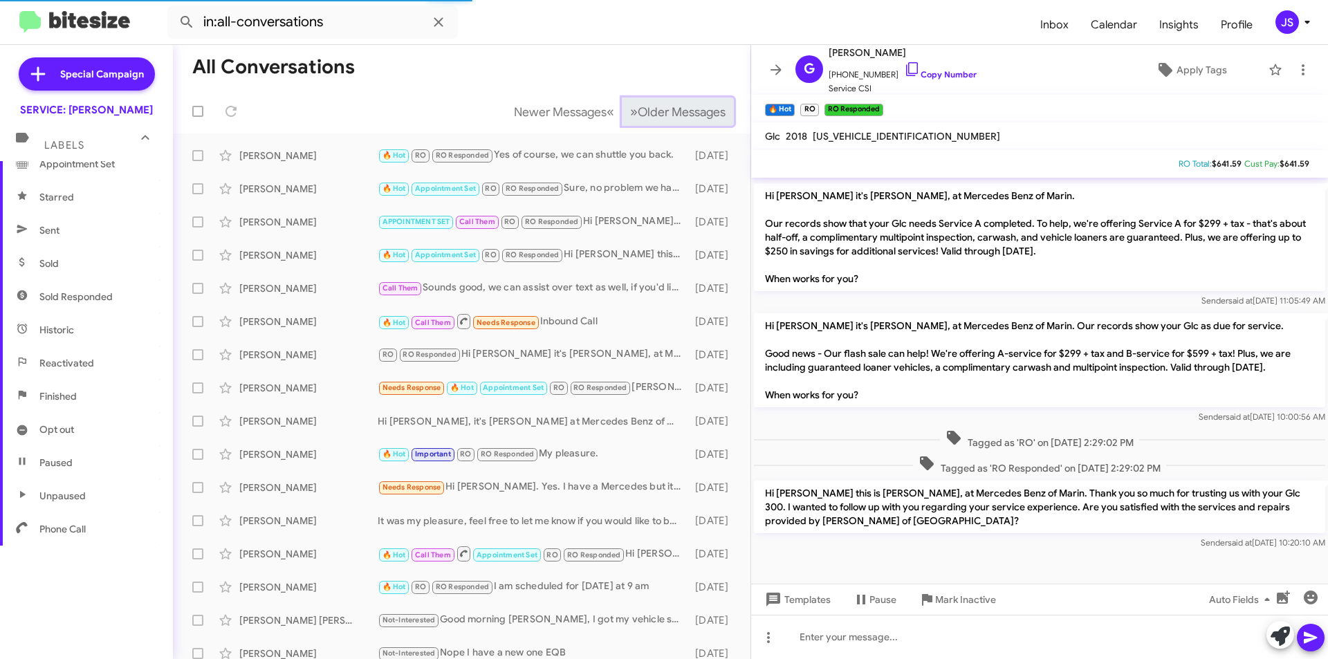
click at [688, 119] on span "Older Messages" at bounding box center [682, 111] width 88 height 15
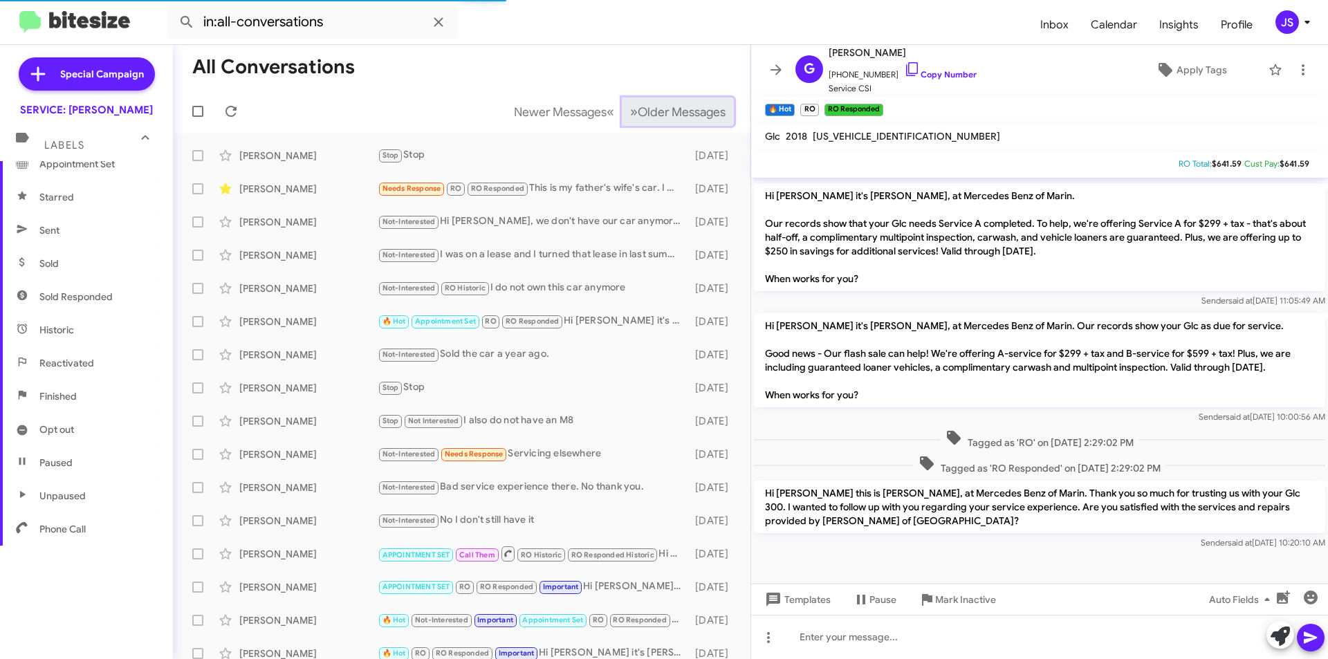
click at [688, 119] on span "Older Messages" at bounding box center [682, 111] width 88 height 15
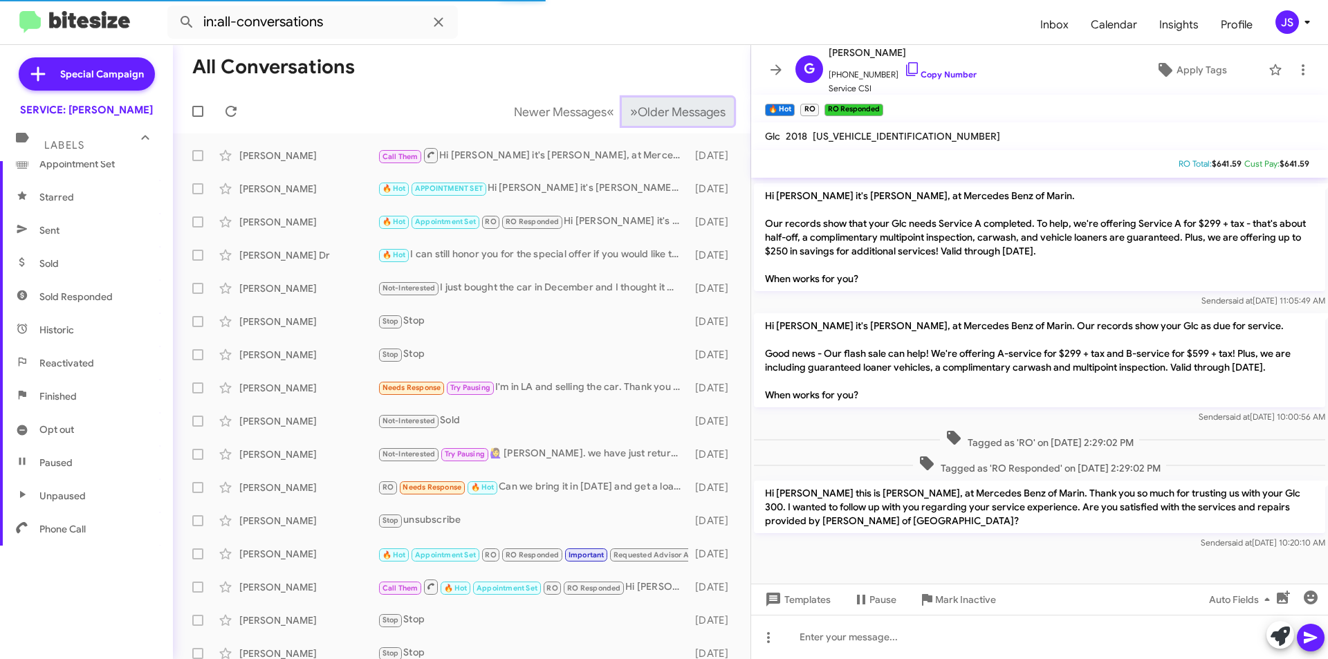
click at [688, 119] on span "Older Messages" at bounding box center [682, 111] width 88 height 15
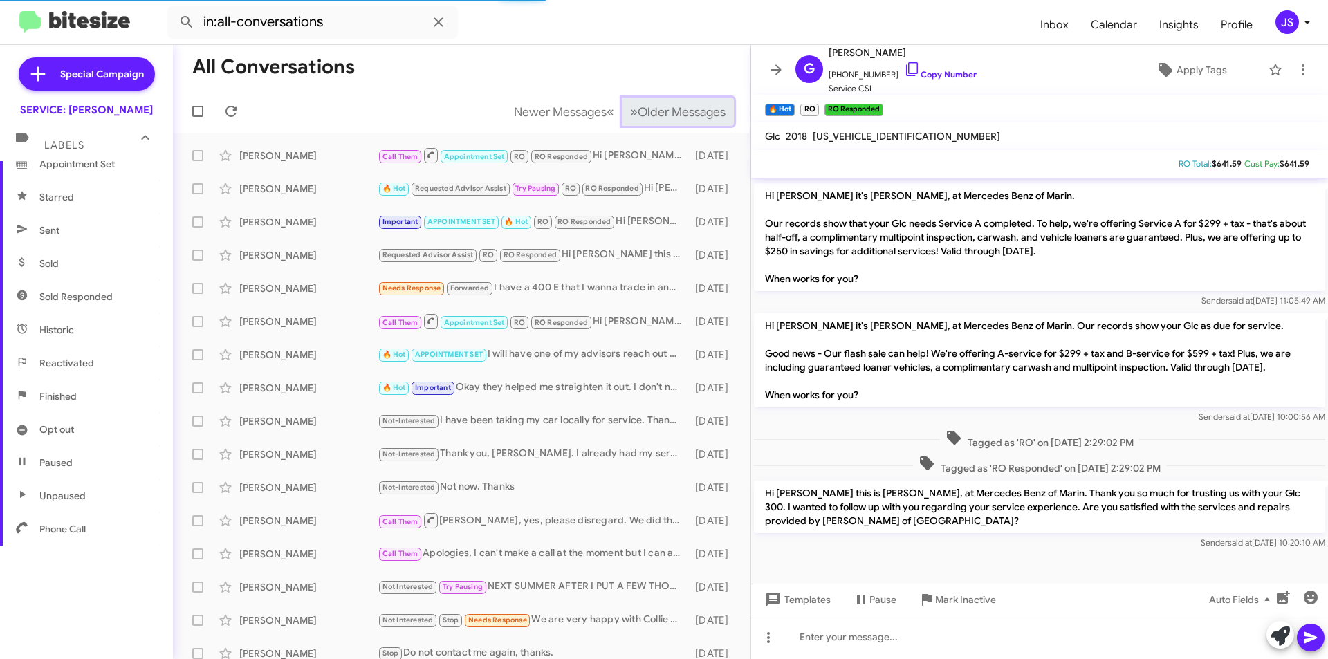
click at [688, 119] on span "Older Messages" at bounding box center [682, 111] width 88 height 15
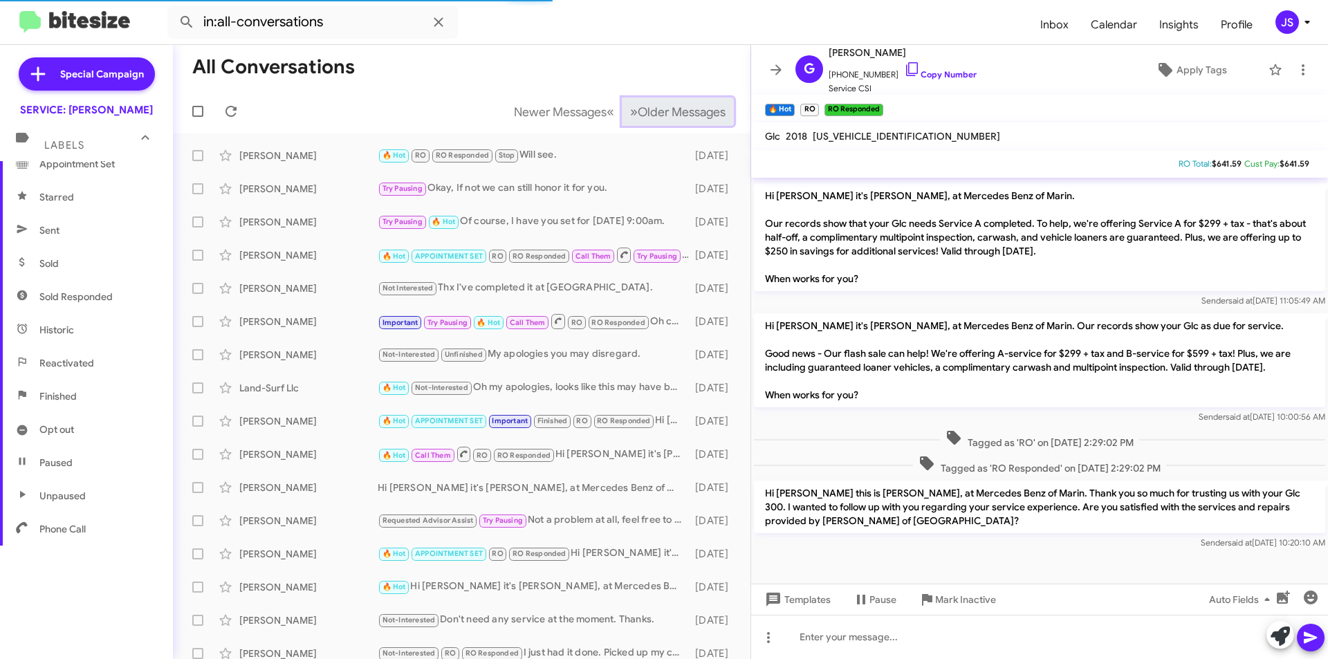
click at [688, 119] on span "Older Messages" at bounding box center [682, 111] width 88 height 15
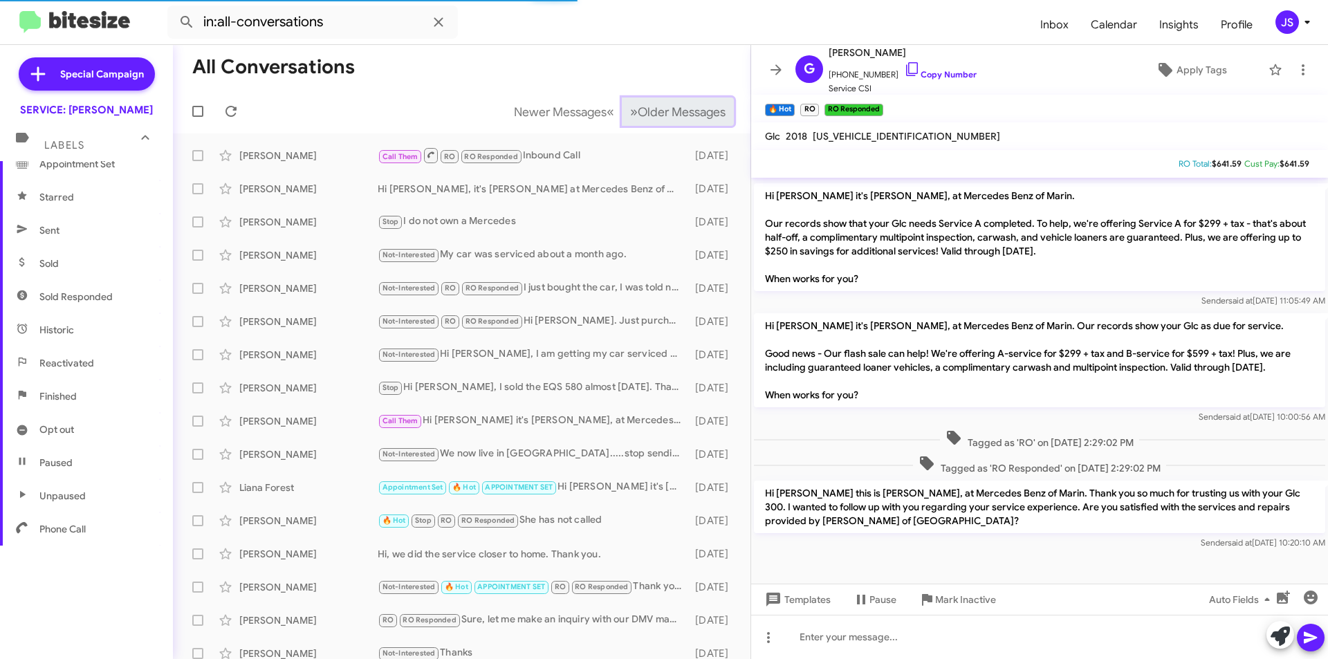
click at [688, 119] on span "Older Messages" at bounding box center [682, 111] width 88 height 15
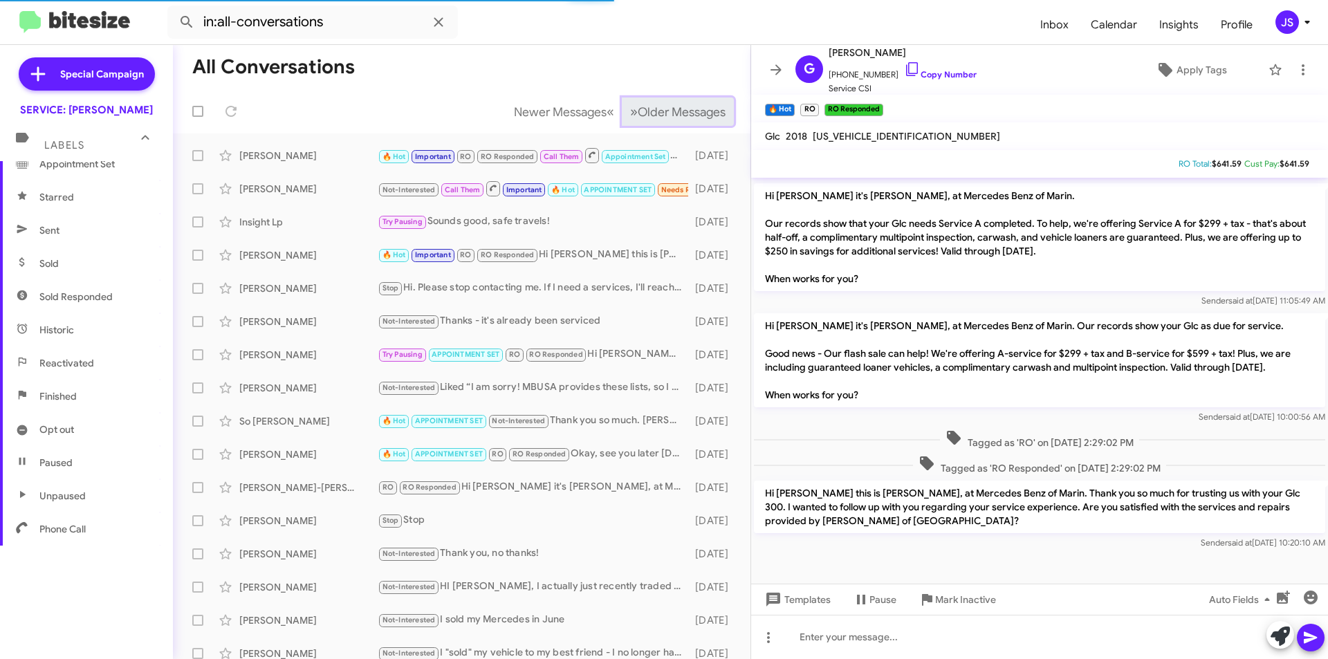
click at [688, 119] on span "Older Messages" at bounding box center [682, 111] width 88 height 15
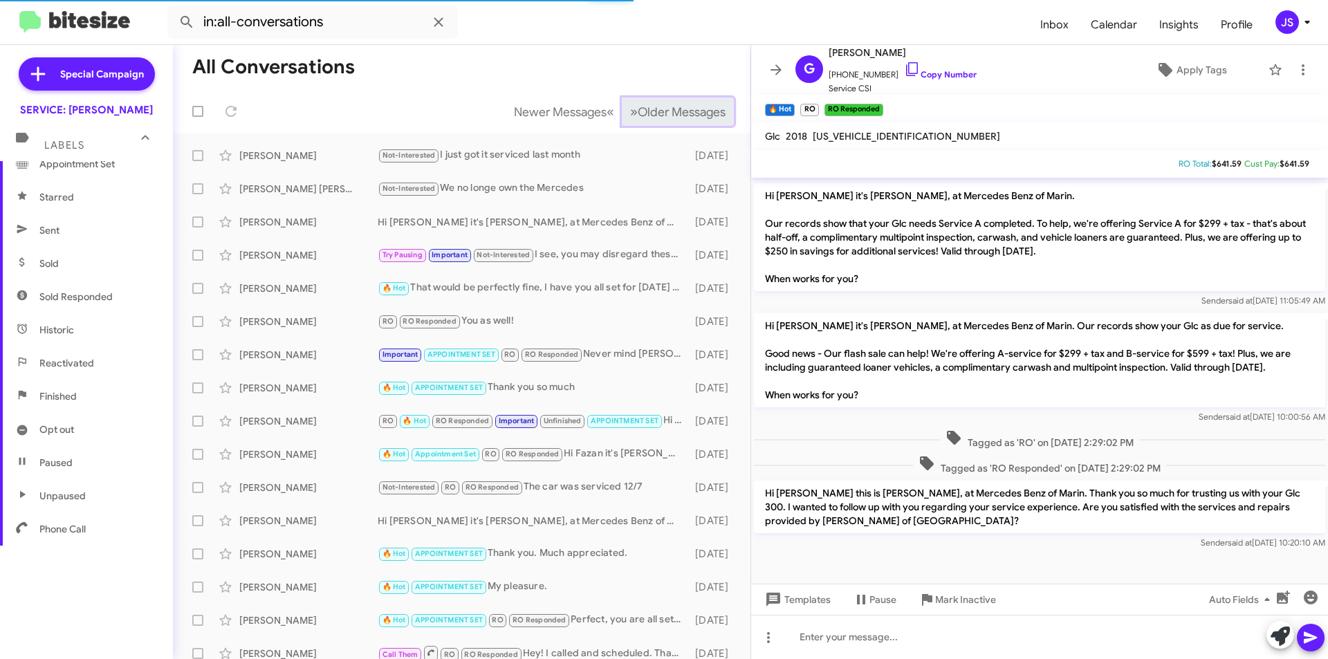
click at [688, 119] on span "Older Messages" at bounding box center [682, 111] width 88 height 15
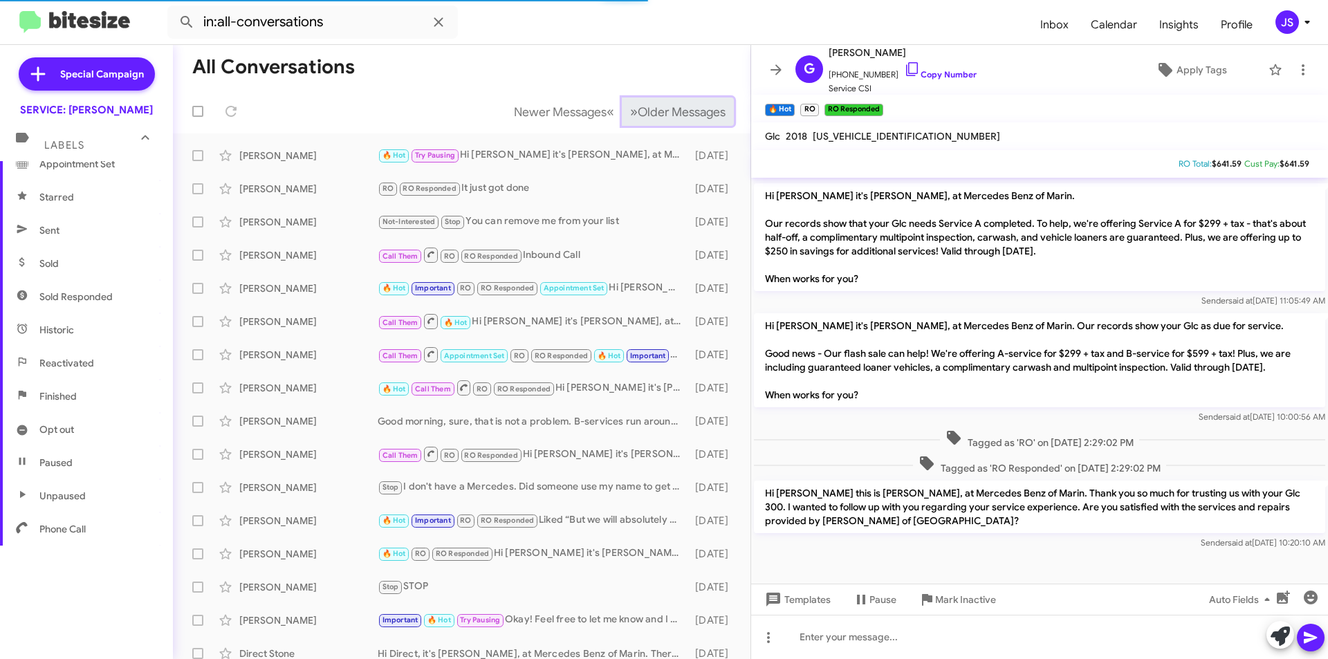
click at [688, 119] on span "Older Messages" at bounding box center [682, 111] width 88 height 15
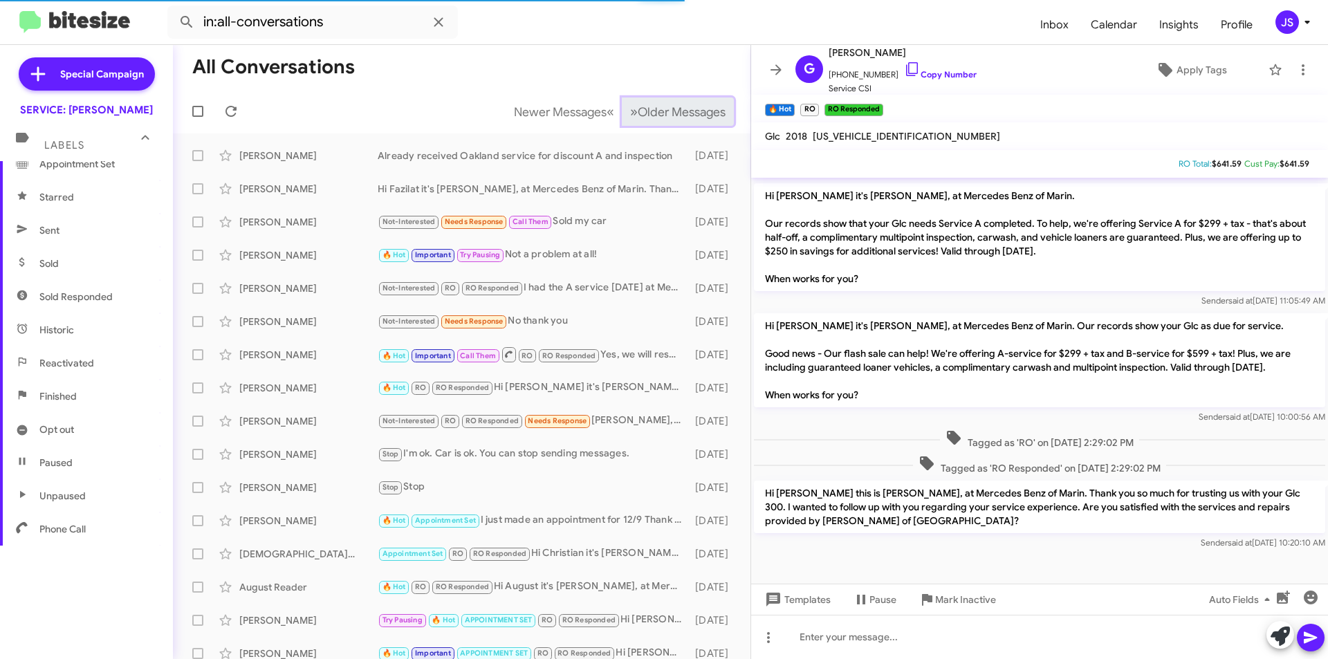
click at [688, 119] on span "Older Messages" at bounding box center [682, 111] width 88 height 15
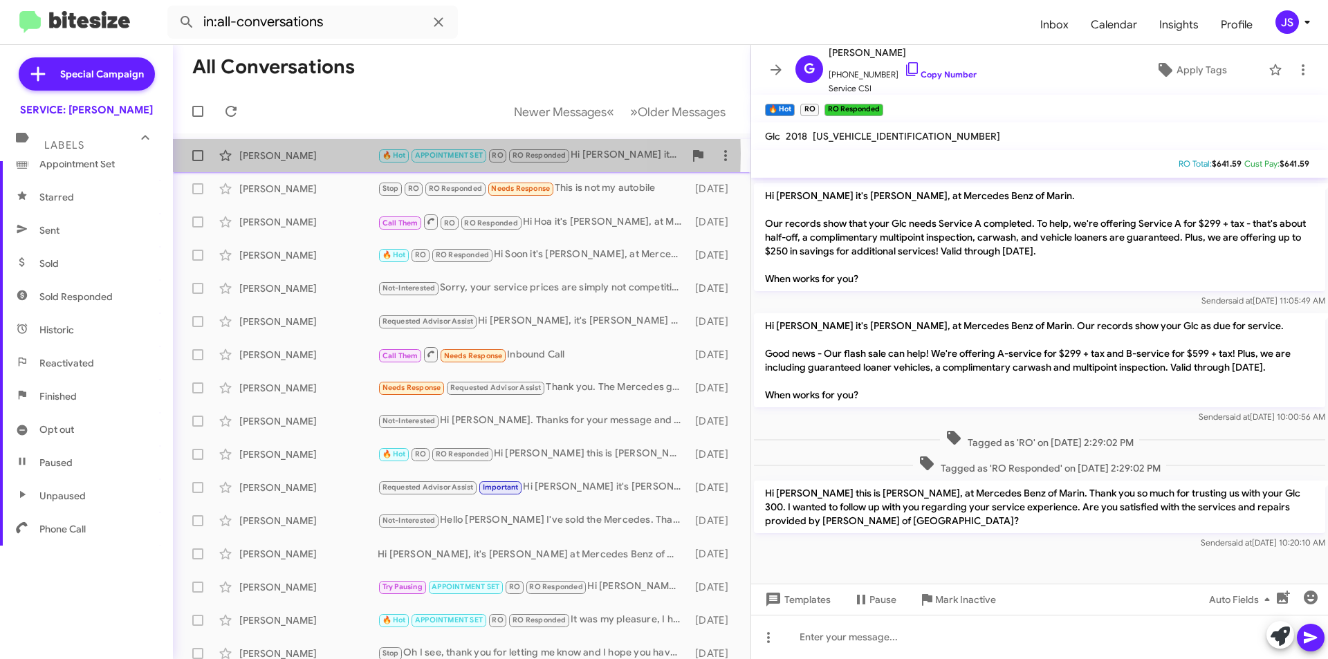
click at [342, 154] on div "Mubarack Muthalif" at bounding box center [308, 156] width 138 height 14
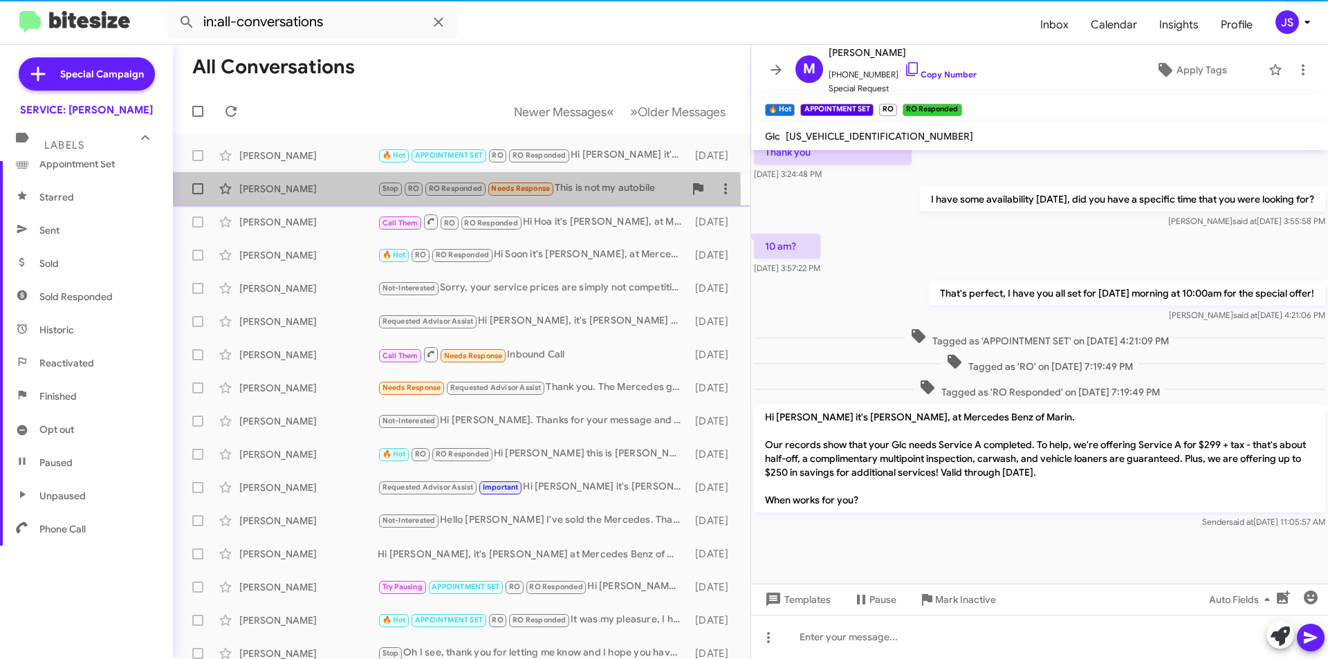
click at [327, 194] on div "Steven Voss" at bounding box center [308, 189] width 138 height 14
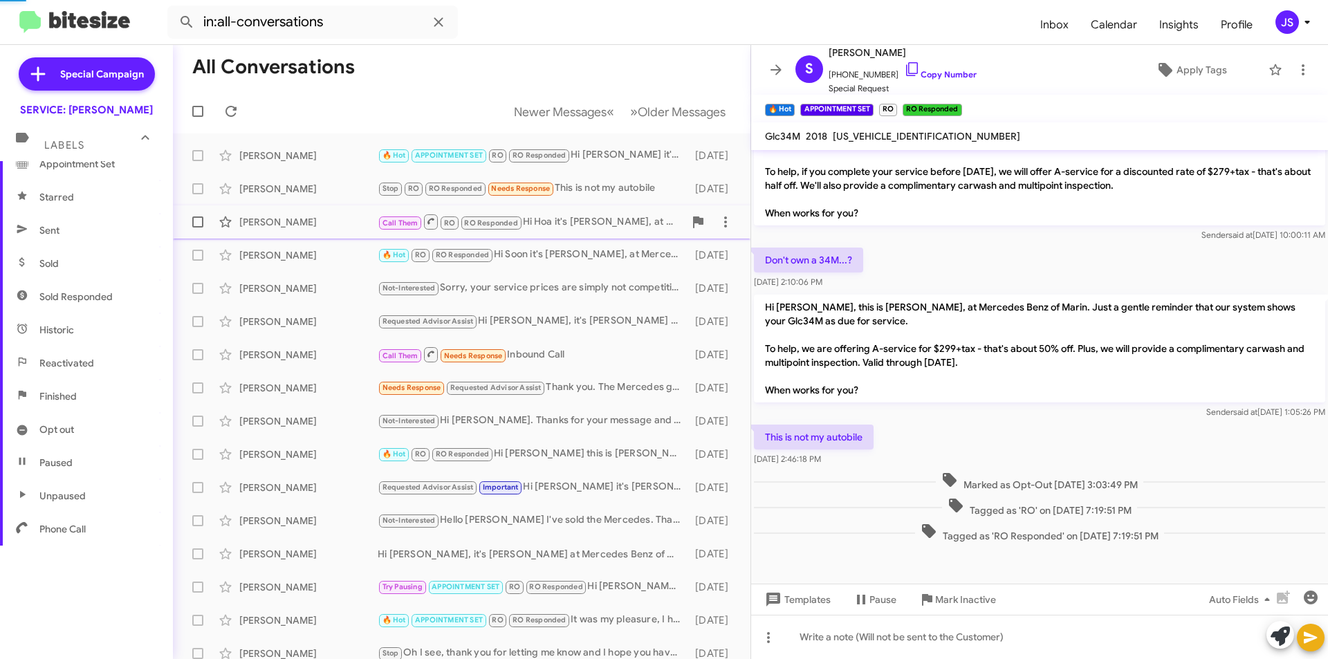
scroll to position [486, 0]
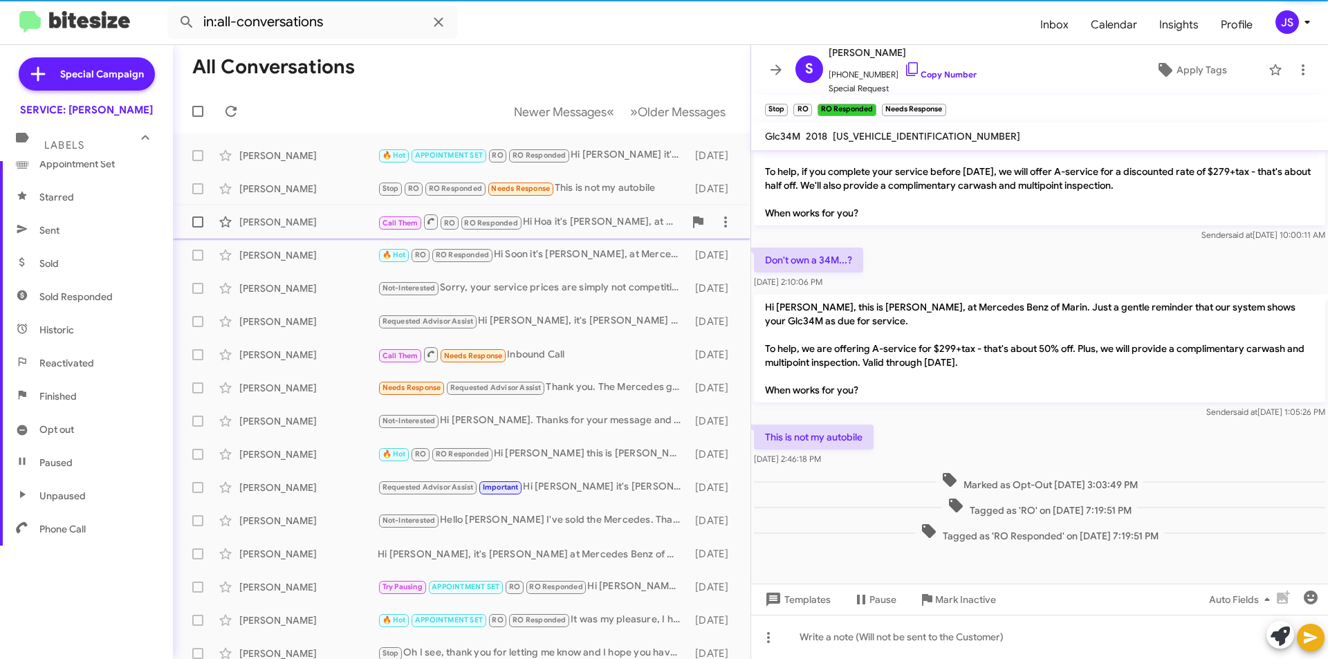
click at [316, 221] on div "Hoa Lam" at bounding box center [308, 222] width 138 height 14
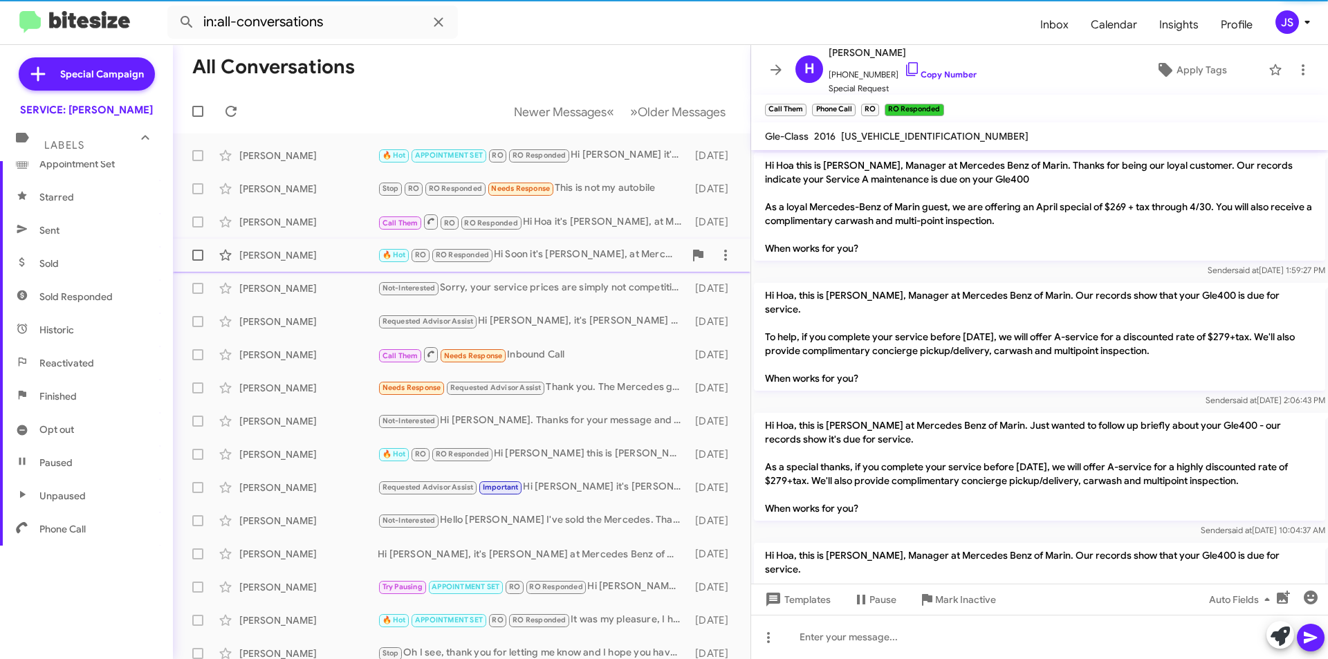
click at [320, 243] on div "Soon Yim 🔥 Hot RO RO Responded Hi Soon it's Omar Ibrahimi, at Mercedes Benz of …" at bounding box center [461, 255] width 555 height 28
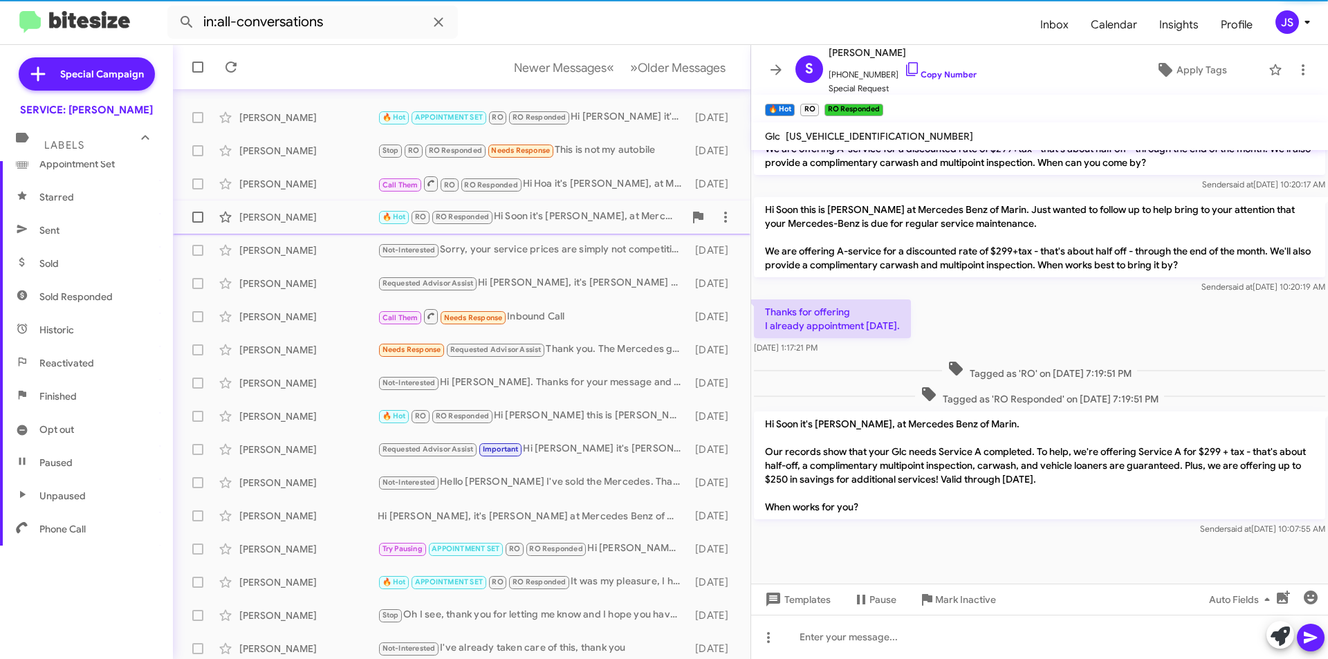
scroll to position [69, 0]
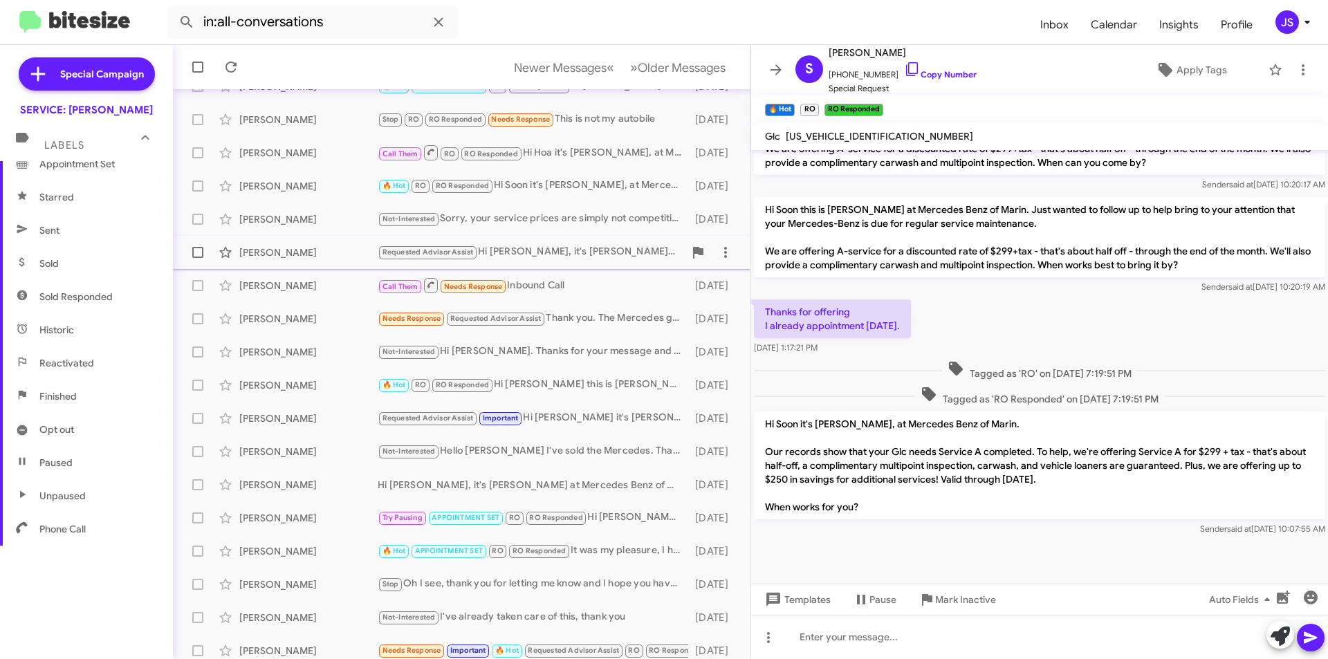
click at [320, 264] on div "Rhett Hammernick Requested Advisor Assist Hi Rhett, it's Omar Ibrahimi at Merce…" at bounding box center [461, 253] width 555 height 28
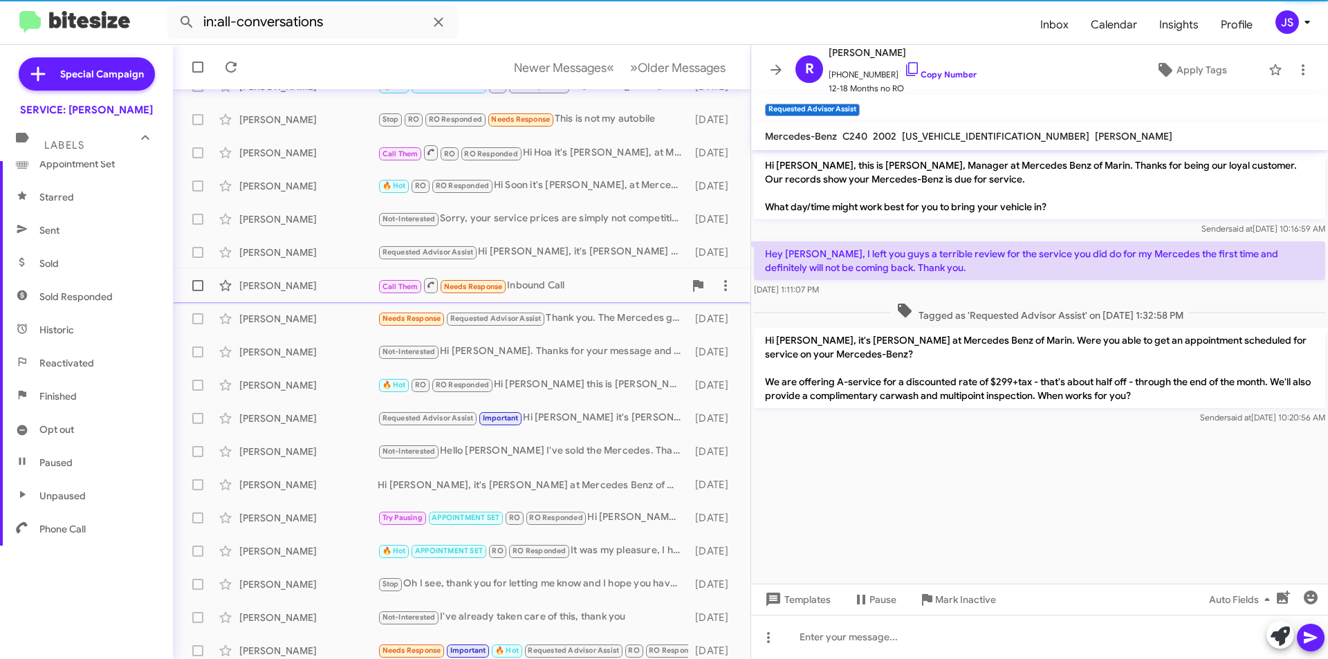
click at [322, 280] on div "Fred Klonsky" at bounding box center [308, 286] width 138 height 14
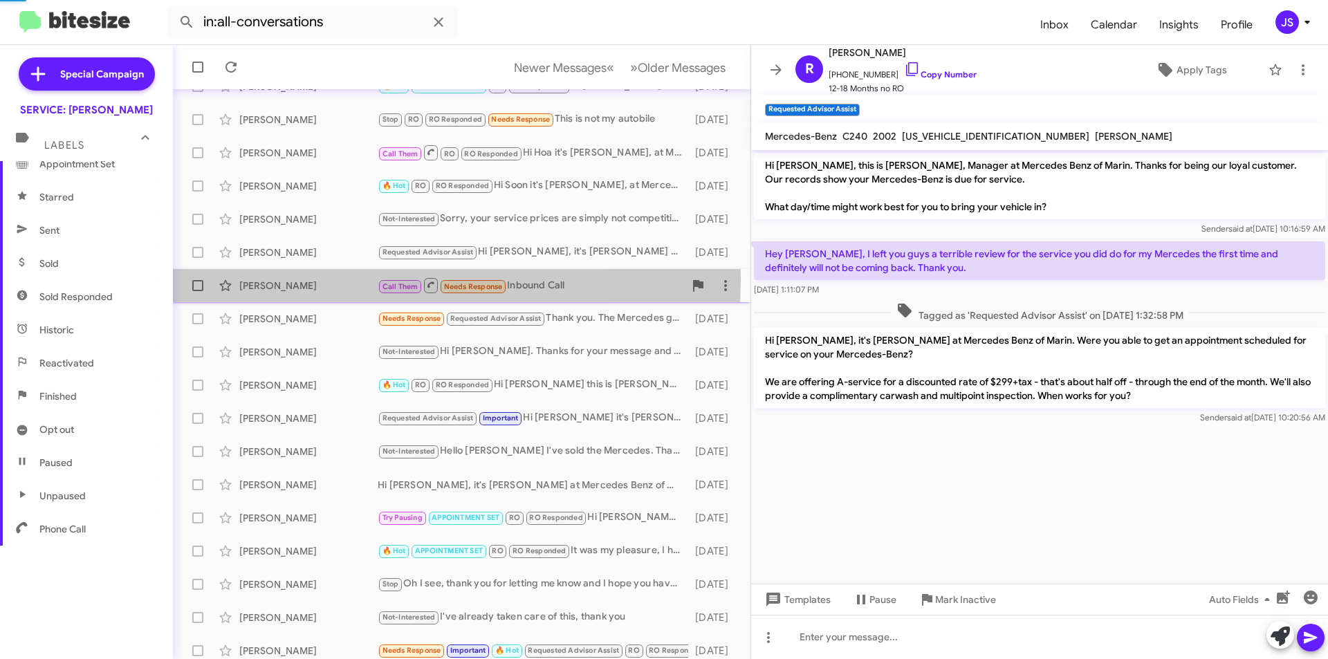
scroll to position [106, 0]
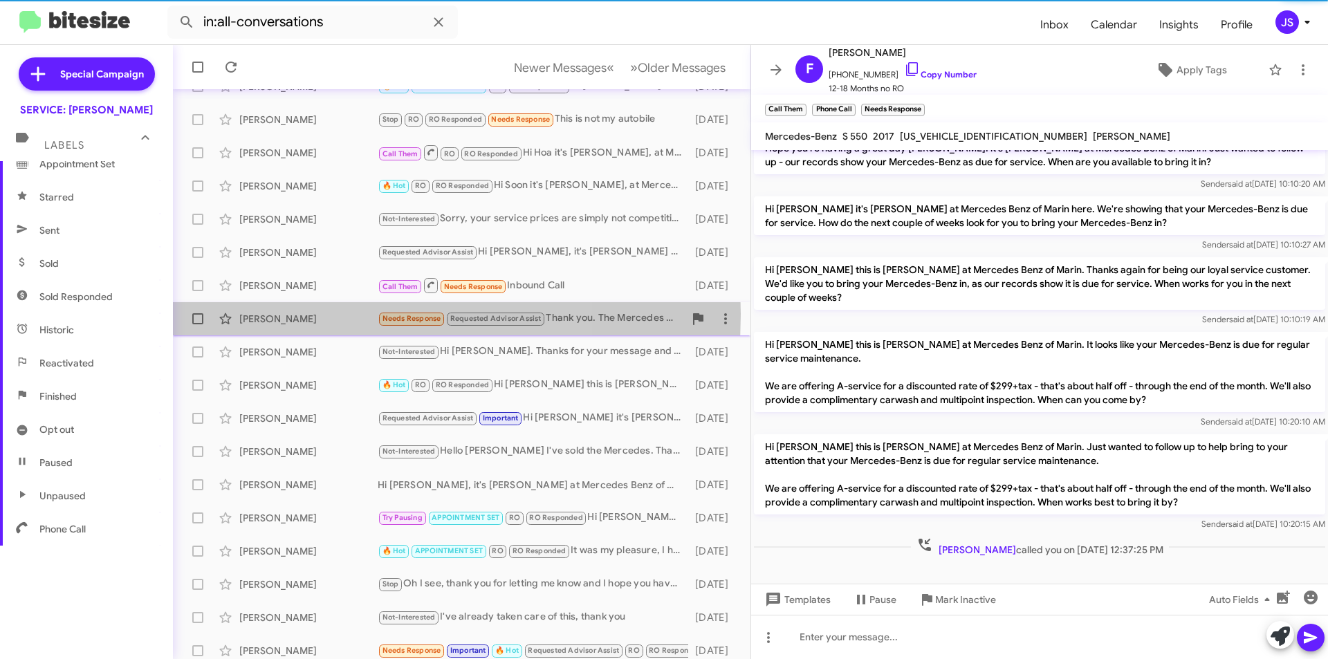
click at [315, 314] on div "Lynnet Senna" at bounding box center [308, 319] width 138 height 14
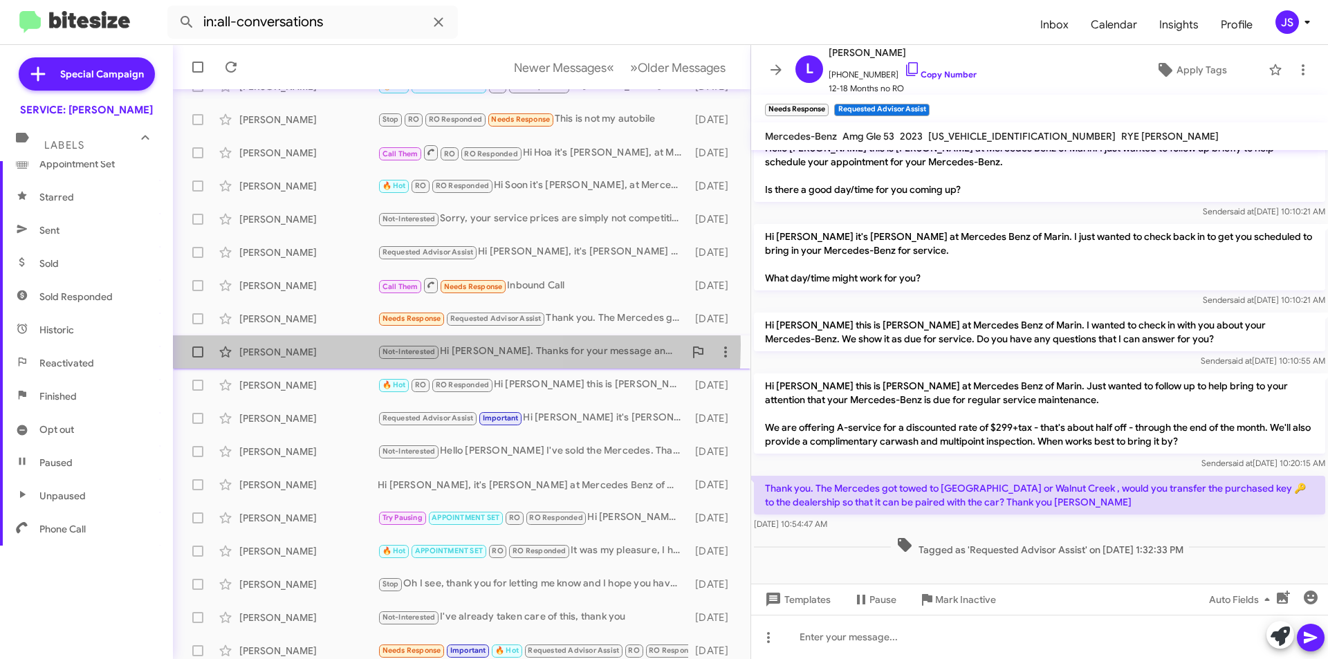
click at [300, 344] on div "Kenneth Hatfield Not-Interested Hi Omar. Thanks for your message and offer. Unf…" at bounding box center [461, 352] width 555 height 28
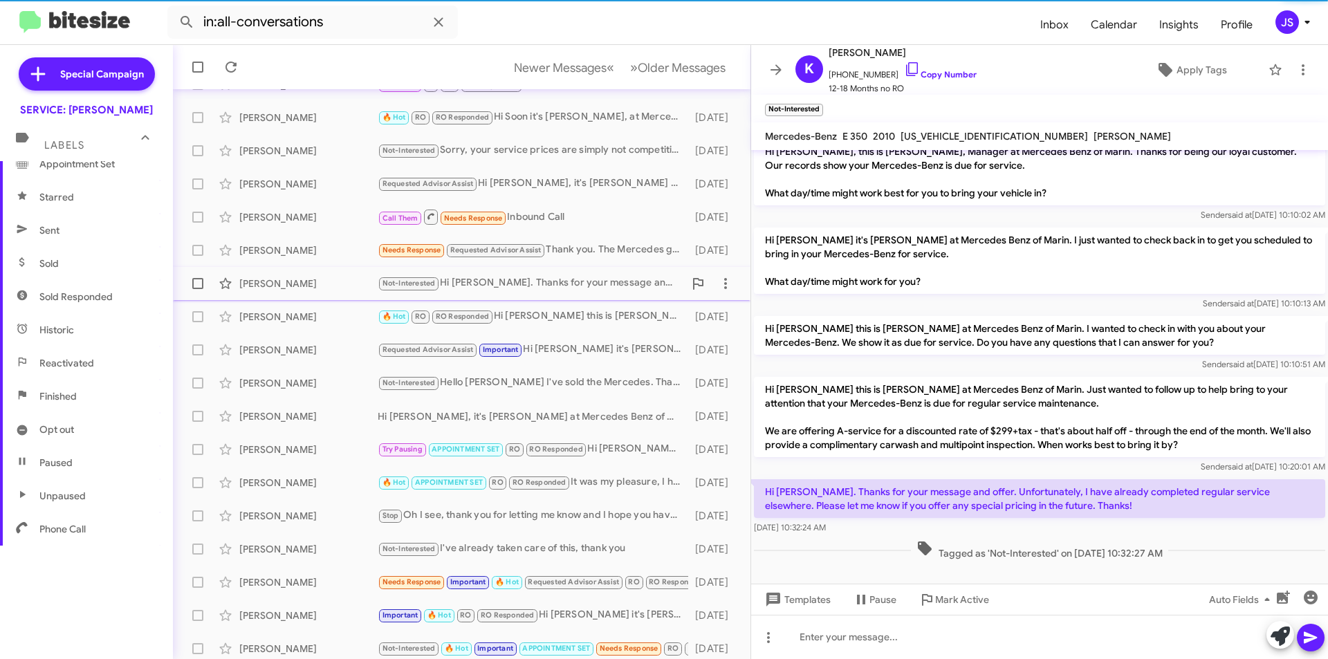
scroll to position [138, 0]
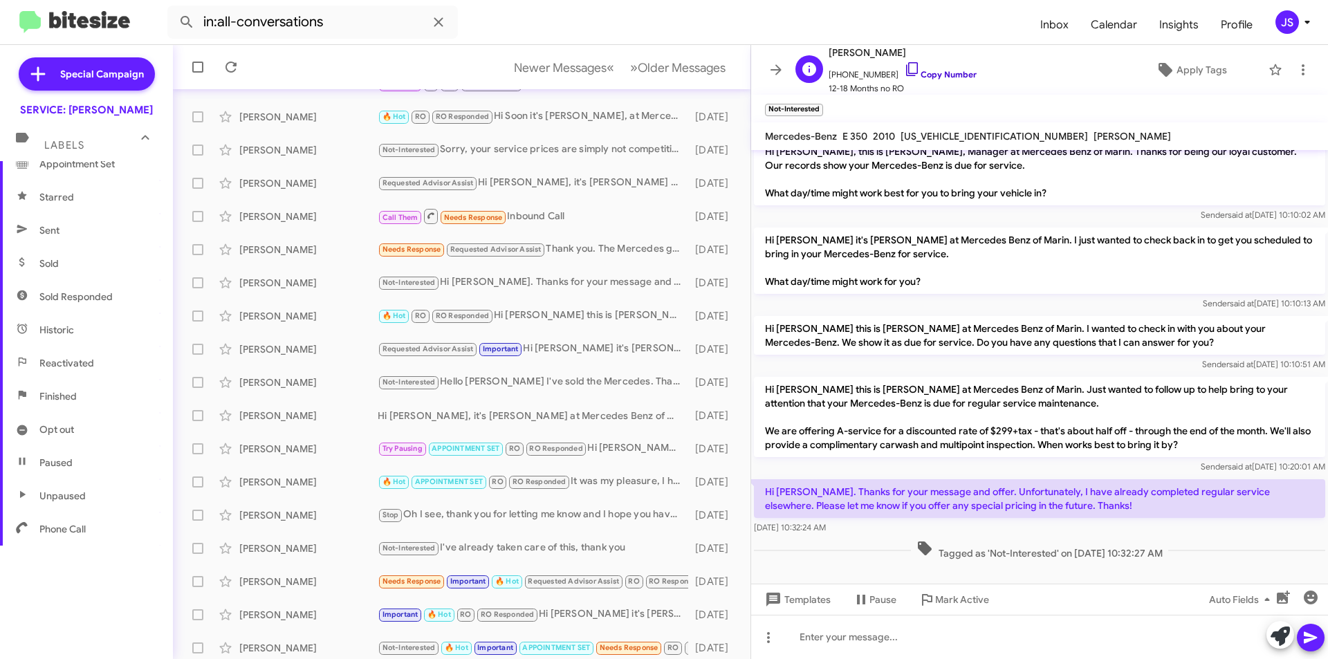
click at [904, 68] on icon at bounding box center [912, 69] width 17 height 17
click at [1142, 629] on div at bounding box center [1039, 637] width 577 height 44
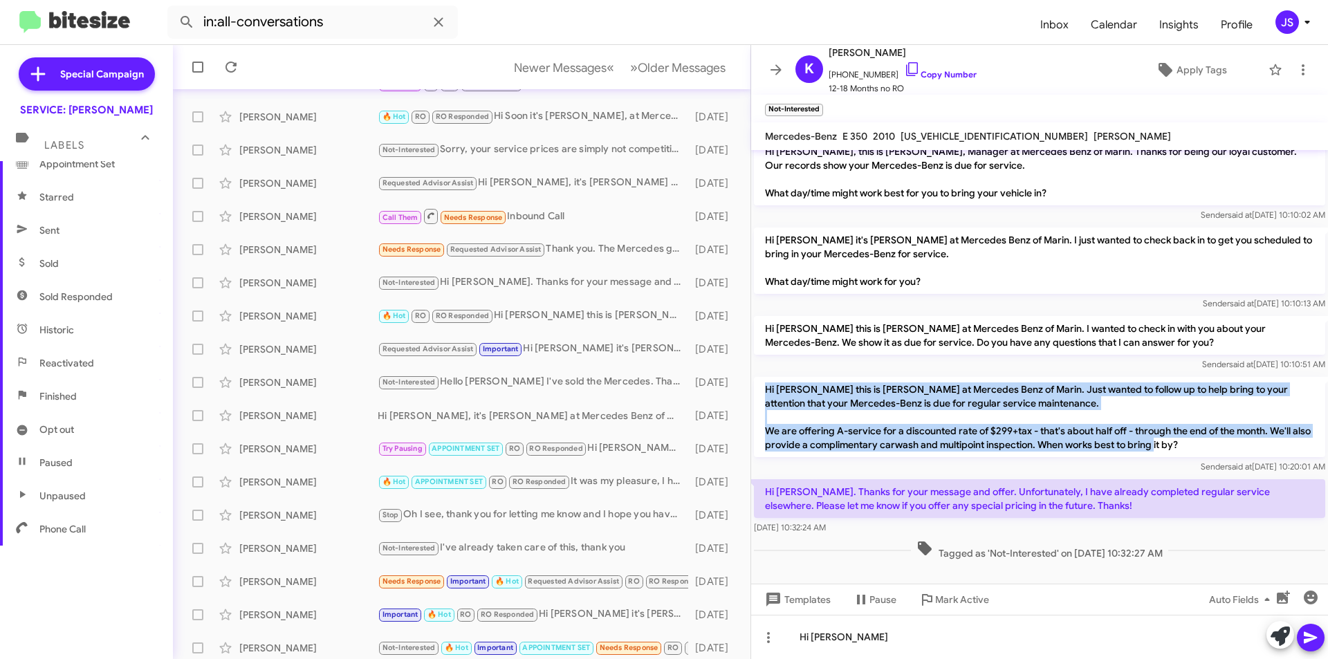
drag, startPoint x: 765, startPoint y: 388, endPoint x: 1210, endPoint y: 455, distance: 450.4
click at [1210, 455] on p "Hi Kenneth this is Omar Ibrahimi at Mercedes Benz of Marin. Just wanted to foll…" at bounding box center [1039, 417] width 571 height 80
copy p "Hi Kenneth this is Omar Ibrahimi at Mercedes Benz of Marin. Just wanted to foll…"
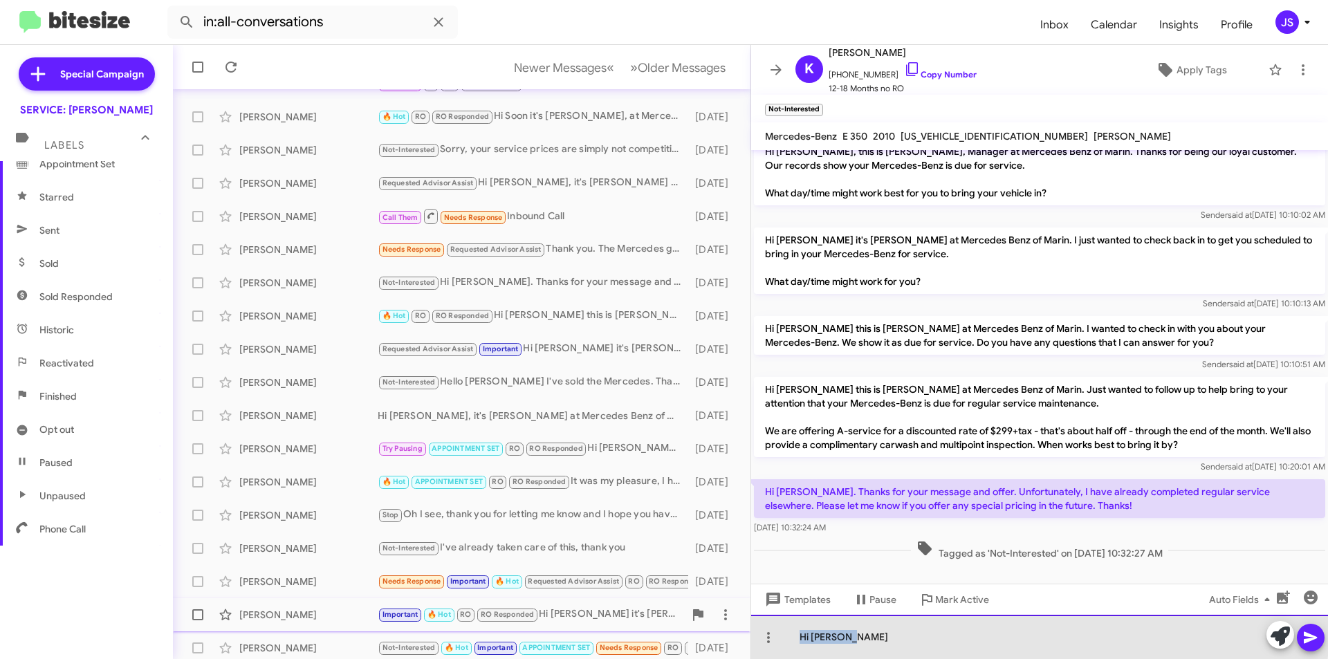
drag, startPoint x: 918, startPoint y: 634, endPoint x: 546, endPoint y: 629, distance: 372.1
click at [546, 629] on div "All Conversations Newer Messages « Previous » Next Older Messages Mubarack Muth…" at bounding box center [750, 352] width 1155 height 614
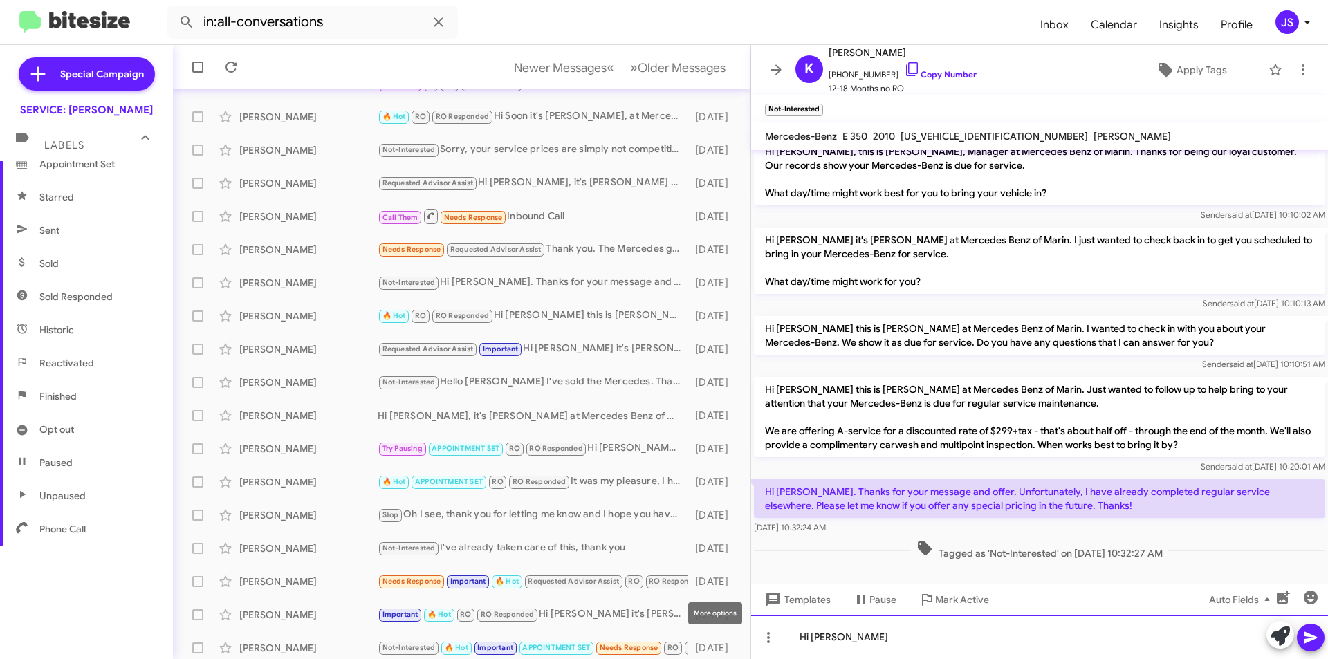
scroll to position [69, 0]
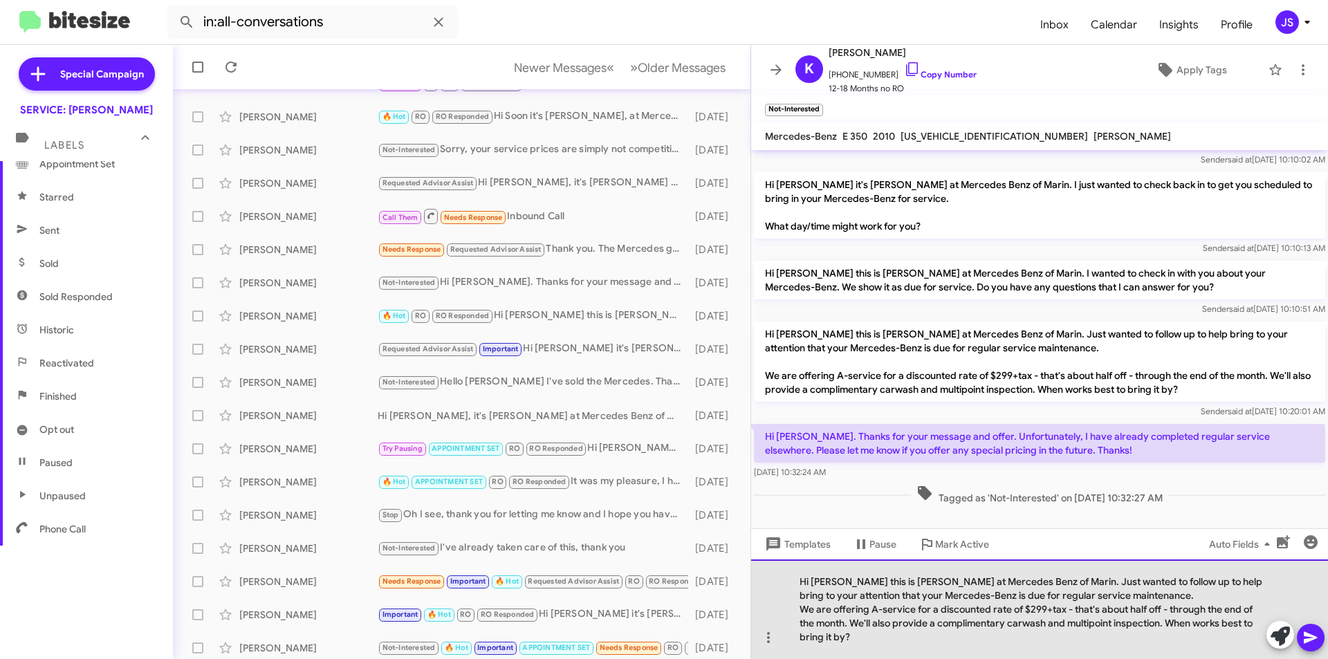
click at [813, 625] on div "We are offering A-service for a discounted rate of $299+tax - that's about half…" at bounding box center [1033, 622] width 466 height 41
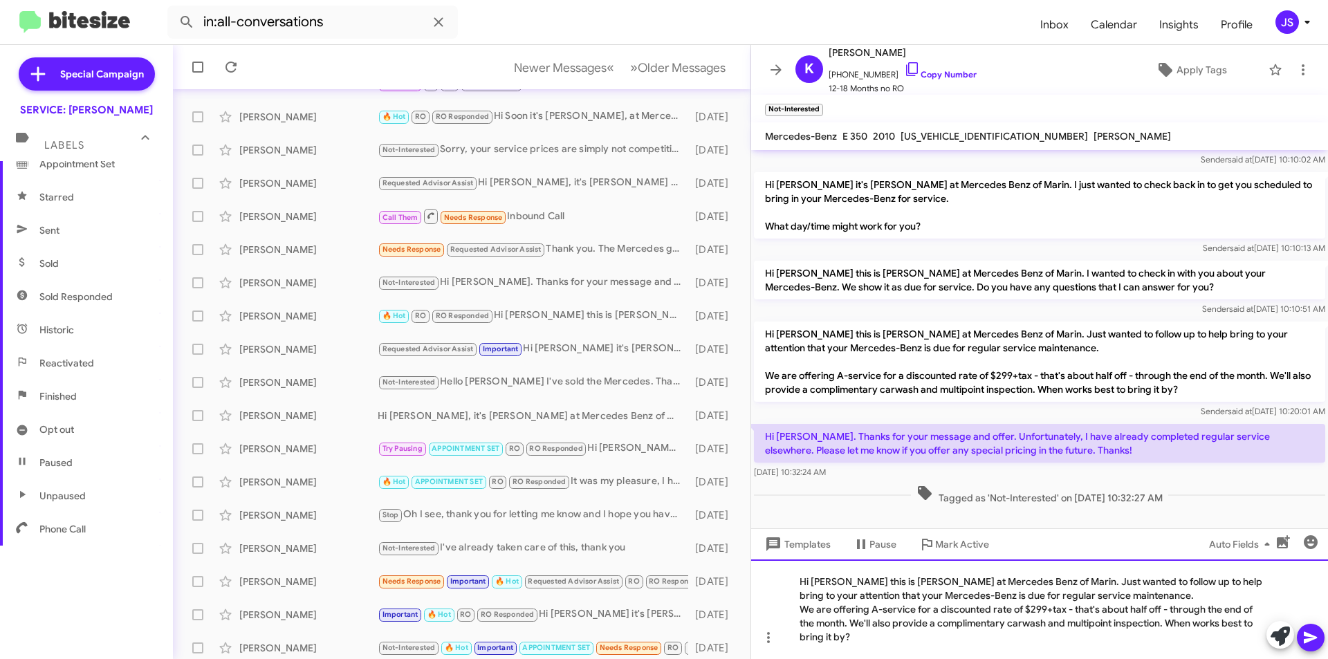
click at [849, 625] on div "We are offering A-service for a discounted rate of $299+tax - that's about half…" at bounding box center [1033, 622] width 466 height 41
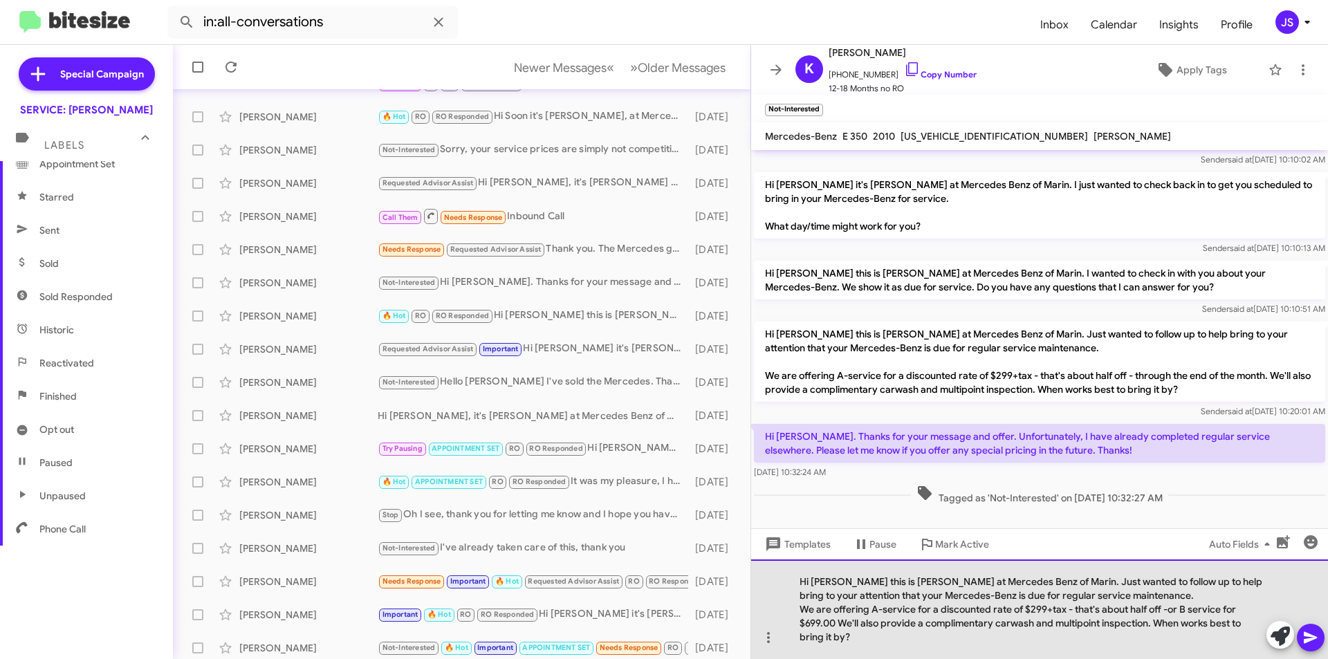
click at [1167, 643] on div "We are offering A-service for a discounted rate of $299+tax - that's about half…" at bounding box center [1033, 622] width 466 height 41
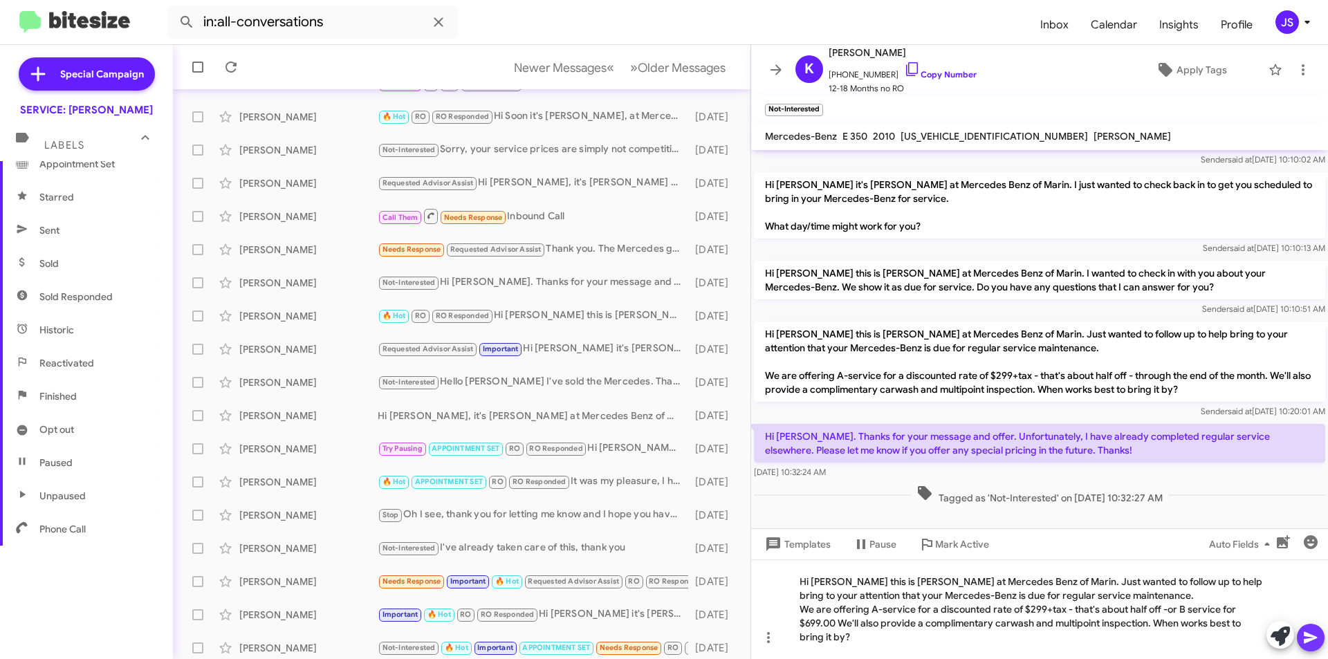
click at [1315, 639] on icon at bounding box center [1310, 638] width 13 height 12
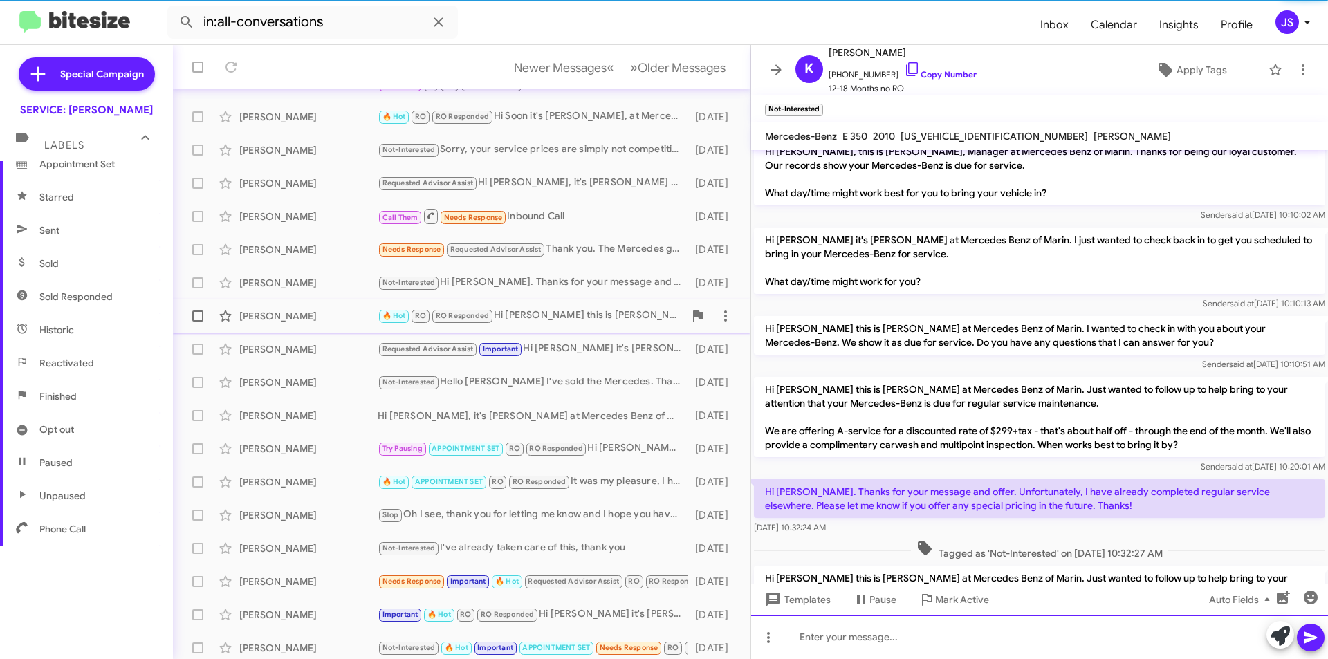
scroll to position [120, 0]
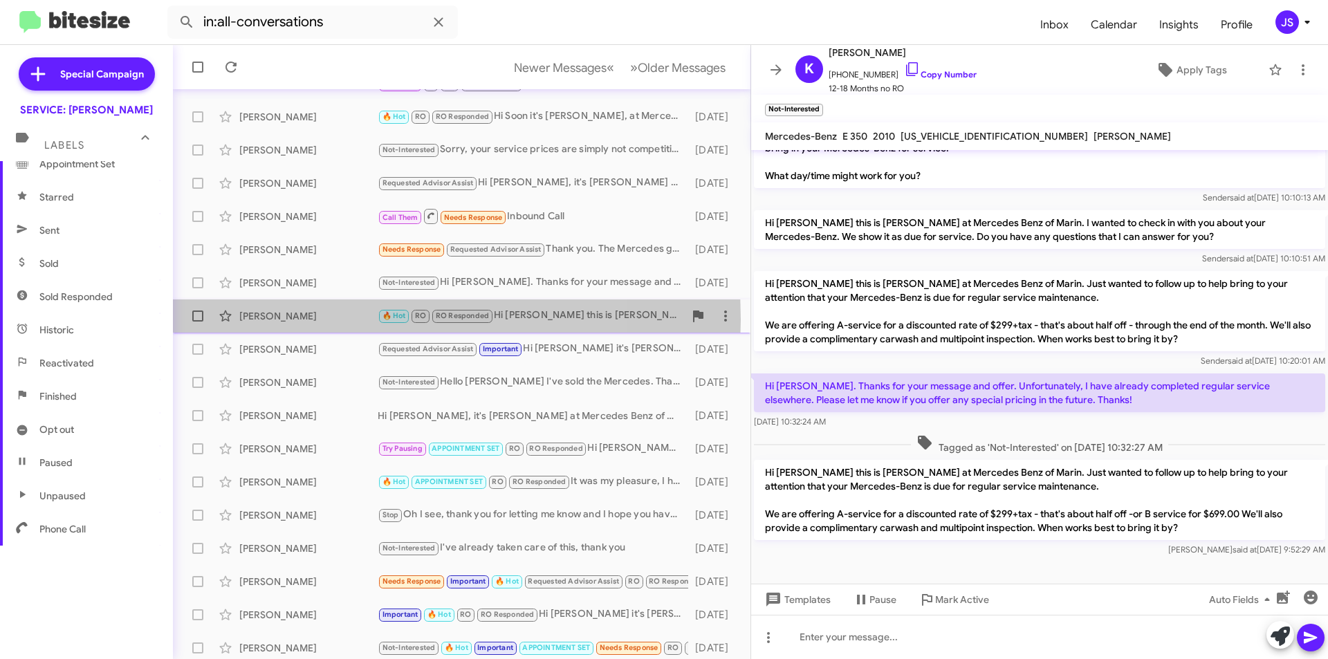
click at [332, 320] on div "Shelley Reynolds" at bounding box center [308, 316] width 138 height 14
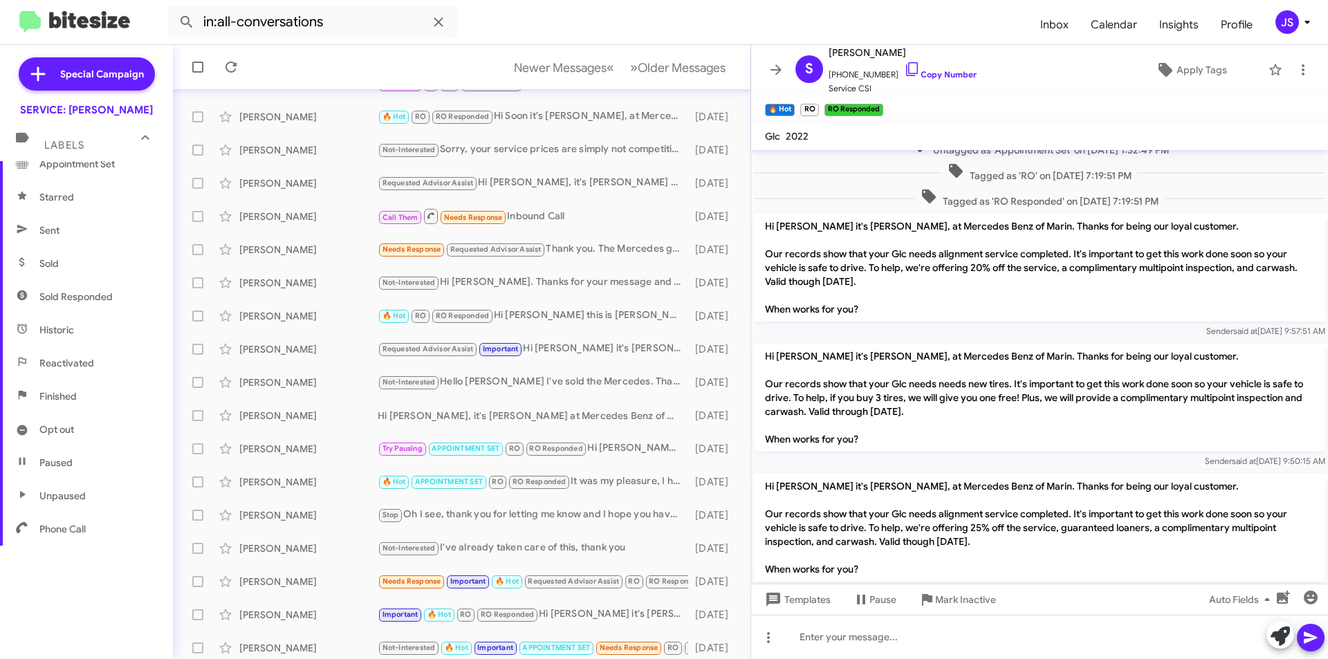
scroll to position [727, 0]
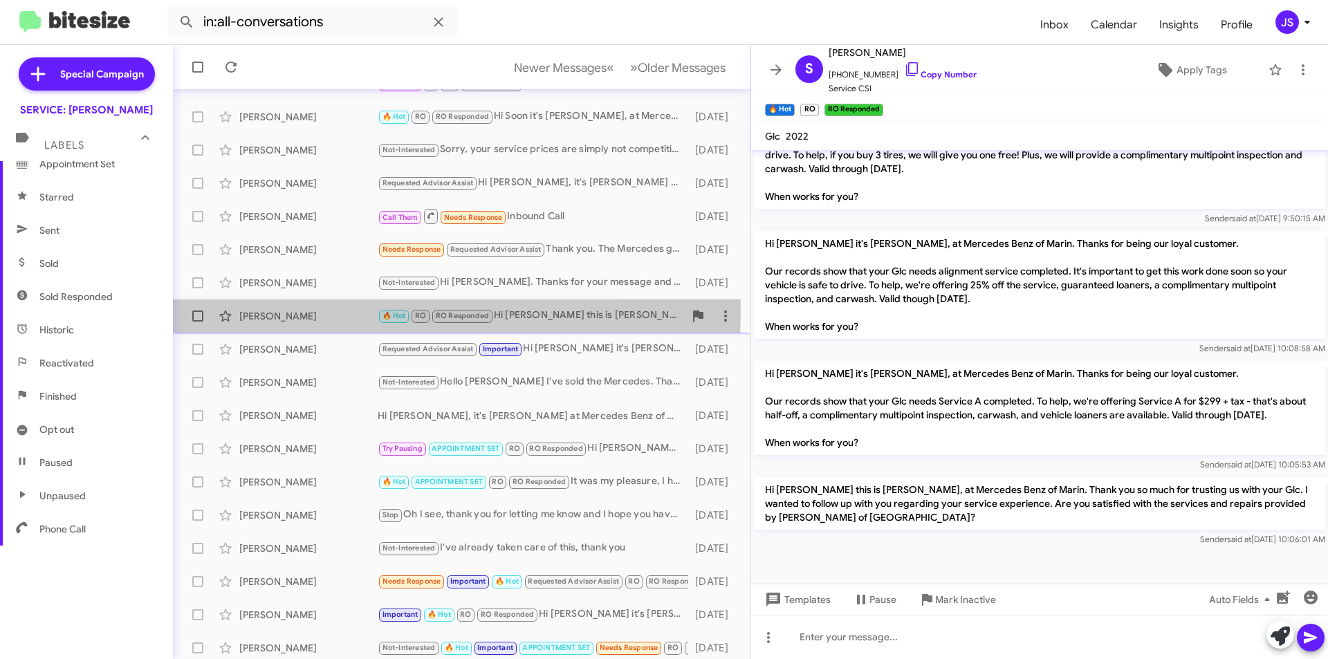
click at [329, 310] on div "Shelley Reynolds" at bounding box center [308, 316] width 138 height 14
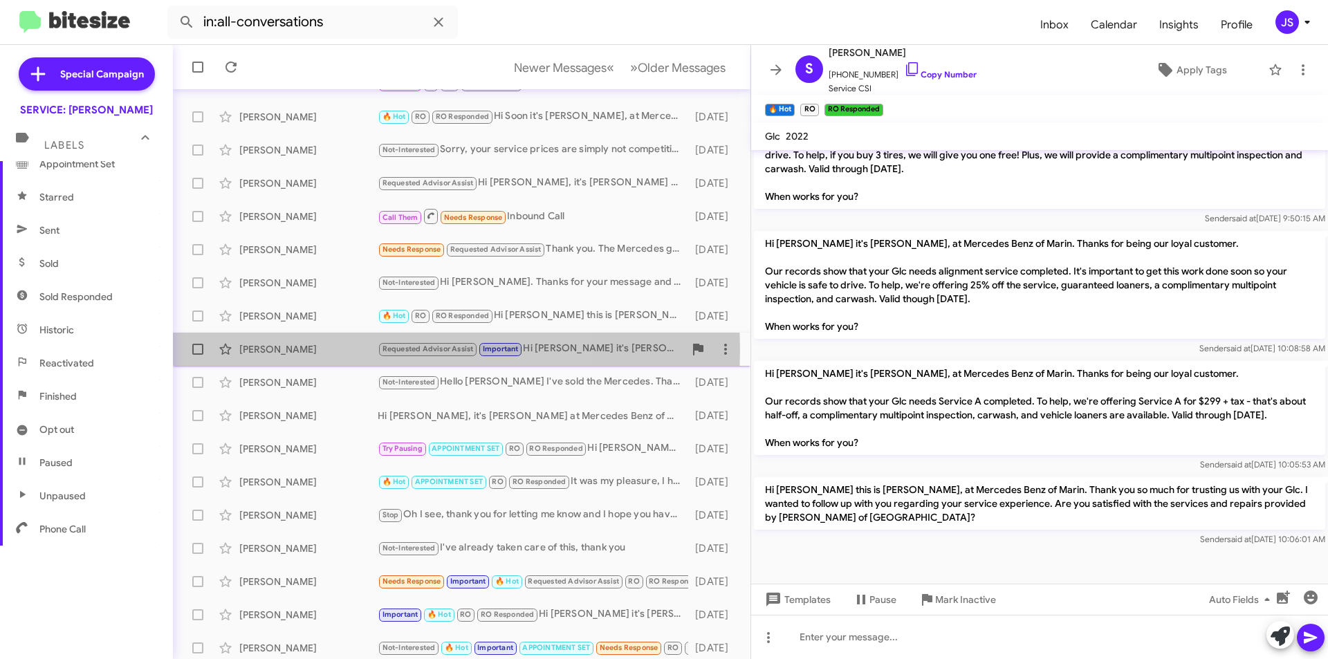
click at [315, 349] on div "Jeanine Peterson" at bounding box center [308, 349] width 138 height 14
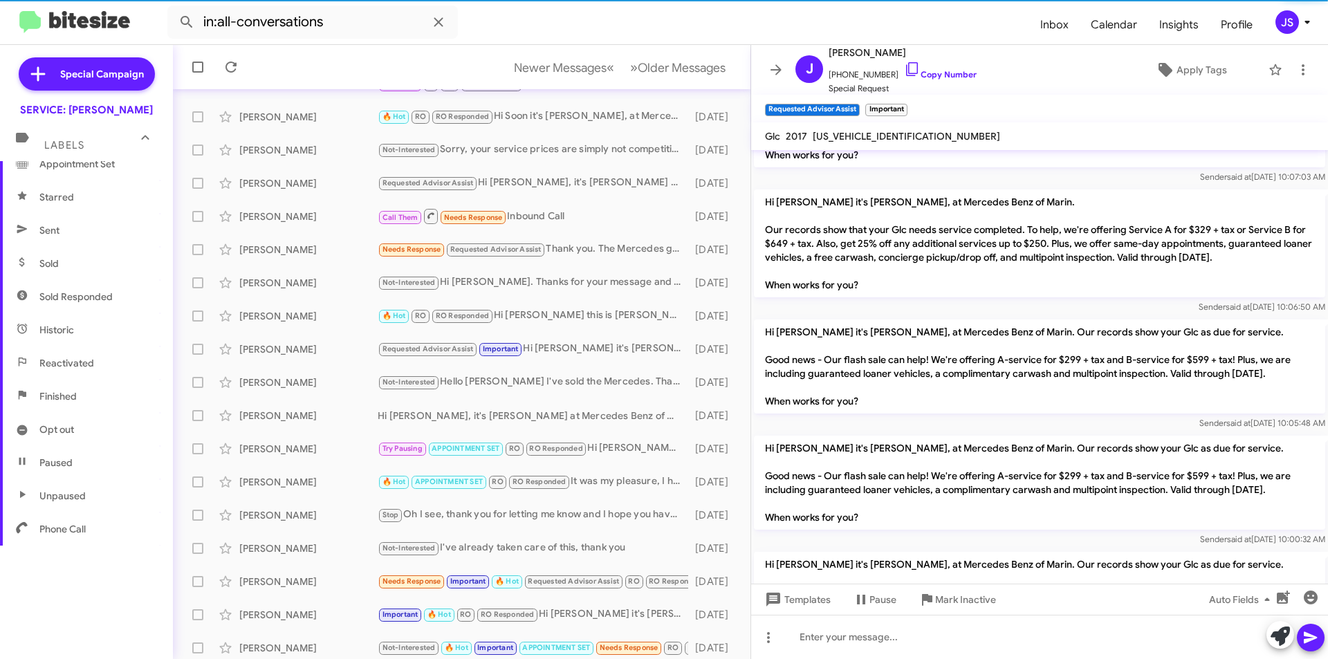
scroll to position [2158, 0]
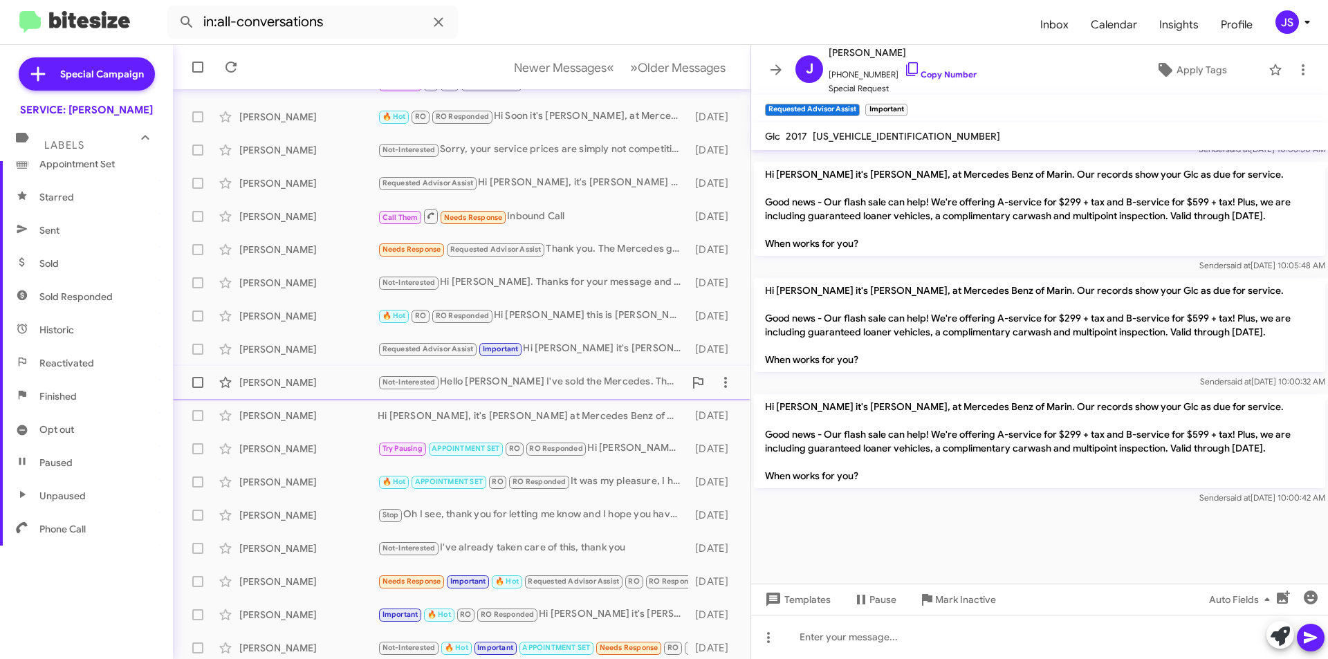
click at [273, 394] on div "Gary Ojendyk Not-Interested Hello Omar I've sold the Mercedes. Thanks 10 months…" at bounding box center [461, 383] width 555 height 28
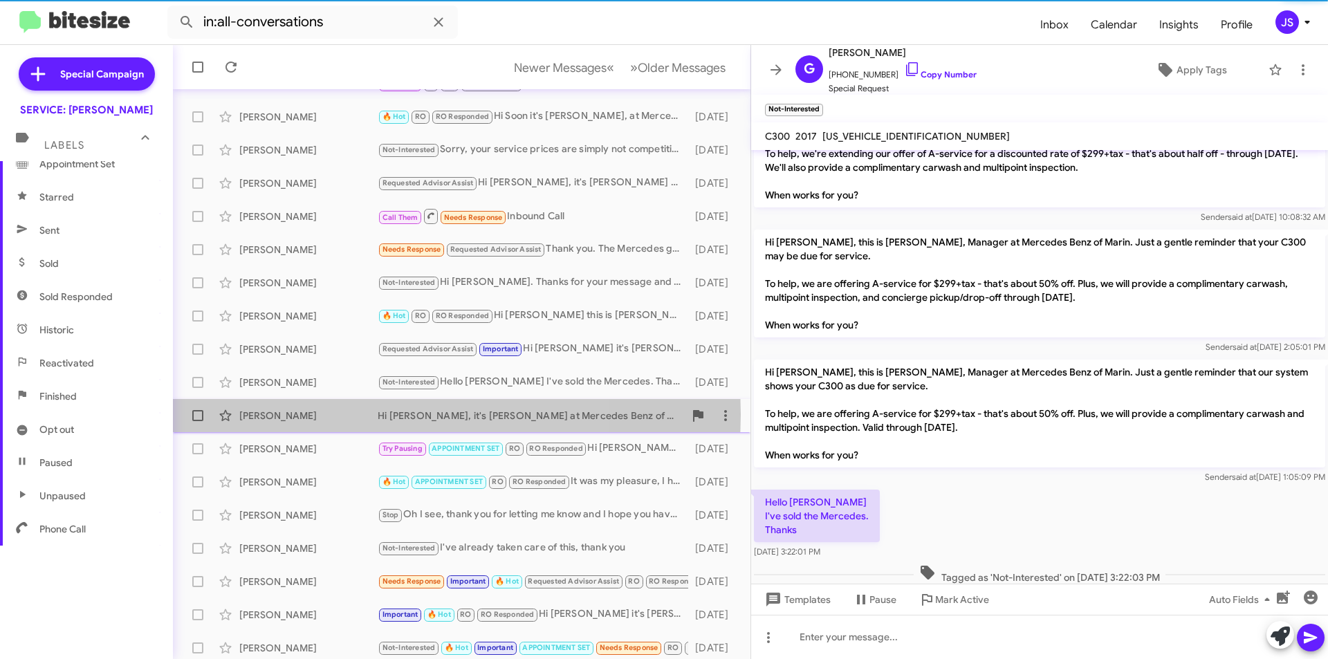
click at [323, 414] on div "Mary Lyon" at bounding box center [308, 416] width 138 height 14
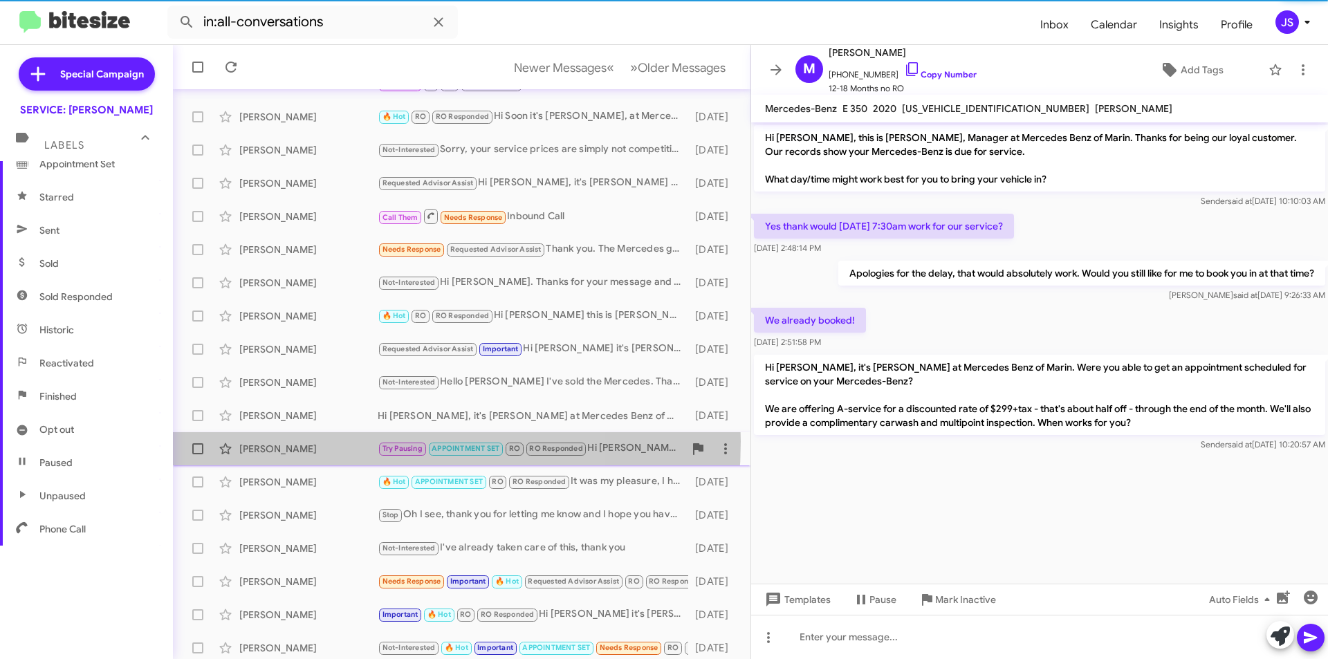
click at [321, 441] on div "Sumayyah Alsabri Try Pausing APPOINTMENT SET RO RO Responded Hi Sumayyah it's O…" at bounding box center [461, 449] width 555 height 28
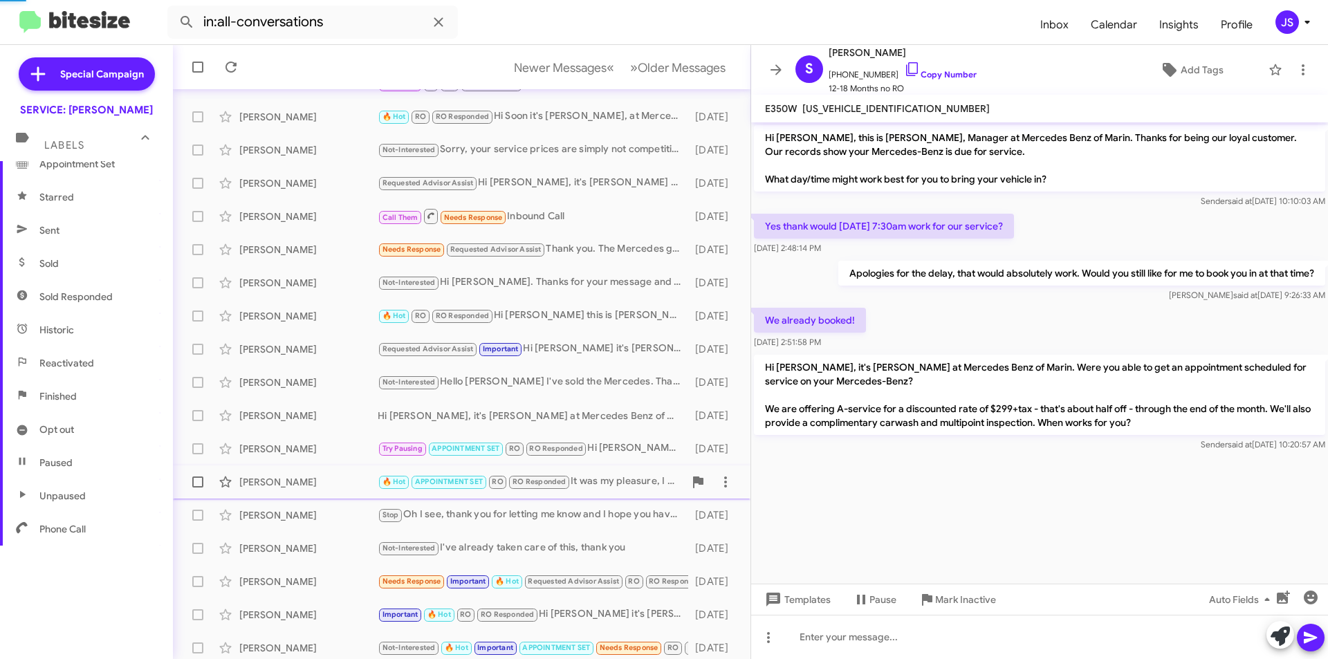
scroll to position [251, 0]
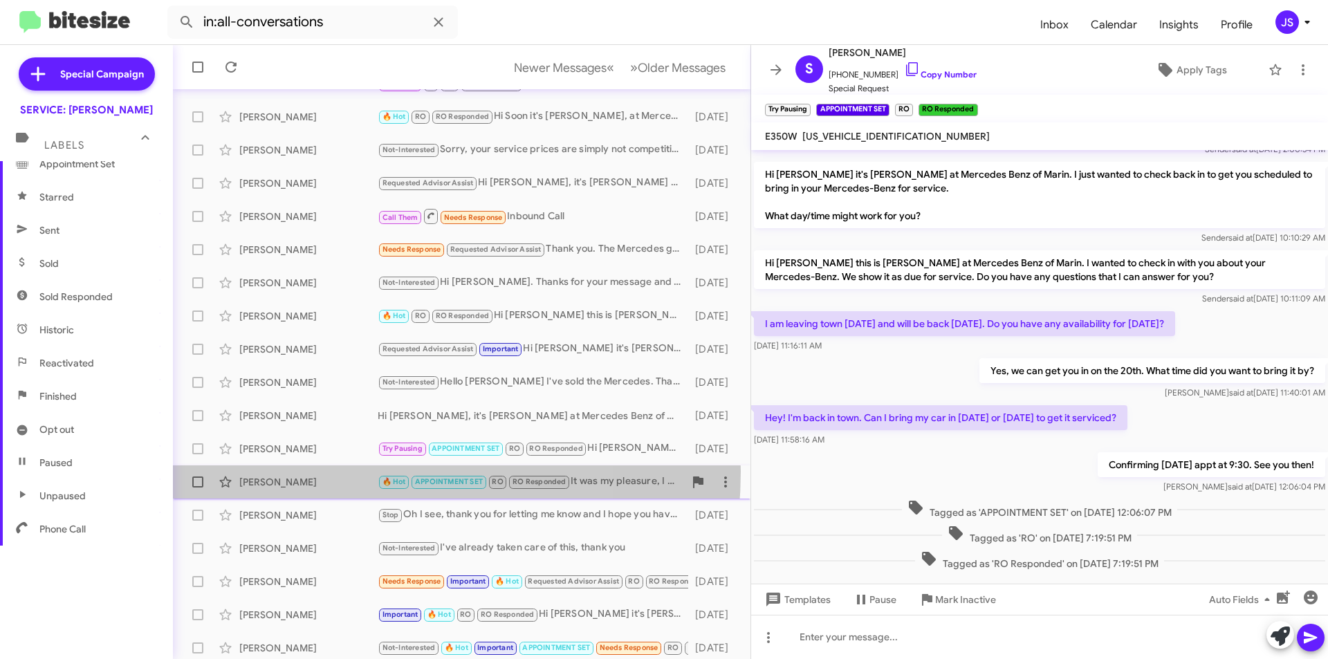
click at [325, 472] on div "Dawn Davis 🔥 Hot APPOINTMENT SET RO RO Responded It was my pleasure, I hope you…" at bounding box center [461, 482] width 555 height 28
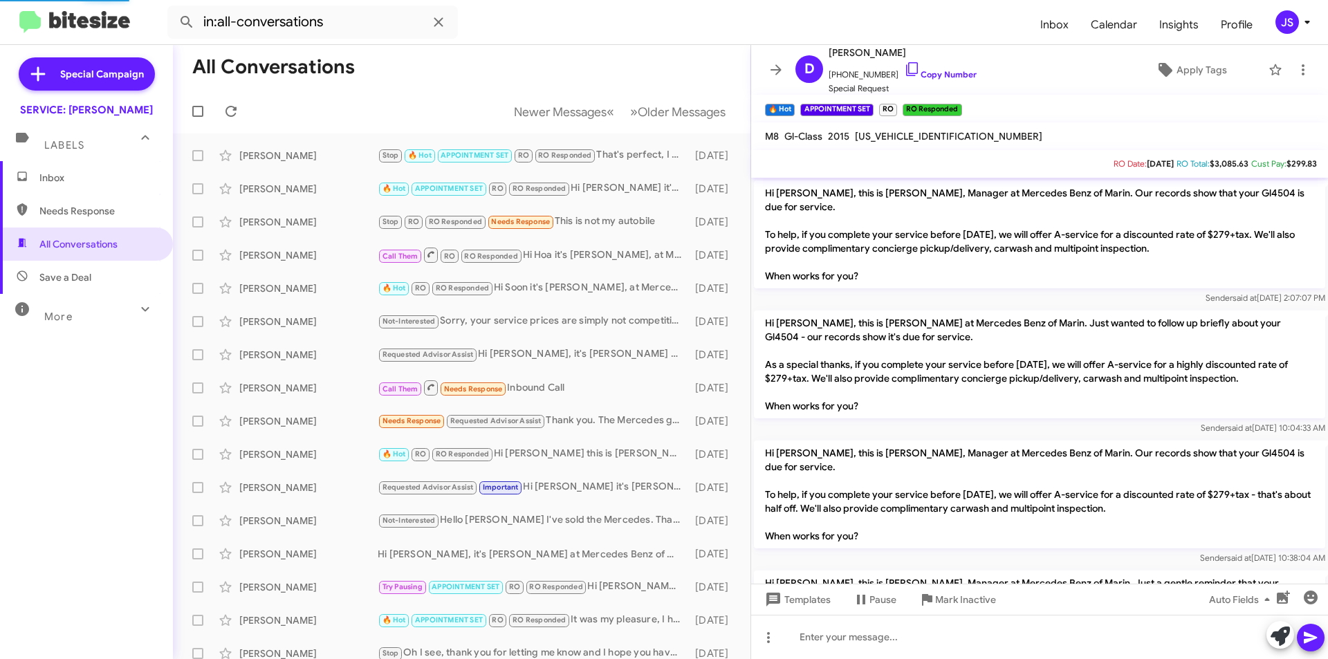
scroll to position [1125, 0]
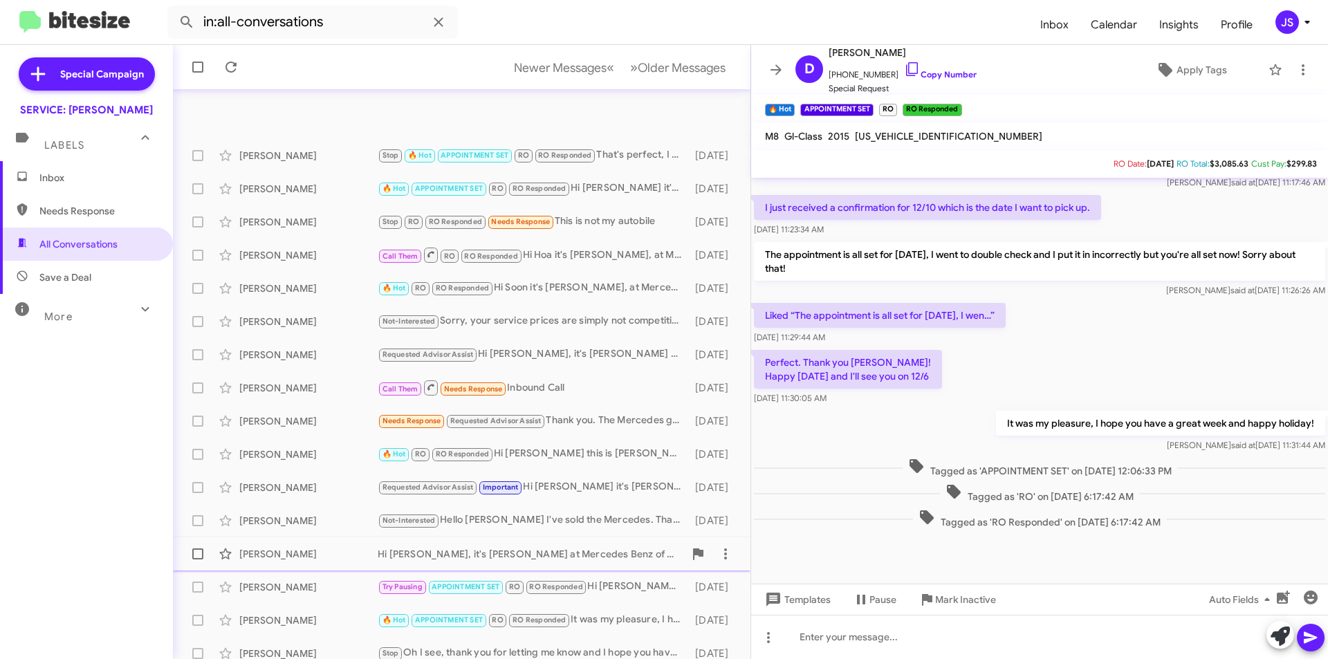
scroll to position [144, 0]
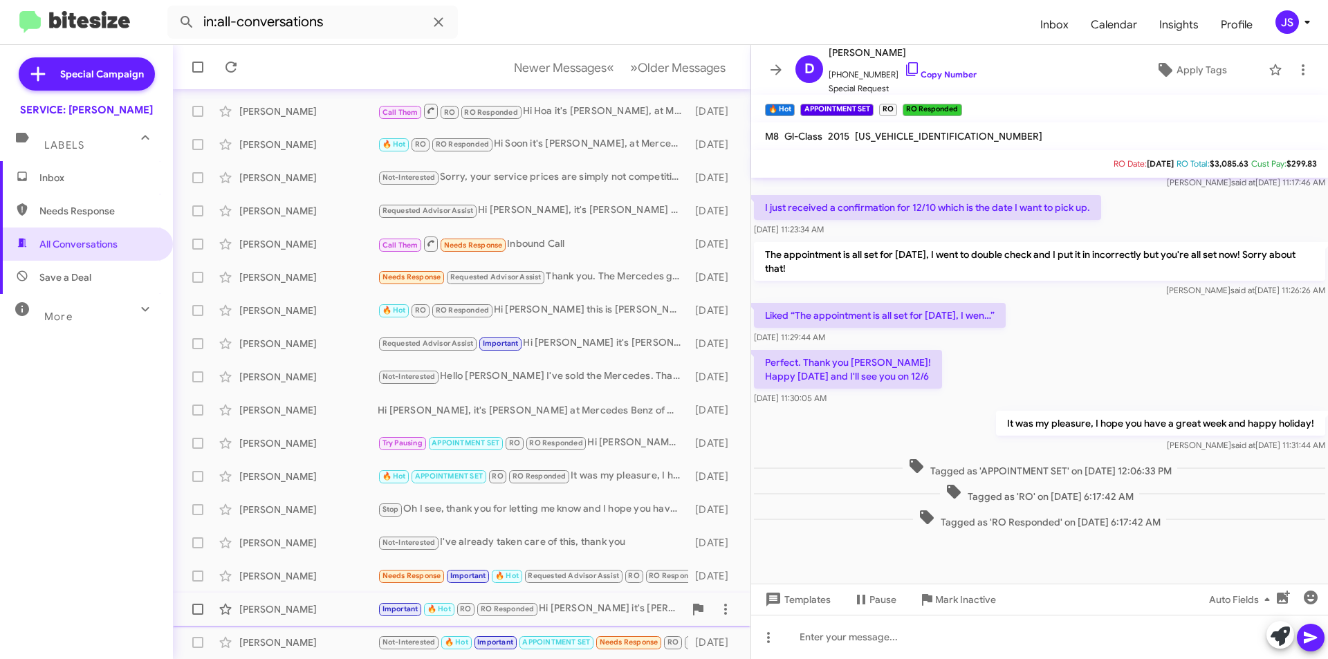
click at [336, 613] on div "[PERSON_NAME]" at bounding box center [308, 609] width 138 height 14
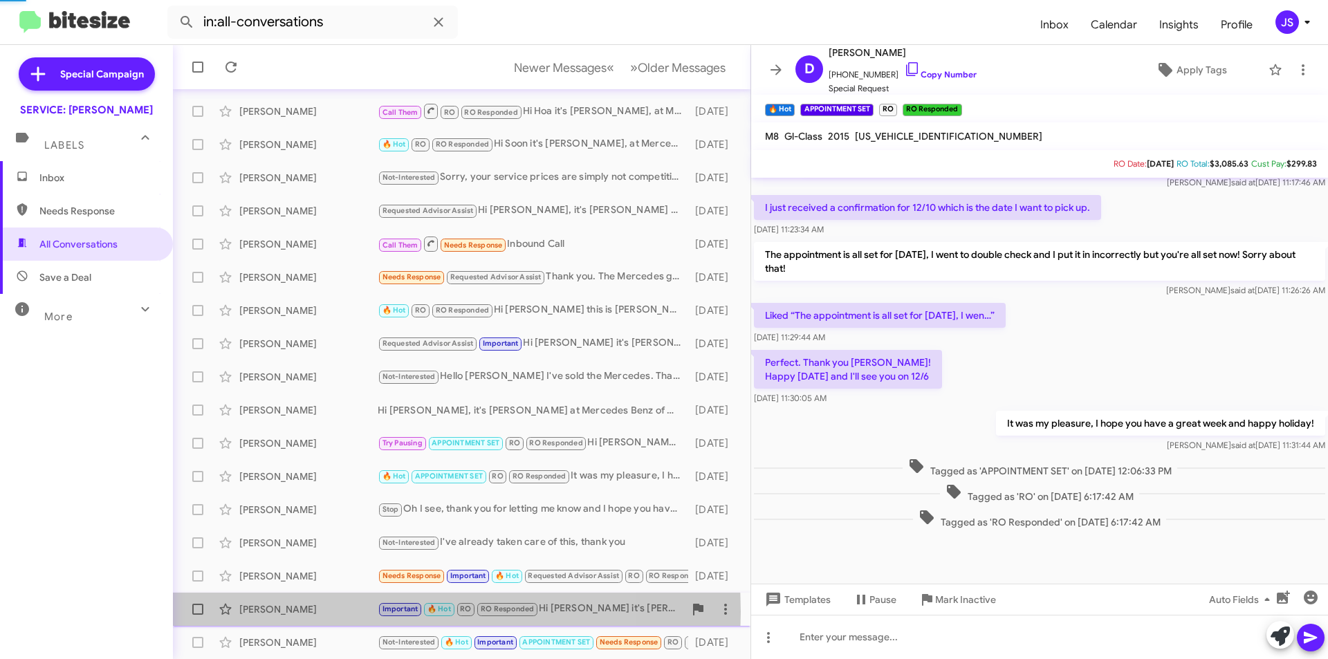
scroll to position [594, 0]
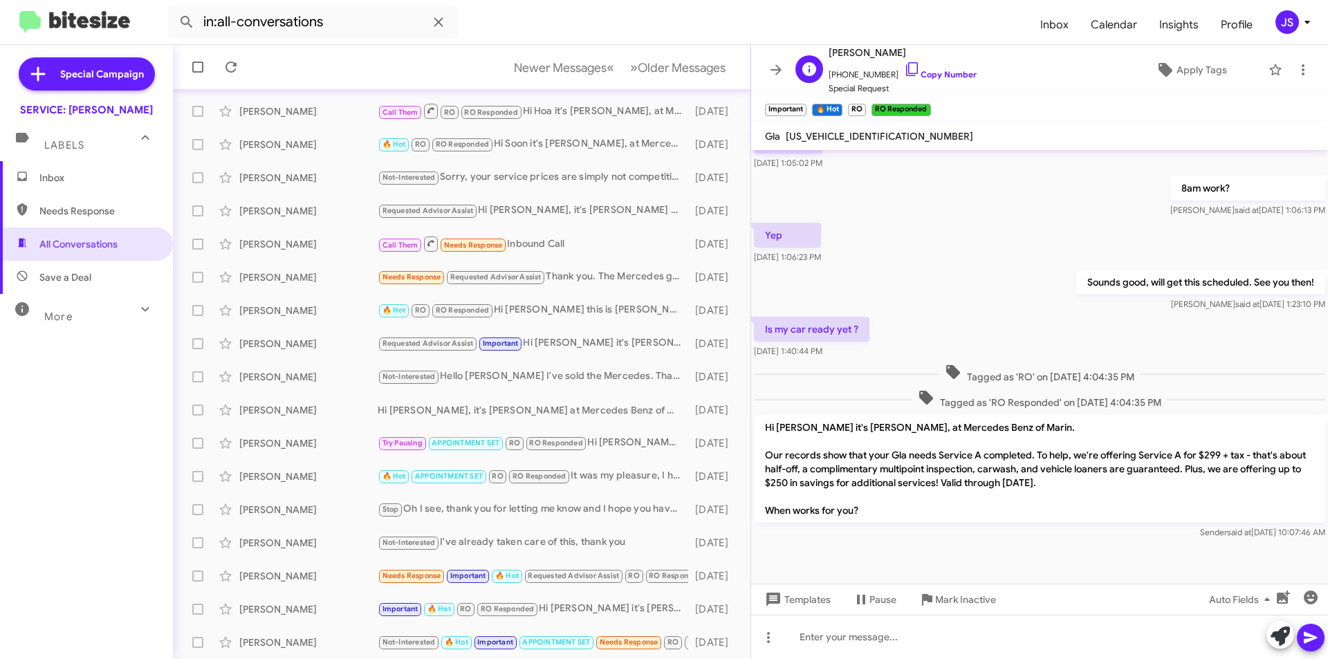
click at [909, 68] on span "[PHONE_NUMBER] Copy Number" at bounding box center [903, 71] width 148 height 21
click at [904, 66] on icon at bounding box center [912, 69] width 17 height 17
click at [93, 167] on span "Inbox" at bounding box center [86, 177] width 173 height 33
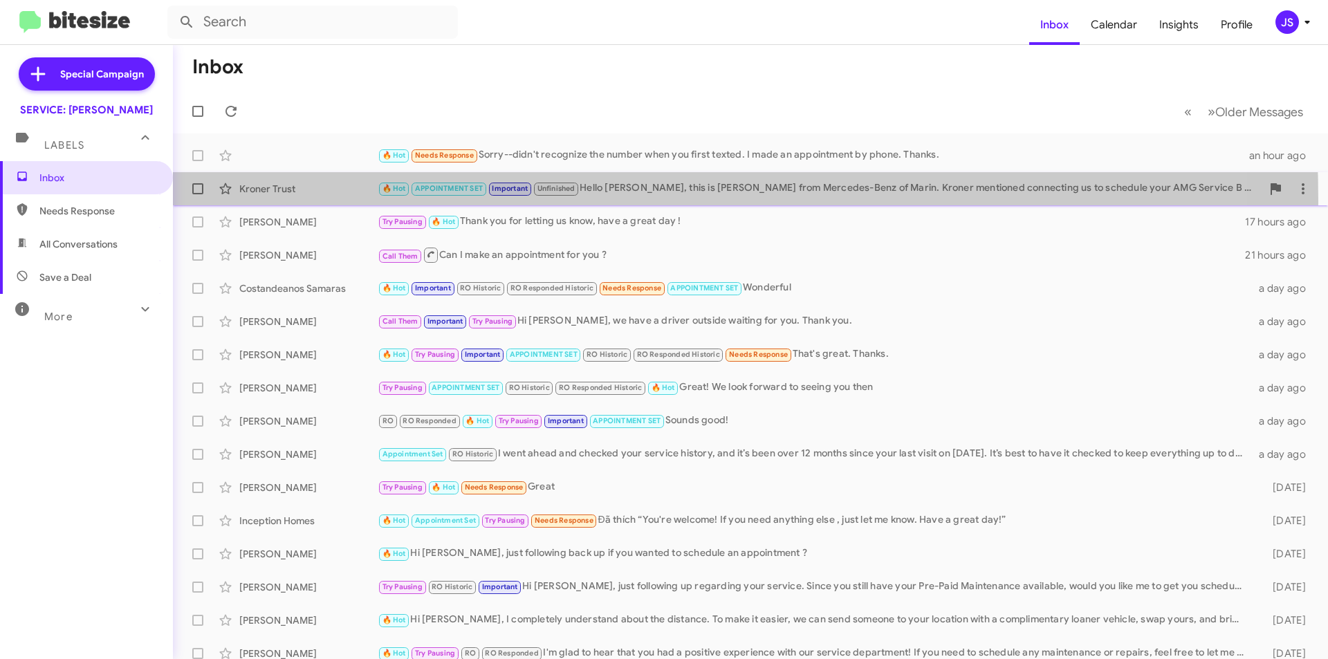
click at [316, 202] on div "Kroner Trust 🔥 Hot APPOINTMENT SET Important Unfinished Hello Jennifer, this is…" at bounding box center [750, 189] width 1133 height 28
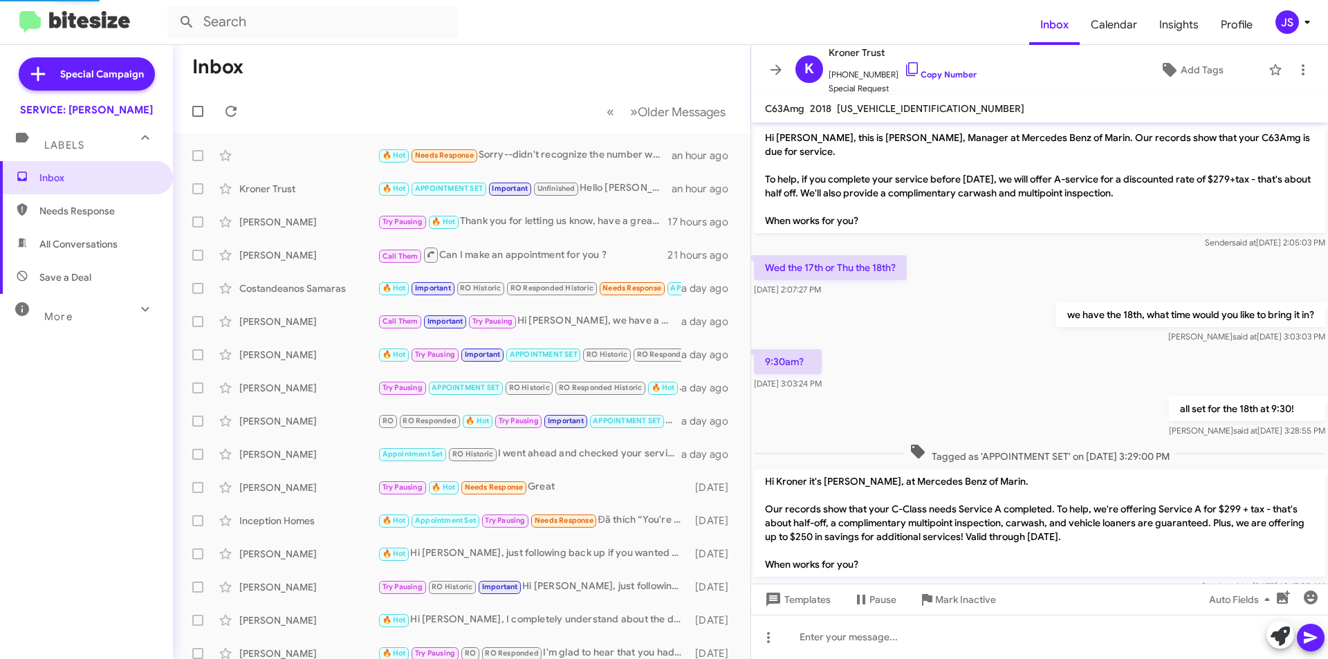
scroll to position [763, 0]
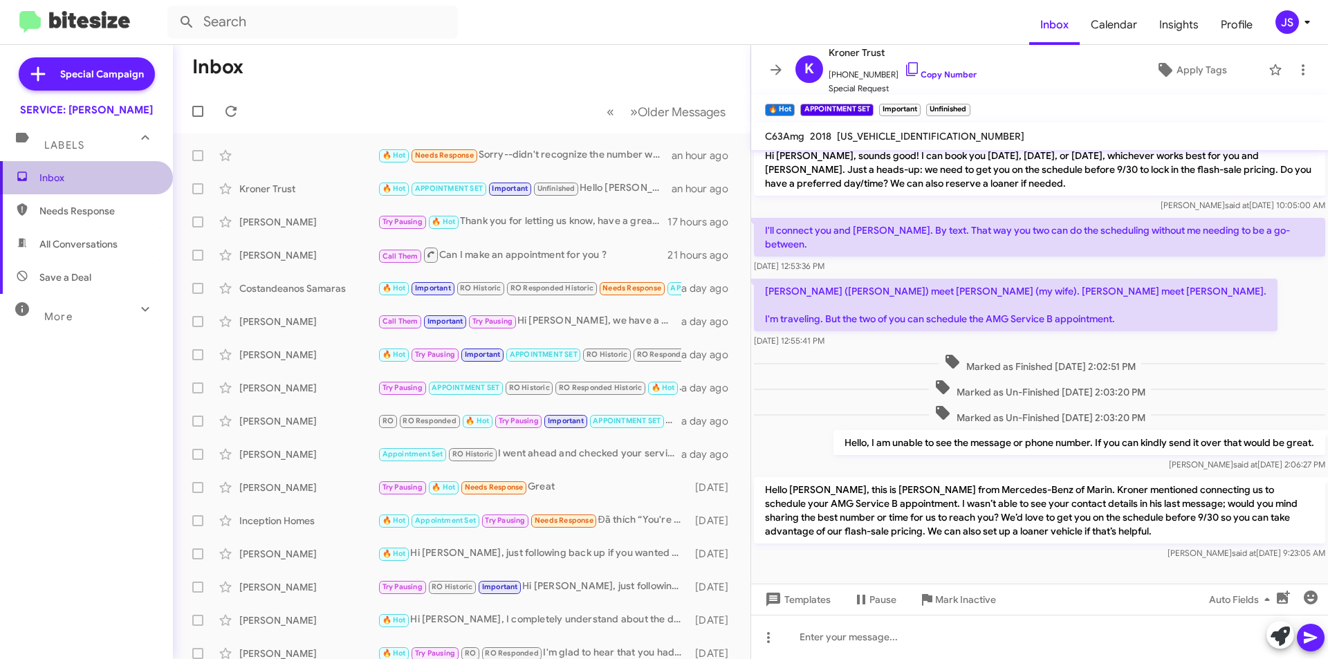
click at [104, 177] on span "Inbox" at bounding box center [98, 178] width 118 height 14
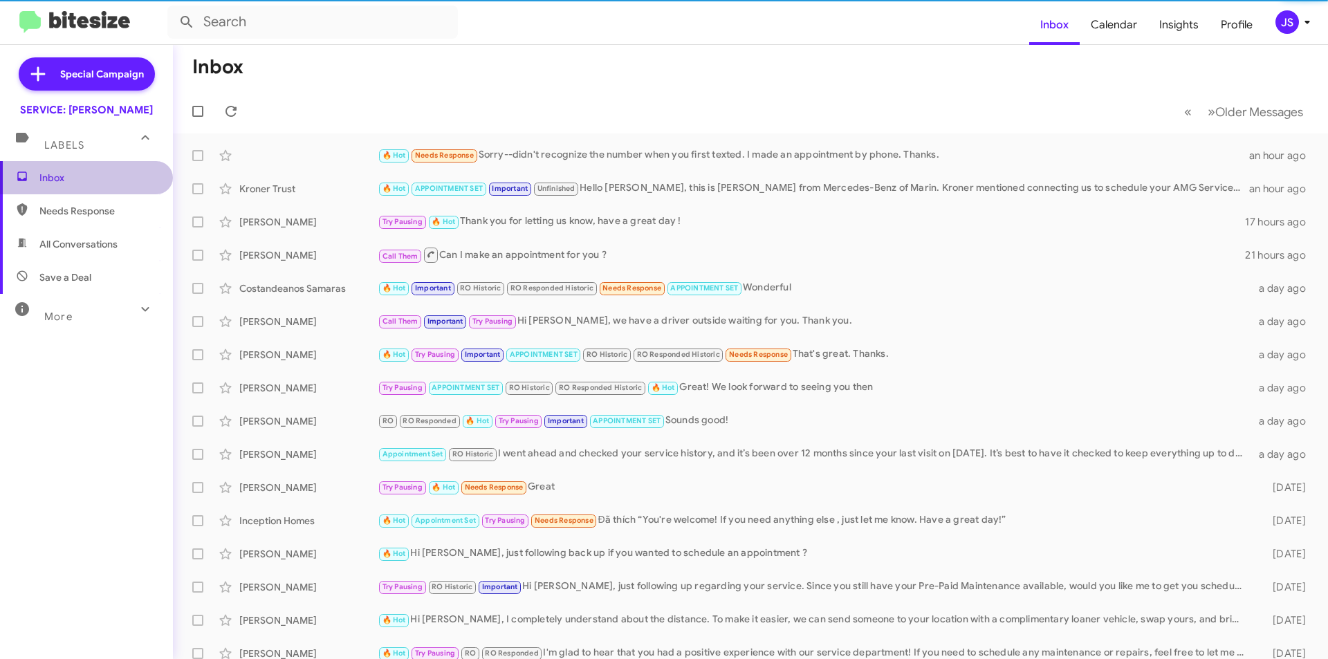
click at [104, 177] on span "Inbox" at bounding box center [98, 178] width 118 height 14
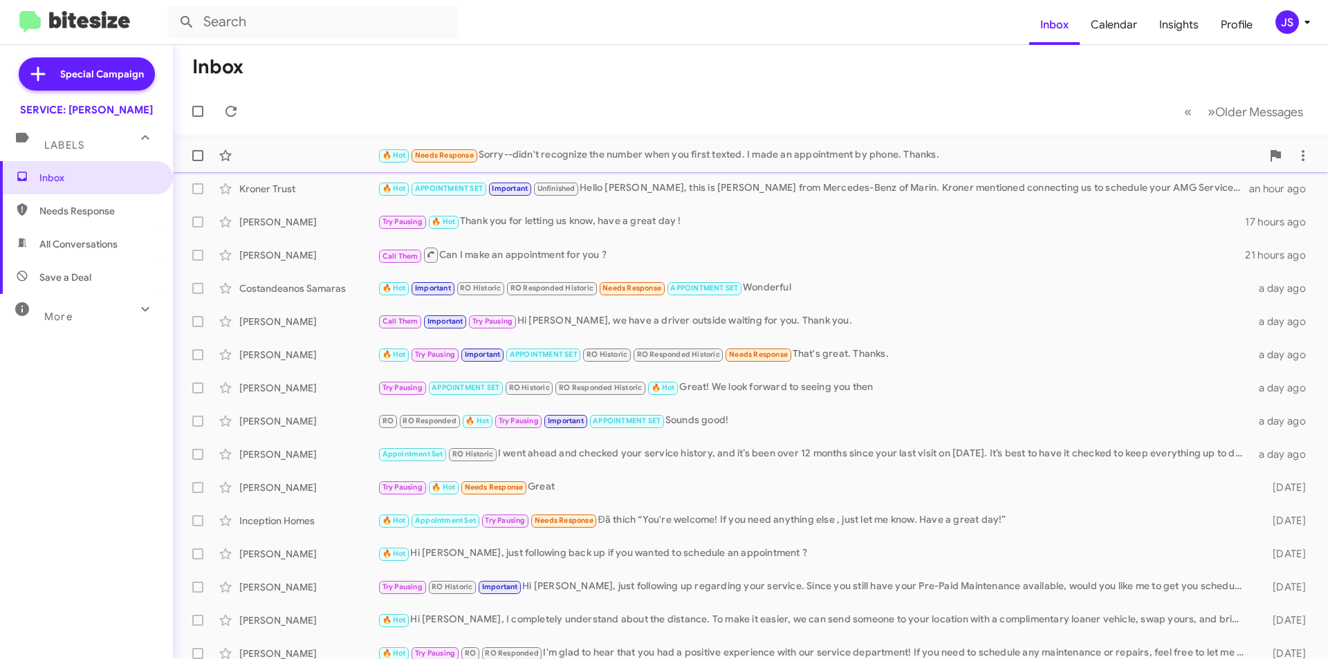
click at [988, 167] on div "🔥 Hot Needs Response Sorry--didn't recognize the number when you first texted. …" at bounding box center [750, 156] width 1133 height 28
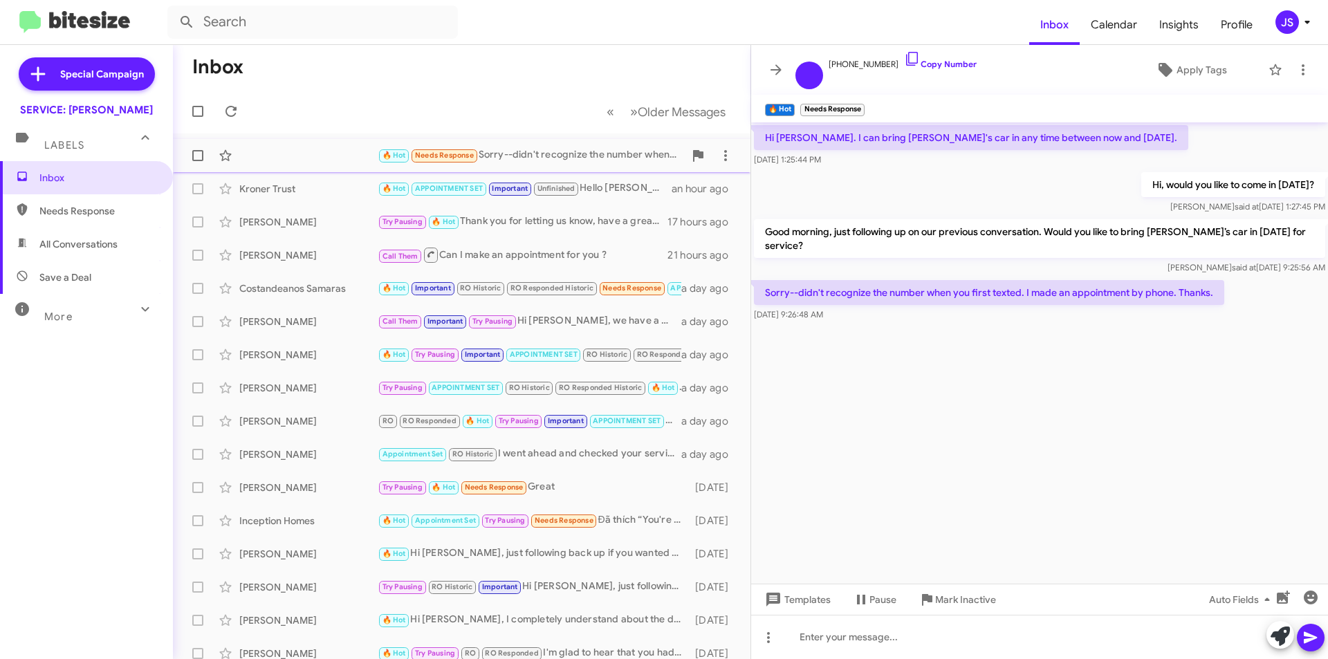
click at [355, 144] on div "🔥 Hot Needs Response Sorry--didn't recognize the number when you first texted. …" at bounding box center [461, 156] width 555 height 28
click at [1001, 468] on cdk-virtual-scroll-viewport "Hi Omar. I can bring Ken's car in any time between now and Wednesday October 1.…" at bounding box center [1039, 352] width 577 height 461
click at [319, 195] on div "Kroner Trust" at bounding box center [308, 189] width 138 height 14
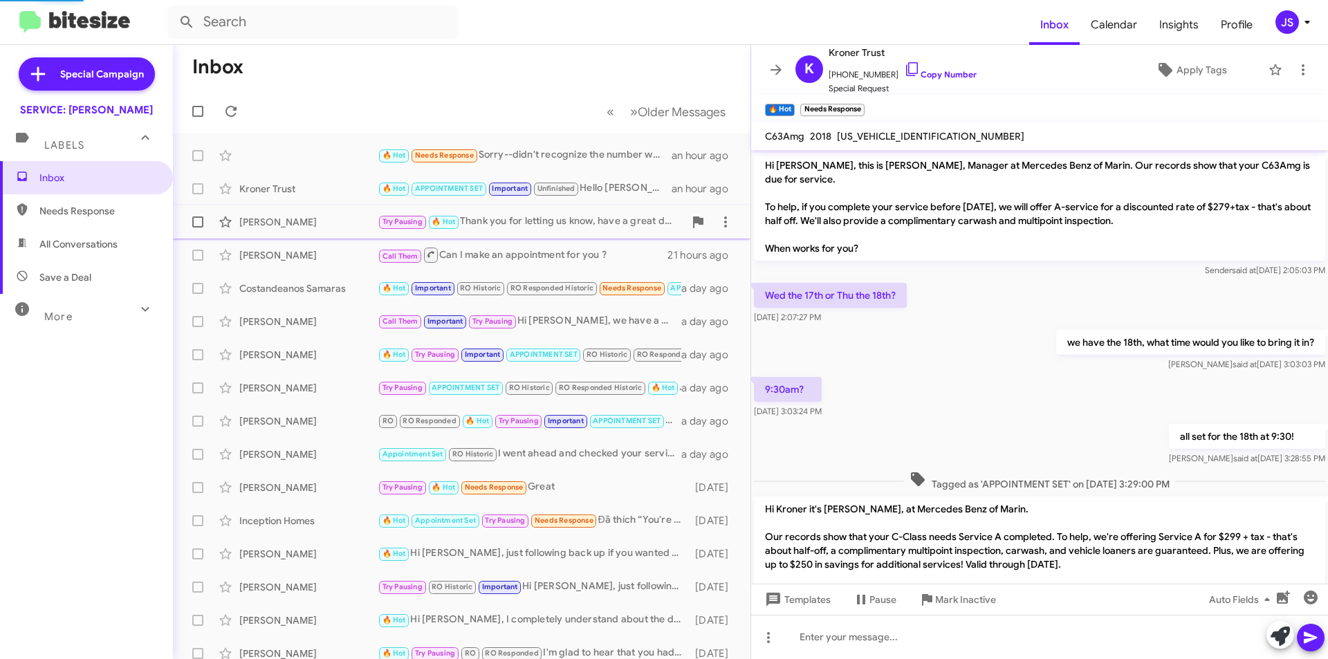
scroll to position [791, 0]
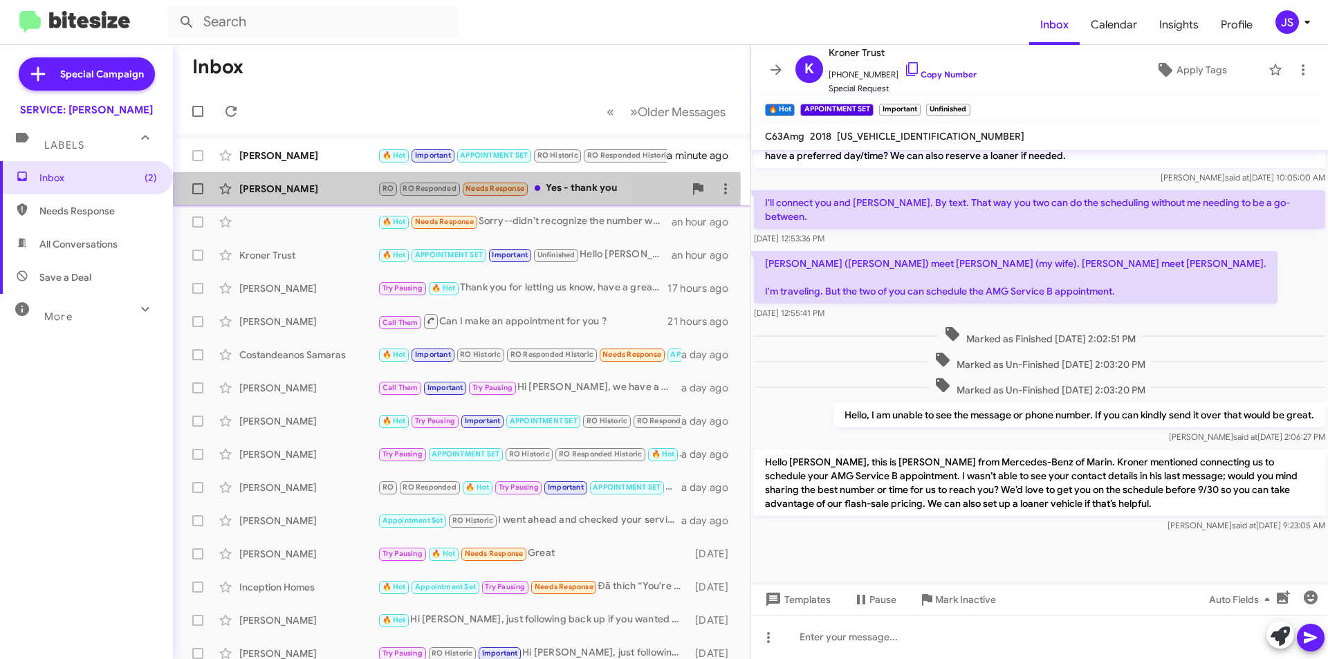
click at [335, 188] on div "[PERSON_NAME]" at bounding box center [308, 189] width 138 height 14
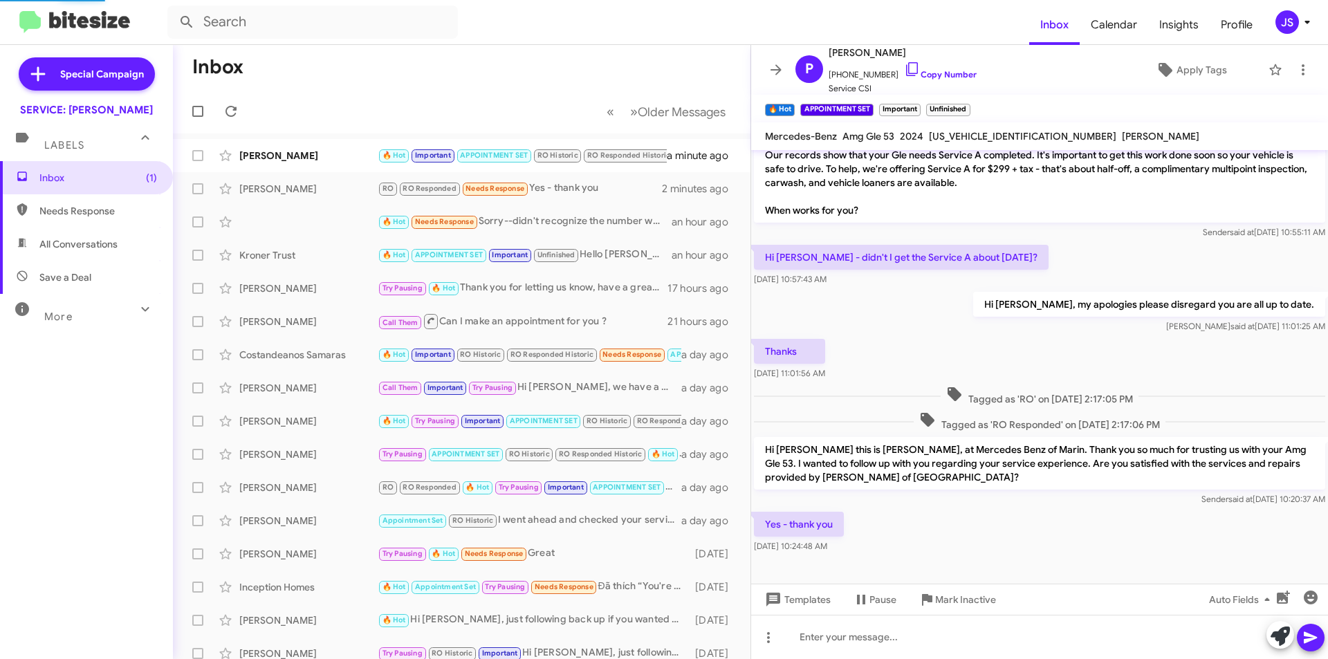
scroll to position [38, 0]
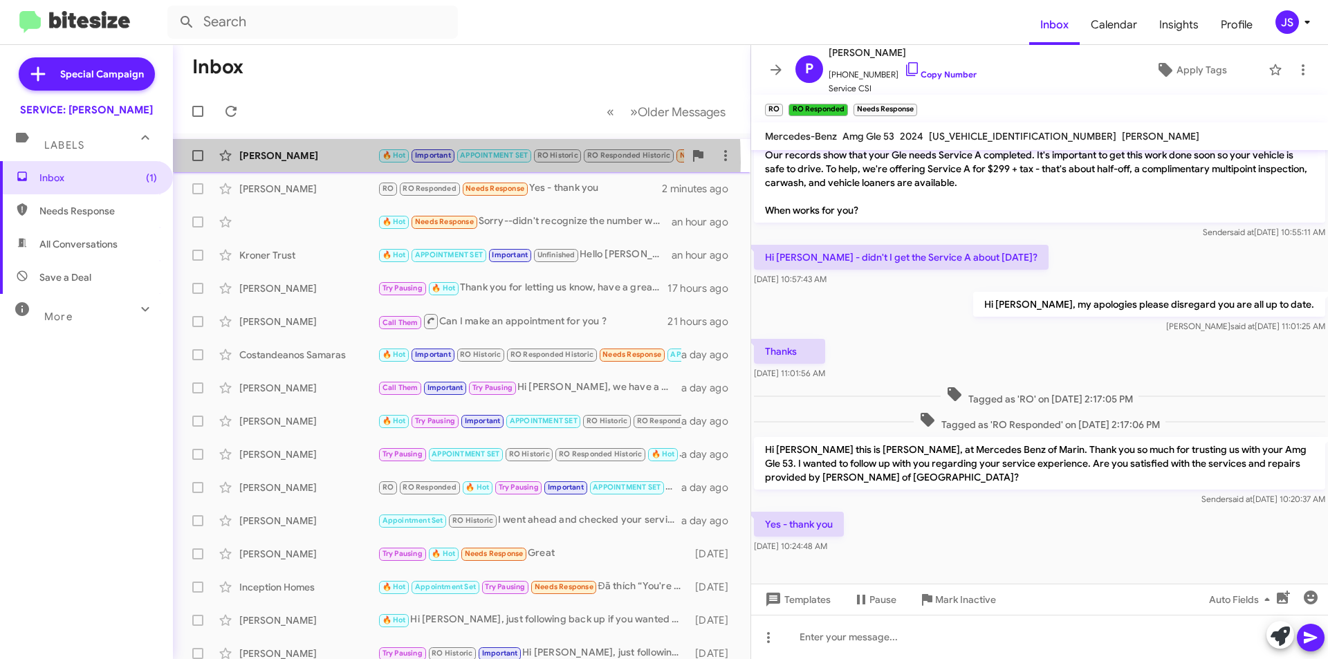
click at [329, 163] on div "Pamela Menges 🔥 Hot Important APPOINTMENT SET RO Historic RO Responded Historic…" at bounding box center [461, 156] width 555 height 28
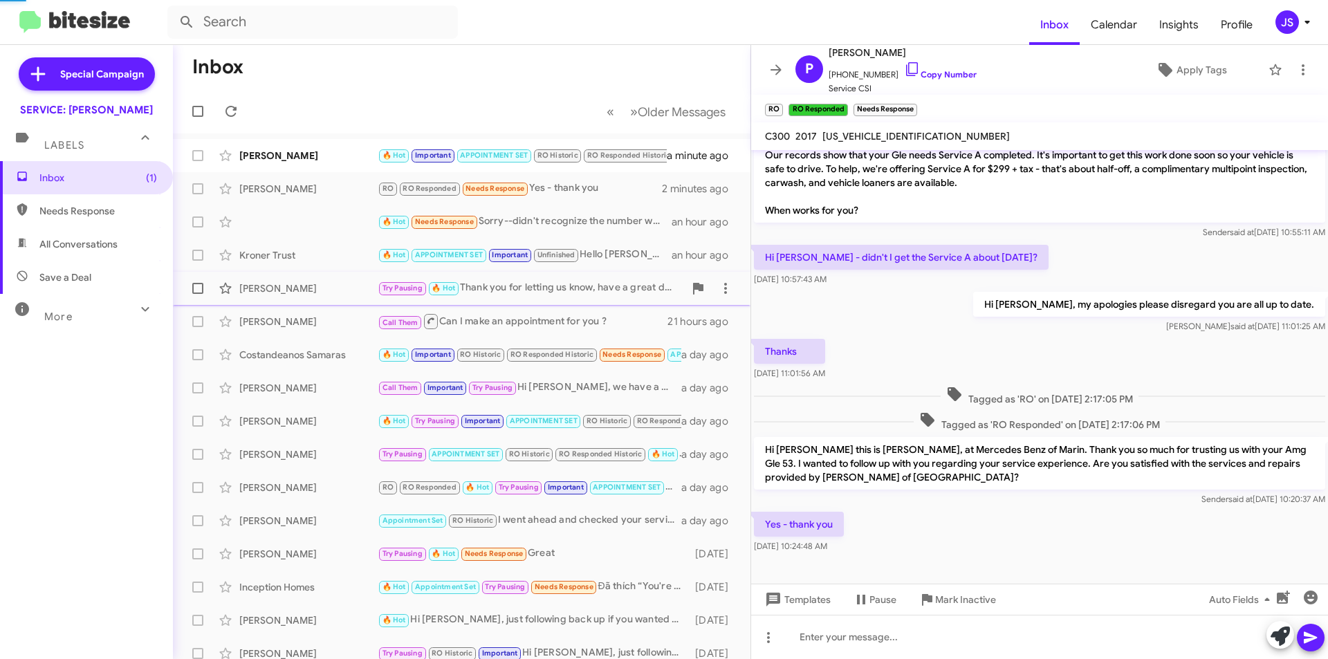
scroll to position [802, 0]
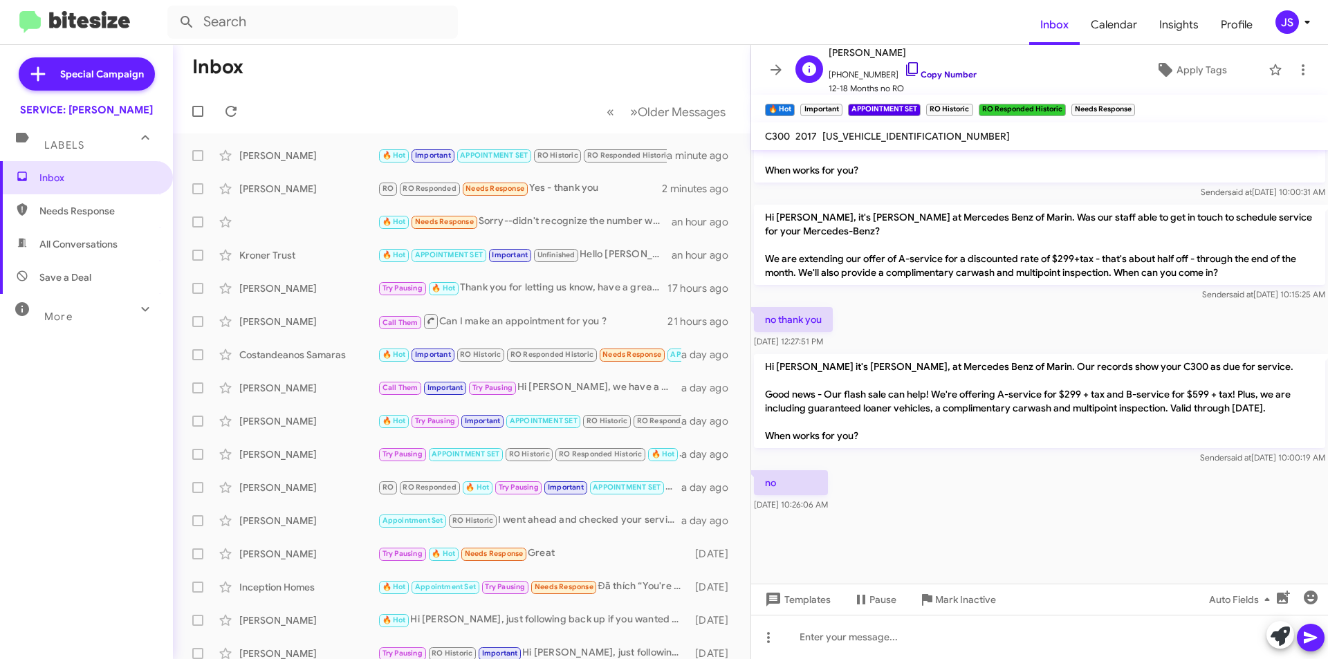
click at [904, 72] on icon at bounding box center [912, 69] width 17 height 17
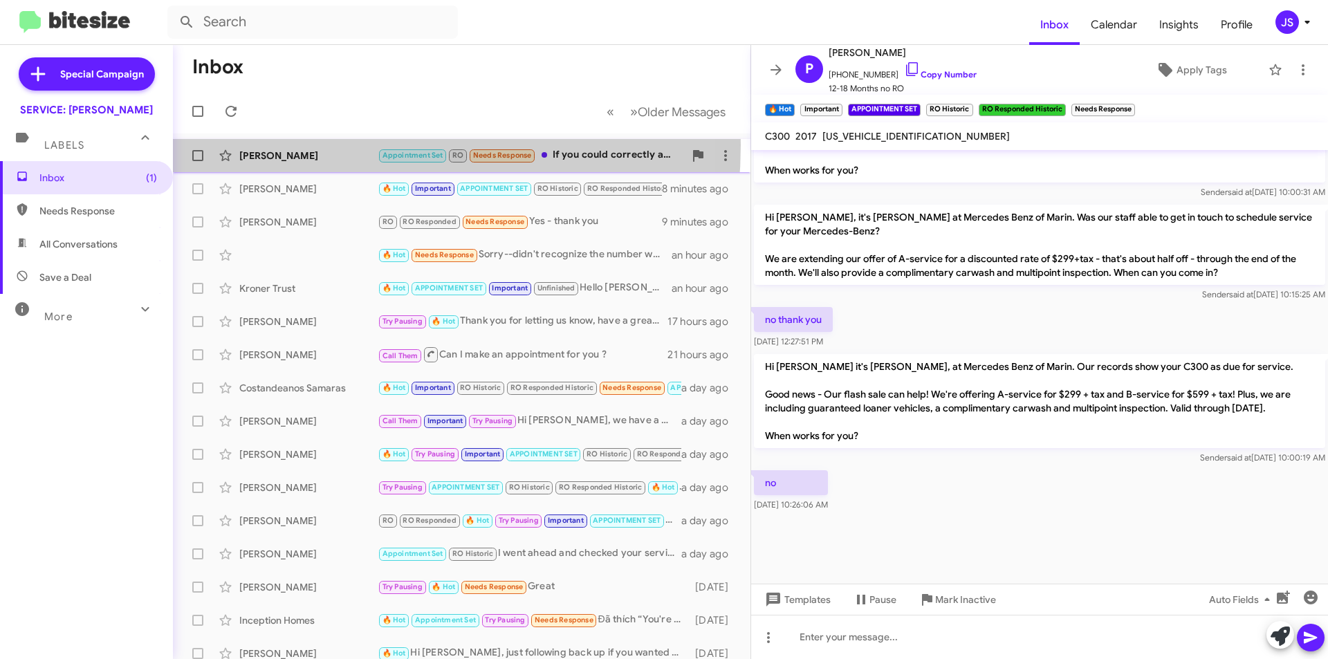
click at [288, 145] on div "Greg Musgrave Appointment Set RO Needs Response If you could correctly address …" at bounding box center [461, 156] width 555 height 28
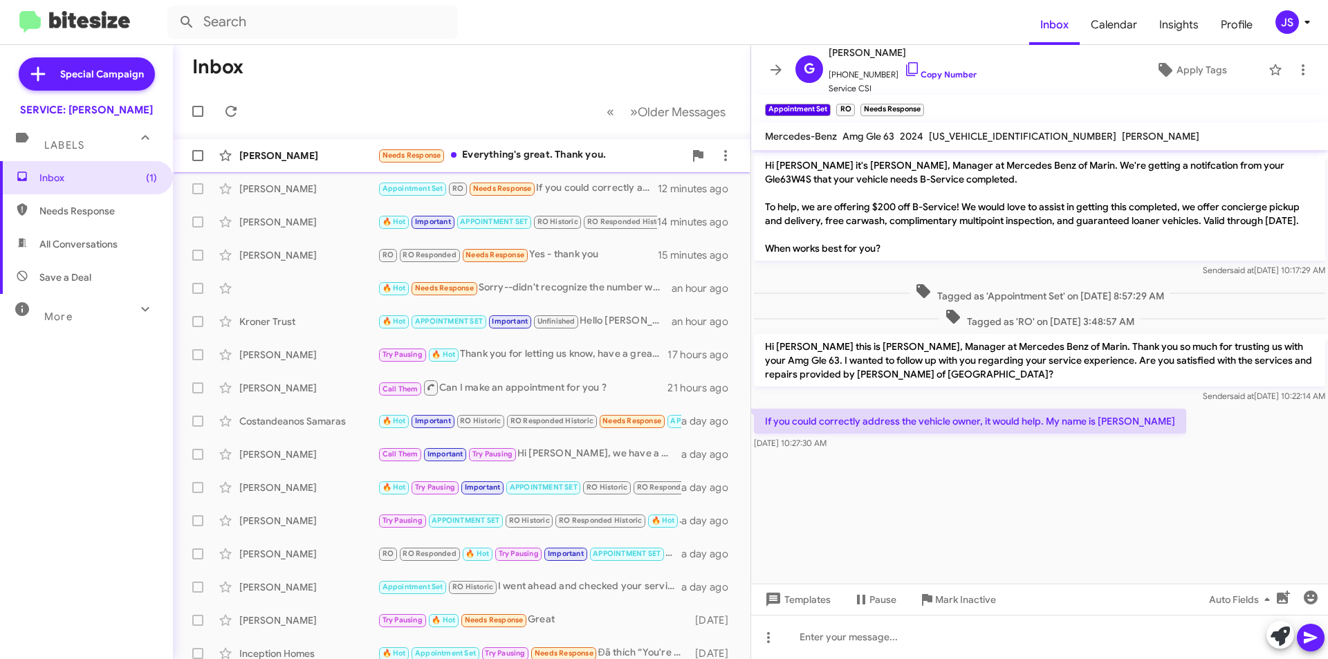
click at [318, 158] on div "[PERSON_NAME]" at bounding box center [308, 156] width 138 height 14
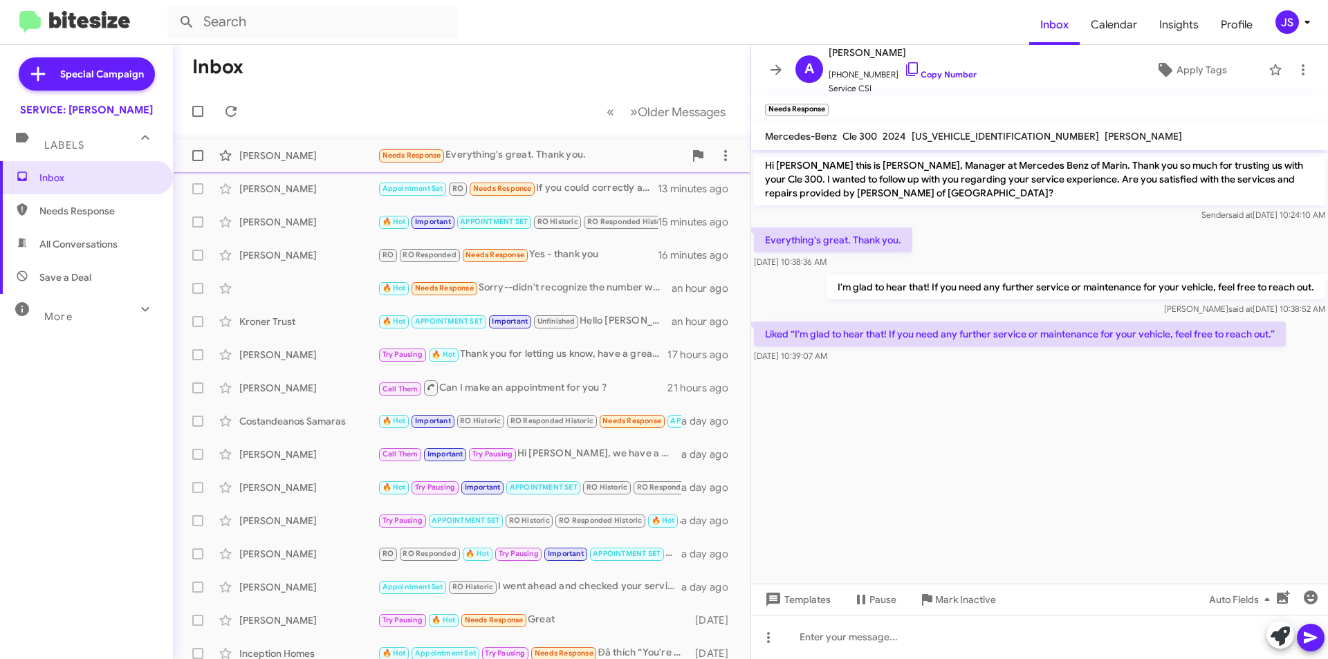
click at [296, 154] on div "[PERSON_NAME]" at bounding box center [308, 156] width 138 height 14
click at [109, 290] on span "Save a Deal" at bounding box center [86, 277] width 173 height 33
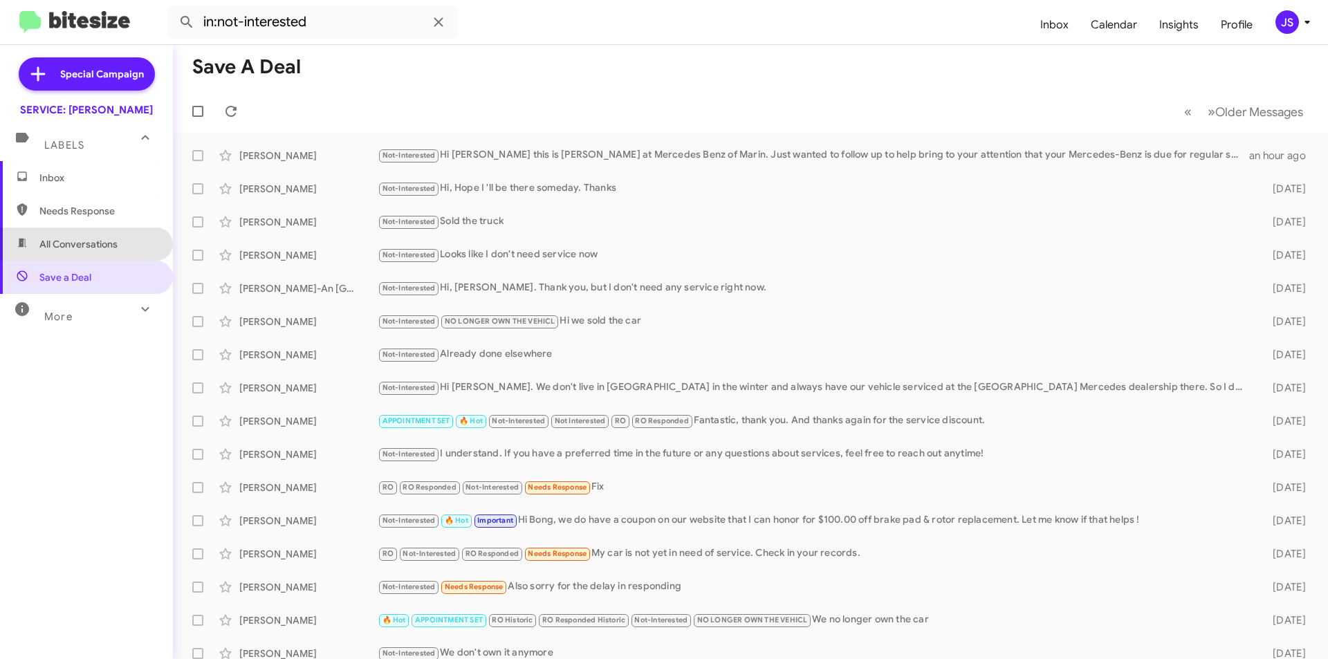
click at [97, 246] on span "All Conversations" at bounding box center [78, 244] width 78 height 14
type input "in:all-conversations"
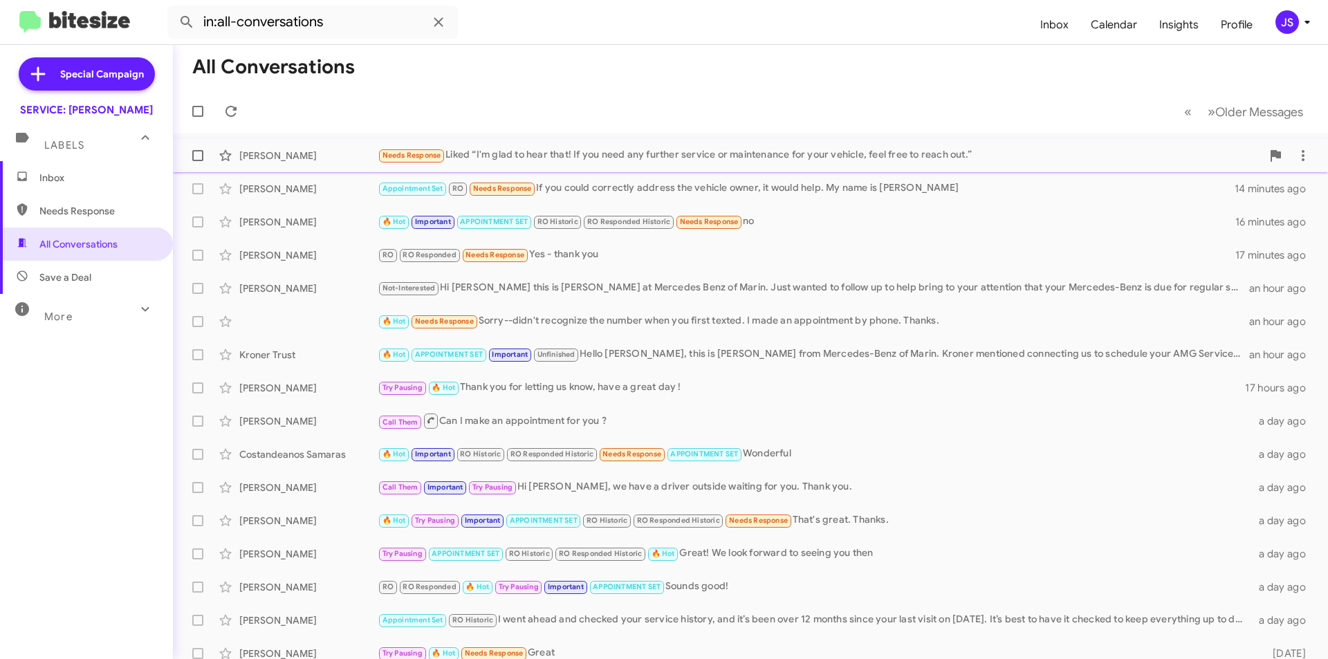
click at [297, 156] on div "[PERSON_NAME]" at bounding box center [308, 156] width 138 height 14
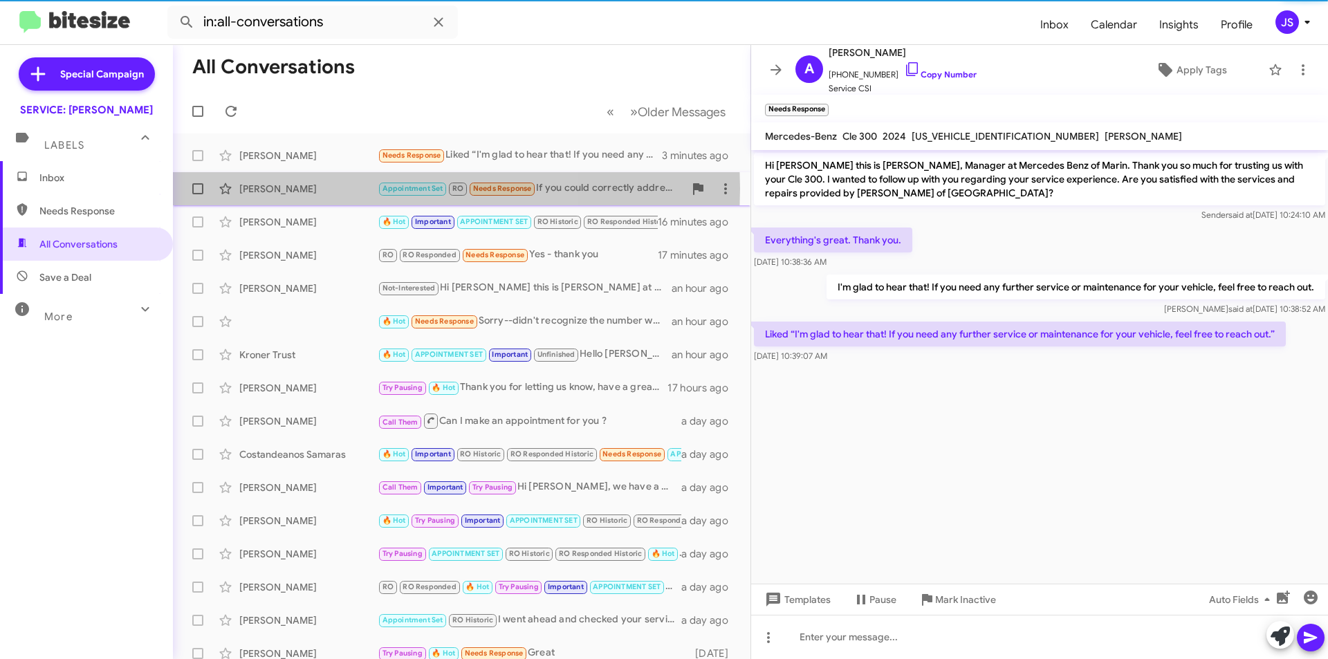
click at [307, 189] on div "[PERSON_NAME]" at bounding box center [308, 189] width 138 height 14
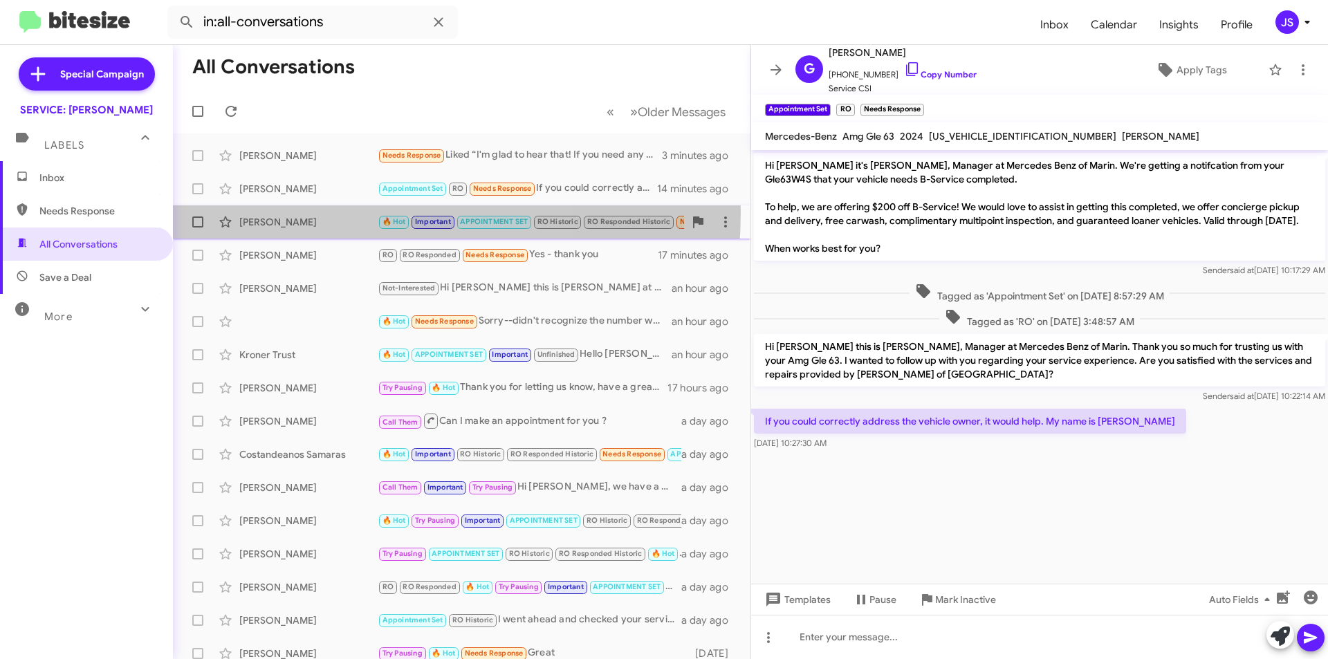
click at [306, 212] on div "Pamela Menges 🔥 Hot Important APPOINTMENT SET RO Historic RO Responded Historic…" at bounding box center [461, 222] width 555 height 28
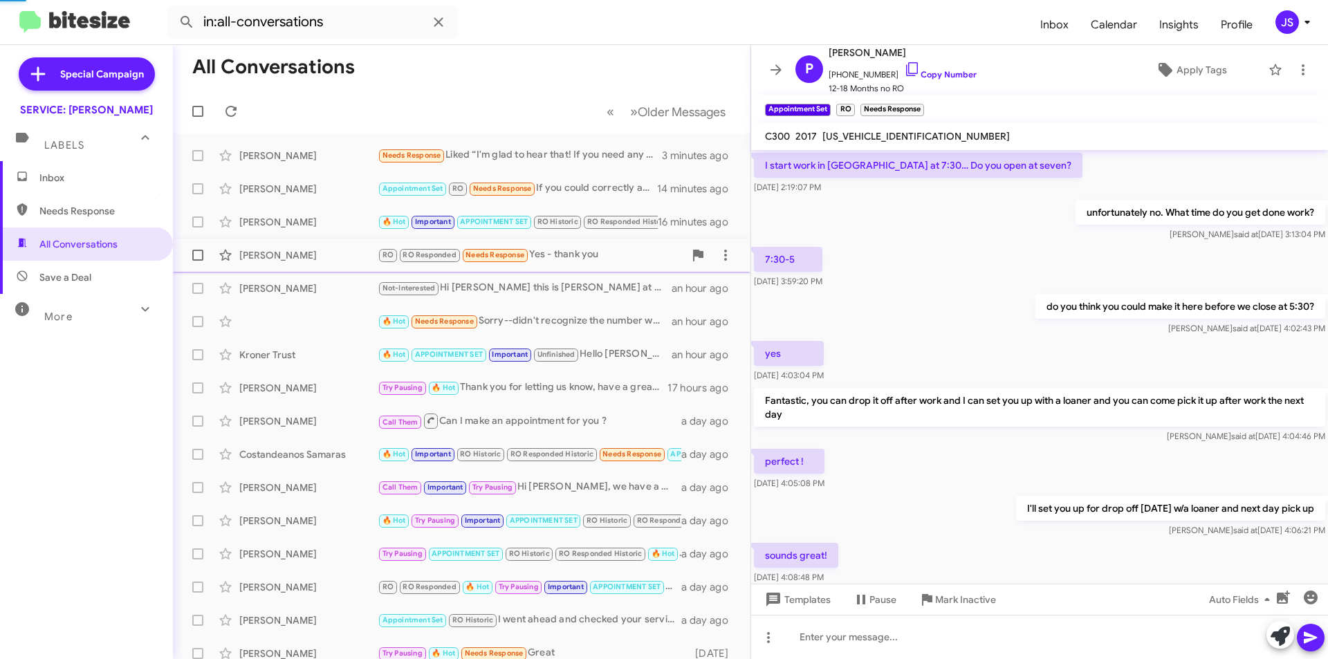
scroll to position [802, 0]
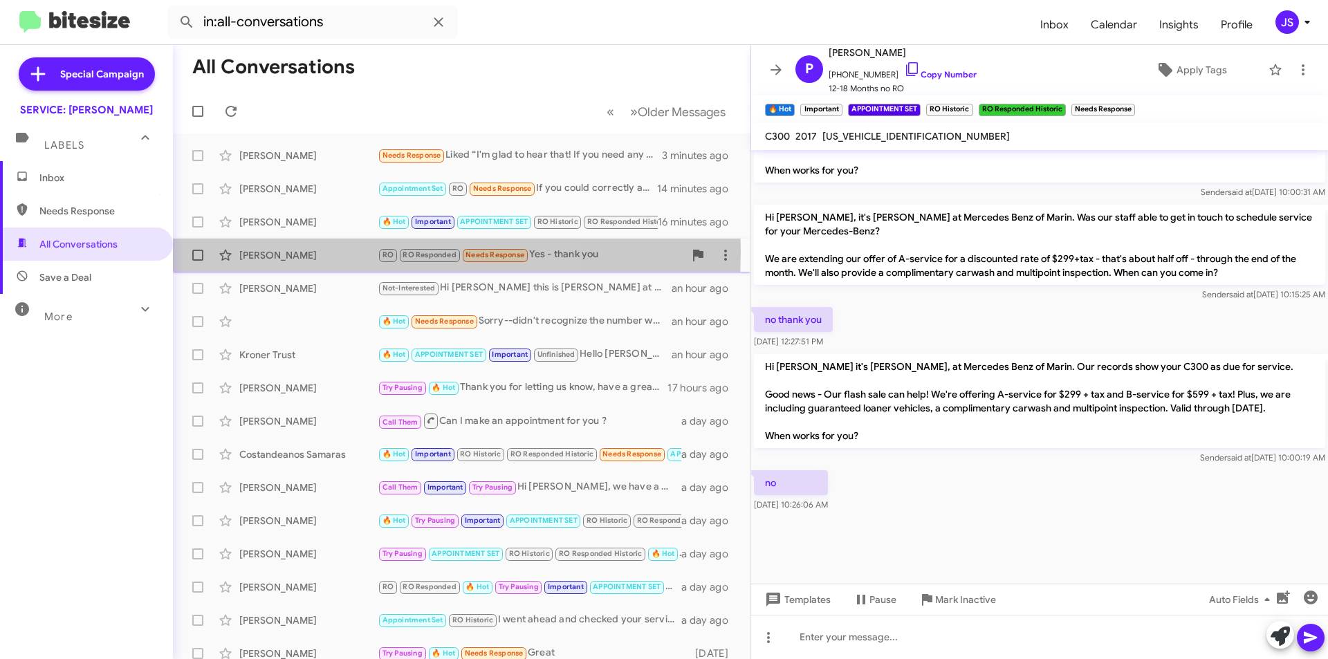
click at [307, 251] on div "[PERSON_NAME]" at bounding box center [308, 255] width 138 height 14
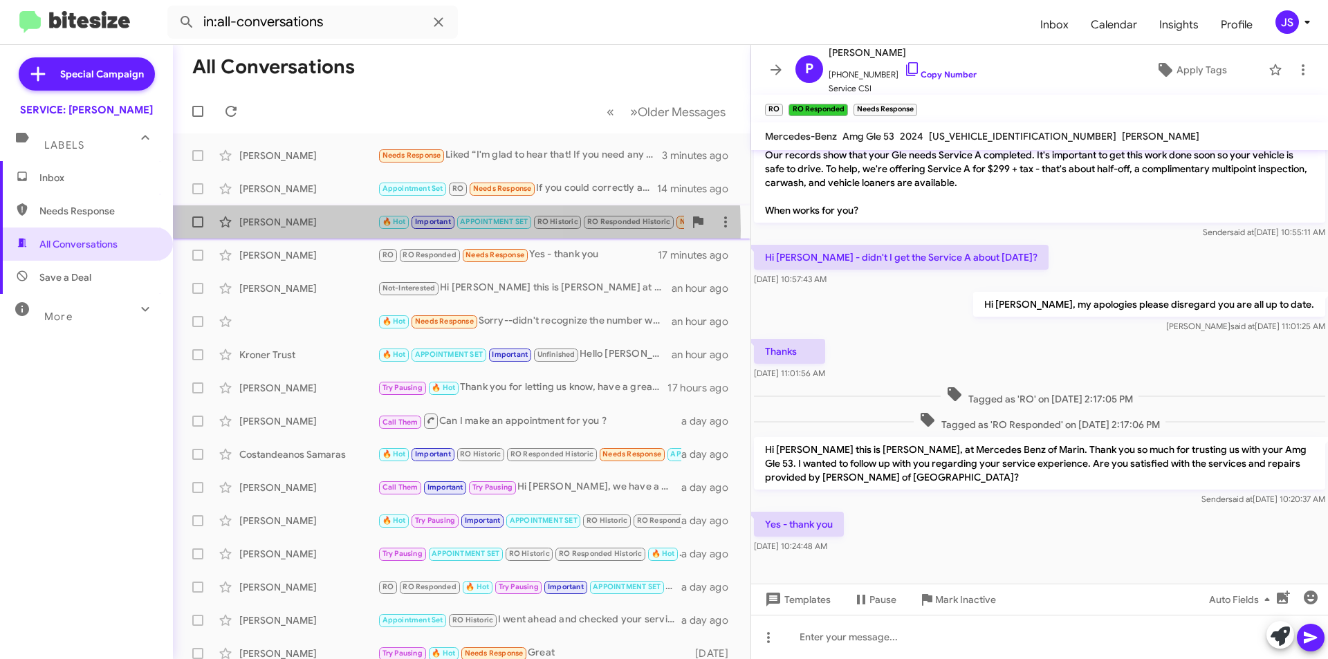
click at [300, 230] on div "Pamela Menges 🔥 Hot Important APPOINTMENT SET RO Historic RO Responded Historic…" at bounding box center [461, 222] width 555 height 28
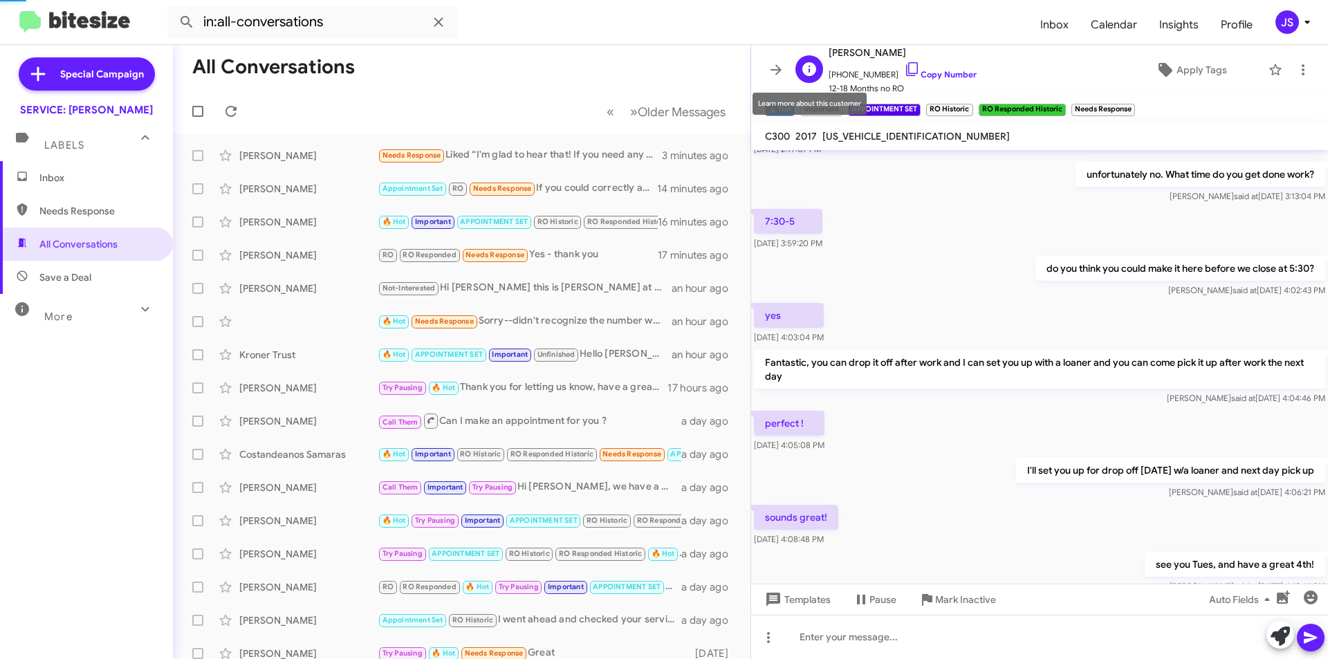
scroll to position [802, 0]
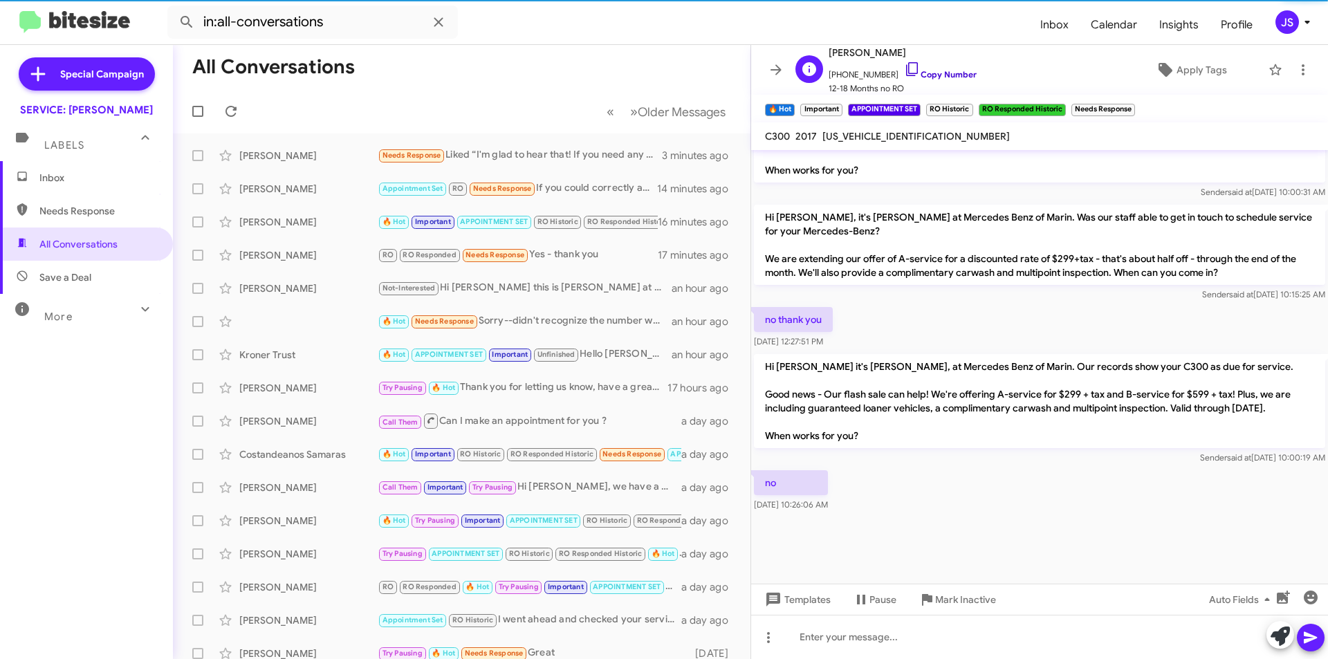
click at [904, 77] on icon at bounding box center [912, 69] width 17 height 17
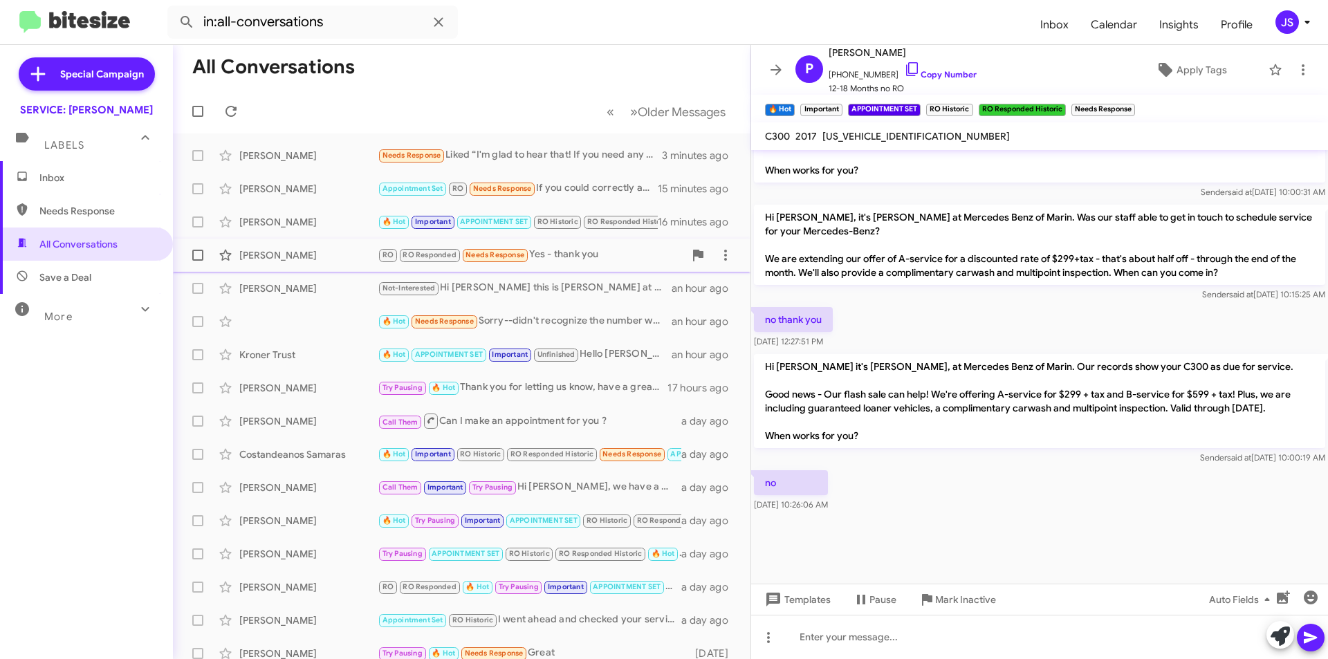
click at [341, 262] on div "Patrick Brandin RO RO Responded Needs Response Yes - thank you 17 minutes ago" at bounding box center [461, 255] width 555 height 28
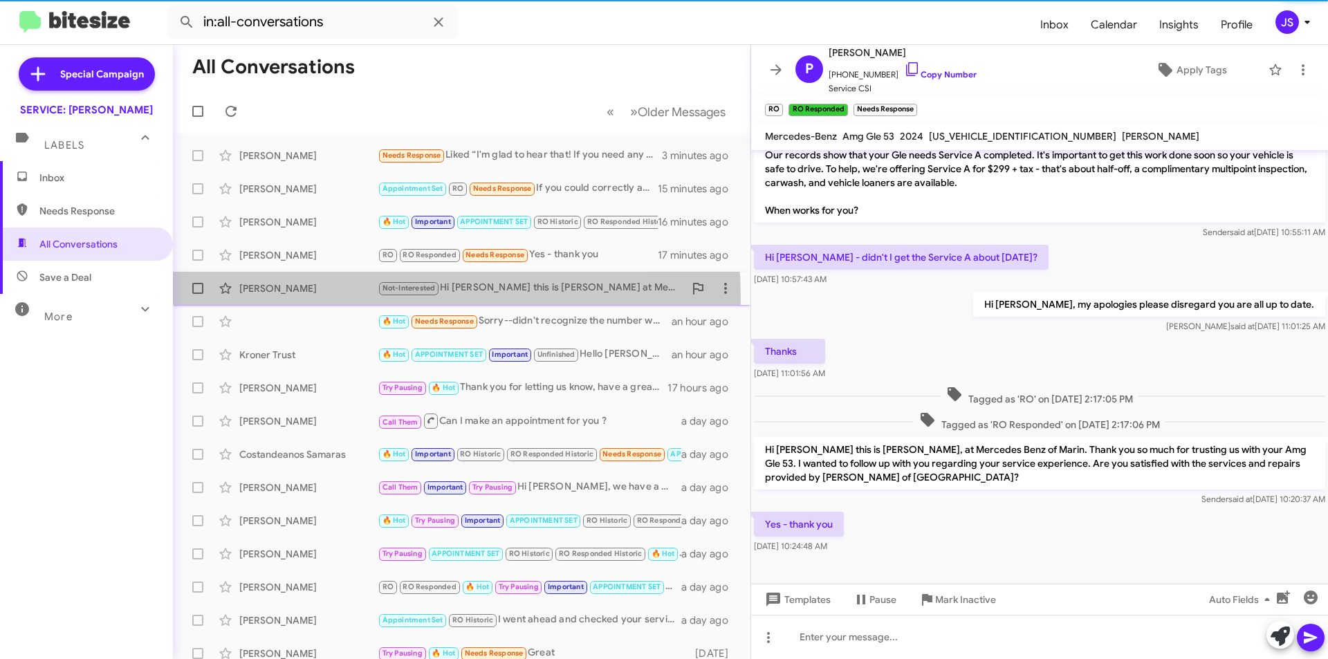
click at [344, 298] on div "Kenneth Hatfield Not-Interested Hi Kenneth this is Omar Ibrahimi at Mercedes Be…" at bounding box center [461, 289] width 555 height 28
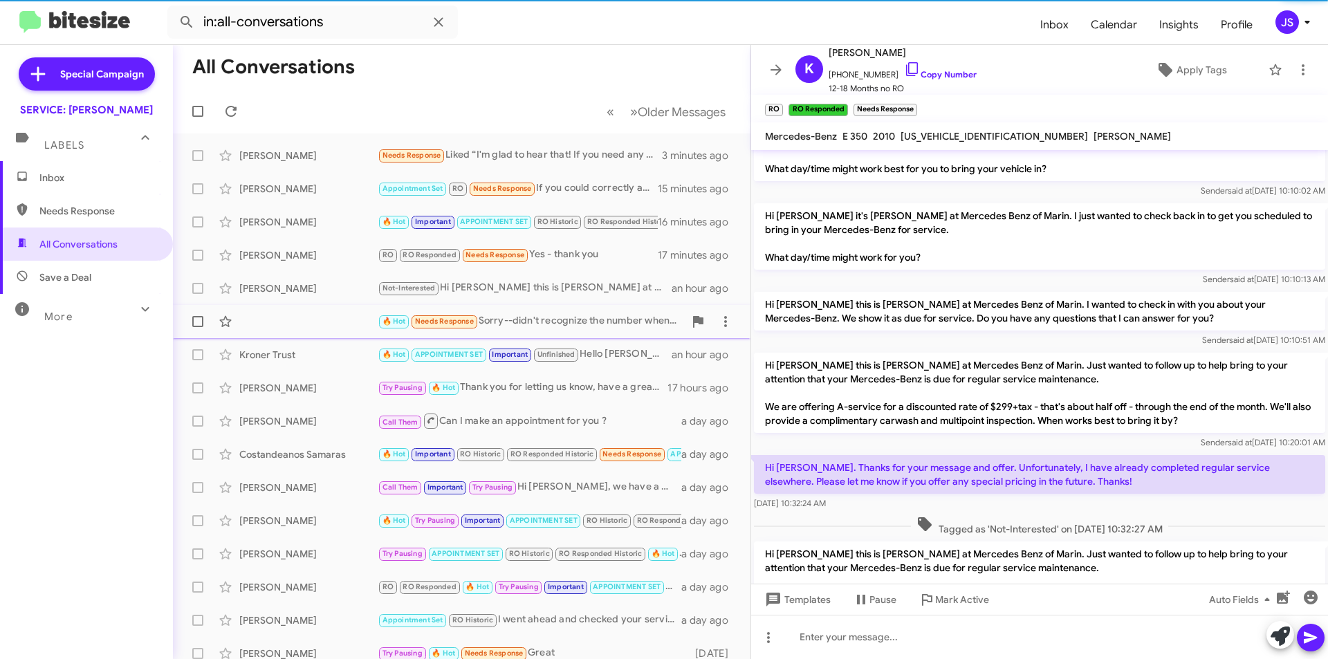
scroll to position [120, 0]
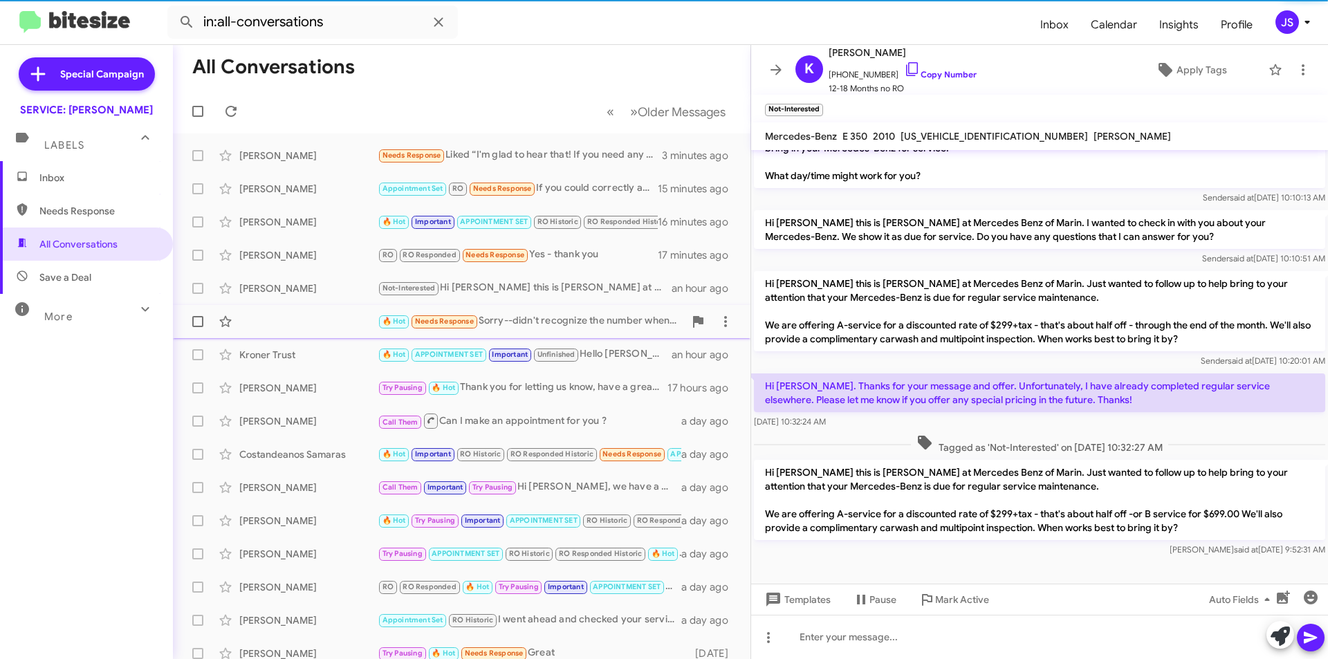
click at [340, 324] on div "🔥 Hot Needs Response Sorry--didn't recognize the number when you first texted. …" at bounding box center [461, 322] width 555 height 28
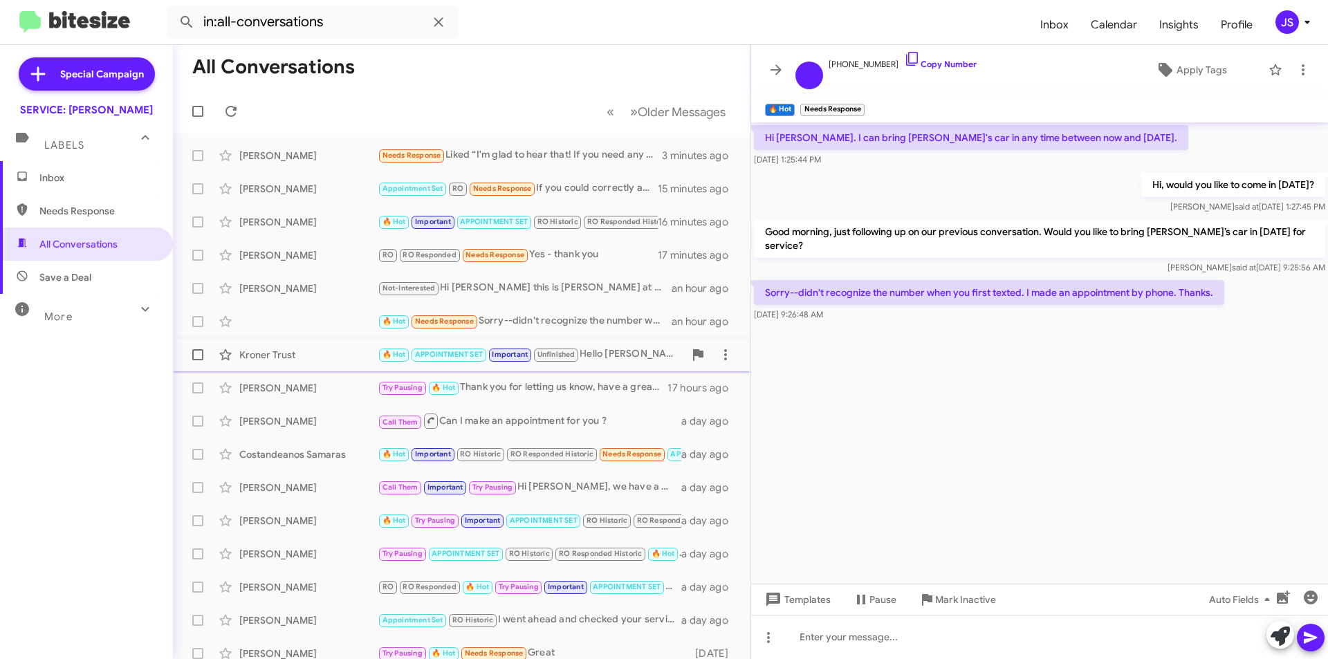
click at [337, 349] on div "Kroner Trust" at bounding box center [308, 355] width 138 height 14
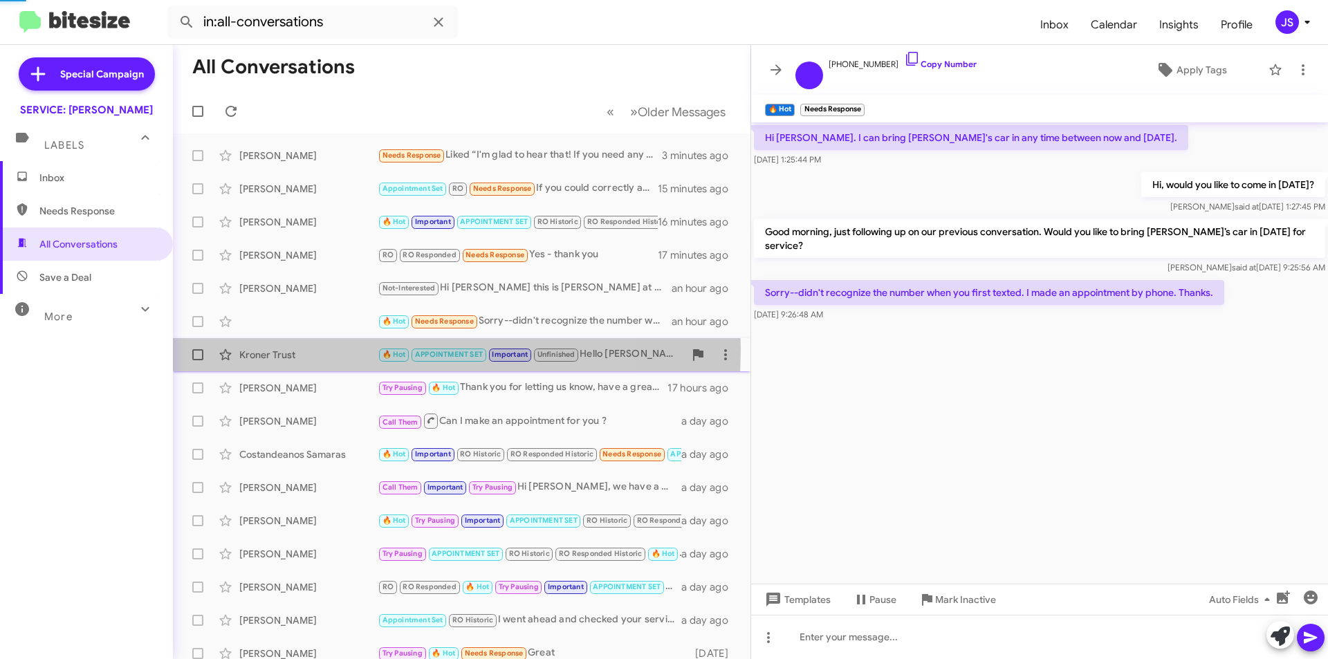
scroll to position [791, 0]
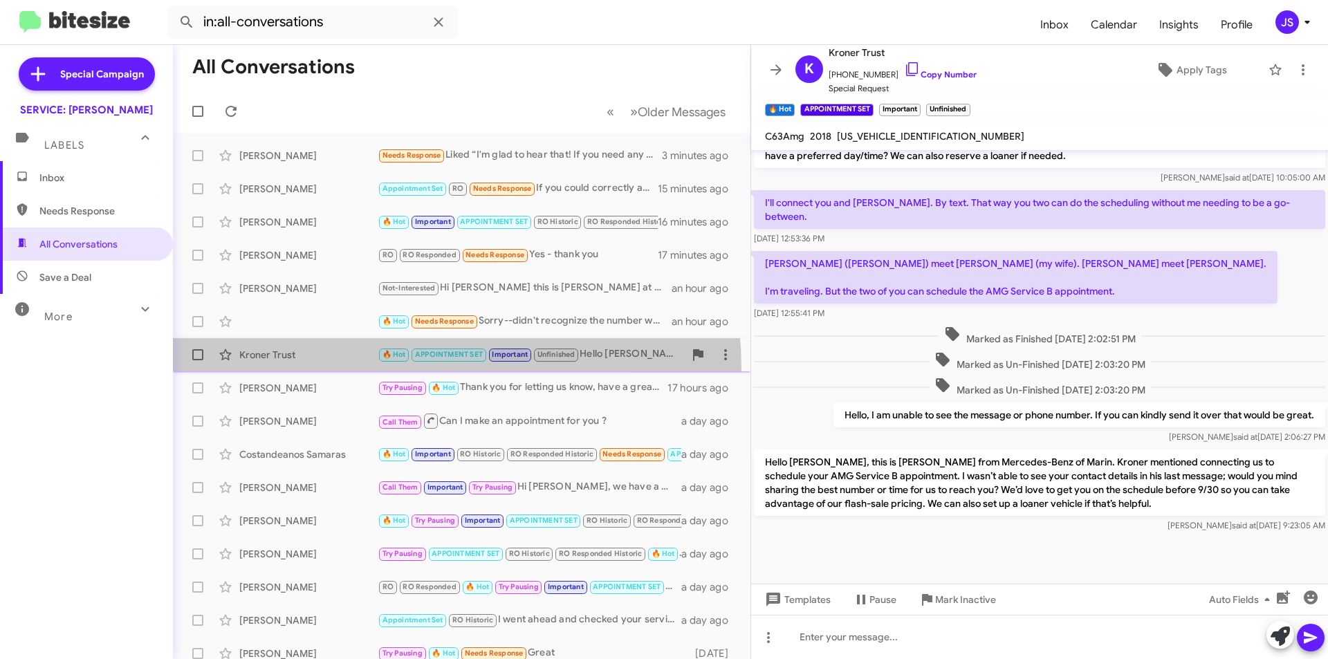
click at [337, 371] on span "Kroner Trust 🔥 Hot APPOINTMENT SET Important Unfinished Hello Jennifer, this is…" at bounding box center [462, 354] width 578 height 33
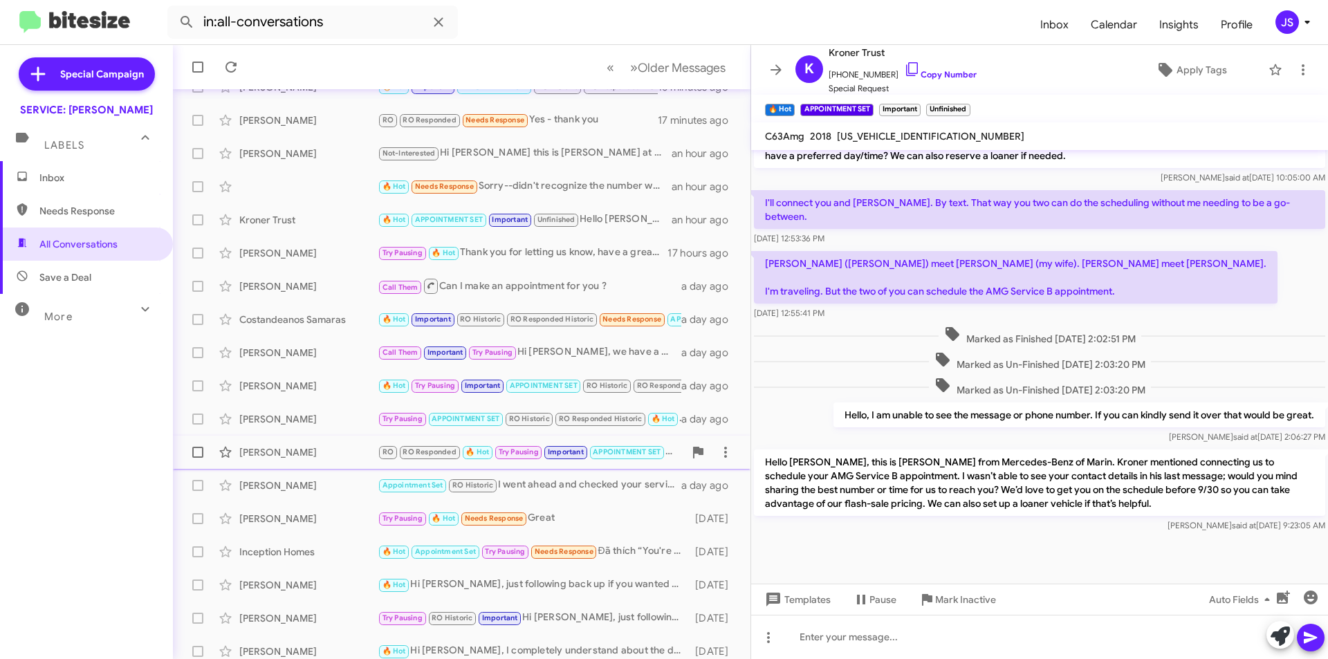
scroll to position [144, 0]
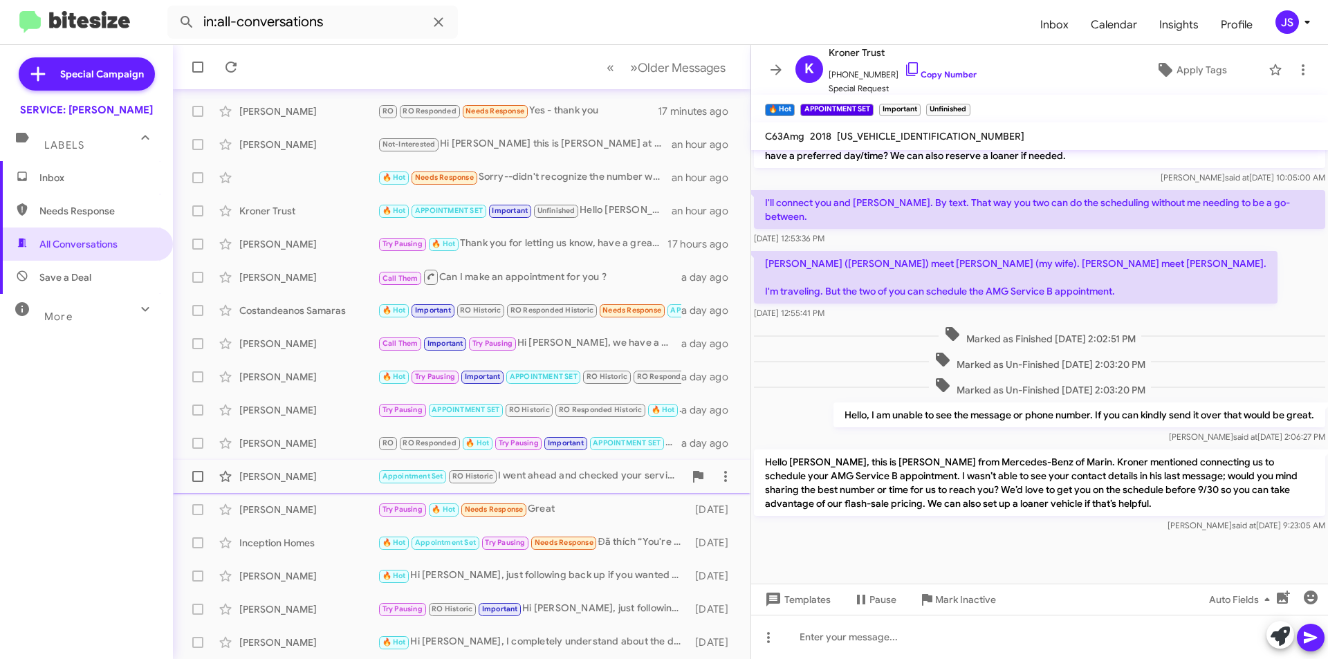
click at [358, 473] on div "[PERSON_NAME]" at bounding box center [308, 477] width 138 height 14
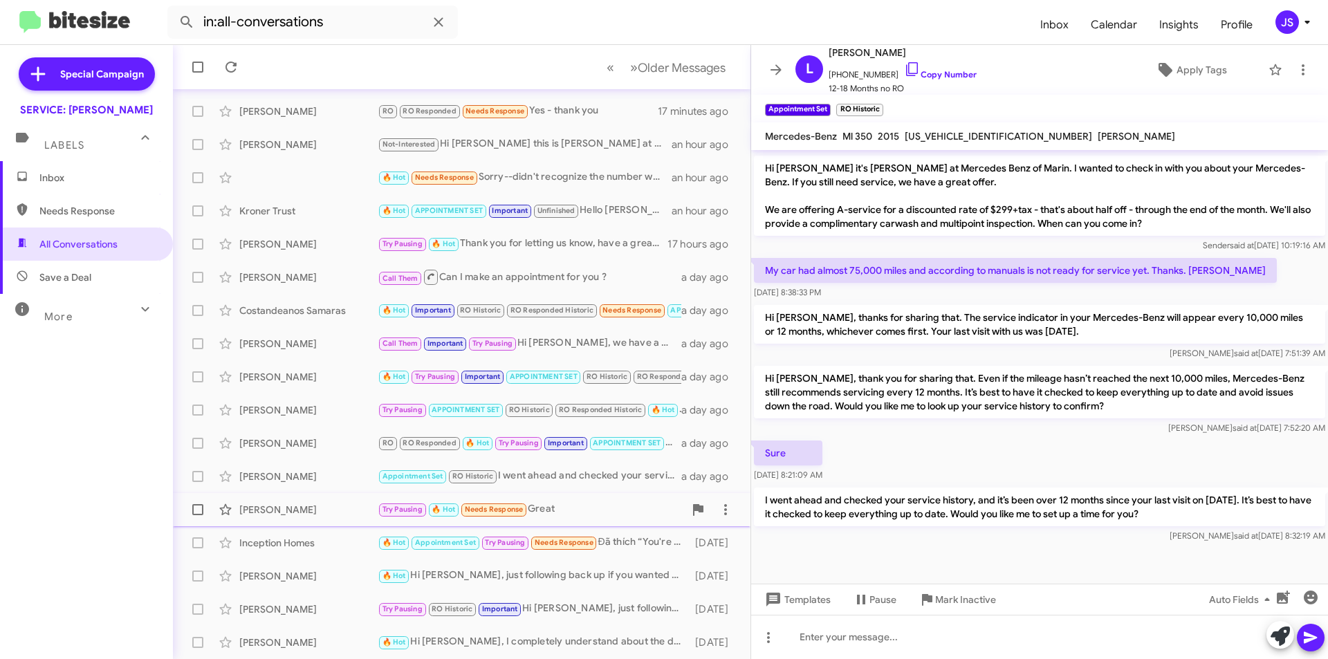
click at [355, 517] on div "Joel Rendaum Try Pausing 🔥 Hot Needs Response Great 2 days ago" at bounding box center [461, 510] width 555 height 28
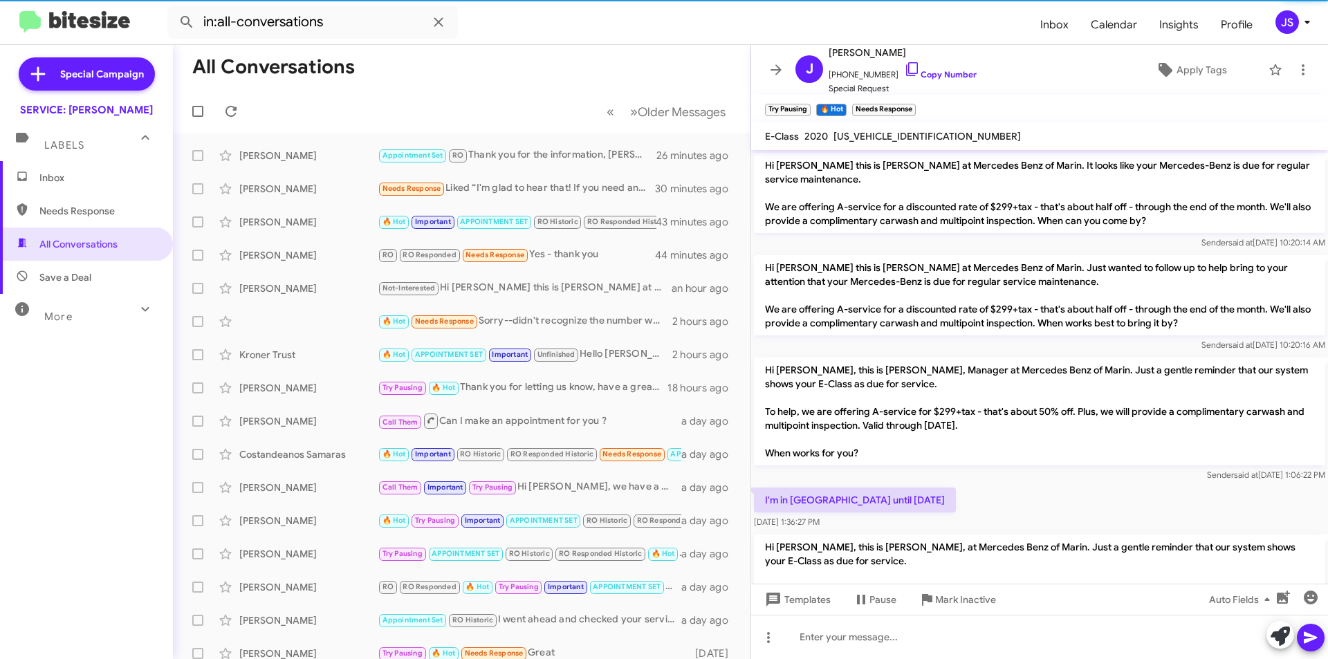
scroll to position [1655, 0]
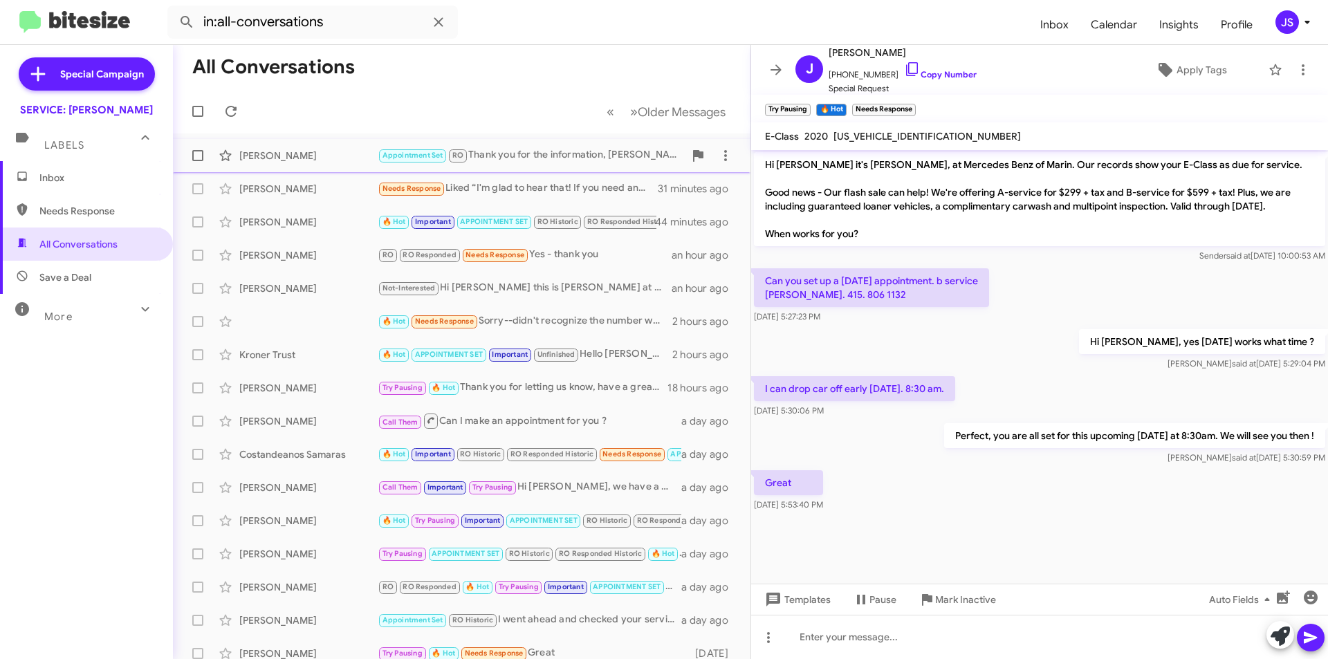
click at [328, 145] on div "[PERSON_NAME] Appointment Set RO Thank you for the information, [PERSON_NAME]! …" at bounding box center [461, 156] width 555 height 28
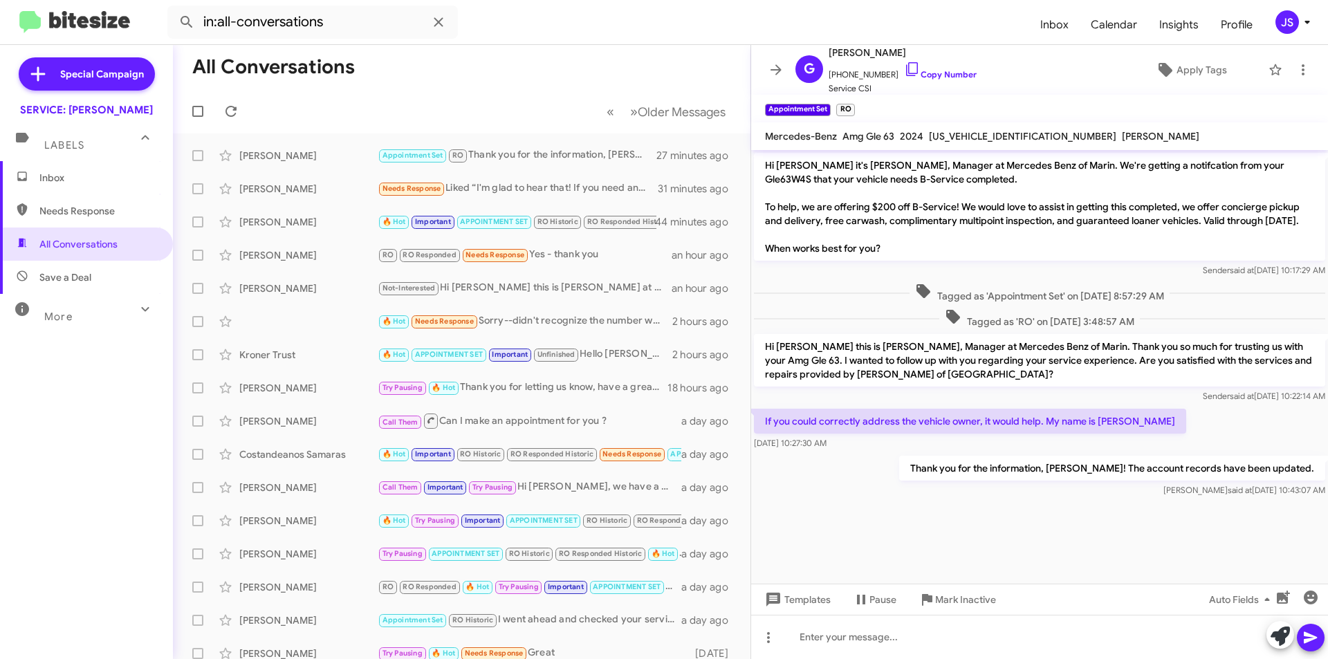
click at [21, 152] on mat-expansion-panel-header "Labels" at bounding box center [86, 139] width 173 height 44
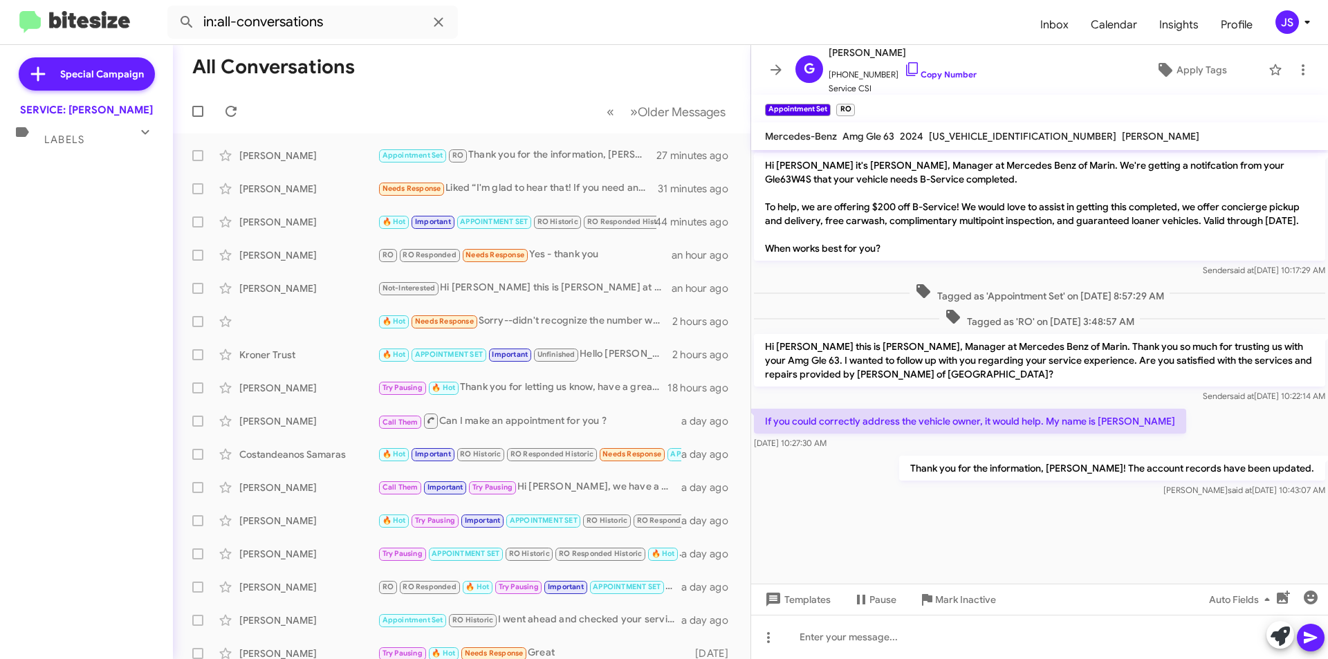
click at [30, 167] on div "Special Campaign SERVICE: [PERSON_NAME] Labels Inbox Needs Response All Convers…" at bounding box center [86, 349] width 173 height 609
click at [57, 132] on div "Labels" at bounding box center [72, 134] width 123 height 26
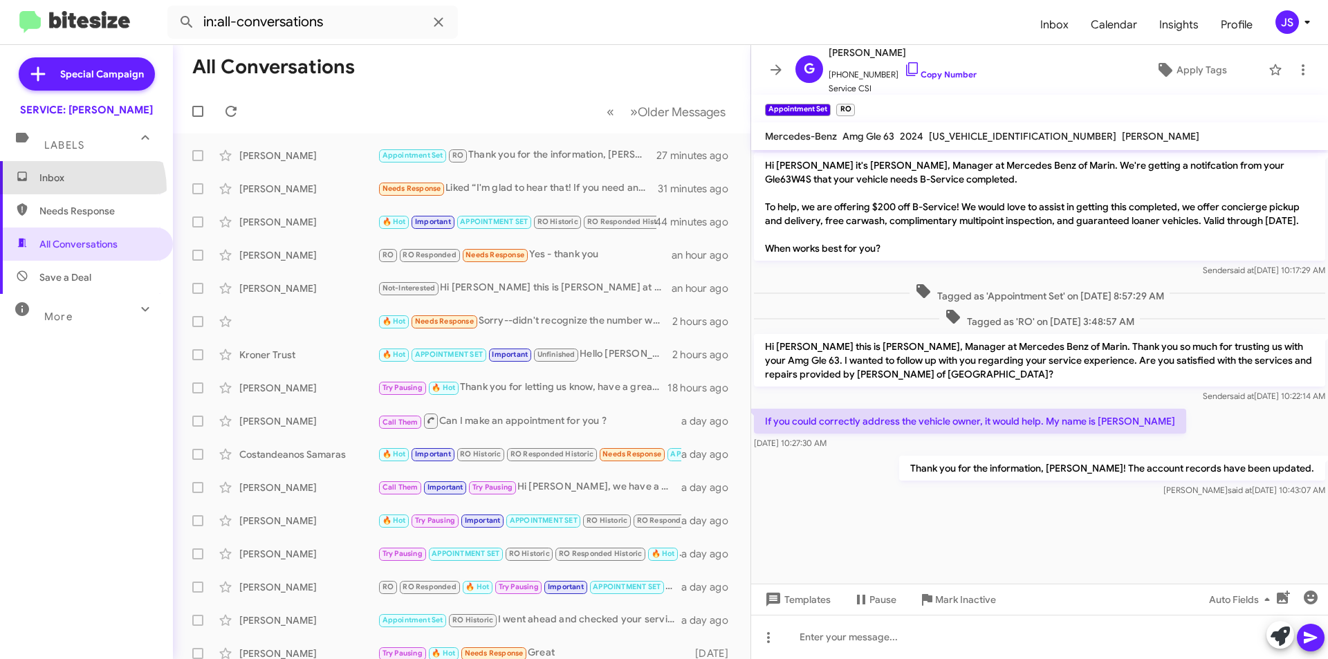
click at [73, 189] on span "Inbox" at bounding box center [86, 177] width 173 height 33
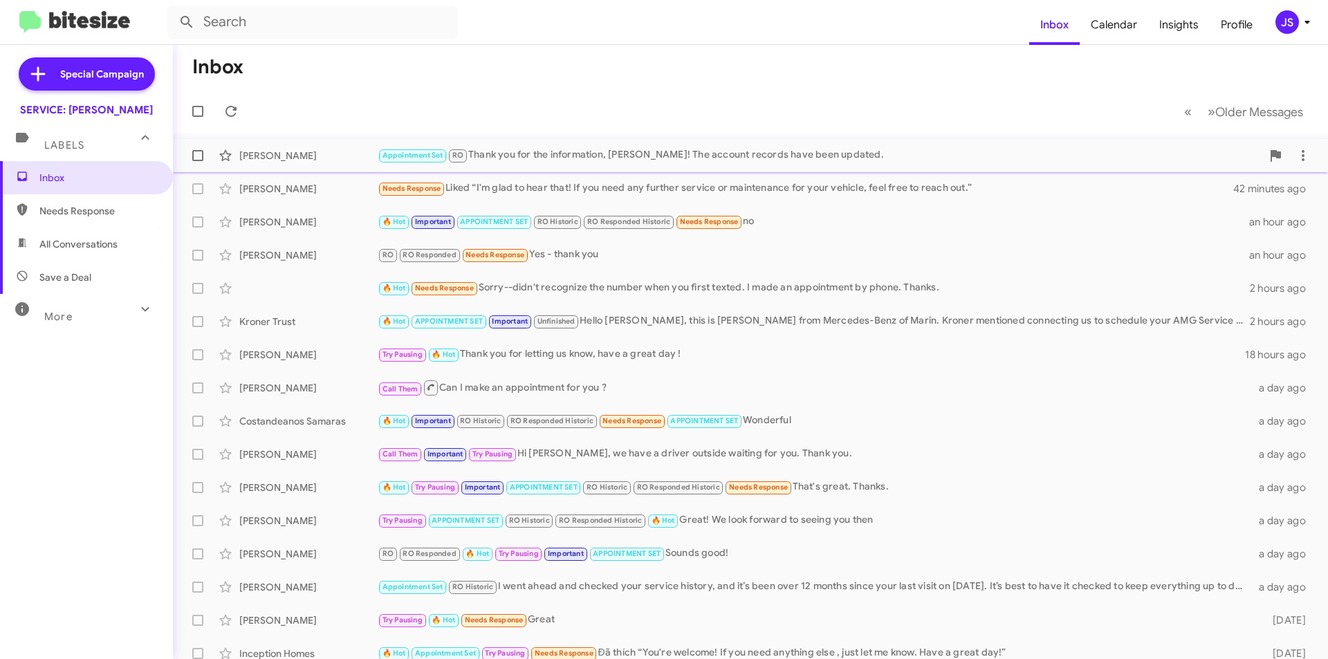
click at [323, 157] on div "[PERSON_NAME]" at bounding box center [308, 156] width 138 height 14
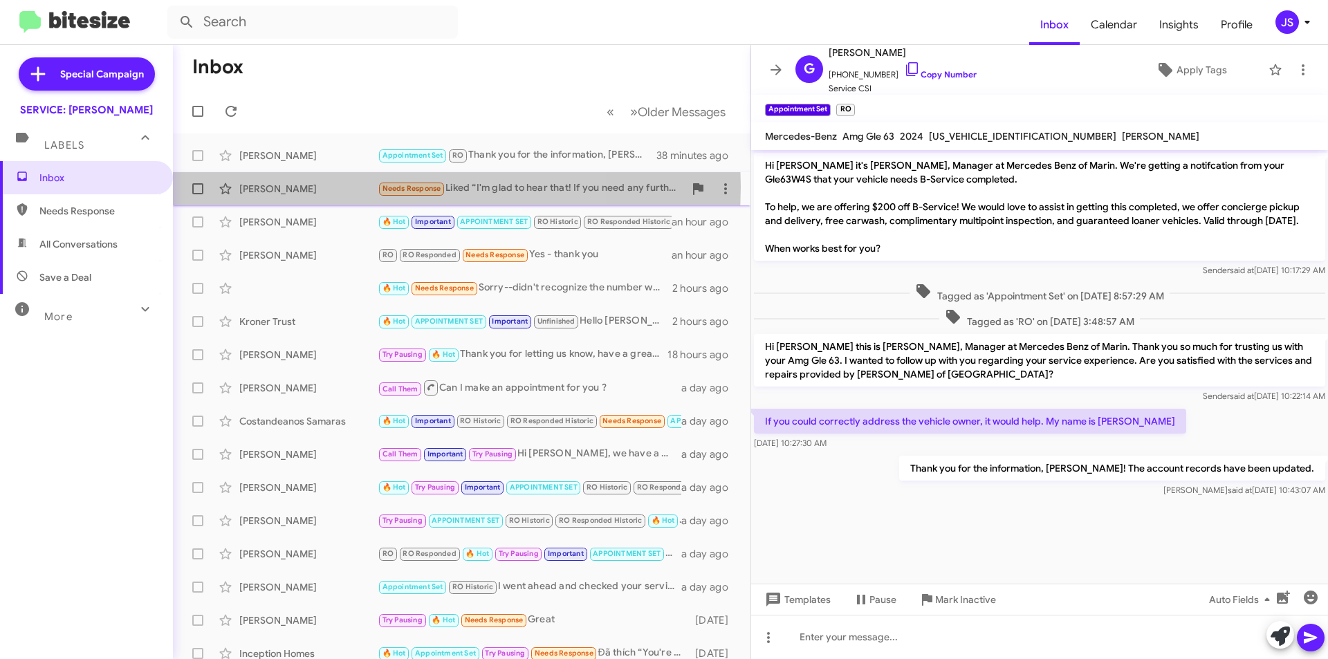
click at [322, 187] on div "[PERSON_NAME]" at bounding box center [308, 189] width 138 height 14
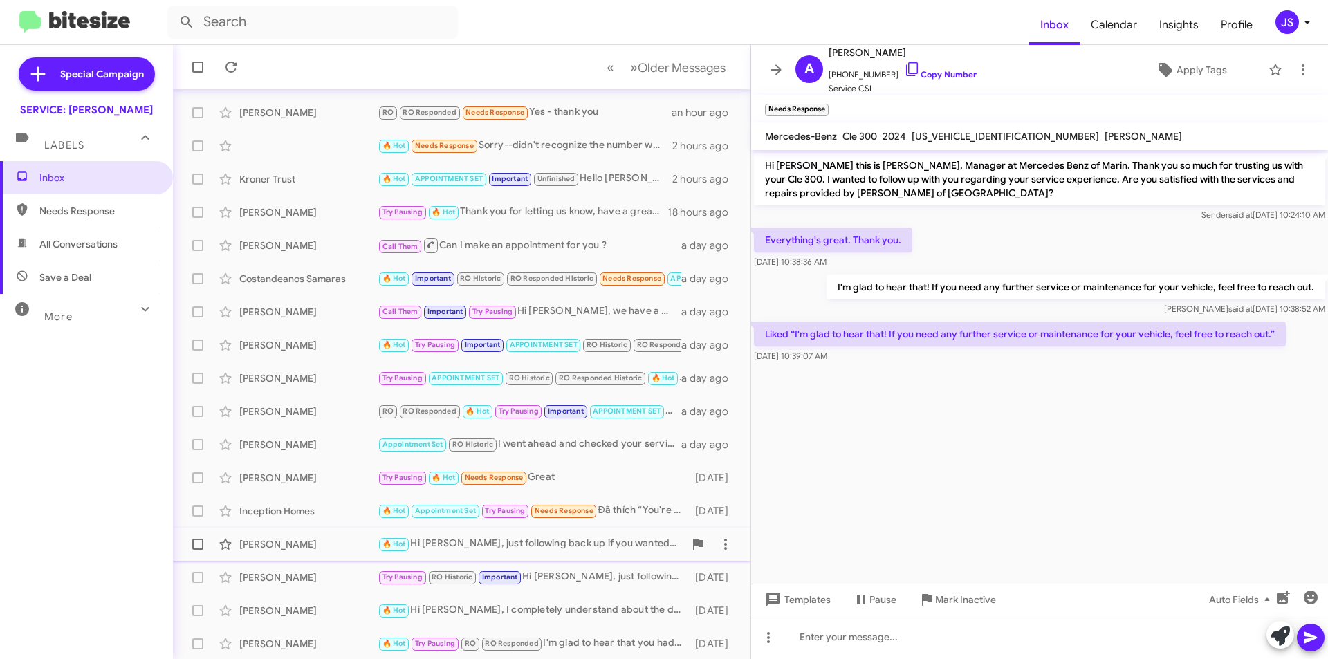
scroll to position [144, 0]
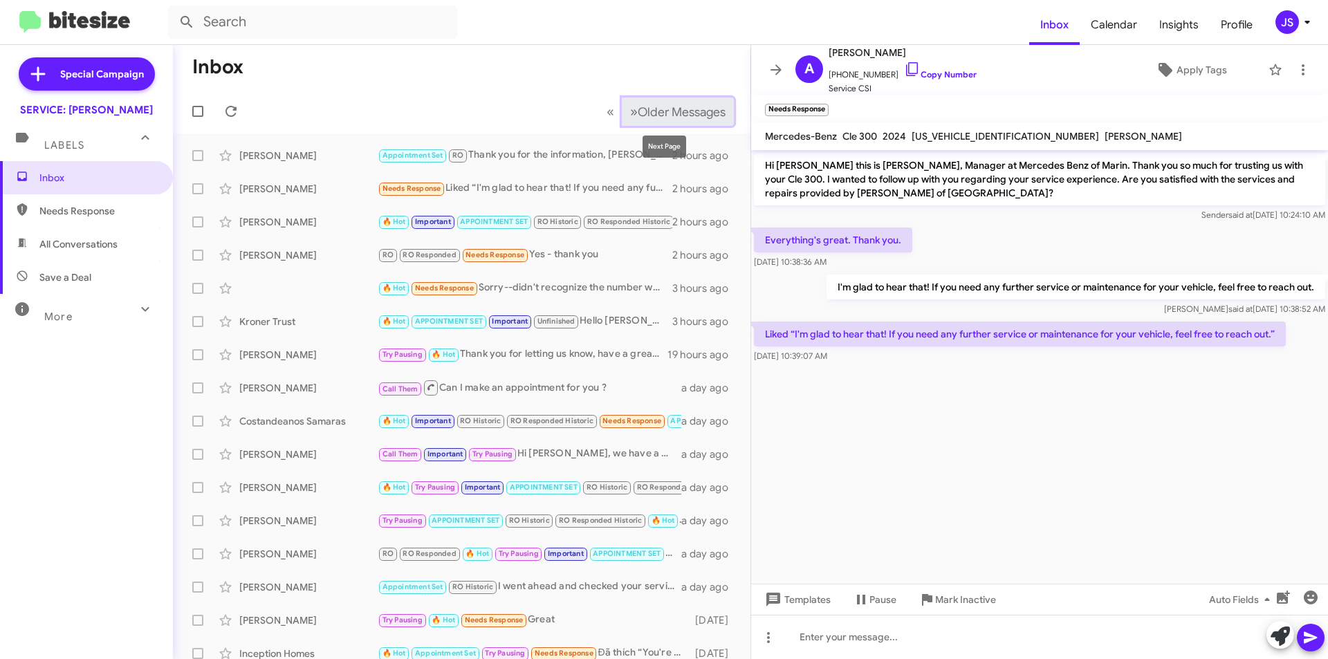
click at [699, 113] on span "Older Messages" at bounding box center [682, 111] width 88 height 15
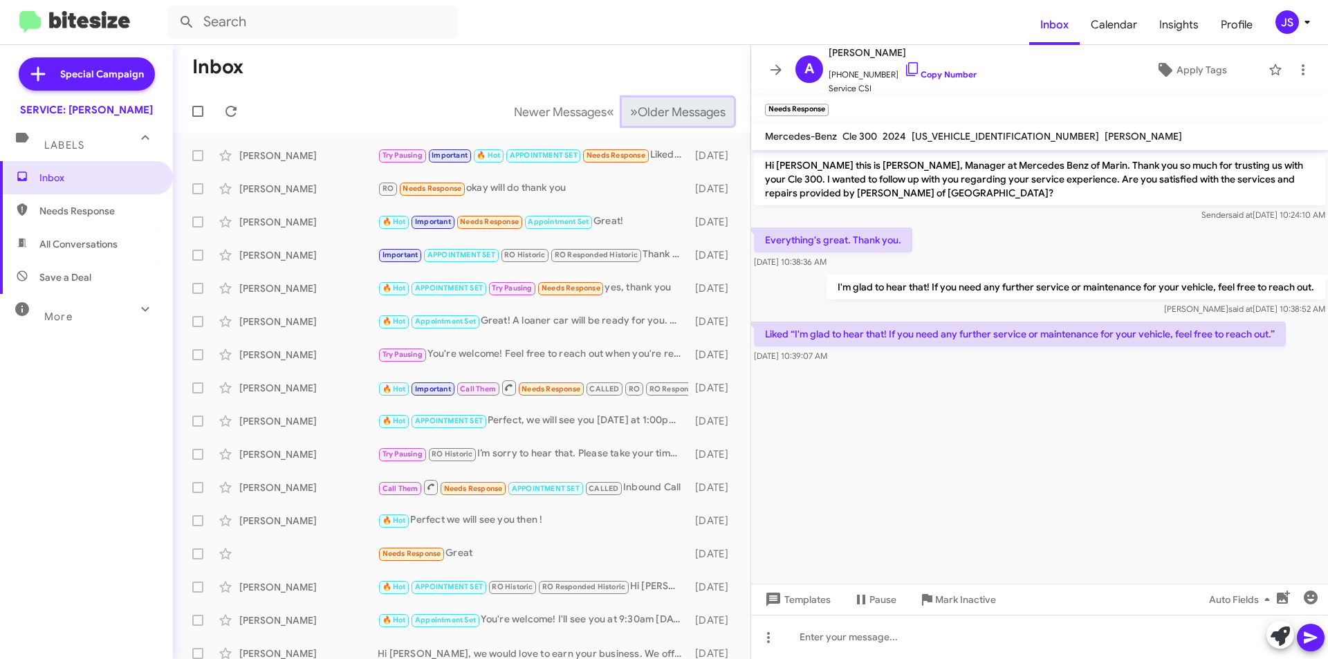
click at [699, 113] on span "Older Messages" at bounding box center [682, 111] width 88 height 15
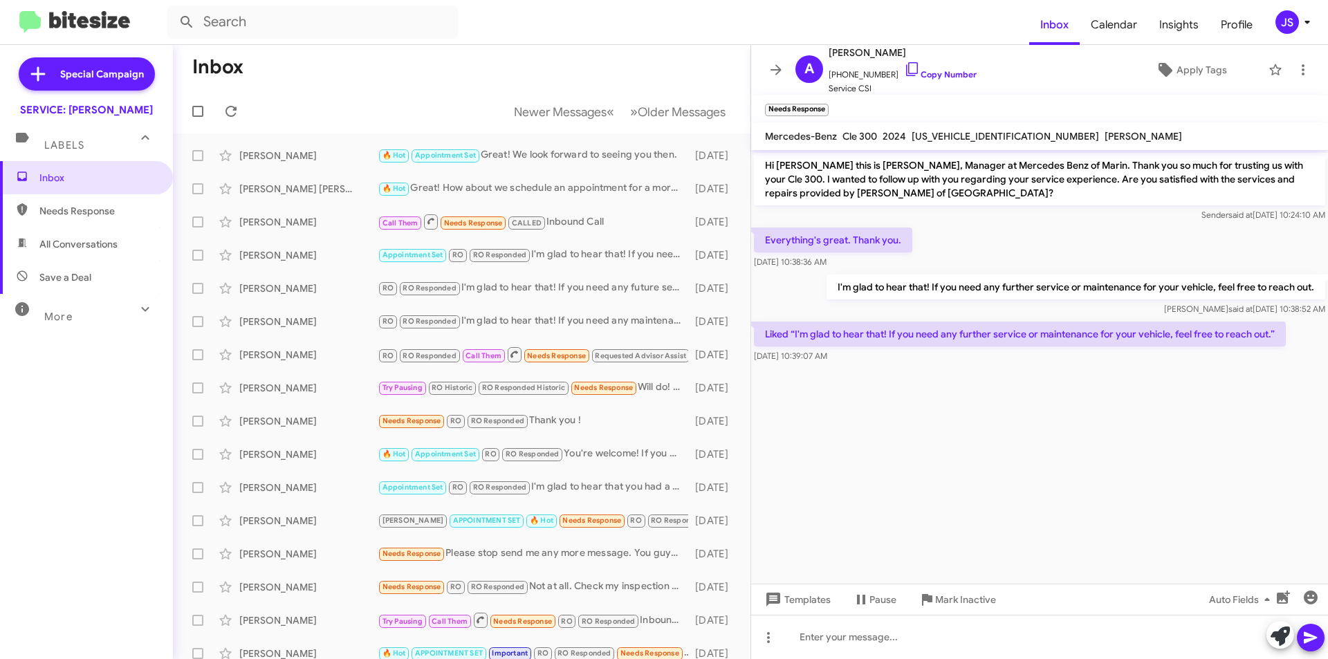
click at [286, 39] on mat-toolbar "Inbox Calendar Insights Profile JS" at bounding box center [664, 22] width 1328 height 44
click at [281, 17] on input "text" at bounding box center [312, 22] width 290 height 33
type input "[PERSON_NAME]"
click at [173, 8] on button at bounding box center [187, 22] width 28 height 28
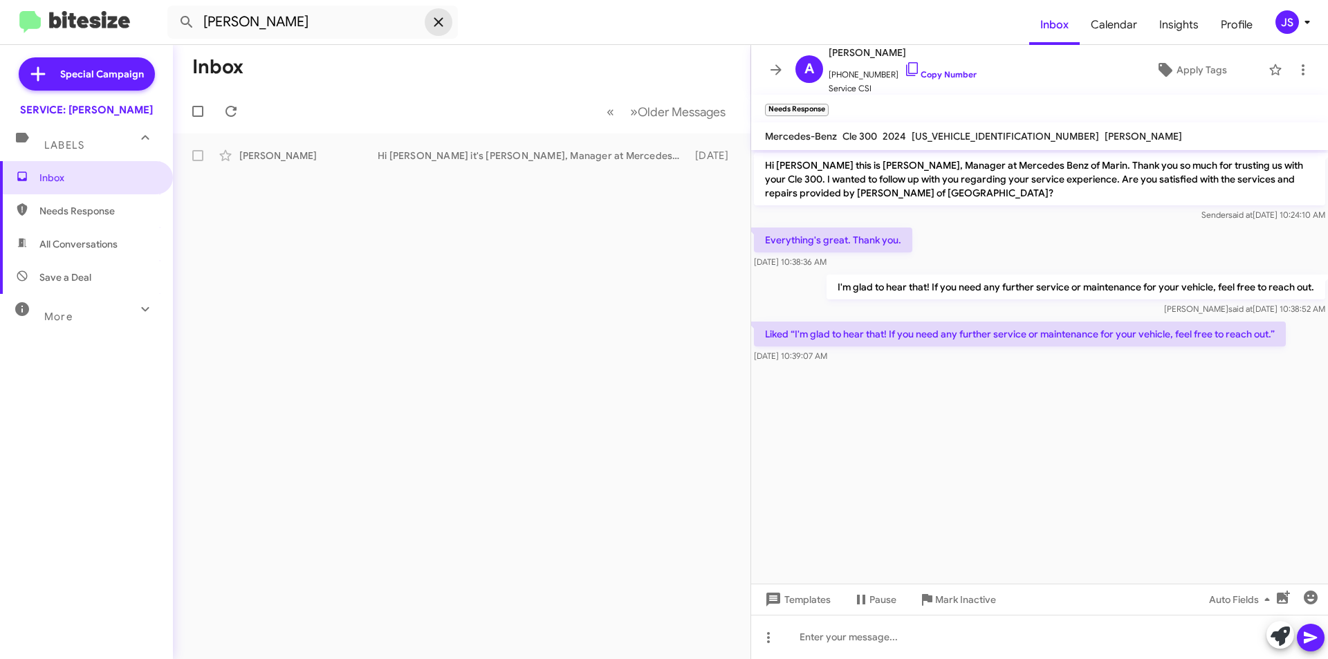
click at [432, 27] on icon at bounding box center [438, 22] width 17 height 17
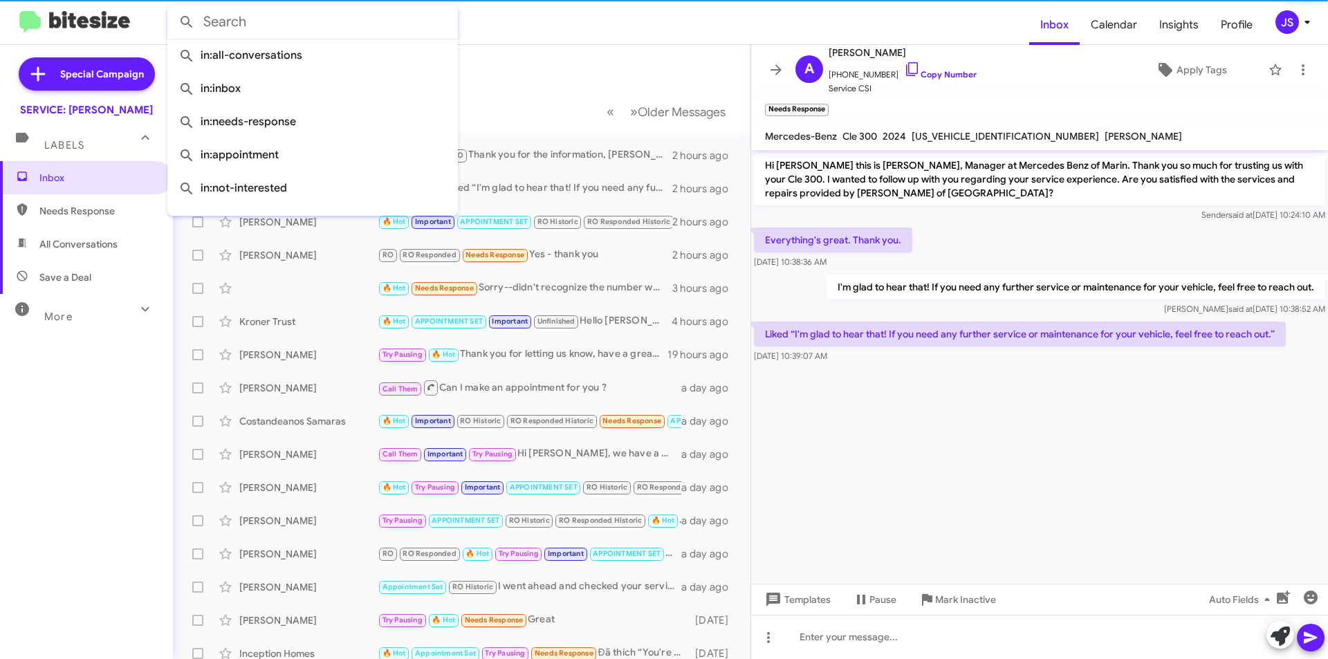
click at [63, 234] on span "All Conversations" at bounding box center [86, 244] width 173 height 33
type input "in:all-conversations"
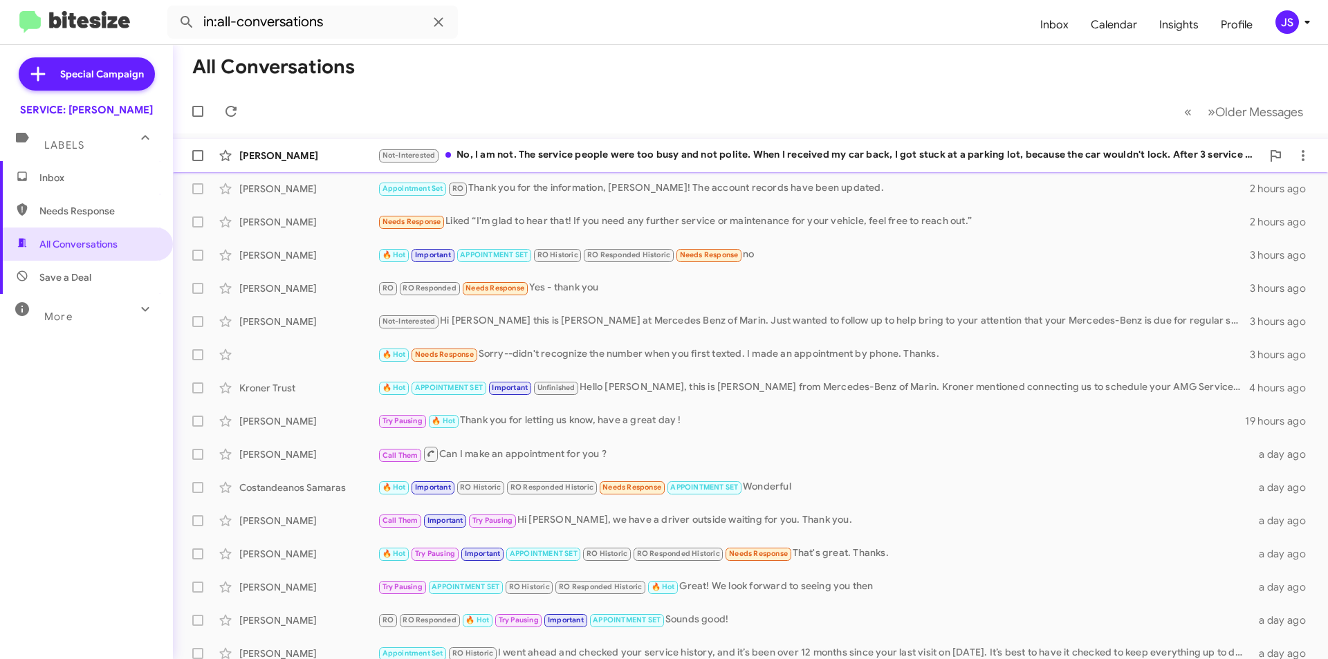
click at [469, 142] on div "[PERSON_NAME] Not-Interested No, I am not. The service people were too busy and…" at bounding box center [750, 156] width 1133 height 28
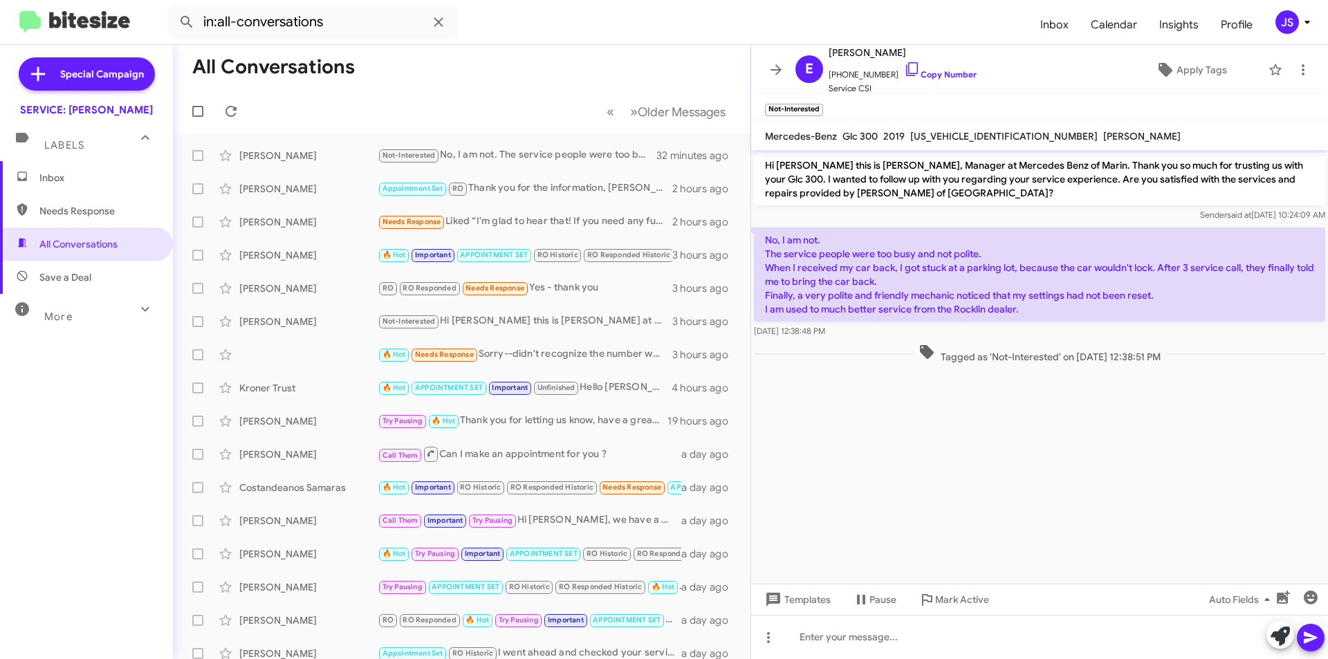
click at [1060, 376] on div at bounding box center [1039, 372] width 577 height 10
click at [904, 74] on icon at bounding box center [912, 69] width 17 height 17
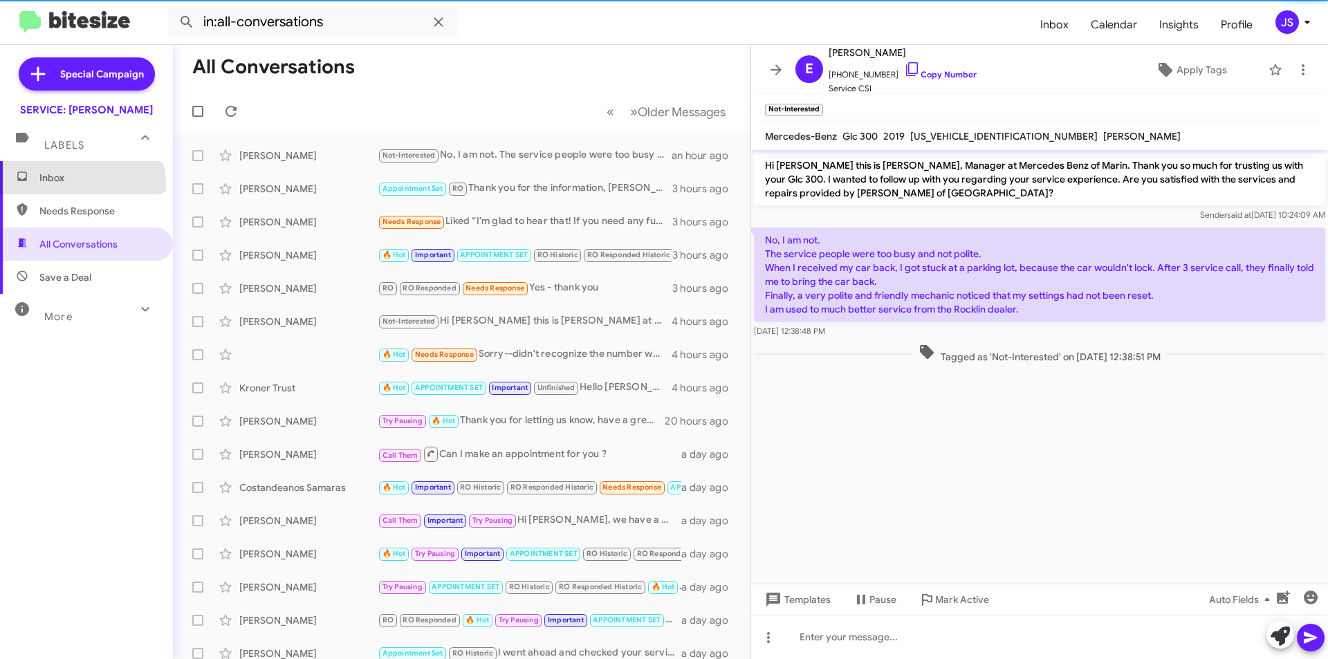
click at [63, 187] on span "Inbox" at bounding box center [86, 177] width 173 height 33
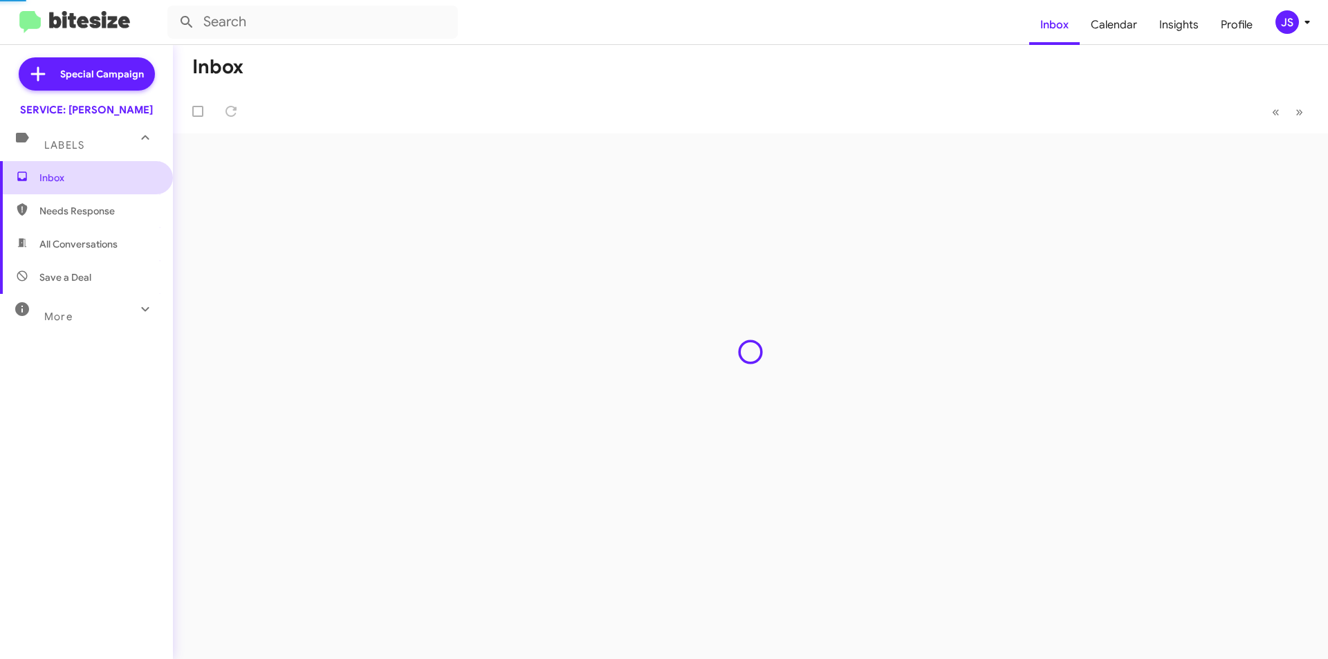
click at [63, 187] on span "Inbox" at bounding box center [86, 177] width 173 height 33
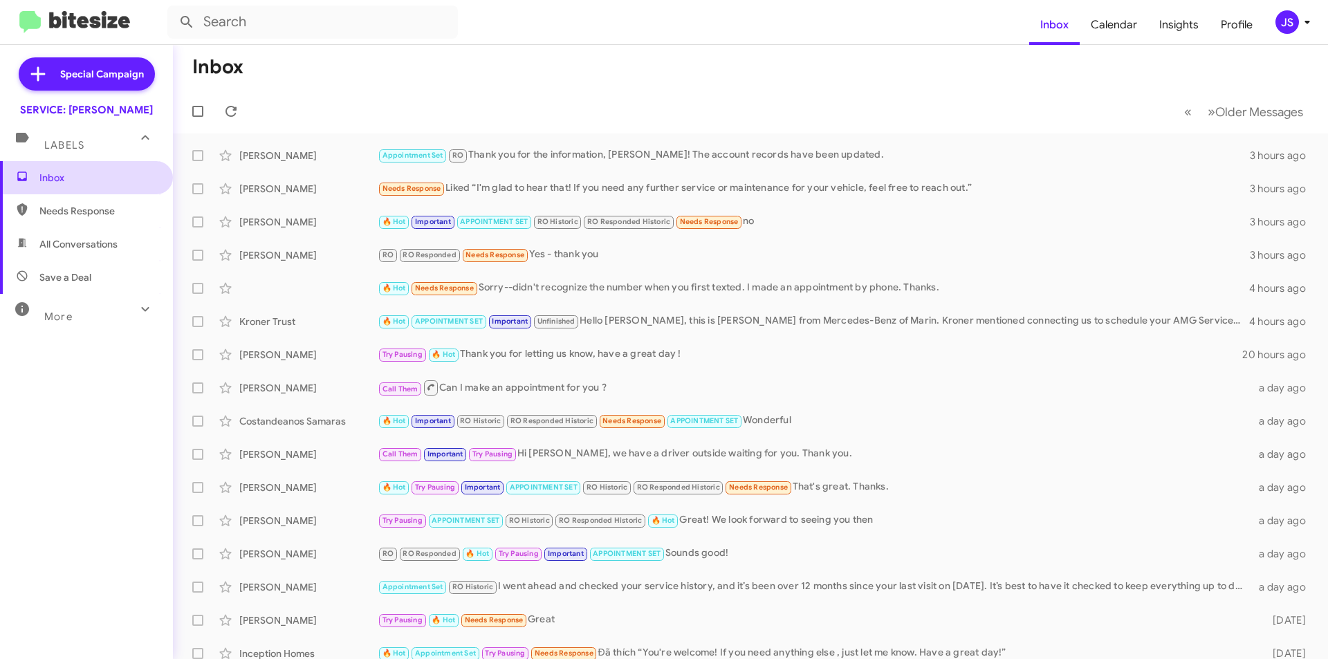
click at [84, 175] on span "Inbox" at bounding box center [98, 178] width 118 height 14
